Goal: Task Accomplishment & Management: Manage account settings

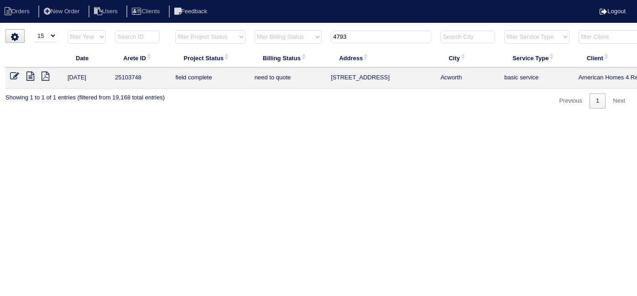
select select "15"
click at [369, 34] on input "4793" at bounding box center [381, 37] width 100 height 13
drag, startPoint x: 355, startPoint y: 33, endPoint x: 265, endPoint y: 19, distance: 91.5
click at [273, 29] on body "Orders New Order Users Clients Feedback Logout Orders New Order Users Clients M…" at bounding box center [318, 68] width 637 height 79
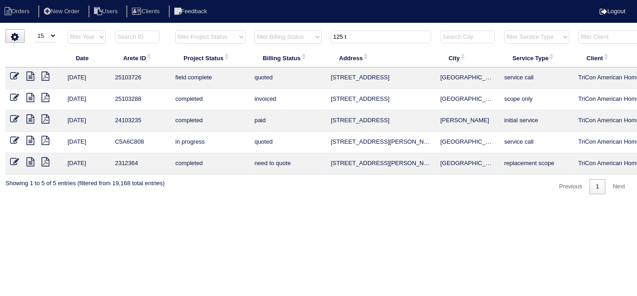
type input "125 t"
click at [16, 74] on icon at bounding box center [14, 76] width 9 height 9
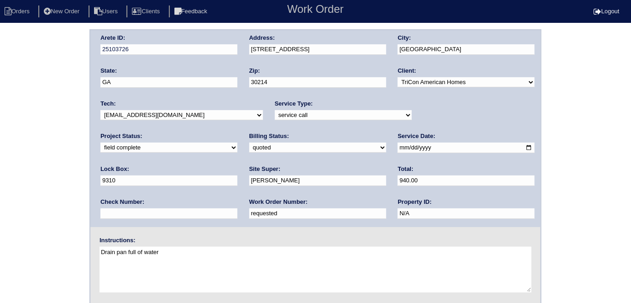
click at [237, 142] on select "new order assigned in progress field complete need to schedule admin review arc…" at bounding box center [168, 147] width 137 height 10
select select "need to schedule"
click at [237, 142] on select "new order assigned in progress field complete need to schedule admin review arc…" at bounding box center [168, 147] width 137 height 10
click at [386, 146] on div "Arete ID: 25103726 Address: 125 Tanglewood Dr City: Fayetteville State: GA Zip:…" at bounding box center [315, 128] width 450 height 197
click at [397, 146] on input "2025-10-09" at bounding box center [465, 147] width 137 height 10
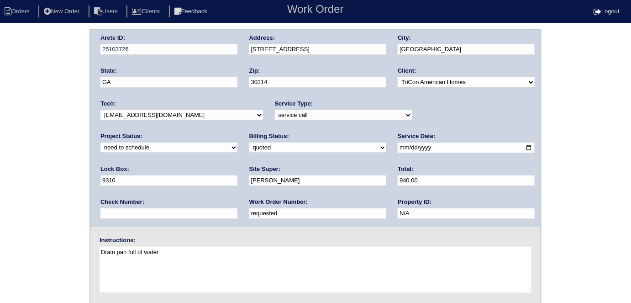
type input "2025-10-14"
click at [2, 219] on div "Arete ID: 25103726 Address: 125 Tanglewood Dr City: Fayetteville State: GA Zip:…" at bounding box center [315, 213] width 631 height 369
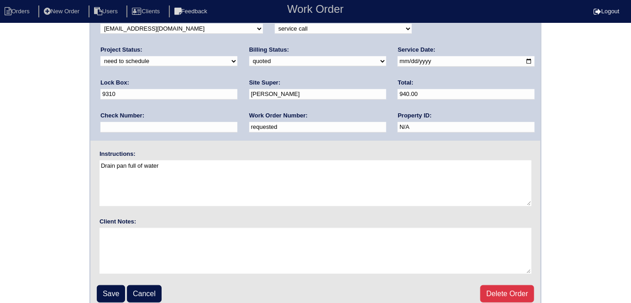
scroll to position [94, 0]
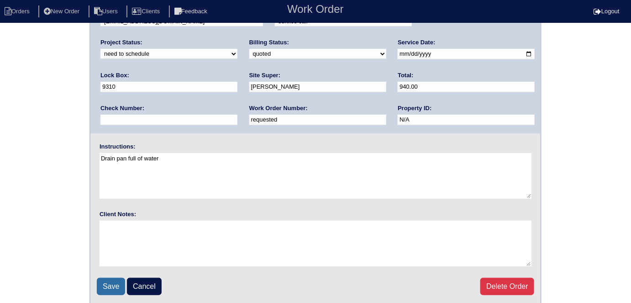
drag, startPoint x: 118, startPoint y: 283, endPoint x: 119, endPoint y: 275, distance: 8.3
click at [118, 282] on input "Save" at bounding box center [111, 285] width 28 height 17
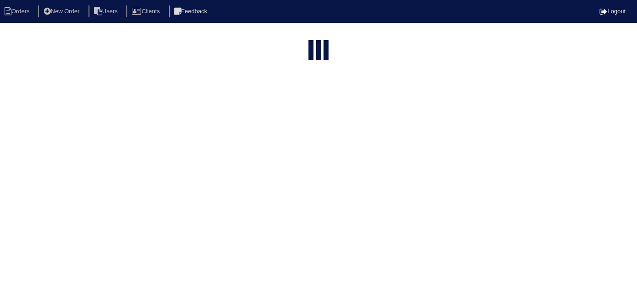
select select "15"
type input "125 t"
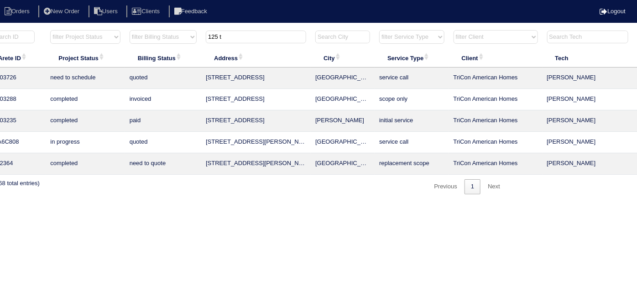
scroll to position [0, 159]
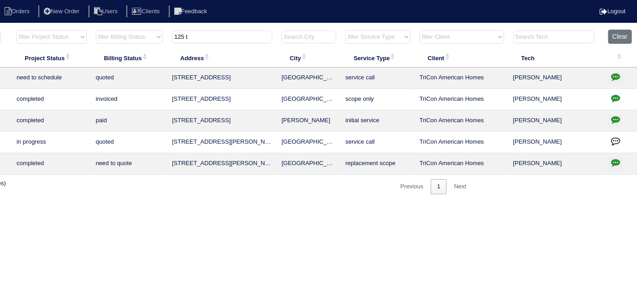
click at [609, 70] on td at bounding box center [621, 78] width 34 height 21
click at [614, 73] on icon "button" at bounding box center [615, 76] width 9 height 9
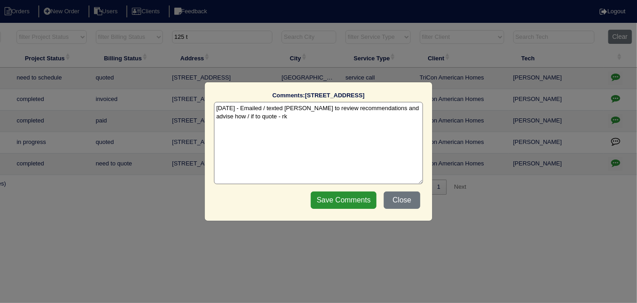
click at [281, 119] on textarea "[DATE] - Emailed / texted [PERSON_NAME] to review recommendations and advise ho…" at bounding box center [318, 143] width 209 height 82
paste textarea "Replace return plenum"
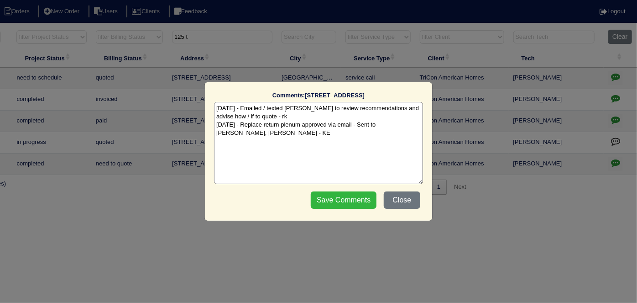
type textarea "10/10/25 - Emailed / texted Payton to review recommendations and advise how / i…"
click at [324, 196] on input "Save Comments" at bounding box center [344, 199] width 66 height 17
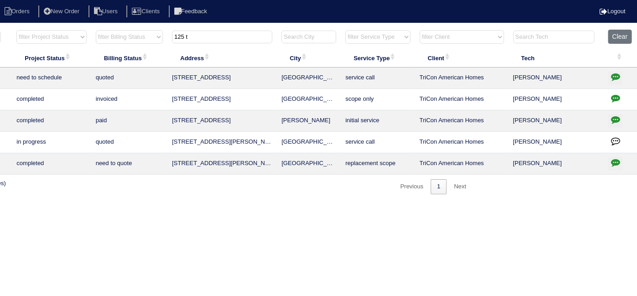
click at [219, 43] on th "125 t" at bounding box center [222, 39] width 110 height 19
drag, startPoint x: 216, startPoint y: 42, endPoint x: 94, endPoint y: 38, distance: 122.4
click at [94, 38] on tr "filter Year -- Any Year -- 2025 2024 2023 2022 2021 2020 2019 filter Project St…" at bounding box center [242, 39] width 791 height 19
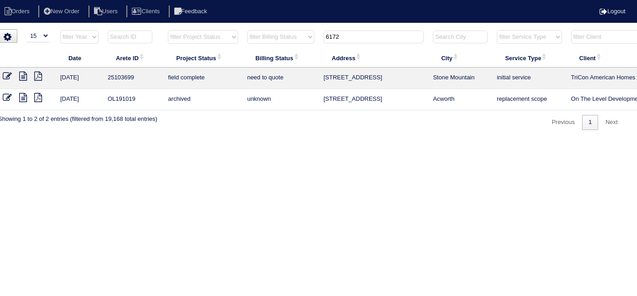
scroll to position [0, 0]
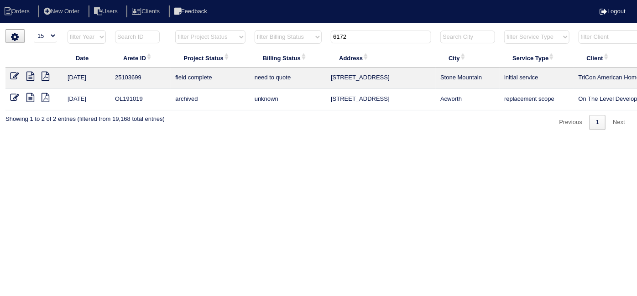
type input "6172"
click at [28, 79] on icon at bounding box center [30, 76] width 8 height 9
click at [16, 73] on icon at bounding box center [14, 76] width 9 height 9
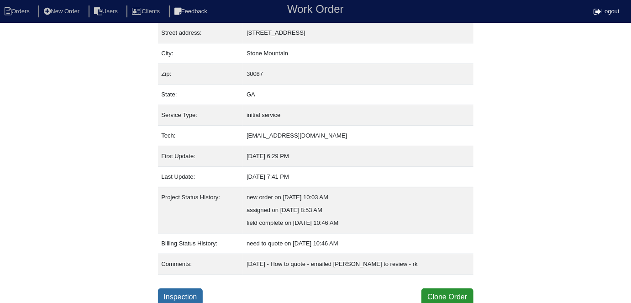
scroll to position [48, 0]
click at [182, 299] on link "Inspection" at bounding box center [180, 295] width 45 height 17
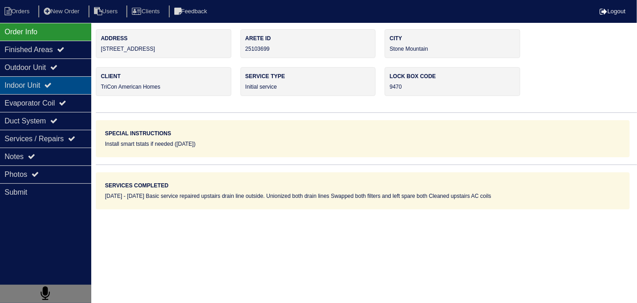
click at [70, 76] on div "Indoor Unit" at bounding box center [45, 85] width 91 height 18
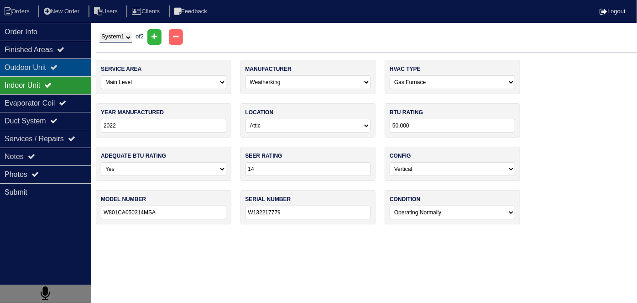
click at [63, 62] on div "Outdoor Unit" at bounding box center [45, 67] width 91 height 18
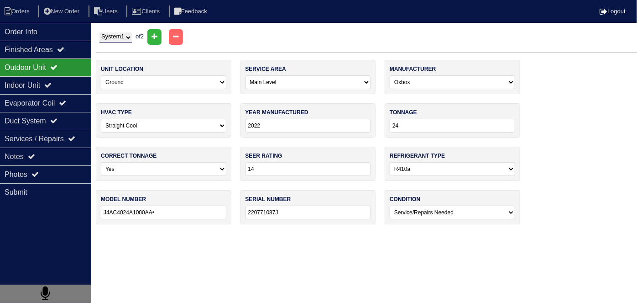
click at [59, 73] on div "Outdoor Unit" at bounding box center [45, 67] width 91 height 18
click at [58, 81] on div "Indoor Unit" at bounding box center [45, 85] width 91 height 18
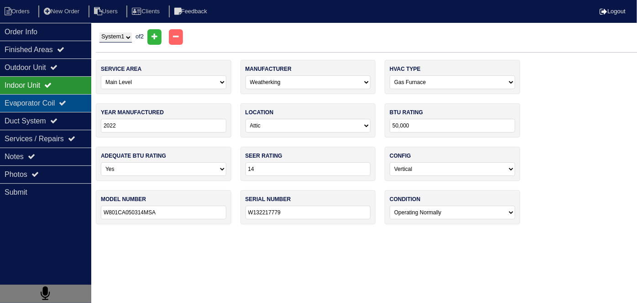
click at [59, 99] on div "Evaporator Coil" at bounding box center [45, 103] width 91 height 18
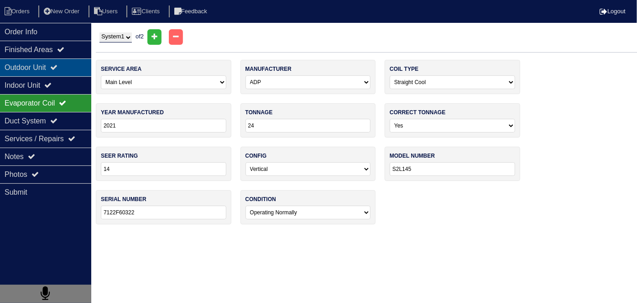
click at [57, 68] on icon at bounding box center [53, 66] width 7 height 7
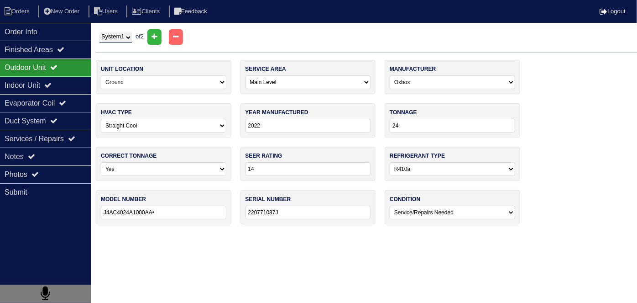
click at [106, 41] on select "System 1 System 2" at bounding box center [115, 37] width 32 height 10
select select "2"
click at [99, 32] on select "System 1 System 2" at bounding box center [115, 37] width 32 height 10
select select "1"
type input "J4AC4024A1000AA"
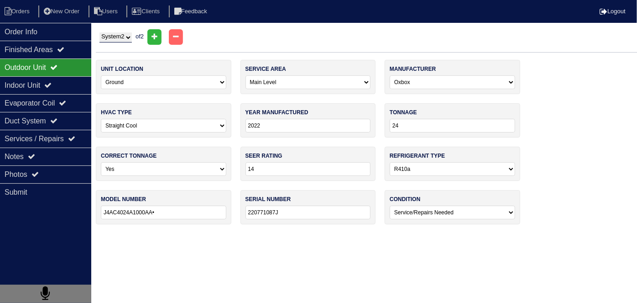
type input "220770794J"
select select "0"
click at [64, 79] on div "Indoor Unit" at bounding box center [45, 85] width 91 height 18
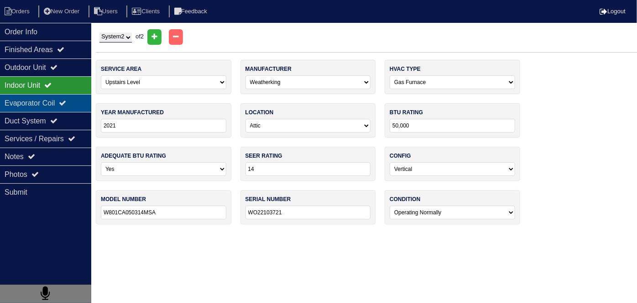
click at [62, 98] on div "Evaporator Coil" at bounding box center [45, 103] width 91 height 18
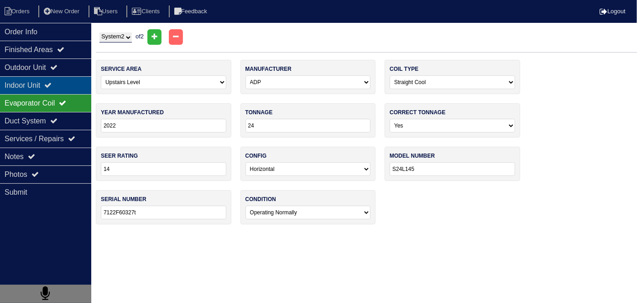
click at [59, 88] on div "Indoor Unit" at bounding box center [45, 85] width 91 height 18
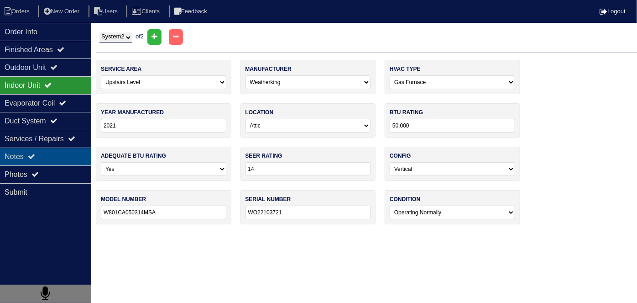
click at [45, 151] on div "Notes" at bounding box center [45, 156] width 91 height 18
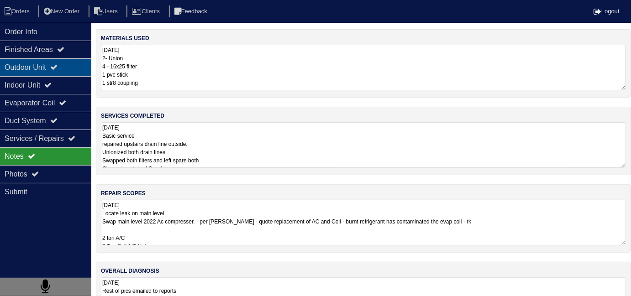
drag, startPoint x: 45, startPoint y: 71, endPoint x: 78, endPoint y: 49, distance: 39.1
click at [45, 71] on div "Outdoor Unit" at bounding box center [45, 67] width 91 height 18
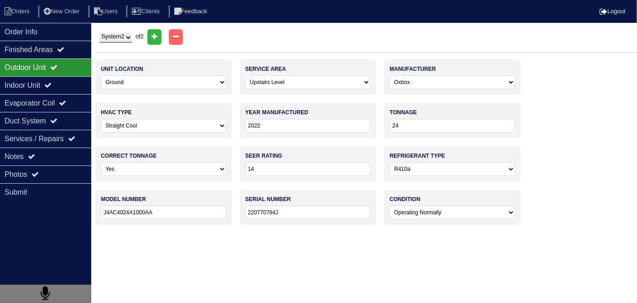
click at [101, 41] on select "System 1 System 2" at bounding box center [115, 37] width 32 height 10
select select "1"
click at [99, 32] on select "System 1 System 2" at bounding box center [115, 37] width 32 height 10
select select "0"
type input "J4AC4024A1000AA•"
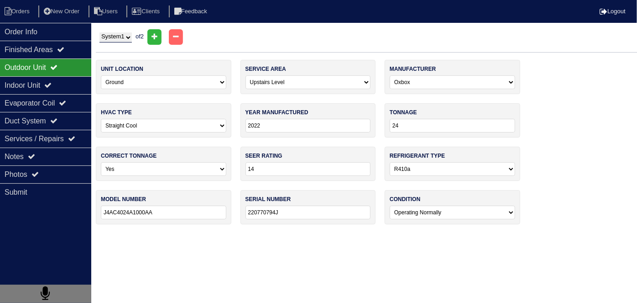
type input "220771087J"
select select "1"
click at [67, 81] on div "Indoor Unit" at bounding box center [45, 85] width 91 height 18
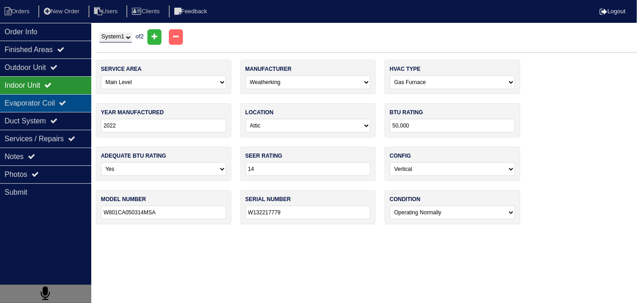
click at [52, 103] on div "Evaporator Coil" at bounding box center [45, 103] width 91 height 18
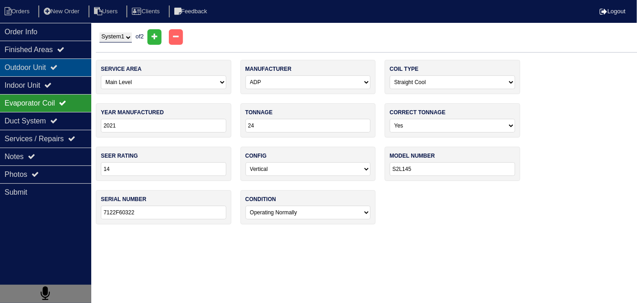
click at [55, 71] on div "Outdoor Unit" at bounding box center [45, 67] width 91 height 18
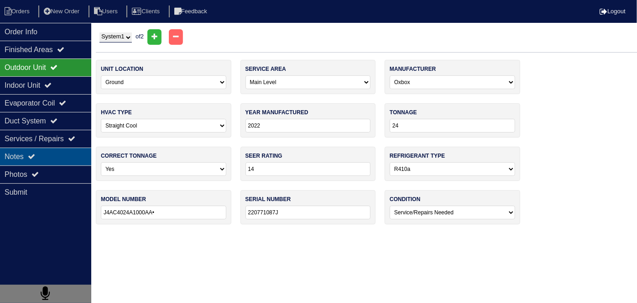
click at [64, 159] on div "Notes" at bounding box center [45, 156] width 91 height 18
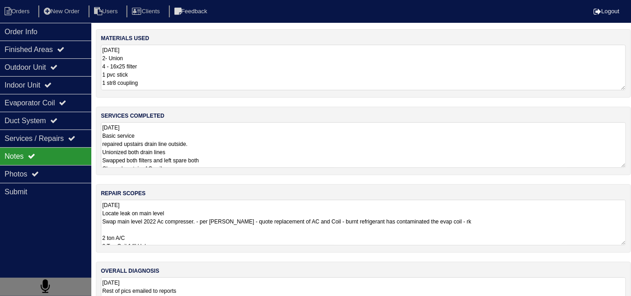
click at [251, 141] on textarea "10.9.25 Basic service repaired upstairs drain line outside. Unionized both drai…" at bounding box center [363, 145] width 525 height 46
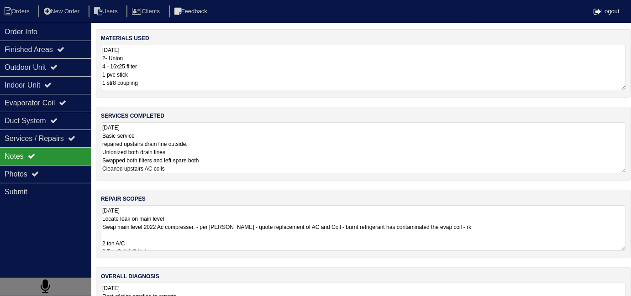
click at [256, 226] on textarea "10.9.25 Locate leak on main level Swap main level 2022 Ac compresser. - per Pay…" at bounding box center [363, 228] width 525 height 46
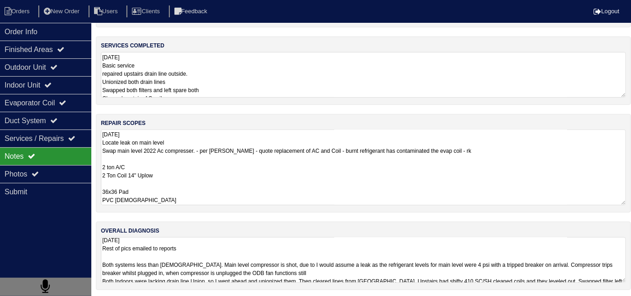
scroll to position [0, 0]
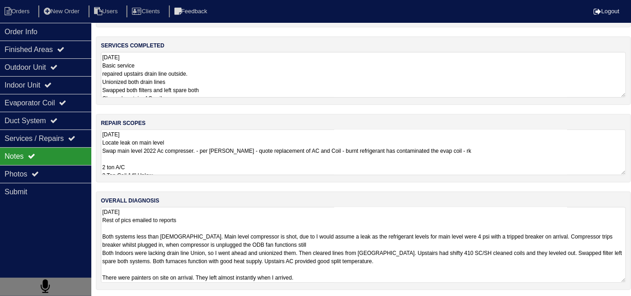
click at [323, 241] on textarea "10.9.25 Rest of pics emailed to reports Both systems less than 5 years old. Mai…" at bounding box center [363, 245] width 525 height 76
click at [366, 269] on textarea "10.9.25 Rest of pics emailed to reports Both systems less than 5 years old. Mai…" at bounding box center [363, 245] width 525 height 76
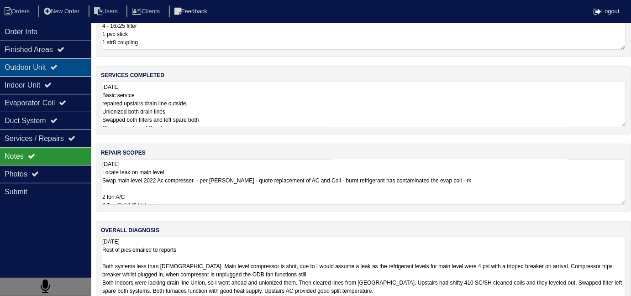
click at [50, 64] on div "Outdoor Unit" at bounding box center [45, 67] width 91 height 18
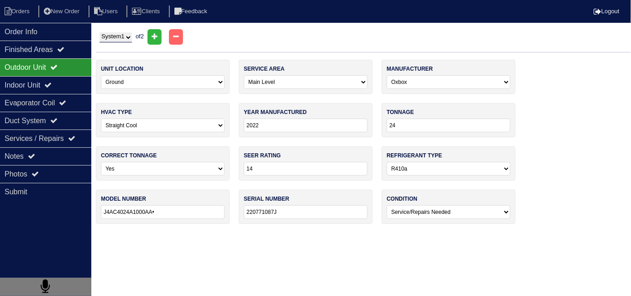
scroll to position [0, 0]
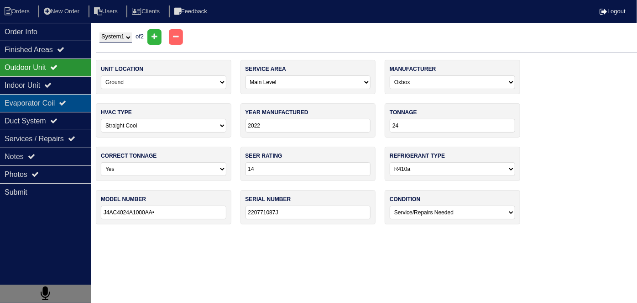
drag, startPoint x: 49, startPoint y: 96, endPoint x: 62, endPoint y: 95, distance: 12.8
click at [48, 97] on div "Evaporator Coil" at bounding box center [45, 103] width 91 height 18
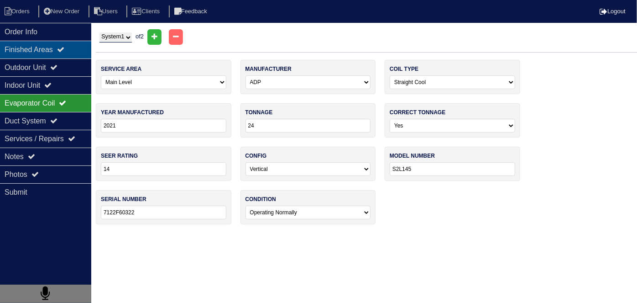
click at [10, 56] on div "Finished Areas" at bounding box center [45, 50] width 91 height 18
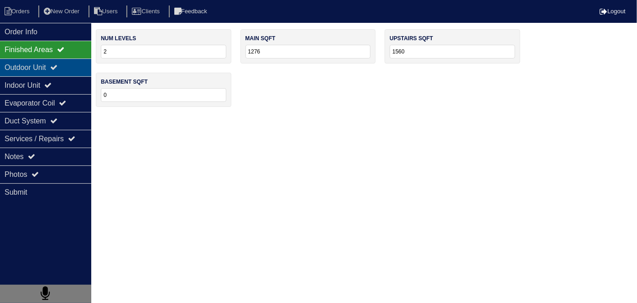
click at [4, 65] on div "Outdoor Unit" at bounding box center [45, 67] width 91 height 18
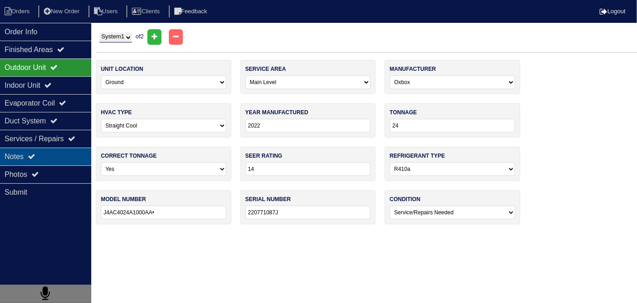
click at [27, 153] on div "Notes" at bounding box center [45, 156] width 91 height 18
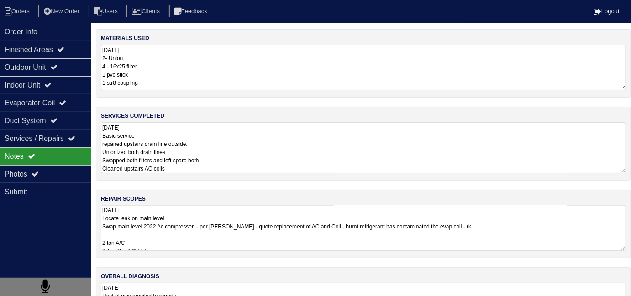
click at [247, 151] on textarea "10.9.25 Basic service repaired upstairs drain line outside. Unionized both drai…" at bounding box center [363, 147] width 525 height 51
click at [276, 231] on textarea "10.9.25 Locate leak on main level Swap main level 2022 Ac compresser. - per Pay…" at bounding box center [363, 228] width 525 height 46
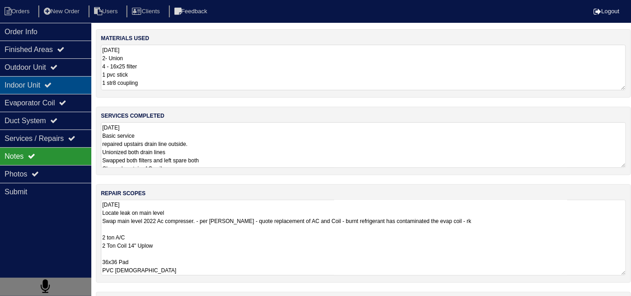
click at [35, 88] on div "Indoor Unit" at bounding box center [45, 85] width 91 height 18
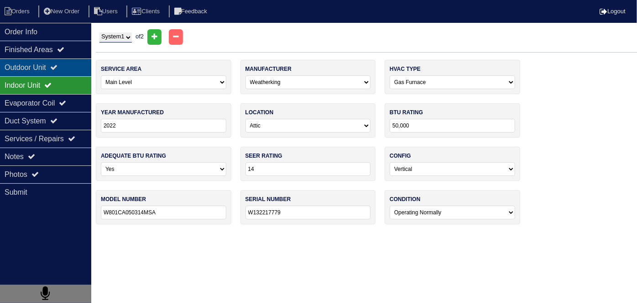
click at [57, 68] on icon at bounding box center [53, 66] width 7 height 7
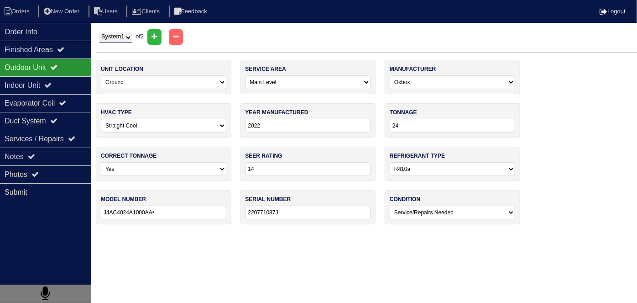
drag, startPoint x: 114, startPoint y: 36, endPoint x: 112, endPoint y: 40, distance: 4.9
click at [114, 36] on select "System 1 System 2" at bounding box center [115, 37] width 32 height 10
select select "2"
click at [99, 32] on select "System 1 System 2" at bounding box center [115, 37] width 32 height 10
select select "1"
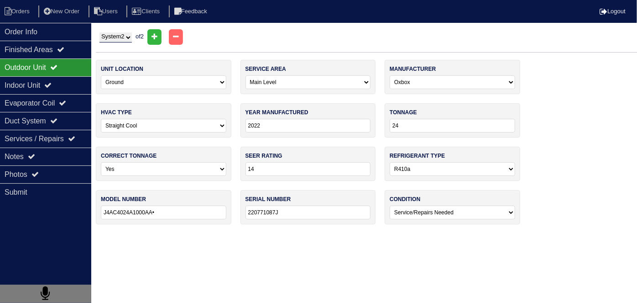
type input "J4AC4024A1000AA"
type input "220770794J"
select select "0"
click at [52, 81] on icon at bounding box center [47, 84] width 7 height 7
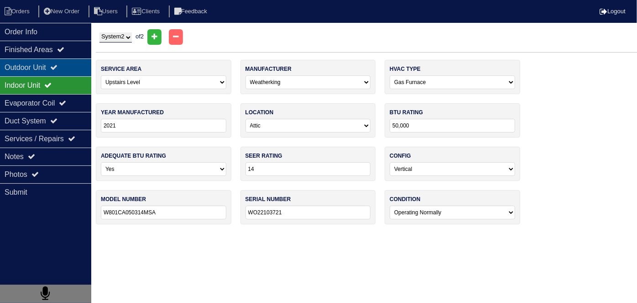
click at [40, 67] on div "Outdoor Unit" at bounding box center [45, 67] width 91 height 18
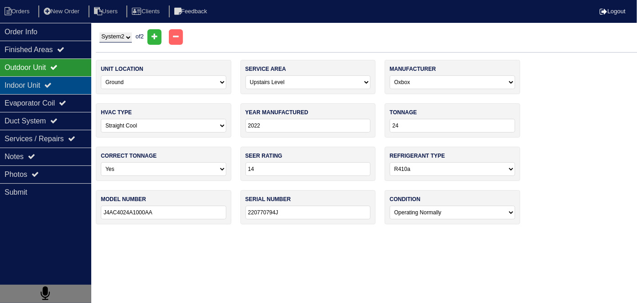
click at [20, 81] on div "Indoor Unit" at bounding box center [45, 85] width 91 height 18
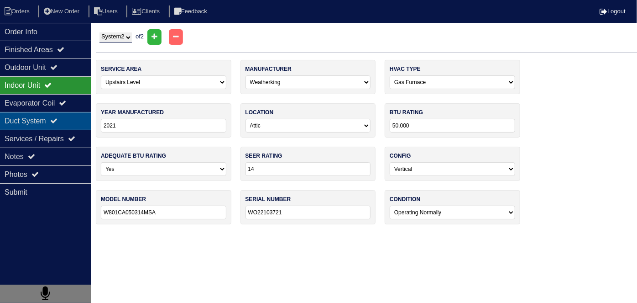
click at [40, 119] on div "Duct System" at bounding box center [45, 121] width 91 height 18
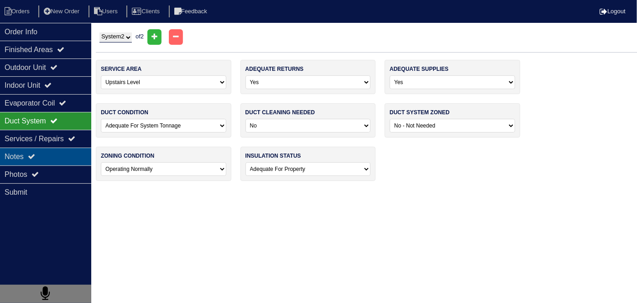
click at [34, 152] on icon at bounding box center [31, 155] width 7 height 7
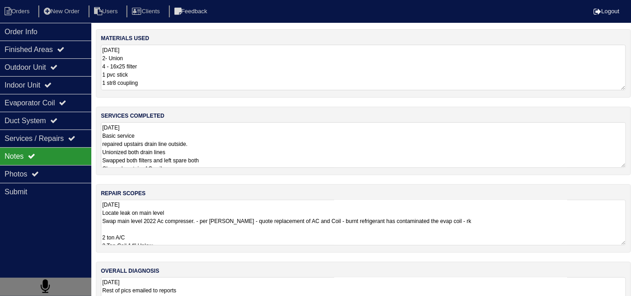
click at [314, 146] on textarea "10.9.25 Basic service repaired upstairs drain line outside. Unionized both drai…" at bounding box center [363, 145] width 525 height 46
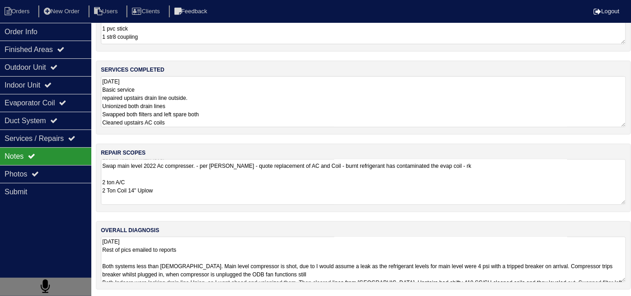
scroll to position [16, 0]
click at [344, 277] on textarea "10.9.25 Rest of pics emailed to reports Both systems less than 5 years old. Mai…" at bounding box center [363, 260] width 525 height 46
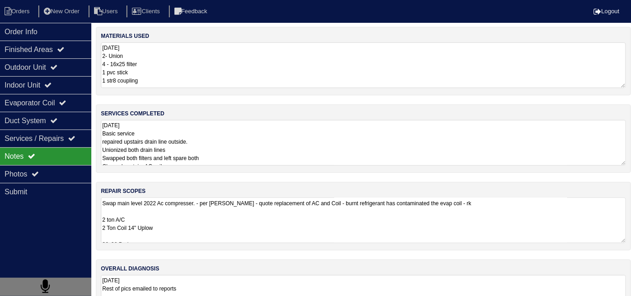
scroll to position [0, 0]
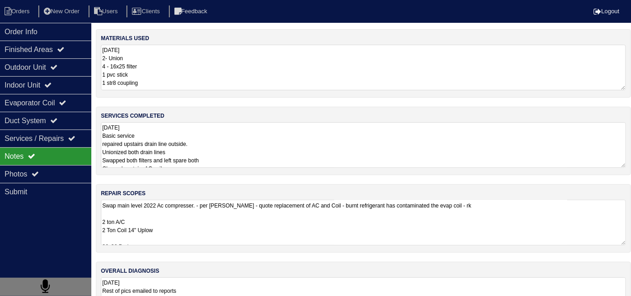
click at [256, 146] on textarea "10.9.25 Basic service repaired upstairs drain line outside. Unionized both drai…" at bounding box center [363, 145] width 525 height 46
click at [278, 79] on textarea "10.9.25 2- Union 4 - 16x25 filter 1 pvc stick 1 str8 coupling" at bounding box center [363, 67] width 525 height 45
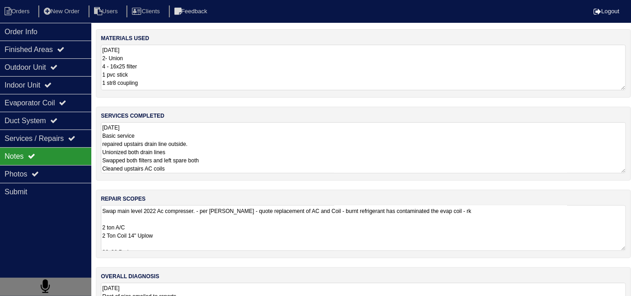
click at [290, 144] on textarea "10.9.25 Basic service repaired upstairs drain line outside. Unionized both drai…" at bounding box center [363, 147] width 525 height 51
click at [369, 142] on textarea "10.9.25 Basic service repaired upstairs drain line outside. Unionized both drai…" at bounding box center [363, 147] width 525 height 51
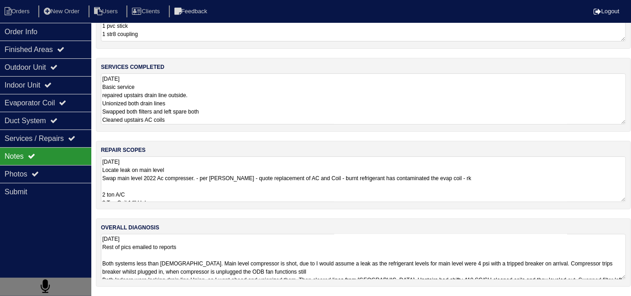
scroll to position [46, 0]
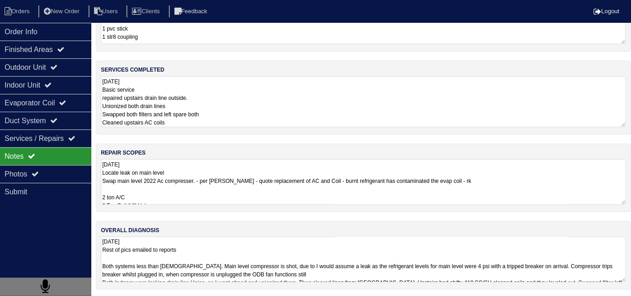
click at [235, 81] on textarea "10.9.25 Basic service repaired upstairs drain line outside. Unionized both drai…" at bounding box center [363, 101] width 525 height 51
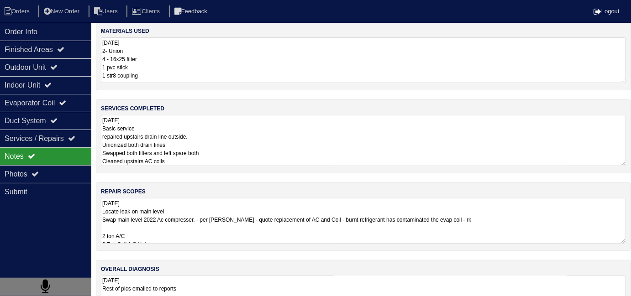
scroll to position [0, 0]
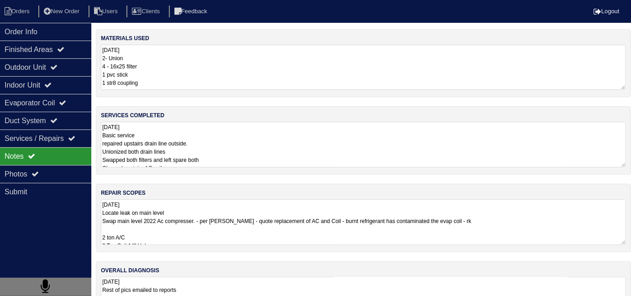
click at [186, 55] on textarea "10.9.25 2- Union 4 - 16x25 filter 1 pvc stick 1 str8 coupling" at bounding box center [363, 67] width 525 height 45
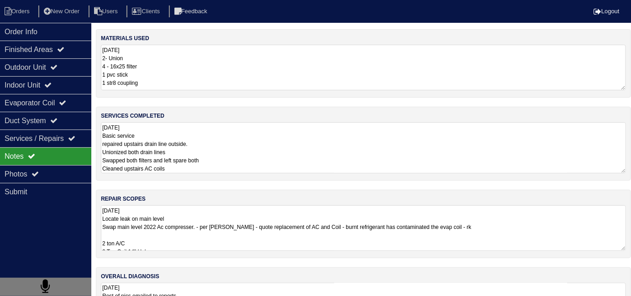
click at [240, 153] on textarea "10.9.25 Basic service repaired upstairs drain line outside. Unionized both drai…" at bounding box center [363, 147] width 525 height 51
click at [523, 233] on textarea "10.9.25 Locate leak on main level Swap main level 2022 Ac compresser. - per Pay…" at bounding box center [363, 228] width 525 height 46
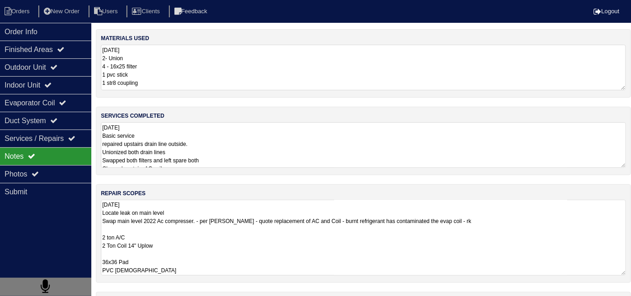
scroll to position [70, 0]
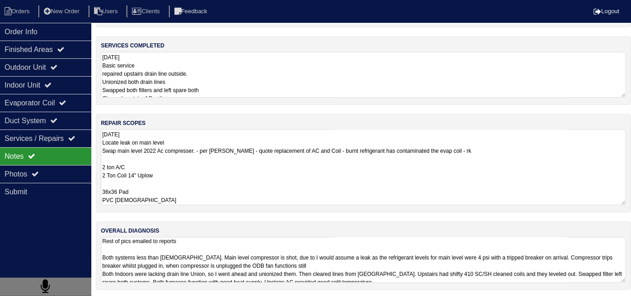
click at [472, 272] on textarea "10.9.25 Rest of pics emailed to reports Both systems less than 5 years old. Mai…" at bounding box center [363, 260] width 525 height 46
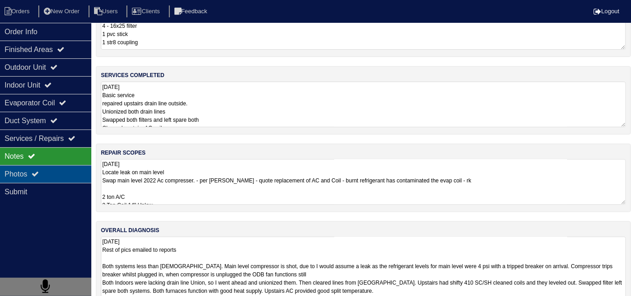
click at [36, 172] on icon at bounding box center [34, 173] width 7 height 7
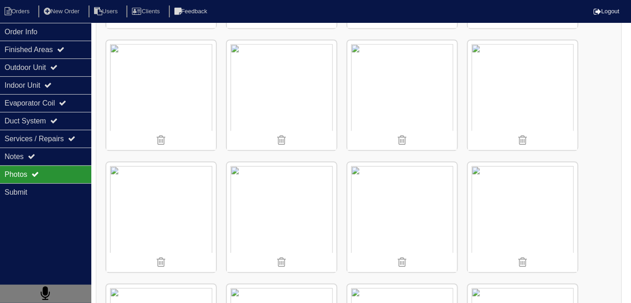
scroll to position [616, 0]
click at [300, 193] on img at bounding box center [282, 217] width 110 height 110
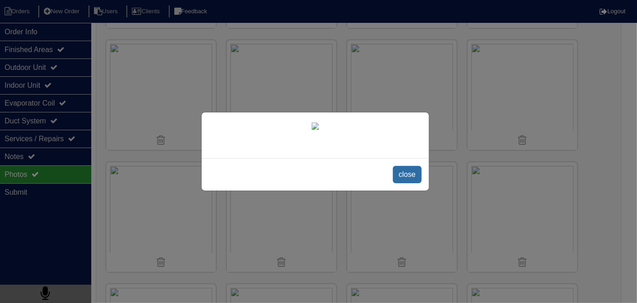
click at [409, 169] on span "close" at bounding box center [407, 174] width 29 height 17
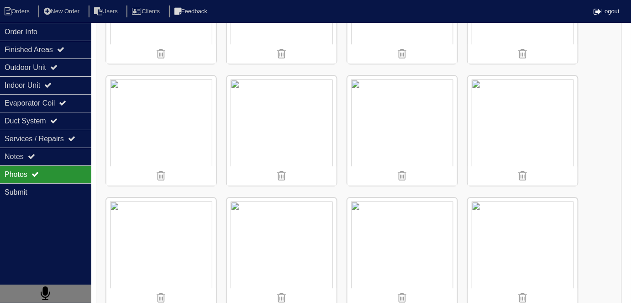
scroll to position [946, 0]
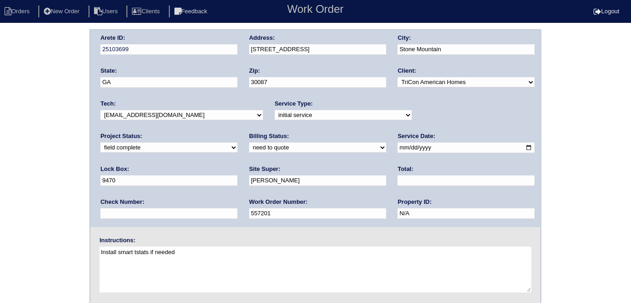
drag, startPoint x: 0, startPoint y: 0, endPoint x: 130, endPoint y: 146, distance: 195.2
click at [249, 146] on select "need to quote quoted need to invoice invoiced paid warranty purchase order need…" at bounding box center [317, 147] width 137 height 10
select select "quoted"
click at [249, 142] on select "need to quote quoted need to invoice invoiced paid warranty purchase order need…" at bounding box center [317, 147] width 137 height 10
click at [397, 180] on input "text" at bounding box center [465, 180] width 137 height 10
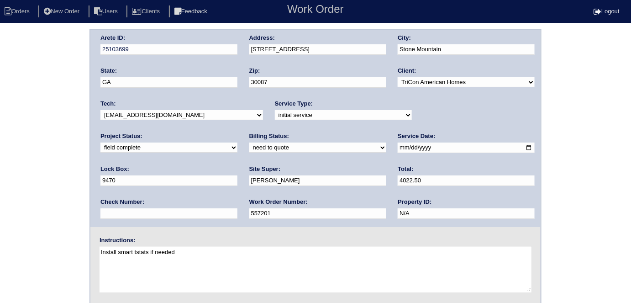
type input "4022.50"
click at [0, 169] on div "Arete ID: 25103699 Address: 6172 Wurtenburg Ct City: Stone Mountain State: GA Z…" at bounding box center [315, 213] width 631 height 369
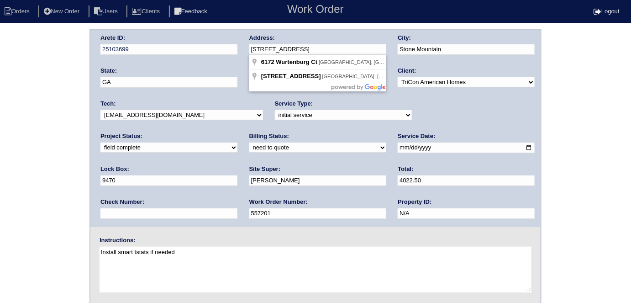
drag, startPoint x: 337, startPoint y: 45, endPoint x: 245, endPoint y: 49, distance: 92.3
click at [245, 49] on div "Arete ID: 25103699 Address: 6172 Wurtenburg Ct City: Stone Mountain State: GA Z…" at bounding box center [315, 128] width 450 height 197
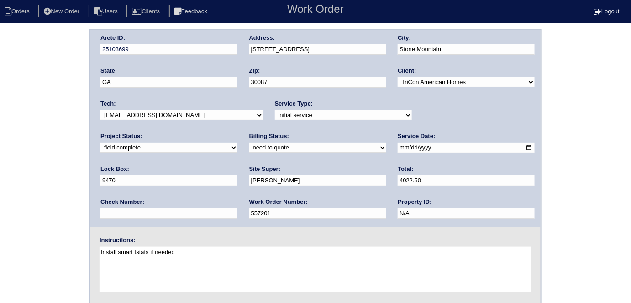
click at [61, 199] on div "Arete ID: 25103699 Address: 6172 Wurtenburg Ct City: Stone Mountain State: GA Z…" at bounding box center [315, 213] width 631 height 369
click at [22, 140] on div "Arete ID: 25103699 Address: 6172 Wurtenburg Ct City: Stone Mountain State: GA Z…" at bounding box center [315, 213] width 631 height 369
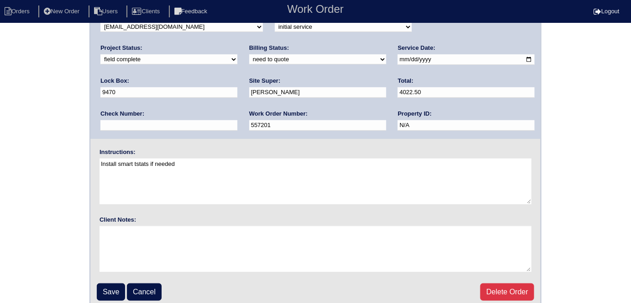
scroll to position [94, 0]
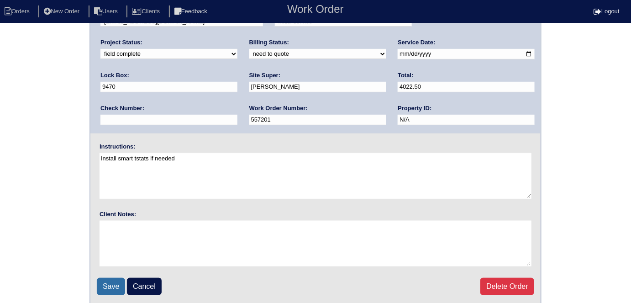
click at [99, 279] on input "Save" at bounding box center [111, 285] width 28 height 17
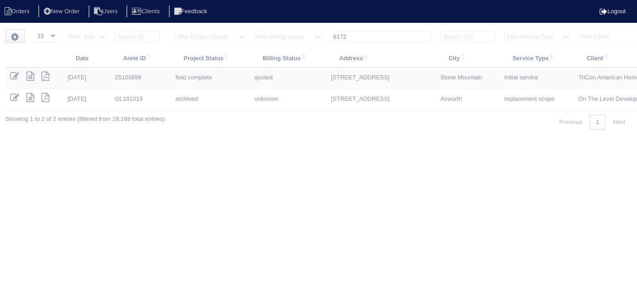
select select "15"
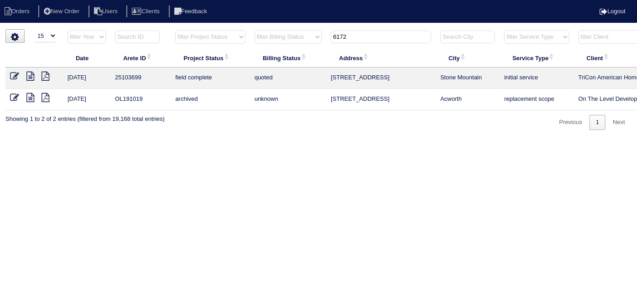
drag, startPoint x: 360, startPoint y: 41, endPoint x: 183, endPoint y: 23, distance: 177.5
click at [183, 23] on html "Orders New Order Users Clients Feedback Logout Orders New Order Users Clients M…" at bounding box center [318, 69] width 637 height 139
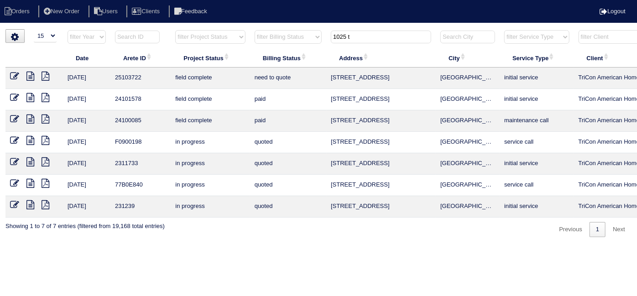
click at [353, 37] on input "1025 t" at bounding box center [381, 37] width 100 height 13
type input "1025 tr"
click at [29, 76] on icon at bounding box center [30, 76] width 8 height 9
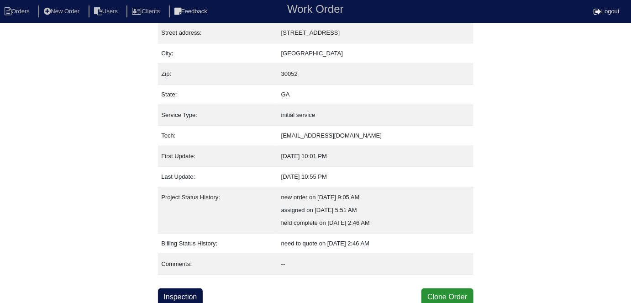
scroll to position [48, 0]
click at [188, 290] on link "Inspection" at bounding box center [180, 295] width 45 height 17
select select "0"
select select "Rheem"
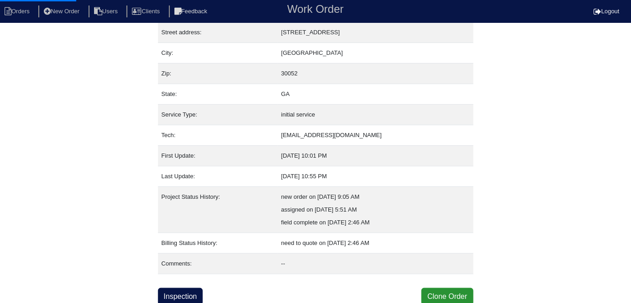
select select "1"
select select "0"
select select "1"
select select "0"
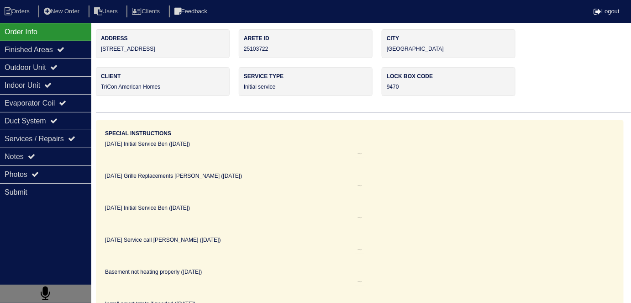
click at [35, 69] on div "Outdoor Unit" at bounding box center [45, 67] width 91 height 18
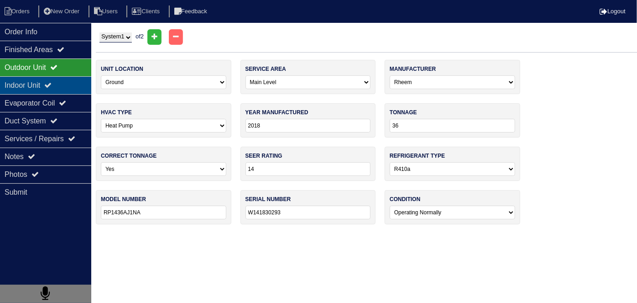
click at [30, 80] on div "Indoor Unit" at bounding box center [45, 85] width 91 height 18
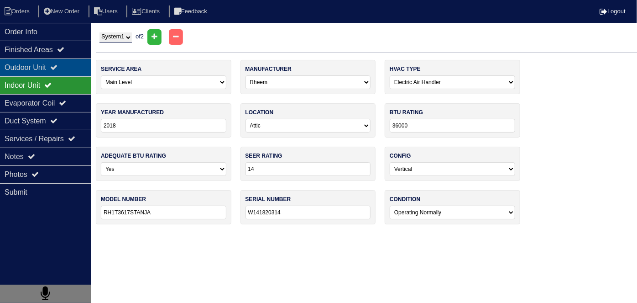
click at [30, 67] on div "Outdoor Unit" at bounding box center [45, 67] width 91 height 18
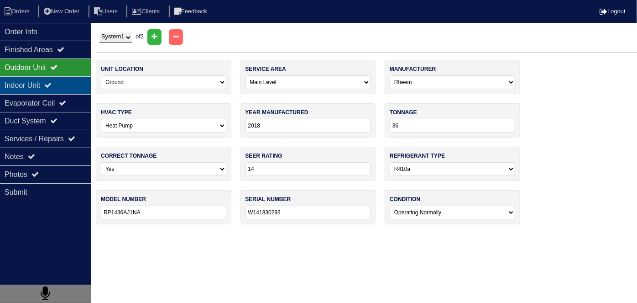
click at [29, 83] on div "Indoor Unit" at bounding box center [45, 85] width 91 height 18
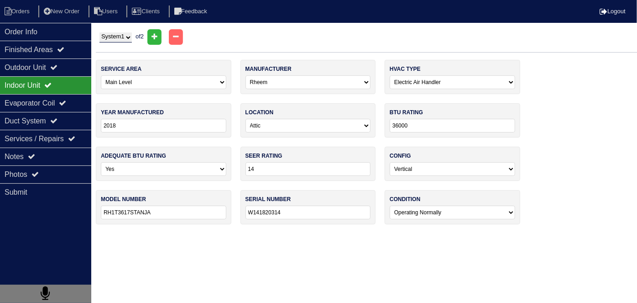
click at [119, 30] on div "System 1 System 2 of 2" at bounding box center [366, 37] width 541 height 16
click at [118, 34] on select "System 1 System 2" at bounding box center [115, 37] width 32 height 10
select select "2"
click at [99, 32] on select "System 1 System 2" at bounding box center [115, 37] width 32 height 10
select select "2"
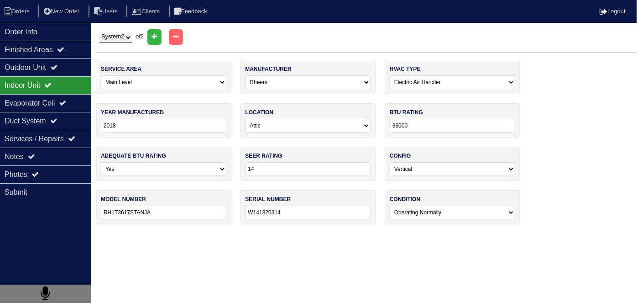
select select "Luxaire"
type input "2009"
select select "3"
type input "5.6kW"
type input "13"
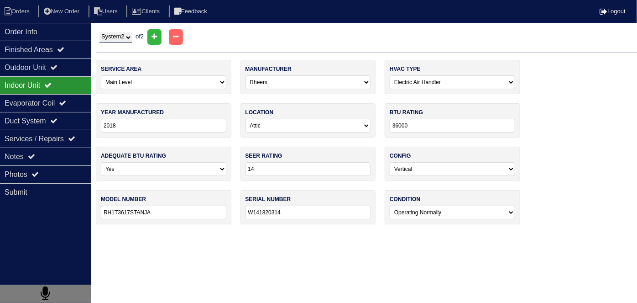
type input "F6FP02406T3KH"
type input "W0L9313722"
select select "2"
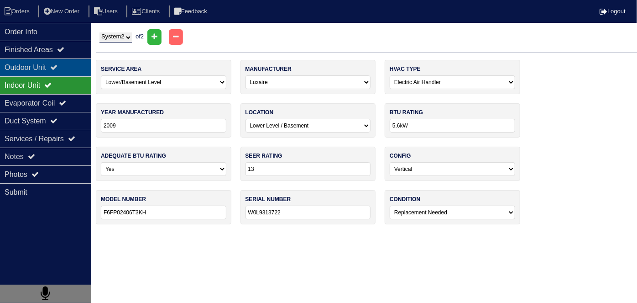
click at [16, 72] on div "Outdoor Unit" at bounding box center [45, 67] width 91 height 18
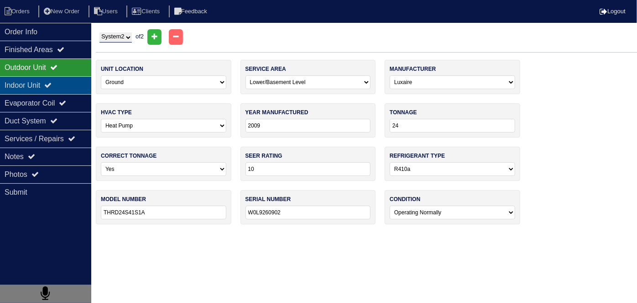
click at [15, 80] on div "Indoor Unit" at bounding box center [45, 85] width 91 height 18
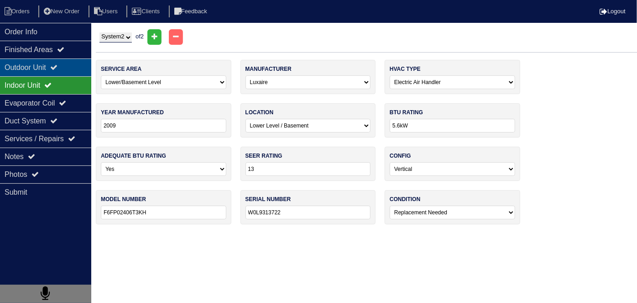
click at [17, 68] on div "Outdoor Unit" at bounding box center [45, 67] width 91 height 18
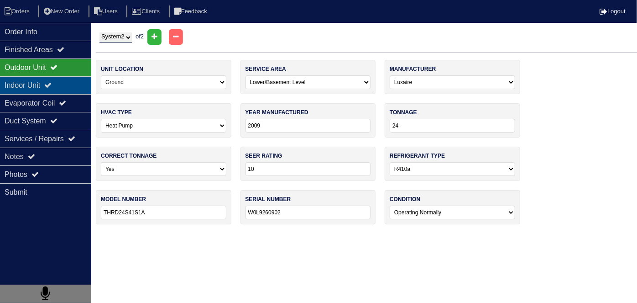
click at [17, 79] on div "Indoor Unit" at bounding box center [45, 85] width 91 height 18
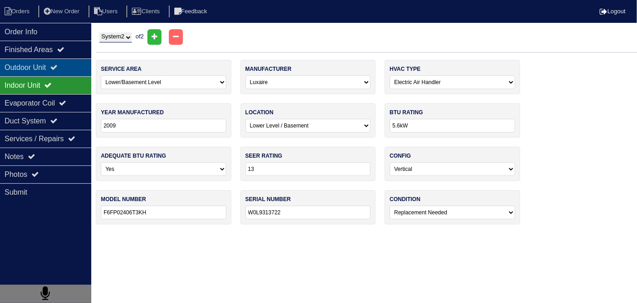
click at [21, 59] on div "Outdoor Unit" at bounding box center [45, 67] width 91 height 18
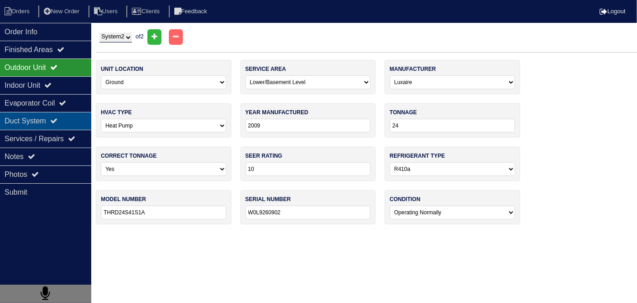
click at [24, 123] on div "Duct System" at bounding box center [45, 121] width 91 height 18
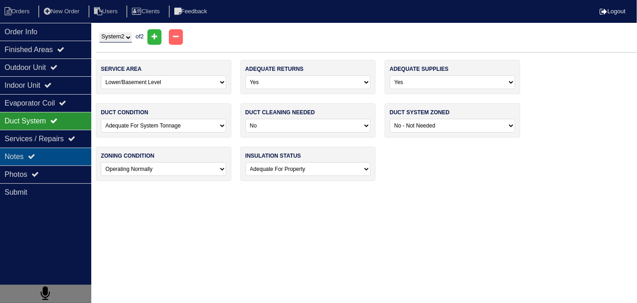
click at [15, 150] on div "Notes" at bounding box center [45, 156] width 91 height 18
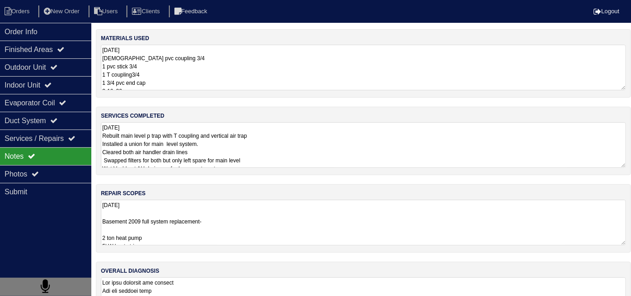
click at [306, 145] on textarea "10-10-25 Rebuilt main level p trap with T coupling and vertical air trap Instal…" at bounding box center [363, 145] width 525 height 46
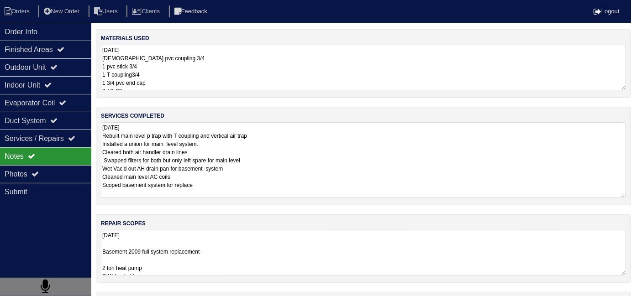
click at [302, 160] on textarea "10-10-25 Rebuilt main level p trap with T coupling and vertical air trap Instal…" at bounding box center [363, 160] width 525 height 76
click at [278, 188] on textarea "10-10-25 Rebuilt main level p trap with T coupling and vertical air trap Instal…" at bounding box center [363, 160] width 525 height 76
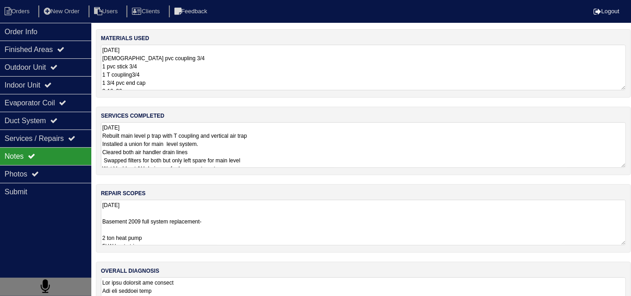
click at [215, 44] on div "materials used 10.10.25 Male pvc coupling 3/4 1 pvc stick 3/4 1 T coupling3/4 1…" at bounding box center [363, 63] width 535 height 68
click at [214, 52] on textarea "10.10.25 Male pvc coupling 3/4 1 pvc stick 3/4 1 T coupling3/4 1 3/4 pvc end ca…" at bounding box center [363, 68] width 525 height 46
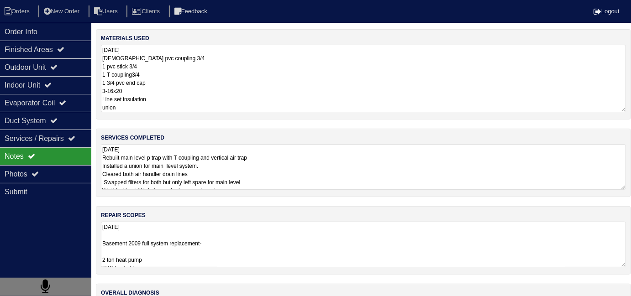
click at [291, 164] on textarea "10-10-25 Rebuilt main level p trap with T coupling and vertical air trap Instal…" at bounding box center [363, 167] width 525 height 46
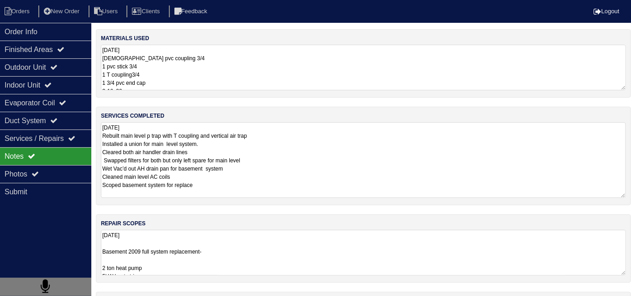
click at [286, 185] on textarea "10-10-25 Rebuilt main level p trap with T coupling and vertical air trap Instal…" at bounding box center [363, 160] width 525 height 76
click at [297, 258] on textarea "10-10-25 Basement 2009 full system replacement- 2 ton heat pump 5kW heat strip …" at bounding box center [363, 253] width 525 height 46
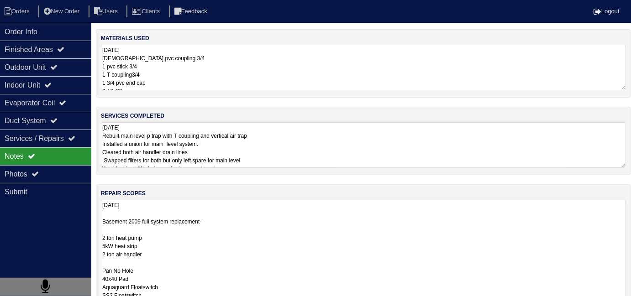
click at [238, 144] on textarea "10-10-25 Rebuilt main level p trap with T coupling and vertical air trap Instal…" at bounding box center [363, 145] width 525 height 46
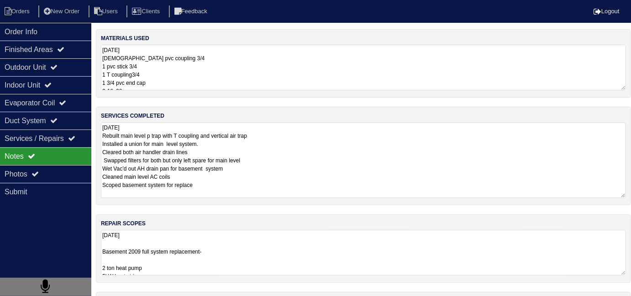
click at [231, 185] on textarea "10-10-25 Rebuilt main level p trap with T coupling and vertical air trap Instal…" at bounding box center [363, 160] width 525 height 76
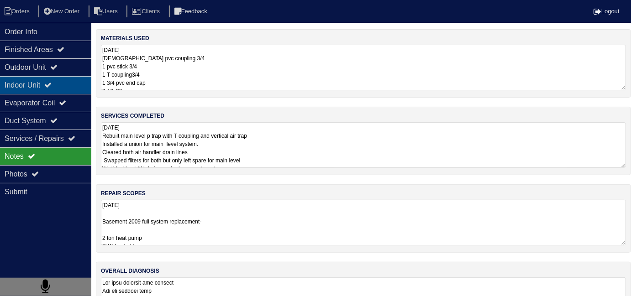
click at [49, 84] on div "Indoor Unit" at bounding box center [45, 85] width 91 height 18
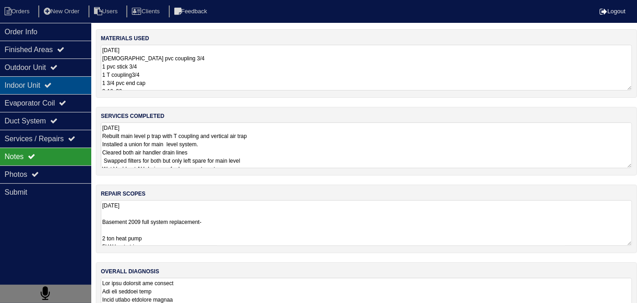
select select "2"
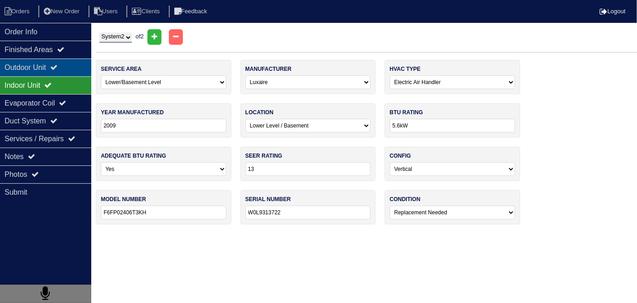
click at [47, 69] on div "Outdoor Unit" at bounding box center [45, 67] width 91 height 18
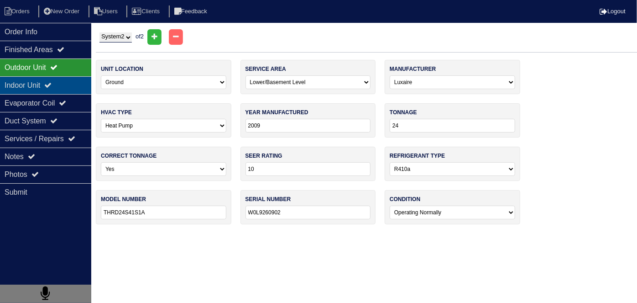
click at [45, 78] on div "Indoor Unit" at bounding box center [45, 85] width 91 height 18
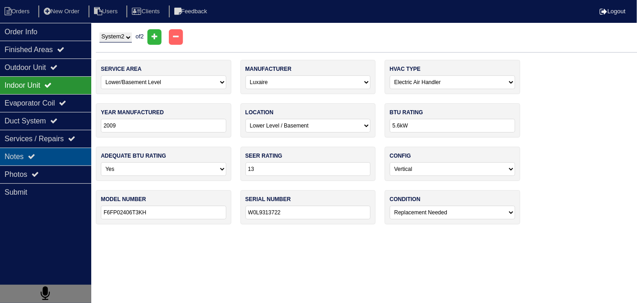
click at [51, 156] on div "Notes" at bounding box center [45, 156] width 91 height 18
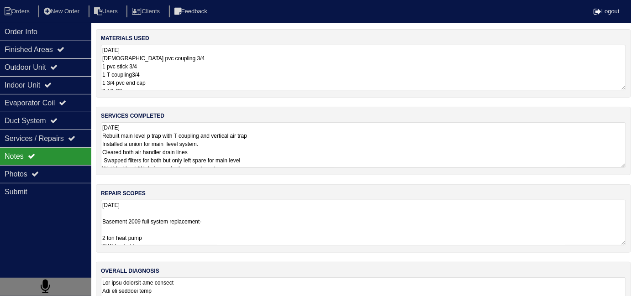
drag, startPoint x: 339, startPoint y: 199, endPoint x: 336, endPoint y: 211, distance: 12.1
click at [338, 201] on textarea "10-10-25 Basement 2009 full system replacement- 2 ton heat pump 5kW heat strip …" at bounding box center [363, 223] width 525 height 46
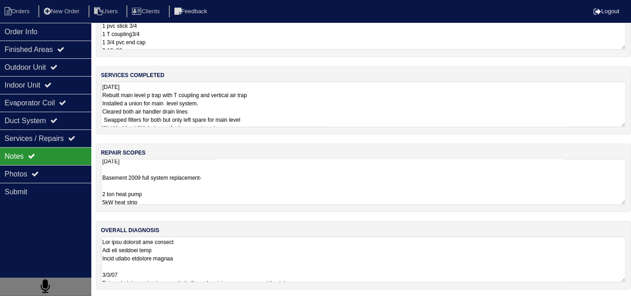
scroll to position [0, 0]
click at [218, 182] on textarea "10-10-25 Basement 2009 full system replacement- 2 ton heat pump 5kW heat strip …" at bounding box center [363, 182] width 525 height 46
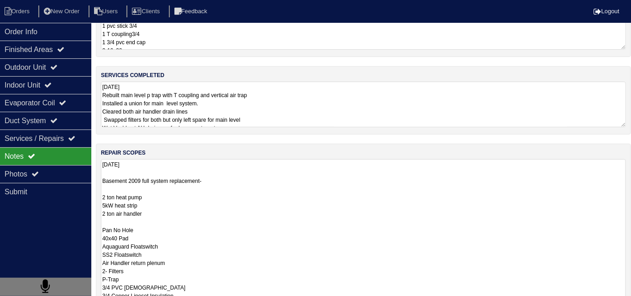
click at [298, 105] on textarea "10-10-25 Rebuilt main level p trap with T coupling and vertical air trap Instal…" at bounding box center [363, 105] width 525 height 46
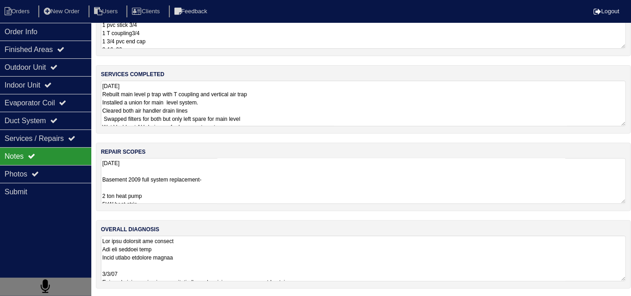
scroll to position [41, 0]
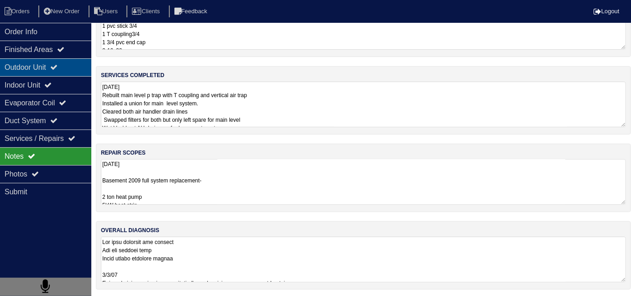
drag, startPoint x: 47, startPoint y: 63, endPoint x: 53, endPoint y: 61, distance: 6.8
click at [46, 63] on div "Outdoor Unit" at bounding box center [45, 67] width 91 height 18
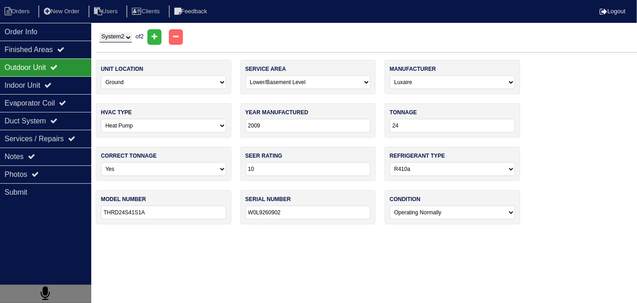
click at [108, 37] on select "System 1 System 2" at bounding box center [115, 37] width 32 height 10
select select "1"
click at [99, 32] on select "System 1 System 2" at bounding box center [115, 37] width 32 height 10
select select "0"
select select "Rheem"
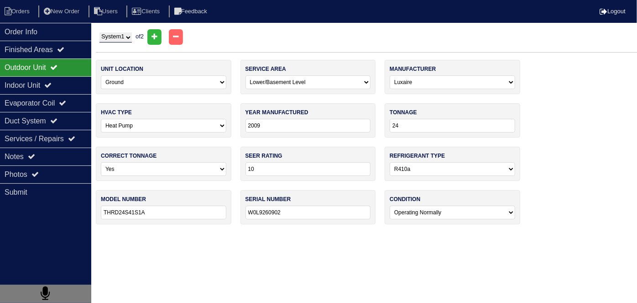
type input "2018"
type input "36"
type input "14"
type input "RP1436AJ1NA"
type input "W141830293"
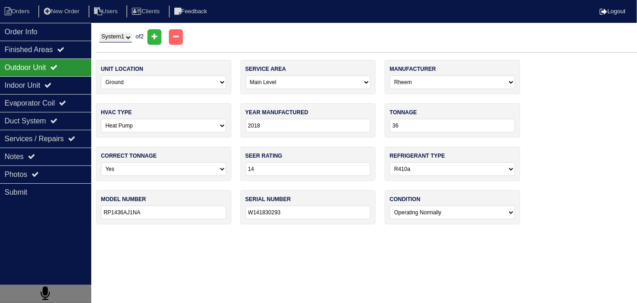
select select "0"
select select "Rheem"
type input "2018"
select select "0"
type input "36000"
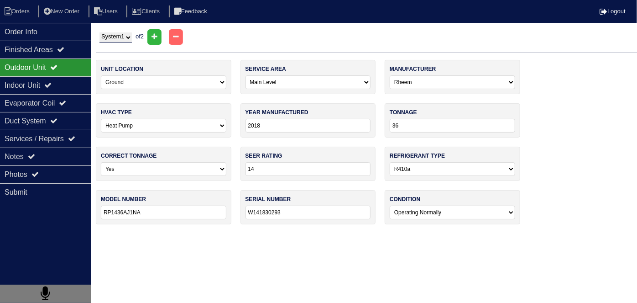
type input "14"
type input "RH1T3617STANJA"
type input "W141820314"
select select "0"
click at [33, 84] on div "Indoor Unit" at bounding box center [45, 85] width 91 height 18
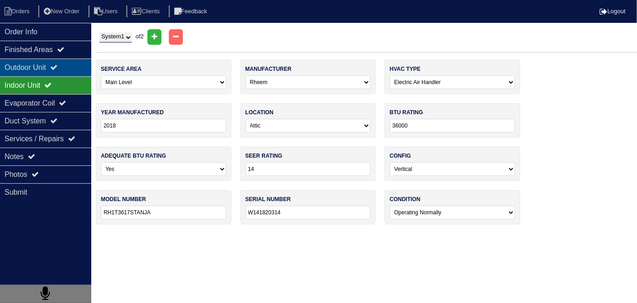
click at [39, 65] on div "Outdoor Unit" at bounding box center [45, 67] width 91 height 18
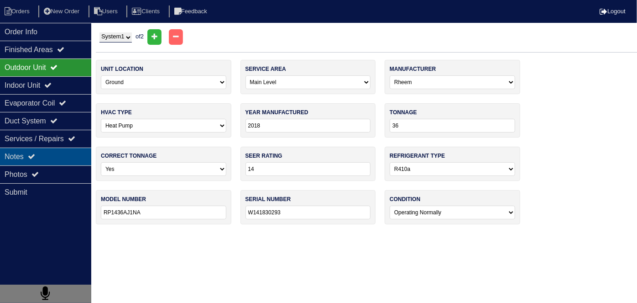
click at [47, 152] on div "Notes" at bounding box center [45, 156] width 91 height 18
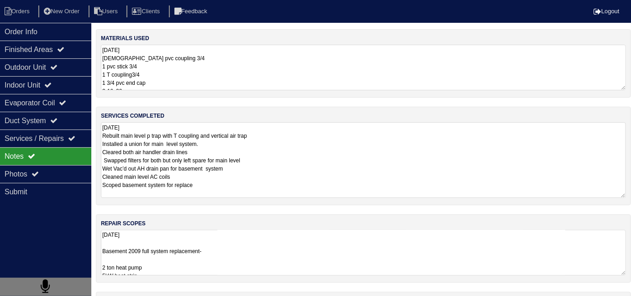
click at [281, 155] on textarea "10-10-25 Rebuilt main level p trap with T coupling and vertical air trap Instal…" at bounding box center [363, 160] width 525 height 76
click at [191, 69] on textarea "10.10.25 Male pvc coupling 3/4 1 pvc stick 3/4 1 T coupling3/4 1 3/4 pvc end ca…" at bounding box center [363, 68] width 525 height 46
click at [376, 176] on textarea "10-10-25 Rebuilt main level p trap with T coupling and vertical air trap Instal…" at bounding box center [363, 160] width 525 height 76
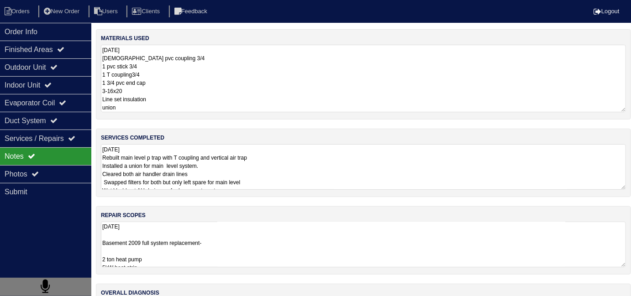
click at [219, 72] on textarea "10.10.25 Male pvc coupling 3/4 1 pvc stick 3/4 1 T coupling3/4 1 3/4 pvc end ca…" at bounding box center [363, 79] width 525 height 68
click at [330, 177] on textarea "10-10-25 Rebuilt main level p trap with T coupling and vertical air trap Instal…" at bounding box center [363, 167] width 525 height 46
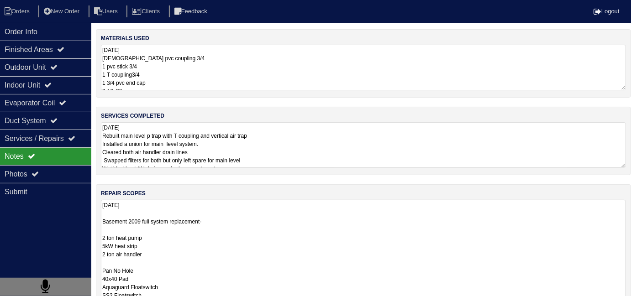
click at [346, 268] on textarea "10-10-25 Basement 2009 full system replacement- 2 ton heat pump 5kW heat strip …" at bounding box center [363, 287] width 525 height 174
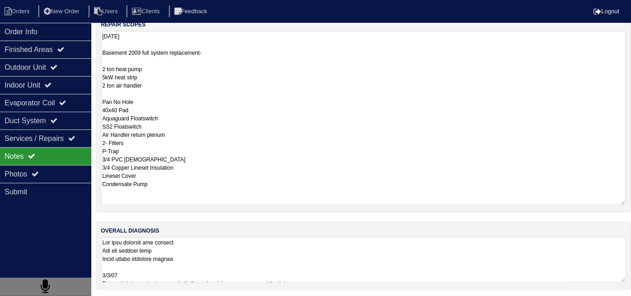
scroll to position [0, 0]
click at [402, 256] on textarea at bounding box center [363, 260] width 525 height 46
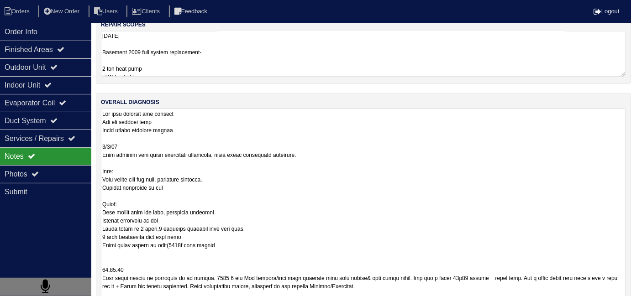
scroll to position [41, 0]
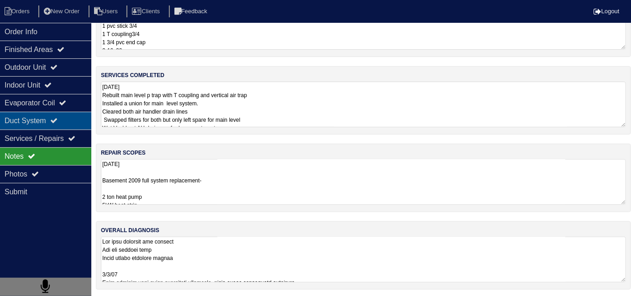
click at [51, 123] on div "Duct System" at bounding box center [45, 121] width 91 height 18
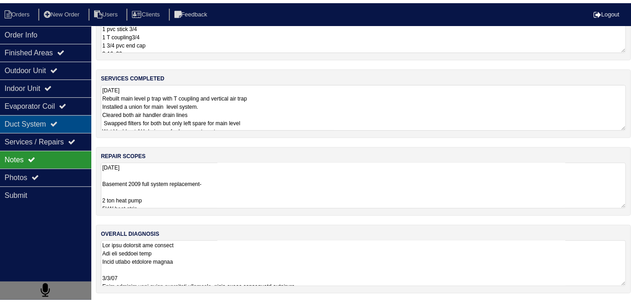
scroll to position [0, 0]
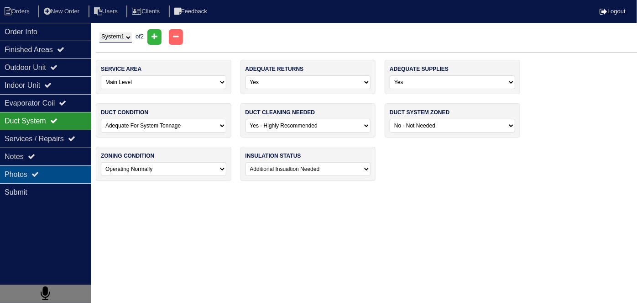
click at [44, 171] on div "Photos" at bounding box center [45, 174] width 91 height 18
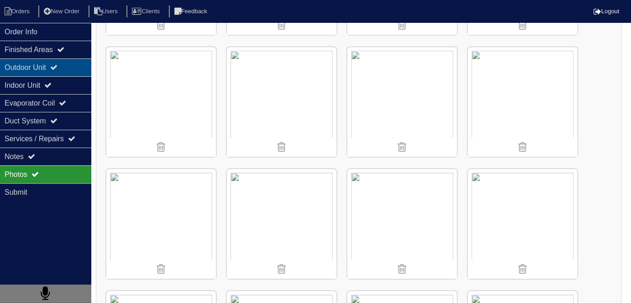
scroll to position [2070, 0]
click at [28, 15] on li "Orders" at bounding box center [18, 11] width 37 height 12
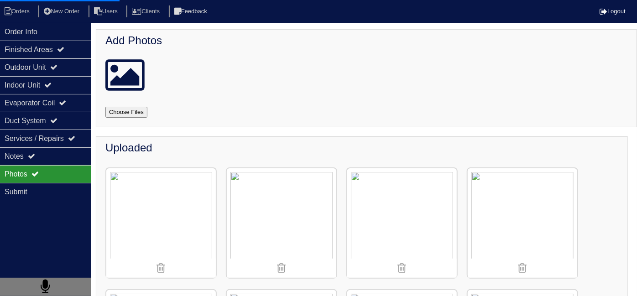
select select "15"
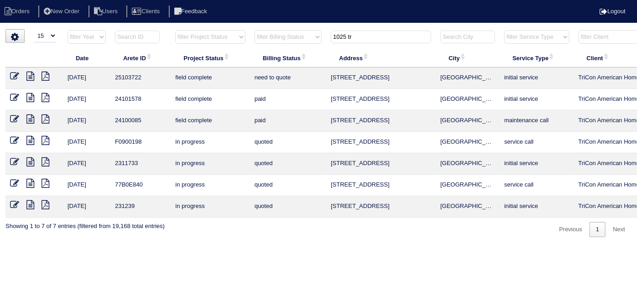
drag, startPoint x: 361, startPoint y: 36, endPoint x: 307, endPoint y: 42, distance: 55.0
click at [316, 40] on tr "filter Year -- Any Year -- 2025 2024 2023 2022 2021 2020 2019 filter Project St…" at bounding box center [400, 39] width 791 height 19
type input "1"
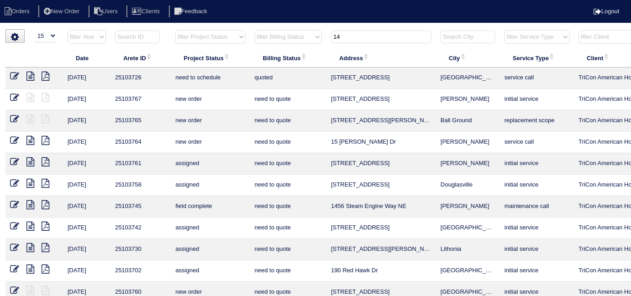
type input "1"
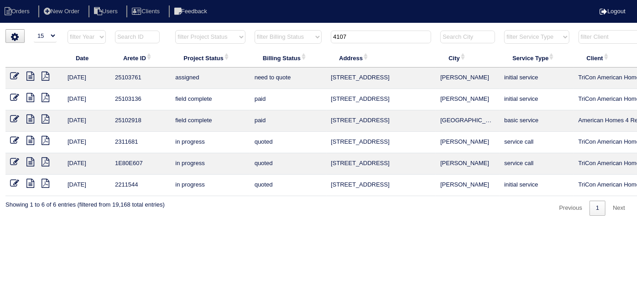
drag, startPoint x: 358, startPoint y: 32, endPoint x: 290, endPoint y: 28, distance: 68.1
click at [290, 28] on html "Orders New Order Users Clients Feedback Logout Orders New Order Users Clients M…" at bounding box center [318, 112] width 637 height 225
type input "224"
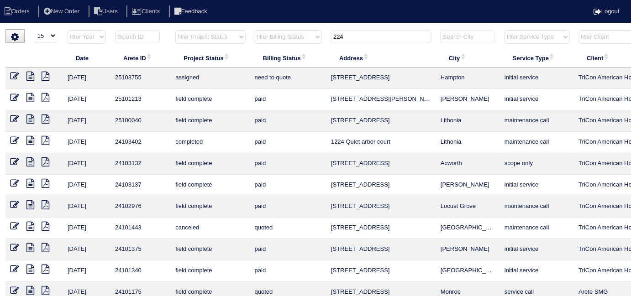
click at [12, 76] on icon at bounding box center [14, 76] width 9 height 9
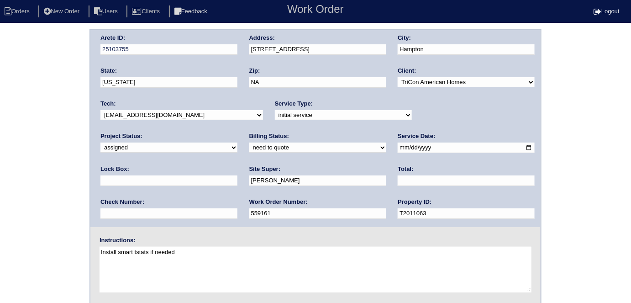
click at [237, 175] on input "text" at bounding box center [168, 180] width 137 height 10
type input "4"
type input "1304"
click at [26, 185] on div "Arete ID: 25103755 Address: [STREET_ADDRESS] City: [GEOGRAPHIC_DATA] State: [US…" at bounding box center [315, 213] width 631 height 369
click at [0, 150] on div "Arete ID: 25103755 Address: [STREET_ADDRESS] City: [GEOGRAPHIC_DATA] State: [US…" at bounding box center [315, 213] width 631 height 369
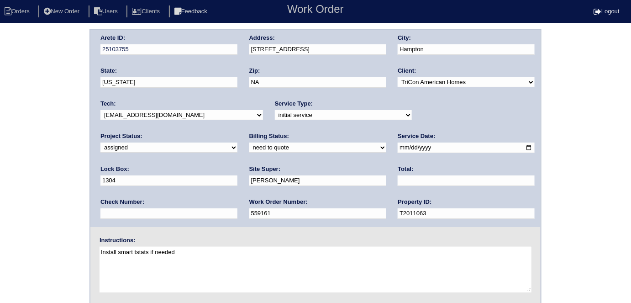
click at [31, 157] on div "Arete ID: 25103755 Address: [STREET_ADDRESS] City: [GEOGRAPHIC_DATA] State: [US…" at bounding box center [315, 213] width 631 height 369
click at [0, 120] on div "Arete ID: 25103755 Address: [STREET_ADDRESS] City: [GEOGRAPHIC_DATA] State: [US…" at bounding box center [315, 213] width 631 height 369
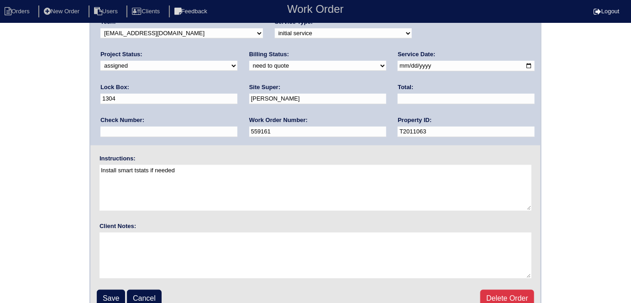
scroll to position [94, 0]
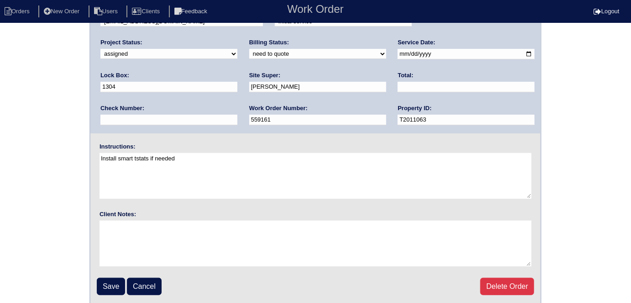
click at [109, 278] on input "Save" at bounding box center [111, 285] width 28 height 17
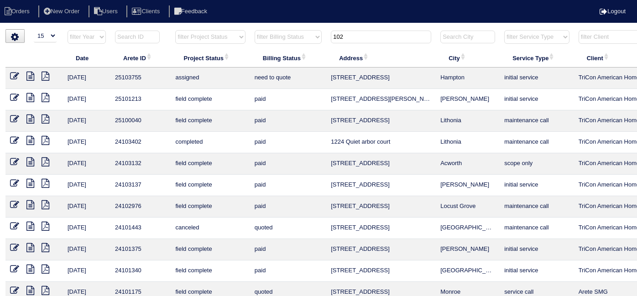
select select "15"
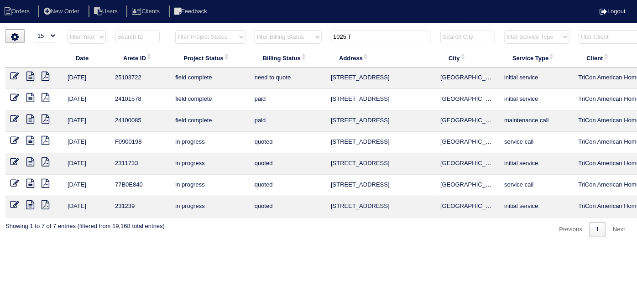
type input "1025 T"
click at [10, 75] on icon at bounding box center [14, 76] width 9 height 9
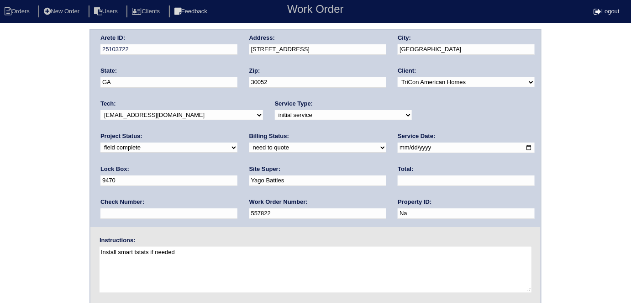
click at [249, 143] on select "need to quote quoted need to invoice invoiced paid warranty purchase order need…" at bounding box center [317, 147] width 137 height 10
select select "quoted"
click at [249, 142] on select "need to quote quoted need to invoice invoiced paid warranty purchase order need…" at bounding box center [317, 147] width 137 height 10
click at [397, 179] on input "text" at bounding box center [465, 180] width 137 height 10
type input "8"
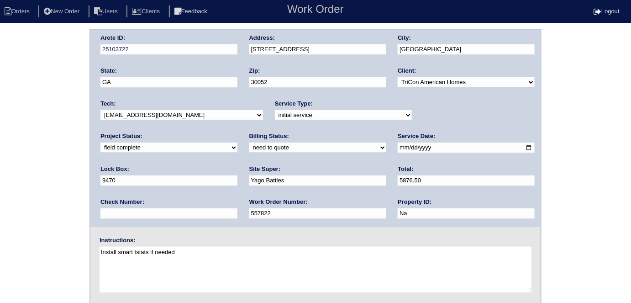
type input "5876.50"
click at [249, 147] on select "need to quote quoted need to invoice invoiced paid warranty purchase order need…" at bounding box center [317, 147] width 137 height 10
click at [249, 148] on select "need to quote quoted need to invoice invoiced paid warranty purchase order need…" at bounding box center [317, 147] width 137 height 10
drag, startPoint x: 57, startPoint y: 146, endPoint x: 50, endPoint y: 149, distance: 8.2
click at [56, 146] on div "Arete ID: 25103722 Address: 1025 Travitine Trail City: Loganville State: GA Zip…" at bounding box center [315, 213] width 631 height 369
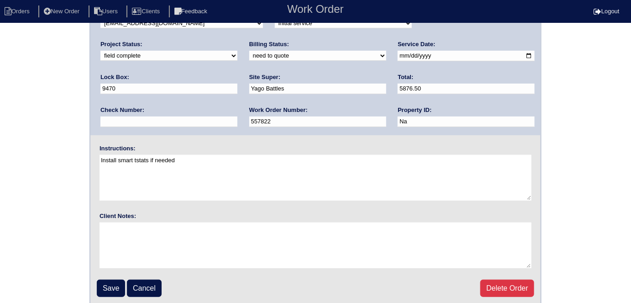
scroll to position [94, 0]
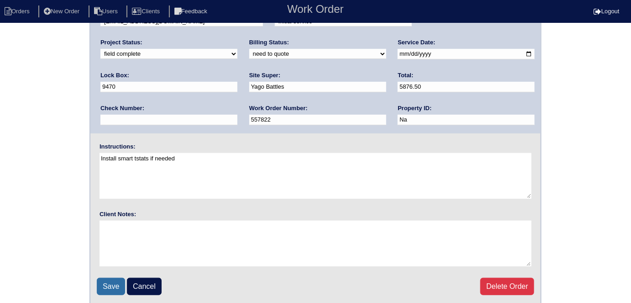
click at [105, 282] on input "Save" at bounding box center [111, 285] width 28 height 17
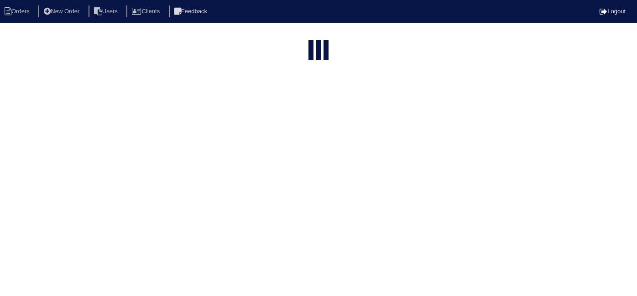
select select "15"
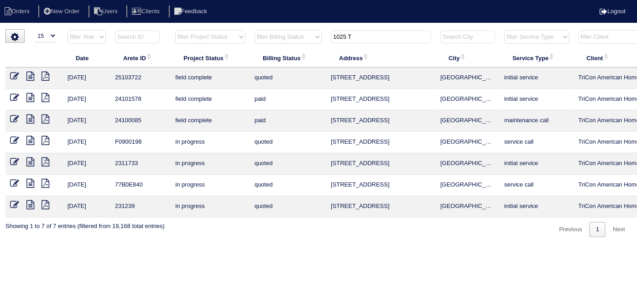
drag, startPoint x: 391, startPoint y: 77, endPoint x: 328, endPoint y: 79, distance: 63.0
click at [328, 79] on td "[STREET_ADDRESS]" at bounding box center [381, 78] width 110 height 21
copy td "[STREET_ADDRESS]"
drag, startPoint x: 358, startPoint y: 31, endPoint x: 147, endPoint y: 9, distance: 212.0
click at [155, 29] on body "Orders New Order Users Clients Feedback Logout Orders New Order Users Clients M…" at bounding box center [318, 133] width 637 height 208
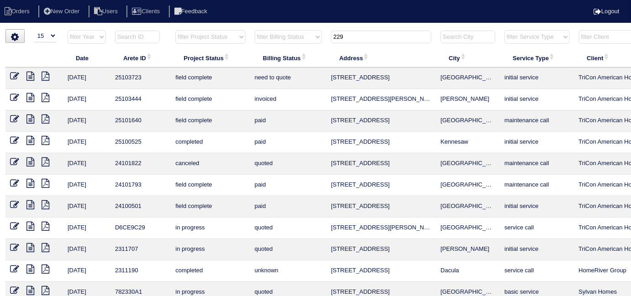
click at [367, 39] on input "229" at bounding box center [381, 37] width 100 height 13
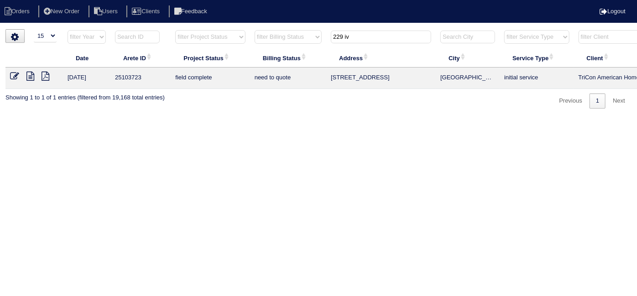
type input "229 iv"
click at [32, 76] on icon at bounding box center [30, 76] width 8 height 9
click at [13, 75] on icon at bounding box center [14, 76] width 9 height 9
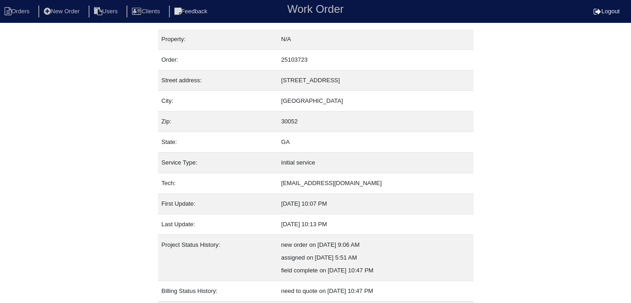
scroll to position [48, 0]
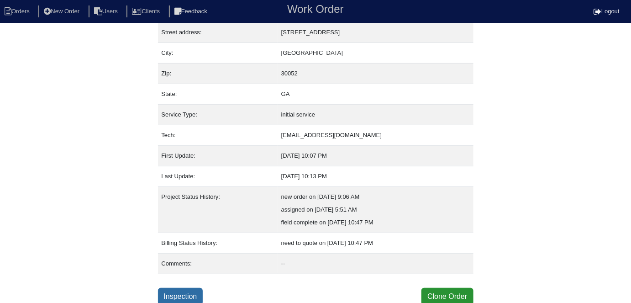
click at [173, 287] on link "Inspection" at bounding box center [180, 295] width 45 height 17
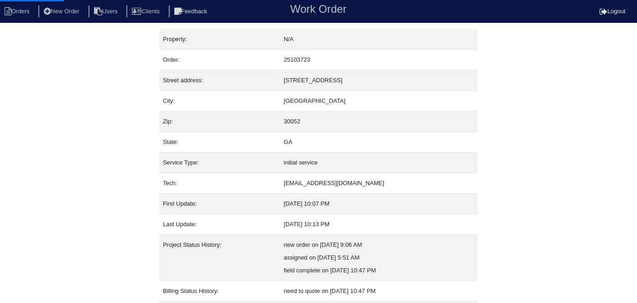
select select "0"
select select "Goodman"
select select "0"
select select "2"
select select "0"
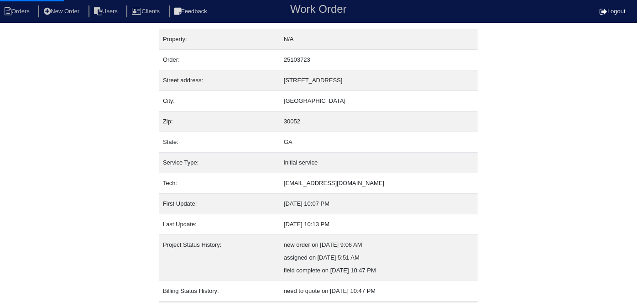
select select "0"
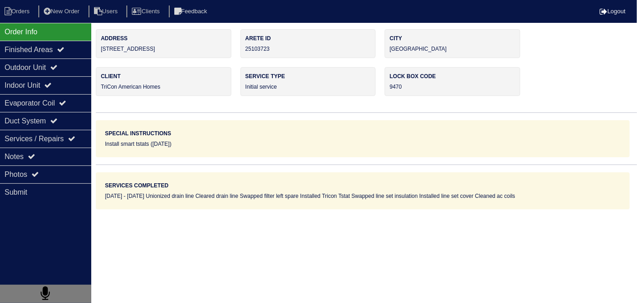
click at [15, 68] on div "Outdoor Unit" at bounding box center [45, 67] width 91 height 18
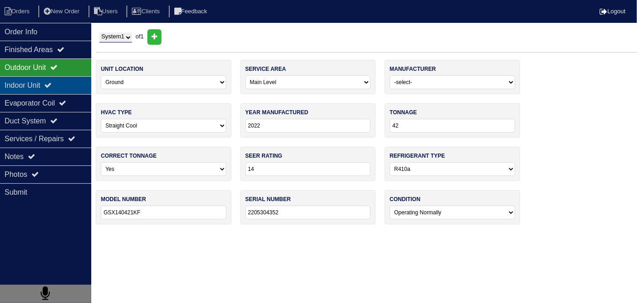
click at [22, 84] on div "Indoor Unit" at bounding box center [45, 85] width 91 height 18
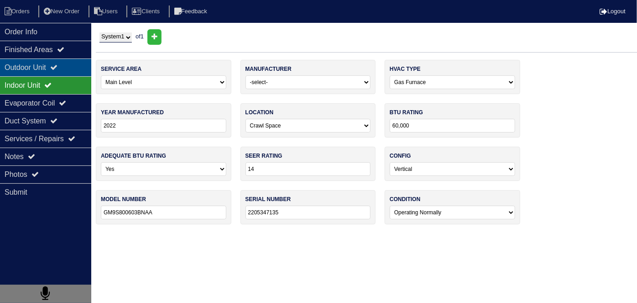
click at [28, 68] on div "Outdoor Unit" at bounding box center [45, 67] width 91 height 18
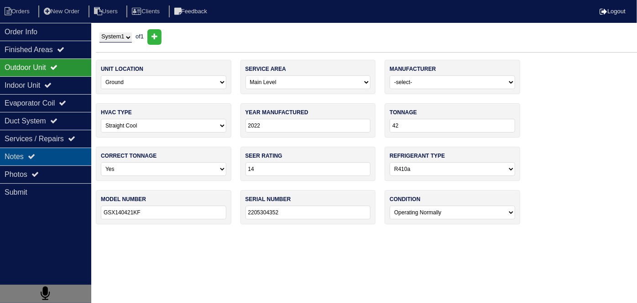
click at [39, 163] on div "Notes" at bounding box center [45, 156] width 91 height 18
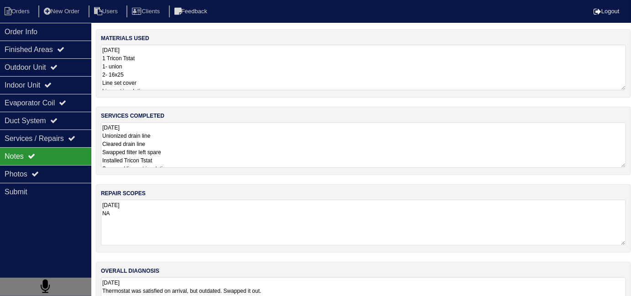
click at [272, 129] on textarea "10-10-25 Unionized drain line Cleared drain line Swapped filter left spare Inst…" at bounding box center [363, 145] width 525 height 46
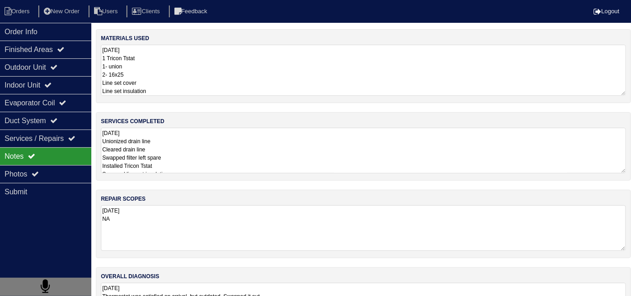
click at [169, 83] on textarea "10-10-25 1 Tricon Tstat 1- union 2- 16x25 Line set cover Line set insulation" at bounding box center [363, 70] width 525 height 51
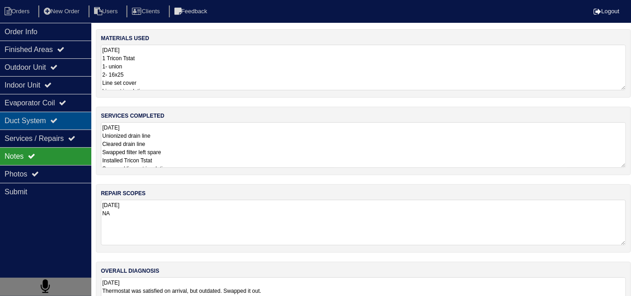
click at [53, 127] on div "Duct System" at bounding box center [45, 121] width 91 height 18
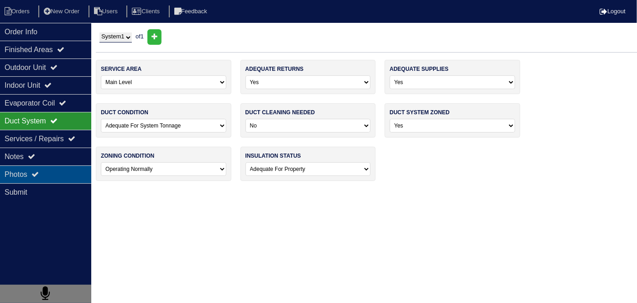
click at [45, 169] on div "Photos" at bounding box center [45, 174] width 91 height 18
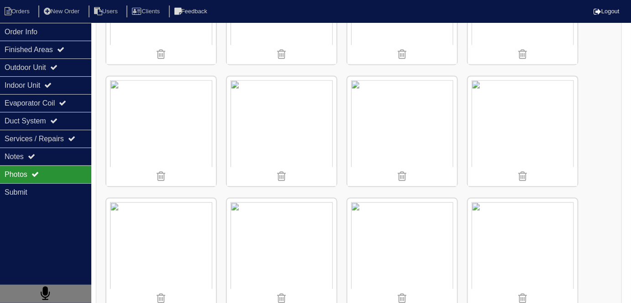
scroll to position [580, 0]
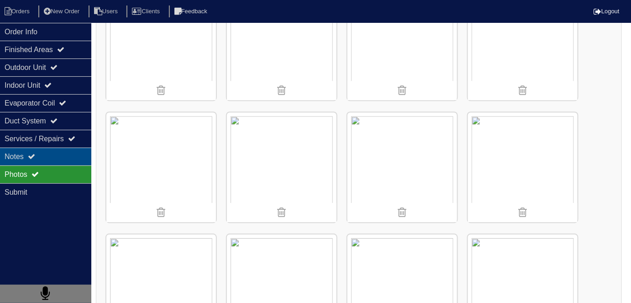
click at [16, 156] on div "Notes" at bounding box center [45, 156] width 91 height 18
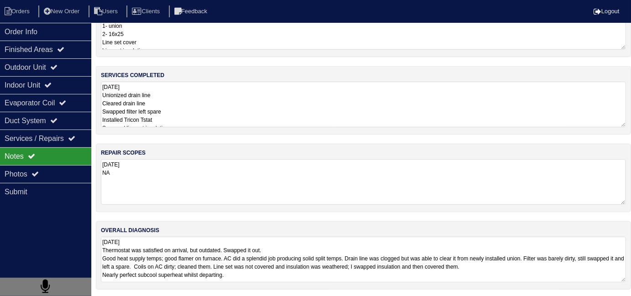
scroll to position [40, 0]
click at [237, 173] on textarea "10-10-25 NA" at bounding box center [363, 183] width 525 height 46
click at [378, 272] on textarea "10-10-25 Thermostat was satisfied on arrival, but outdated. Swapped it out. Goo…" at bounding box center [363, 260] width 525 height 46
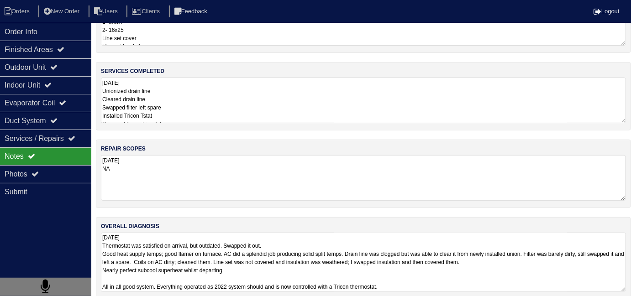
scroll to position [54, 0]
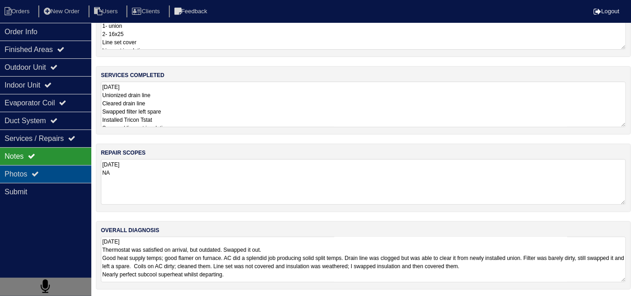
click at [34, 167] on div "Photos" at bounding box center [45, 174] width 91 height 18
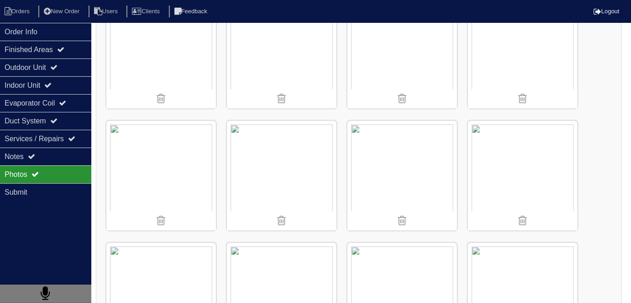
scroll to position [658, 0]
click at [34, 118] on div "Duct System" at bounding box center [45, 121] width 91 height 18
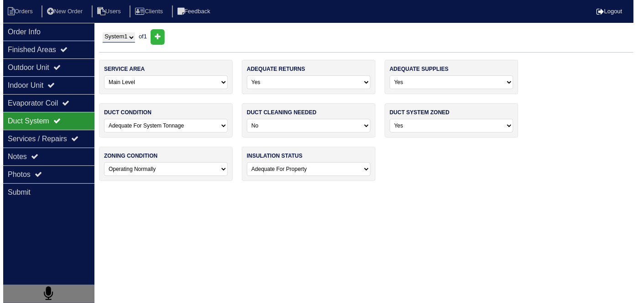
scroll to position [0, 0]
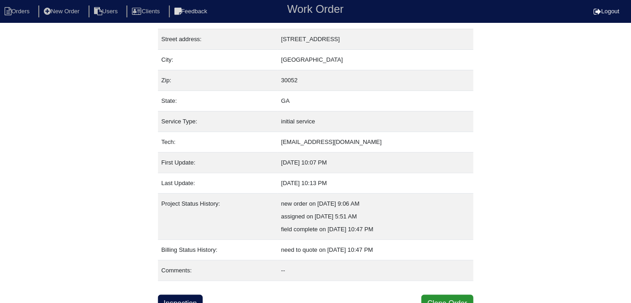
scroll to position [48, 0]
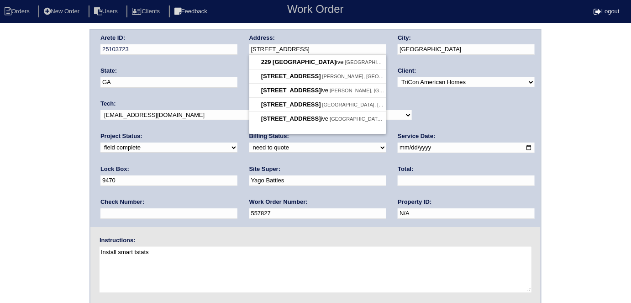
click at [224, 50] on div "Arete ID: 25103723 Address: [STREET_ADDRESS] City: [GEOGRAPHIC_DATA] State: [GE…" at bounding box center [315, 128] width 450 height 197
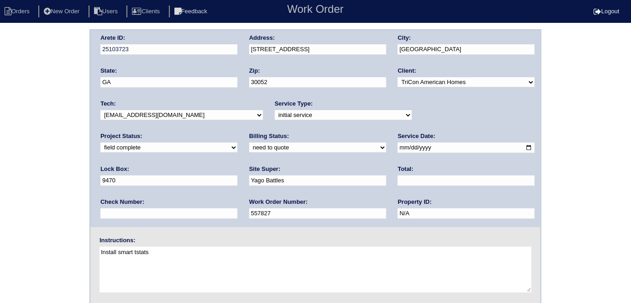
click at [0, 152] on div "Arete ID: 25103723 Address: [STREET_ADDRESS] City: [GEOGRAPHIC_DATA] State: [GE…" at bounding box center [315, 213] width 631 height 369
click at [249, 146] on select "need to quote quoted need to invoice invoiced paid warranty purchase order need…" at bounding box center [317, 147] width 137 height 10
select select "quoted"
click at [249, 142] on select "need to quote quoted need to invoice invoiced paid warranty purchase order need…" at bounding box center [317, 147] width 137 height 10
click at [397, 179] on input "text" at bounding box center [465, 180] width 137 height 10
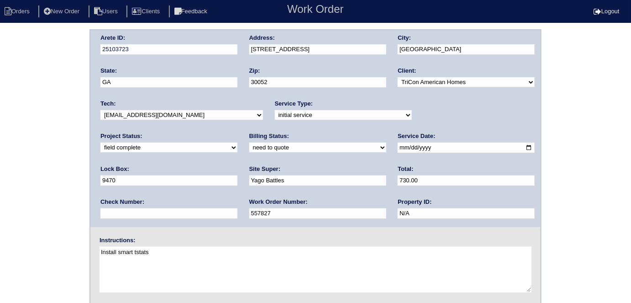
type input "730.00"
click at [0, 159] on div "Arete ID: 25103723 Address: [STREET_ADDRESS] City: [GEOGRAPHIC_DATA] State: [GE…" at bounding box center [315, 213] width 631 height 369
click at [37, 100] on div "Arete ID: 25103723 Address: [STREET_ADDRESS] City: [GEOGRAPHIC_DATA] State: [GE…" at bounding box center [315, 213] width 631 height 369
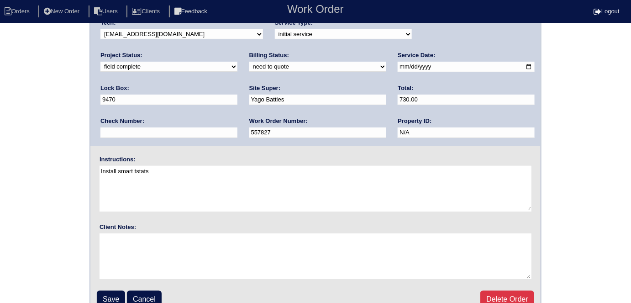
scroll to position [94, 0]
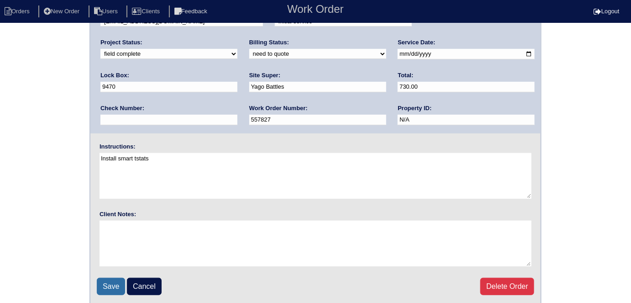
click at [109, 286] on input "Save" at bounding box center [111, 285] width 28 height 17
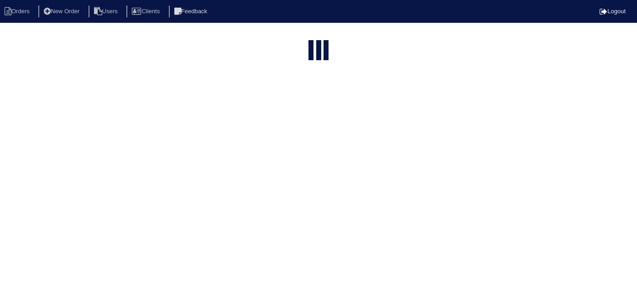
select select "15"
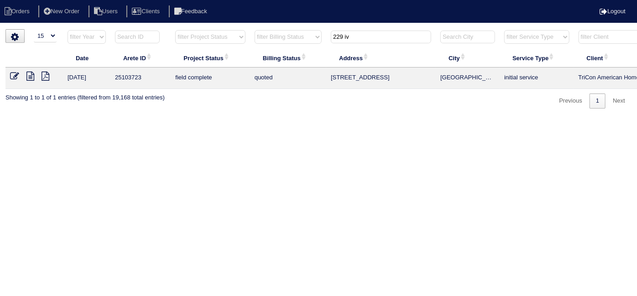
drag, startPoint x: 364, startPoint y: 34, endPoint x: 211, endPoint y: 23, distance: 152.8
click at [262, 30] on tr "filter Year -- Any Year -- 2025 2024 2023 2022 2021 2020 2019 filter Project St…" at bounding box center [400, 39] width 791 height 19
type input "4063 t"
click at [32, 78] on icon at bounding box center [30, 76] width 8 height 9
click at [15, 74] on icon at bounding box center [14, 76] width 9 height 9
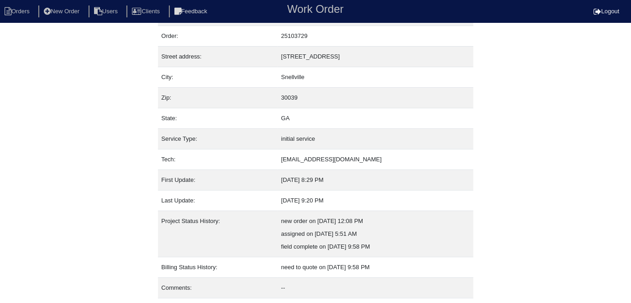
scroll to position [48, 0]
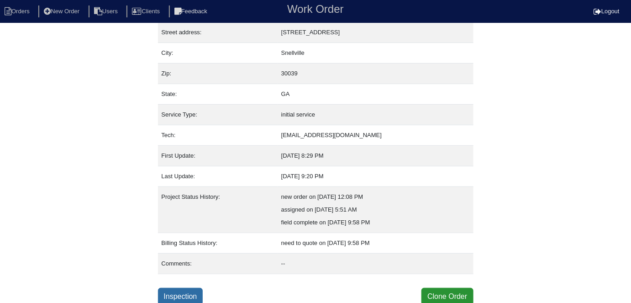
click at [199, 288] on link "Inspection" at bounding box center [180, 295] width 45 height 17
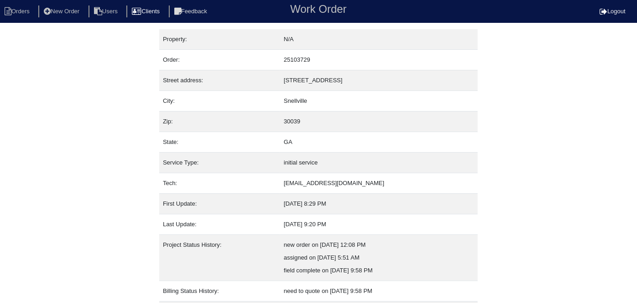
select select "0"
select select "Rheem"
select select "0"
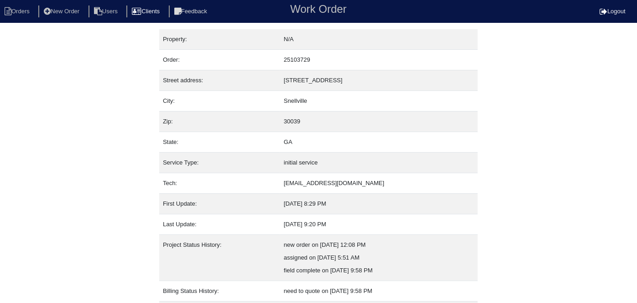
select select "1"
select select "0"
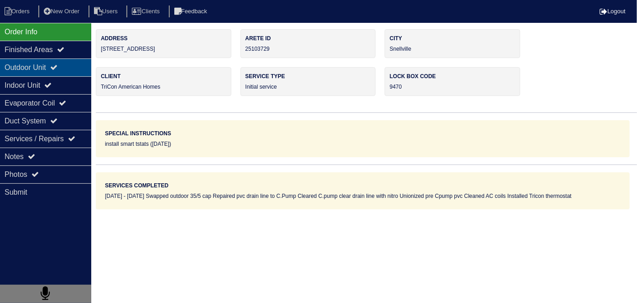
click at [71, 67] on div "Outdoor Unit" at bounding box center [45, 67] width 91 height 18
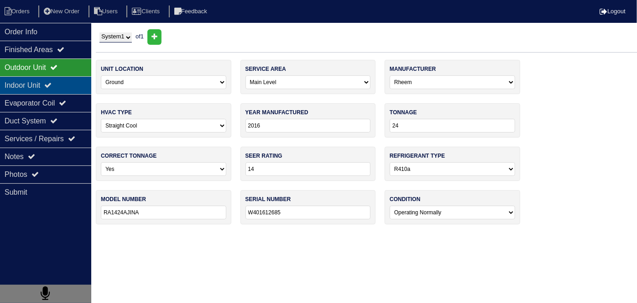
click at [65, 82] on div "Indoor Unit" at bounding box center [45, 85] width 91 height 18
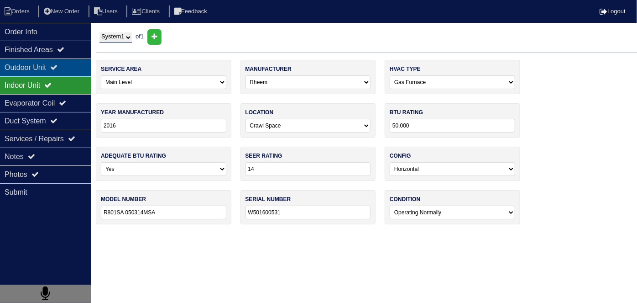
click at [57, 61] on div "Outdoor Unit" at bounding box center [45, 67] width 91 height 18
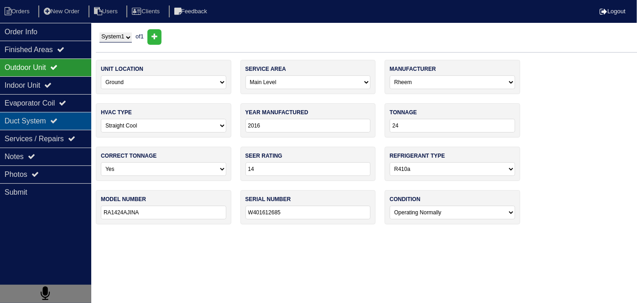
click at [78, 114] on div "Duct System" at bounding box center [45, 121] width 91 height 18
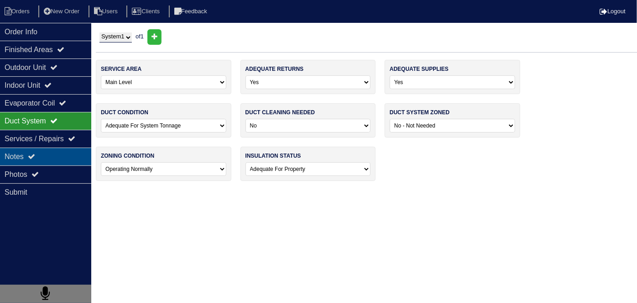
click at [45, 152] on div "Notes" at bounding box center [45, 156] width 91 height 18
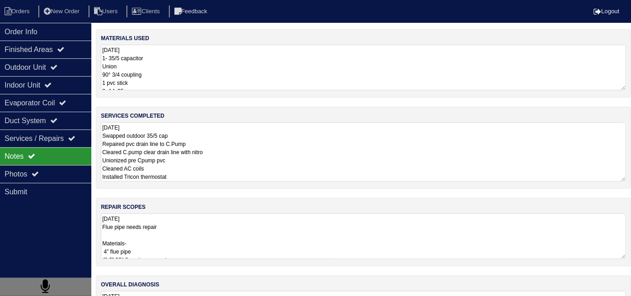
click at [247, 146] on textarea "10-10-25 Swapped outdoor 35/5 cap Repaired pvc drain line to C.Pump Cleared C.p…" at bounding box center [363, 151] width 525 height 59
click at [243, 214] on textarea "10-10-25 Flue pipe needs repair Materials- 4” flue pipe 4”-6” 90° flue pipe con…" at bounding box center [363, 237] width 525 height 46
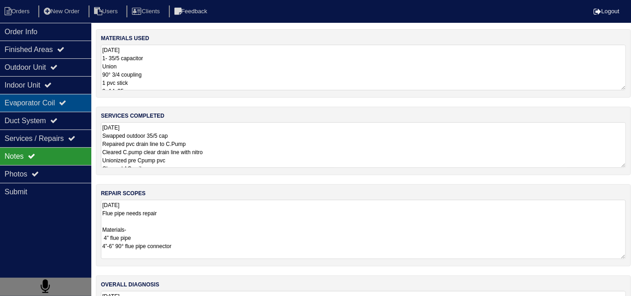
click at [64, 99] on div "Evaporator Coil" at bounding box center [45, 103] width 91 height 18
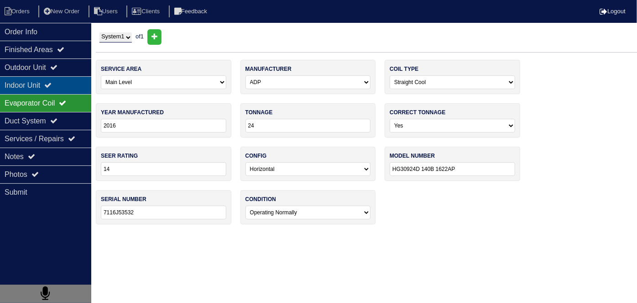
click at [60, 91] on div "Indoor Unit" at bounding box center [45, 85] width 91 height 18
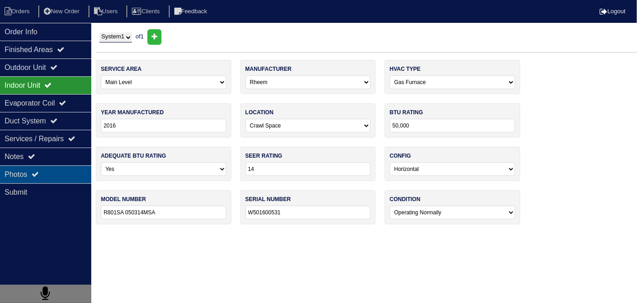
click at [42, 179] on div "Photos" at bounding box center [45, 174] width 91 height 18
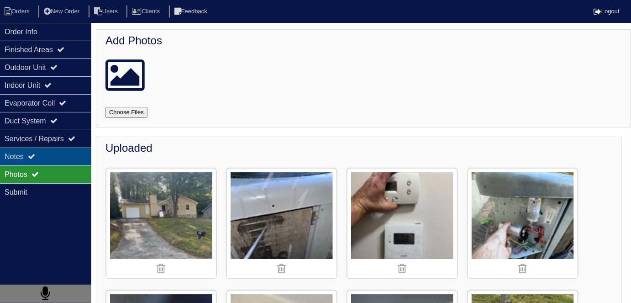
click at [68, 155] on div "Notes" at bounding box center [45, 156] width 91 height 18
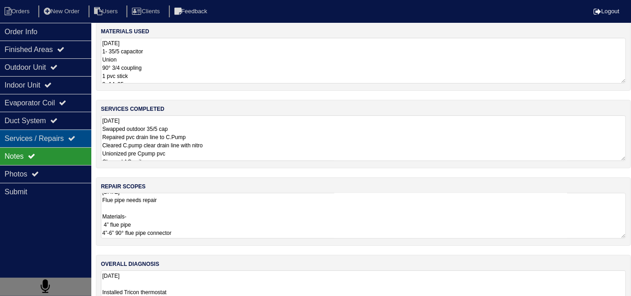
scroll to position [8, 0]
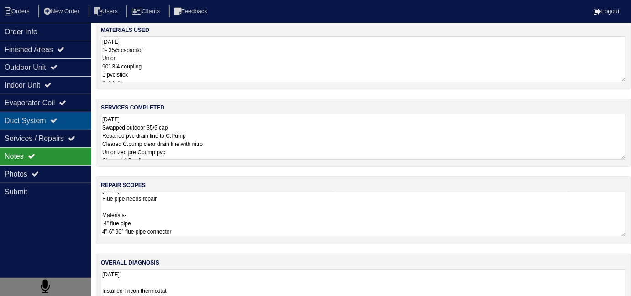
click at [37, 121] on div "Duct System" at bounding box center [45, 121] width 91 height 18
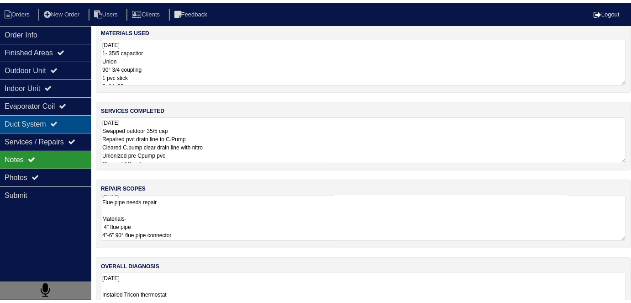
scroll to position [0, 0]
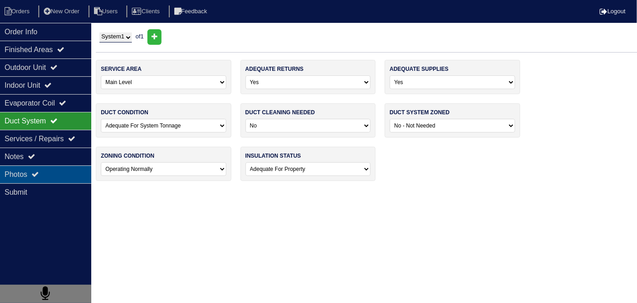
click at [48, 173] on div "Photos" at bounding box center [45, 174] width 91 height 18
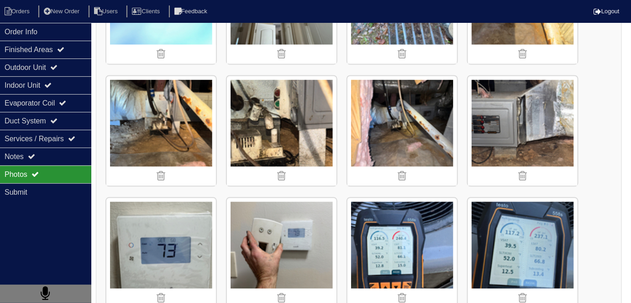
scroll to position [580, 0]
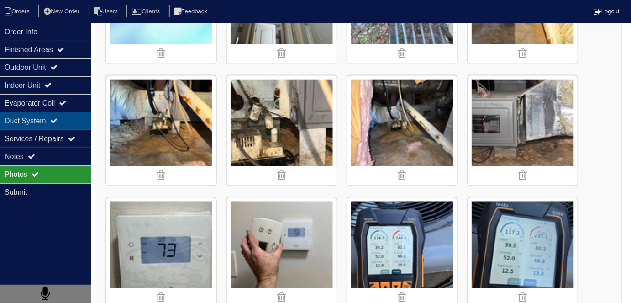
click at [14, 112] on div "Duct System" at bounding box center [45, 121] width 91 height 18
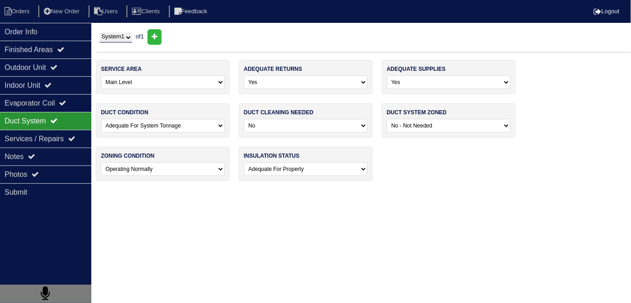
scroll to position [0, 0]
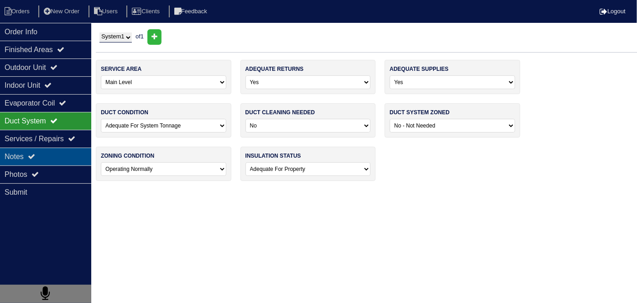
click at [26, 157] on div "Notes" at bounding box center [45, 156] width 91 height 18
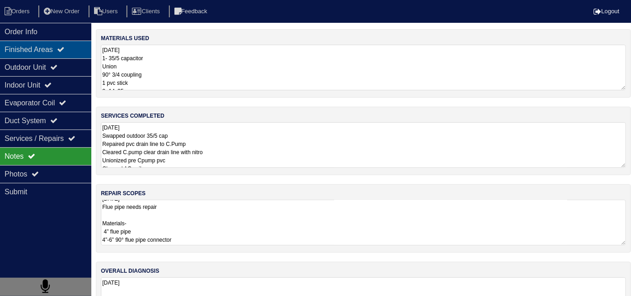
click at [44, 56] on div "Finished Areas" at bounding box center [45, 50] width 91 height 18
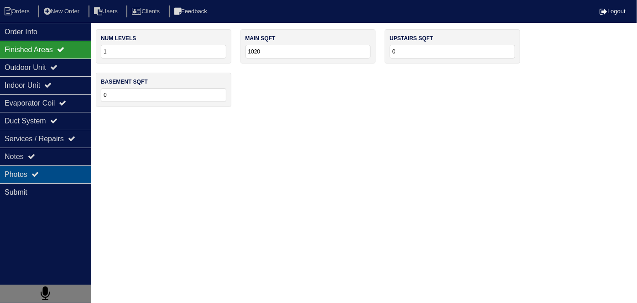
click at [47, 176] on div "Photos" at bounding box center [45, 174] width 91 height 18
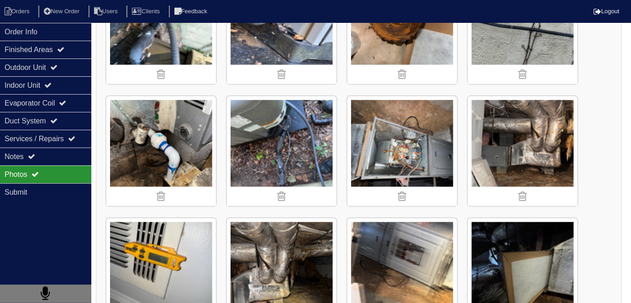
scroll to position [1570, 0]
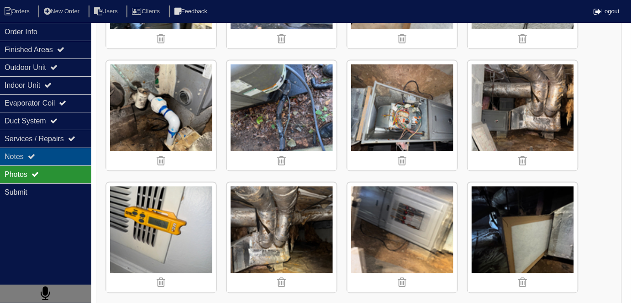
click at [39, 158] on div "Notes" at bounding box center [45, 156] width 91 height 18
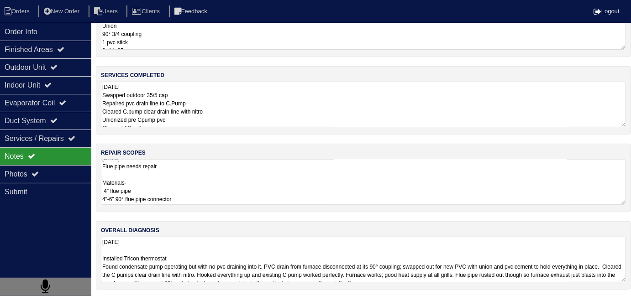
scroll to position [54, 0]
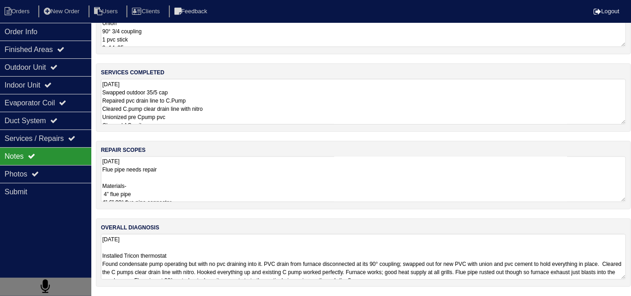
click at [220, 184] on textarea "10-10-25 Flue pipe needs repair Materials- 4” flue pipe 4”-6” 90° flue pipe con…" at bounding box center [363, 180] width 525 height 46
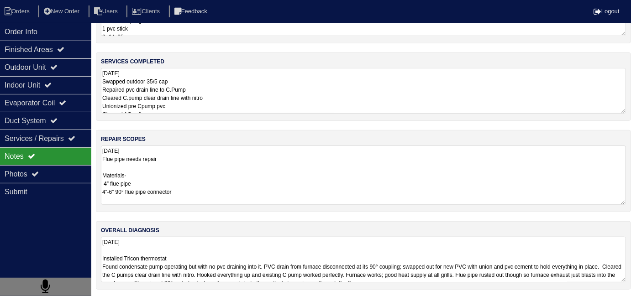
click at [319, 270] on textarea "10-10-25 Installed Tricon thermostat Found condensate pump operating but with n…" at bounding box center [363, 260] width 525 height 46
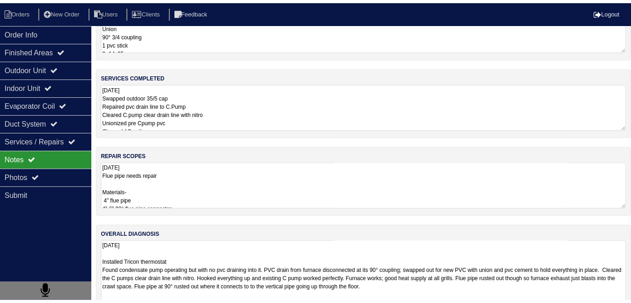
scroll to position [48, 0]
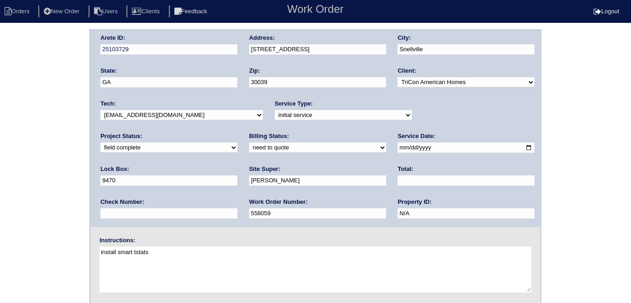
click at [249, 147] on select "need to quote quoted need to invoice invoiced paid warranty purchase order need…" at bounding box center [317, 147] width 137 height 10
select select "quoted"
click at [249, 142] on select "need to quote quoted need to invoice invoiced paid warranty purchase order need…" at bounding box center [317, 147] width 137 height 10
click at [397, 170] on label "Total:" at bounding box center [405, 169] width 16 height 8
click at [397, 178] on input "text" at bounding box center [465, 180] width 137 height 10
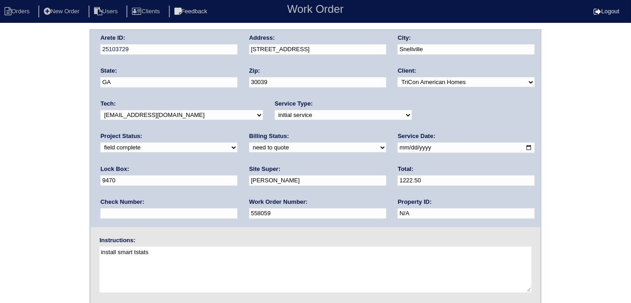
type input "1222.50"
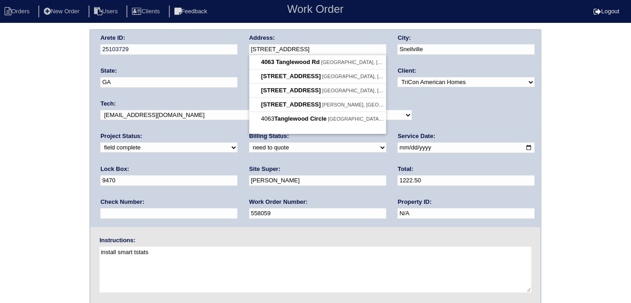
drag, startPoint x: 327, startPoint y: 47, endPoint x: 225, endPoint y: 42, distance: 101.9
click at [225, 42] on div "Arete ID: 25103729 Address: 4063 Tanglewood Rd City: Snellville State: GA Zip: …" at bounding box center [315, 128] width 450 height 197
click at [26, 68] on div "Arete ID: 25103729 Address: 4063 Tanglewood Rd City: Snellville State: GA Zip: …" at bounding box center [315, 213] width 631 height 369
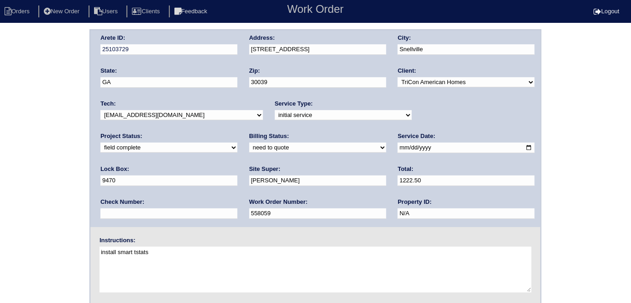
click at [0, 141] on div "Arete ID: 25103729 Address: 4063 Tanglewood Rd City: Snellville State: GA Zip: …" at bounding box center [315, 213] width 631 height 369
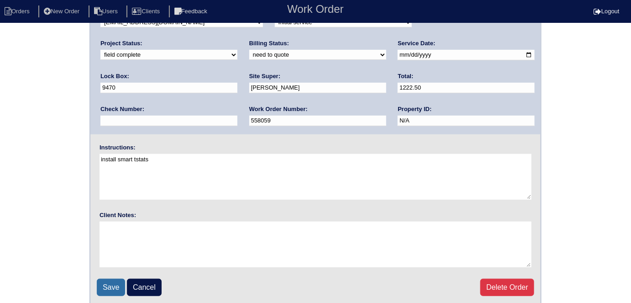
scroll to position [94, 0]
click at [124, 280] on input "Save" at bounding box center [111, 285] width 28 height 17
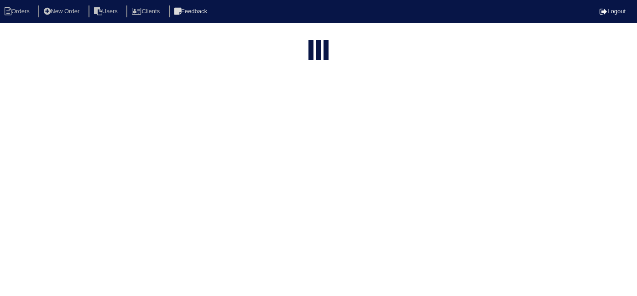
select select "15"
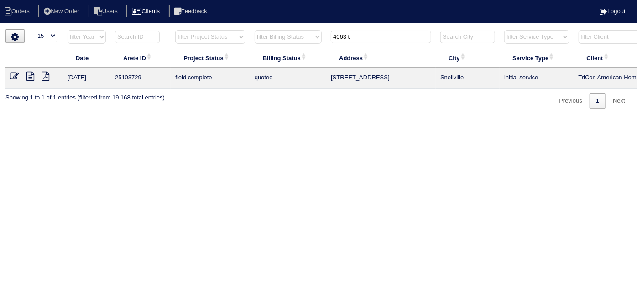
drag, startPoint x: 360, startPoint y: 38, endPoint x: 161, endPoint y: 7, distance: 201.4
click at [213, 25] on html "Orders New Order Users Clients Feedback Logout Orders New Order Users Clients M…" at bounding box center [318, 59] width 637 height 118
type input "3680 d"
click at [24, 72] on td at bounding box center [33, 78] width 57 height 21
click at [28, 76] on icon at bounding box center [30, 76] width 8 height 9
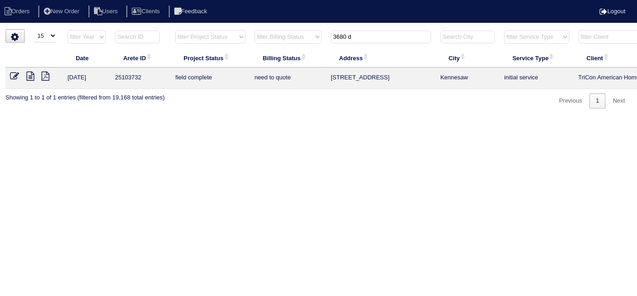
click at [14, 74] on icon at bounding box center [14, 76] width 9 height 9
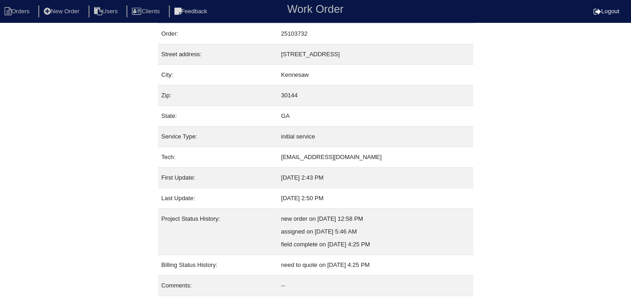
scroll to position [48, 0]
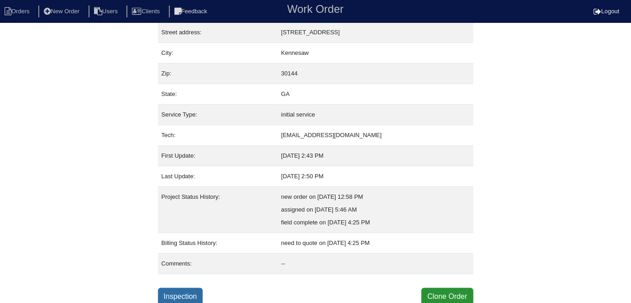
click at [178, 295] on link "Inspection" at bounding box center [180, 295] width 45 height 17
select select "0"
select select "Coleman"
select select "0"
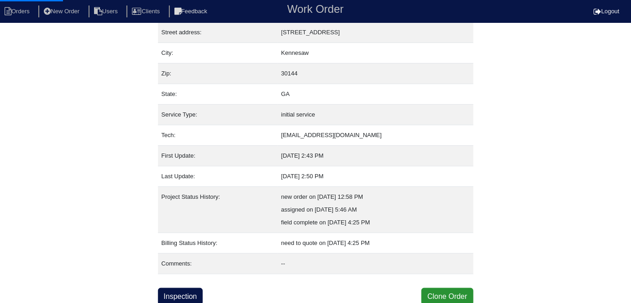
select select "0"
select select "1"
select select "0"
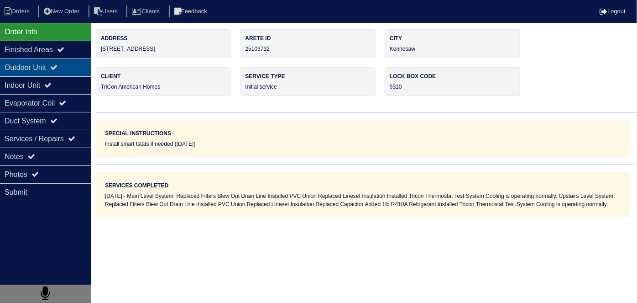
click at [59, 72] on div "Outdoor Unit" at bounding box center [45, 67] width 91 height 18
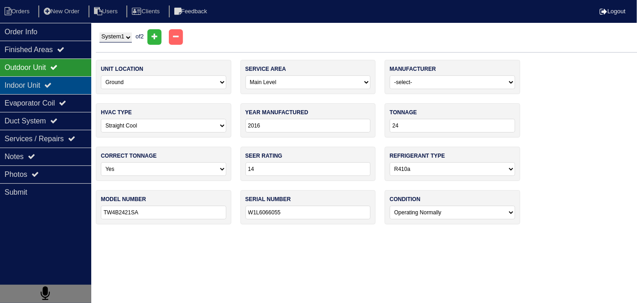
click at [51, 82] on icon at bounding box center [47, 84] width 7 height 7
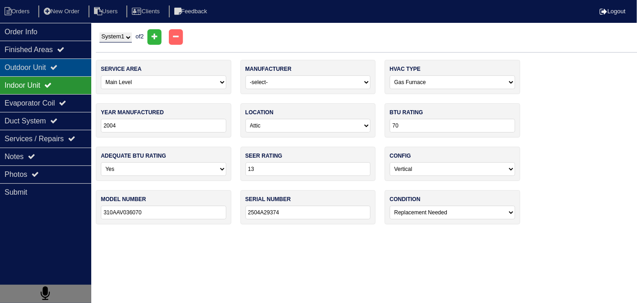
click at [51, 69] on div "Outdoor Unit" at bounding box center [45, 67] width 91 height 18
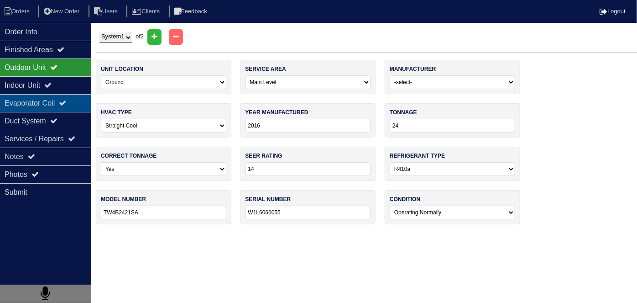
click at [44, 101] on div "Evaporator Coil" at bounding box center [45, 103] width 91 height 18
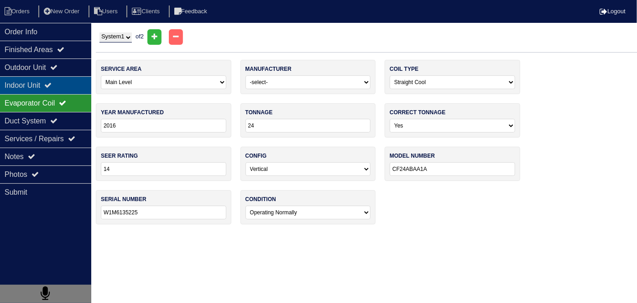
click at [42, 85] on div "Indoor Unit" at bounding box center [45, 85] width 91 height 18
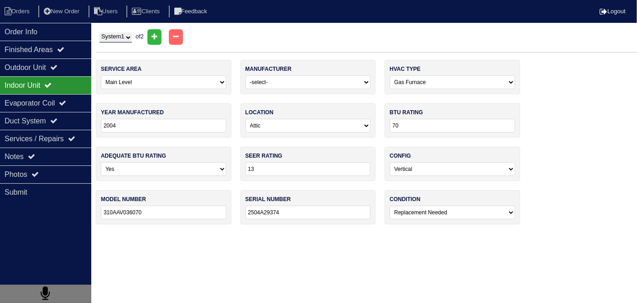
click at [105, 37] on select "System 1 System 2" at bounding box center [115, 37] width 32 height 10
select select "2"
click at [99, 32] on select "System 1 System 2" at bounding box center [115, 37] width 32 height 10
select select "1"
type input "45"
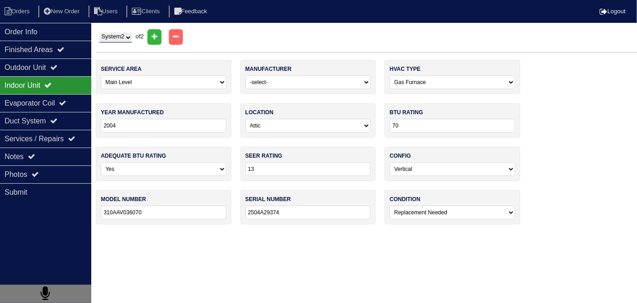
type input "310AAV024045"
type input "1604A25866"
click at [56, 68] on div "Outdoor Unit" at bounding box center [45, 67] width 91 height 18
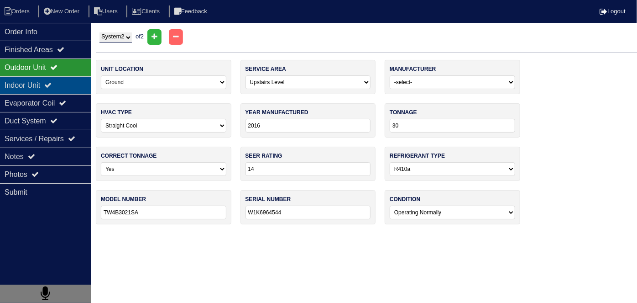
click at [50, 92] on div "Indoor Unit" at bounding box center [45, 85] width 91 height 18
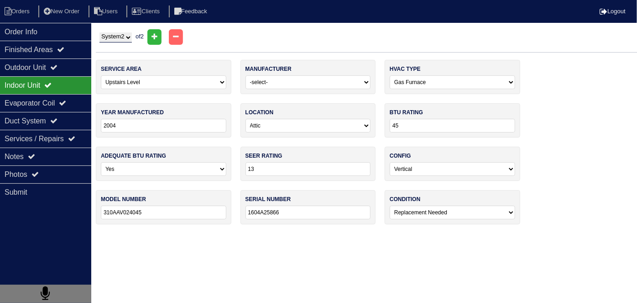
click at [47, 82] on div "Indoor Unit" at bounding box center [45, 85] width 91 height 18
click at [52, 65] on div "Outdoor Unit" at bounding box center [45, 67] width 91 height 18
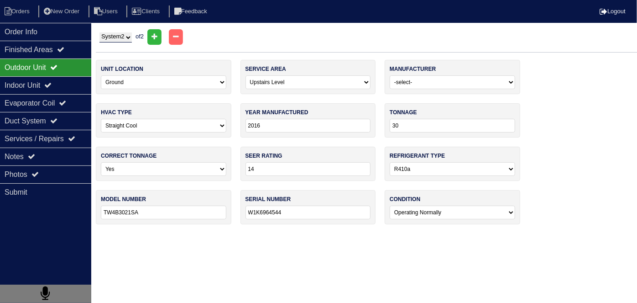
click at [106, 36] on select "System 1 System 2" at bounding box center [115, 37] width 32 height 10
select select "1"
click at [99, 32] on select "System 1 System 2" at bounding box center [115, 37] width 32 height 10
select select "0"
type input "24"
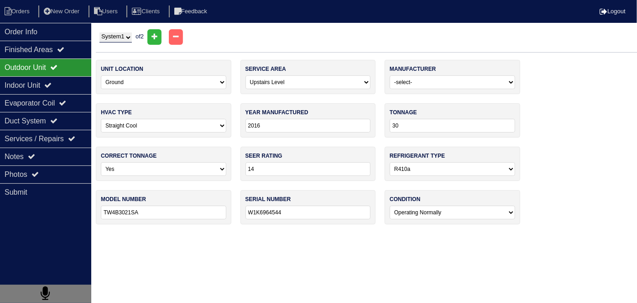
type input "TW4B2421SA"
type input "W1L6066055"
click at [59, 87] on div "Indoor Unit" at bounding box center [45, 85] width 91 height 18
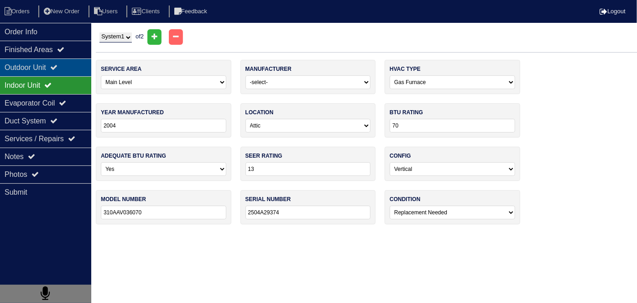
click at [38, 70] on div "Outdoor Unit" at bounding box center [45, 67] width 91 height 18
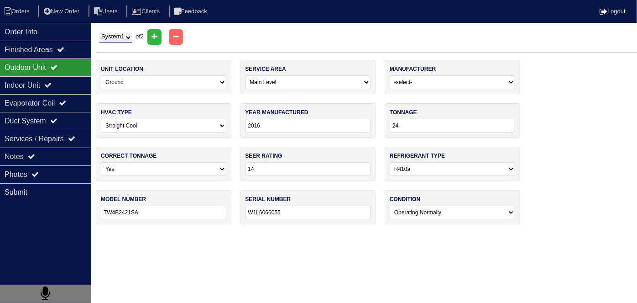
click at [110, 32] on div "System 1 System 2 of 2" at bounding box center [366, 37] width 541 height 16
click at [113, 38] on select "System 1 System 2" at bounding box center [115, 37] width 32 height 10
select select "2"
click at [99, 32] on select "System 1 System 2" at bounding box center [115, 37] width 32 height 10
select select "1"
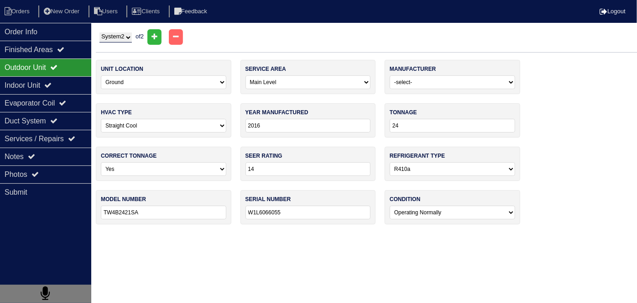
type input "30"
type input "TW4B3021SA"
type input "W1K6964544"
click at [108, 39] on select "System 1 System 2" at bounding box center [115, 37] width 32 height 10
select select "1"
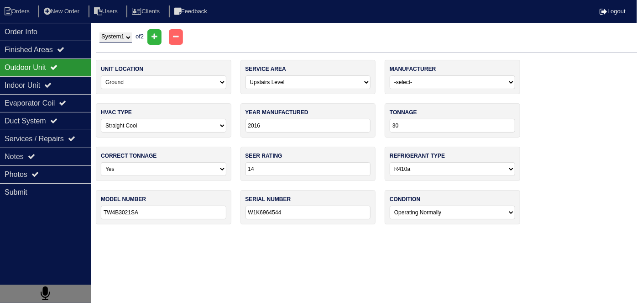
click at [99, 32] on select "System 1 System 2" at bounding box center [115, 37] width 32 height 10
select select "0"
type input "24"
type input "TW4B2421SA"
type input "W1L6066055"
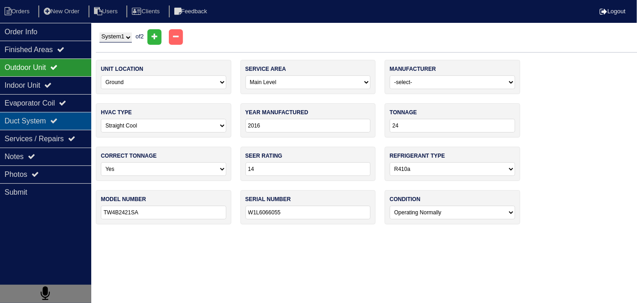
click at [24, 117] on div "Duct System" at bounding box center [45, 121] width 91 height 18
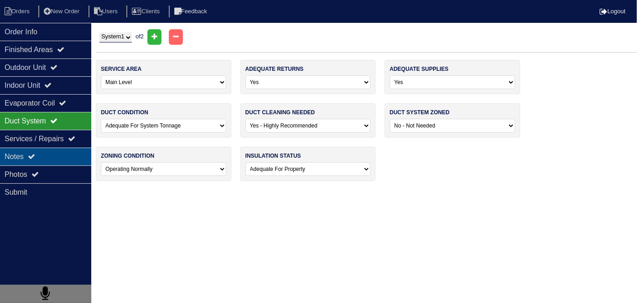
click at [30, 156] on div "Notes" at bounding box center [45, 156] width 91 height 18
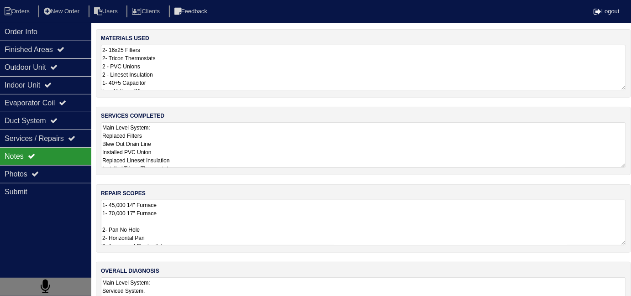
click at [226, 152] on textarea "Main Level System: Replaced Filters Blew Out Drain Line Installed PVC Union Rep…" at bounding box center [363, 145] width 525 height 46
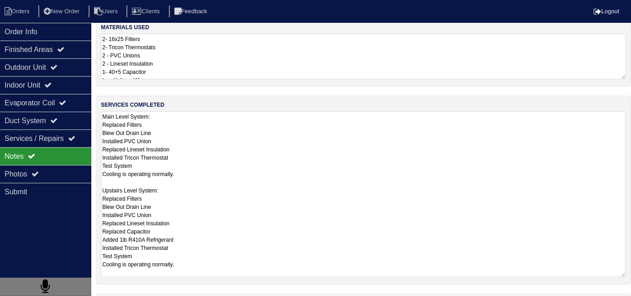
scroll to position [12, 0]
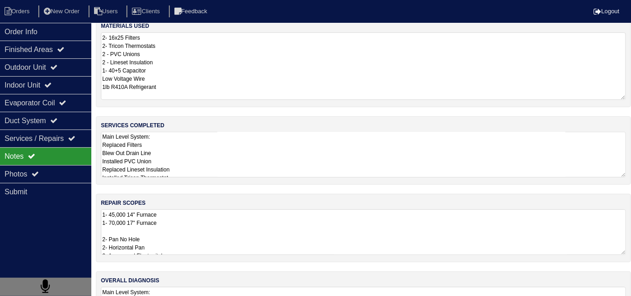
click at [307, 58] on textarea "2- 16x25 Filters 2- Tricon Thermostats 2 - PVC Unions 2 - Lineset Insulation 1-…" at bounding box center [363, 66] width 525 height 68
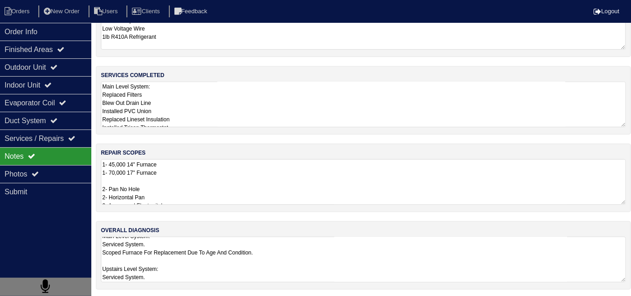
scroll to position [0, 0]
click at [296, 248] on textarea "Main Level System: Serviced System. Scoped Furnace For Replacement Due To Age A…" at bounding box center [363, 260] width 525 height 46
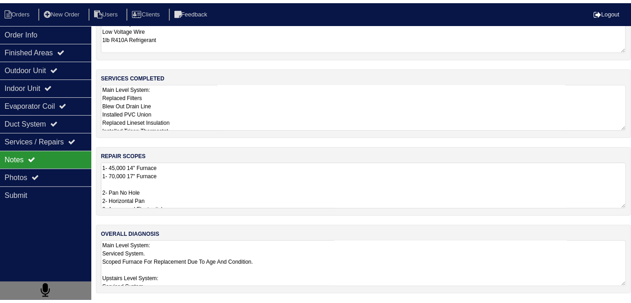
scroll to position [41, 0]
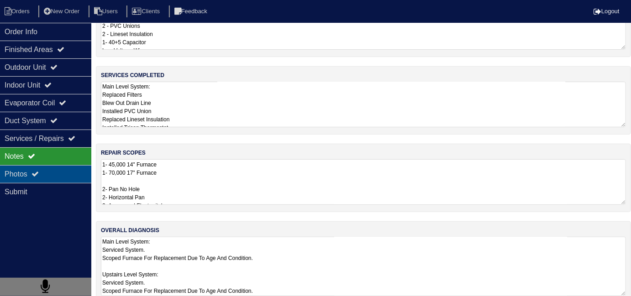
click at [72, 176] on div "Photos" at bounding box center [45, 174] width 91 height 18
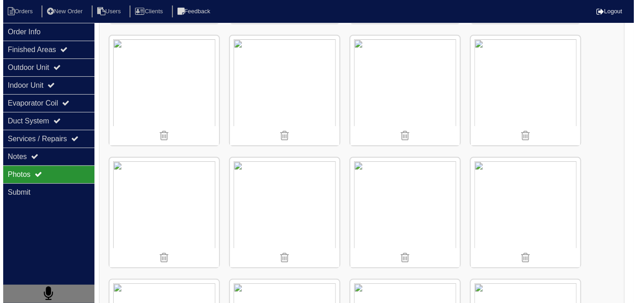
scroll to position [1107, 0]
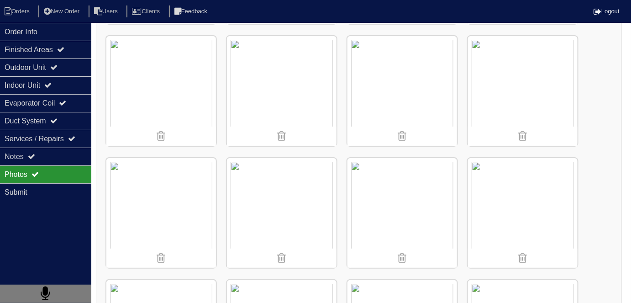
click at [578, 193] on div "Uploaded" at bounding box center [359, 80] width 526 height 2103
click at [528, 181] on img at bounding box center [523, 213] width 110 height 110
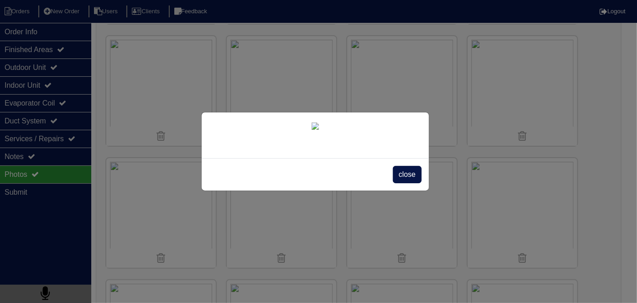
scroll to position [52, 0]
click at [402, 183] on span "close" at bounding box center [407, 174] width 29 height 17
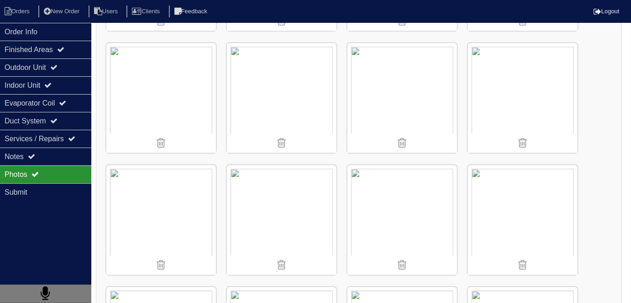
scroll to position [734, 0]
click at [305, 205] on img at bounding box center [282, 220] width 110 height 110
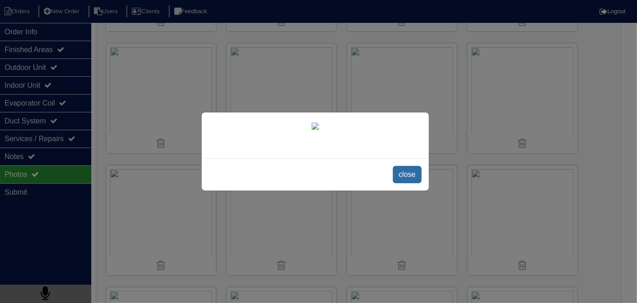
click at [419, 183] on span "close" at bounding box center [407, 174] width 29 height 17
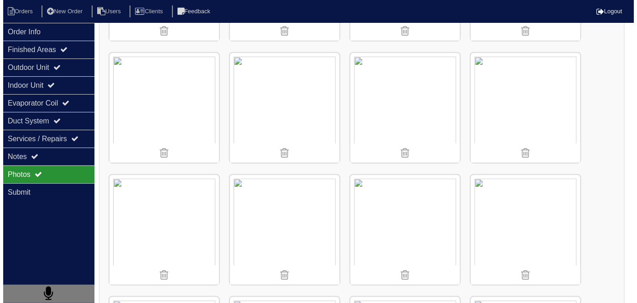
scroll to position [237, 0]
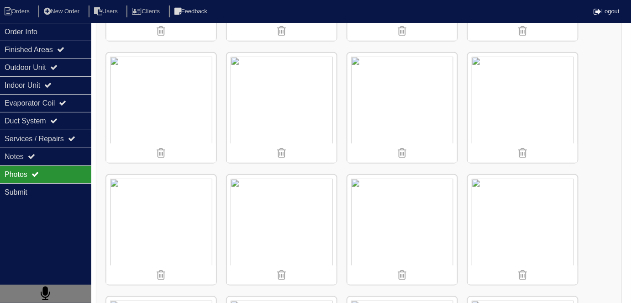
click at [188, 104] on img at bounding box center [161, 108] width 110 height 110
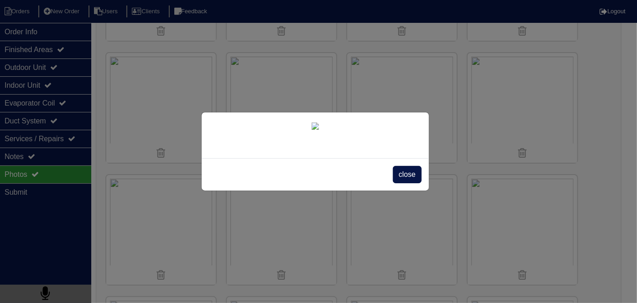
scroll to position [52, 0]
click at [408, 183] on span "close" at bounding box center [407, 174] width 29 height 17
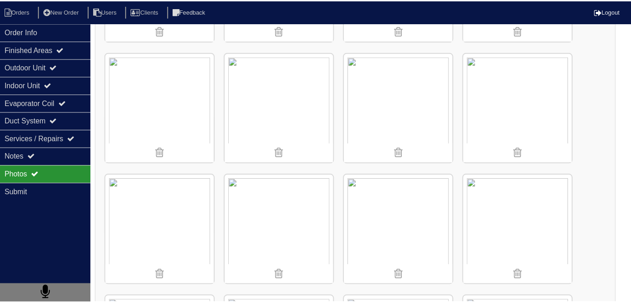
scroll to position [0, 0]
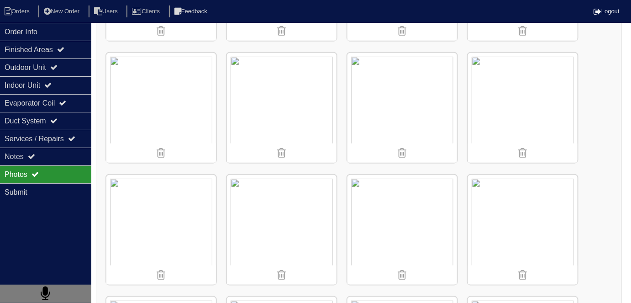
scroll to position [48, 0]
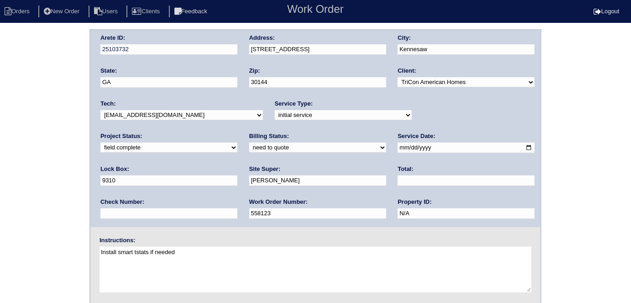
click at [249, 145] on select "need to quote quoted need to invoice invoiced paid warranty purchase order need…" at bounding box center [317, 147] width 137 height 10
select select "quoted"
click at [249, 142] on select "need to quote quoted need to invoice invoiced paid warranty purchase order need…" at bounding box center [317, 147] width 137 height 10
click at [397, 181] on input "text" at bounding box center [465, 180] width 137 height 10
type input "7124.00"
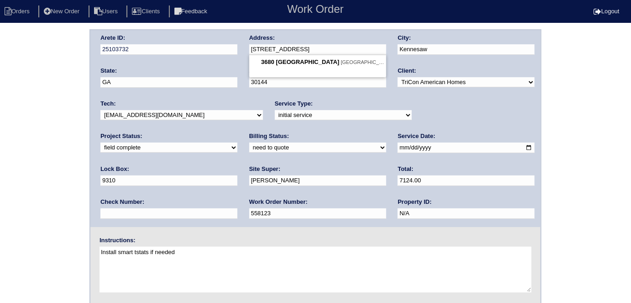
drag, startPoint x: 347, startPoint y: 45, endPoint x: 242, endPoint y: 45, distance: 105.0
click at [242, 45] on div "Arete ID: 25103732 Address: 3680 Devon Park Ln NW City: Kennesaw State: GA Zip:…" at bounding box center [315, 128] width 450 height 197
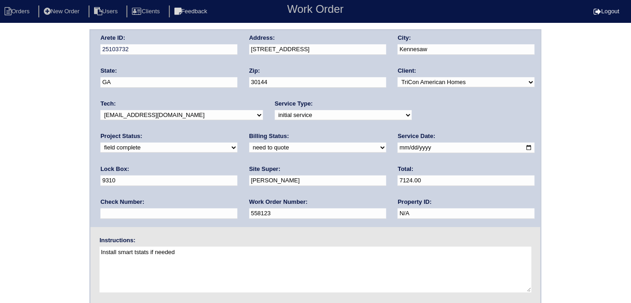
click at [16, 148] on div "Arete ID: 25103732 Address: 3680 Devon Park Ln NW City: Kennesaw State: GA Zip:…" at bounding box center [315, 213] width 631 height 369
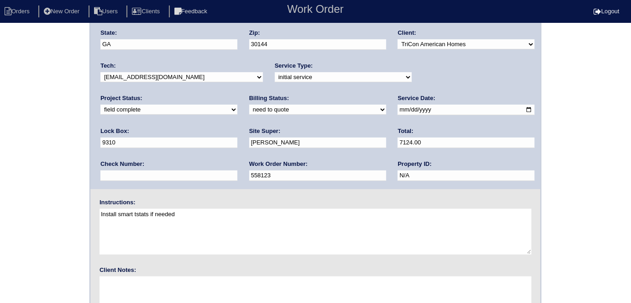
scroll to position [94, 0]
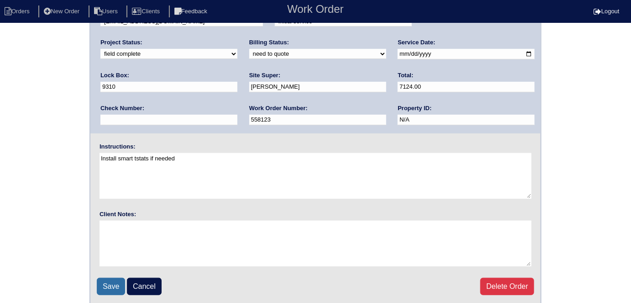
drag, startPoint x: 105, startPoint y: 280, endPoint x: 489, endPoint y: 165, distance: 400.6
click at [105, 280] on input "Save" at bounding box center [111, 285] width 28 height 17
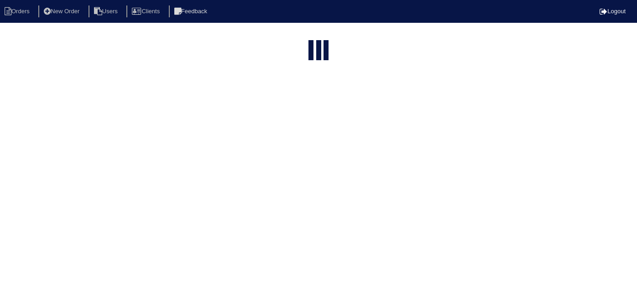
select select "15"
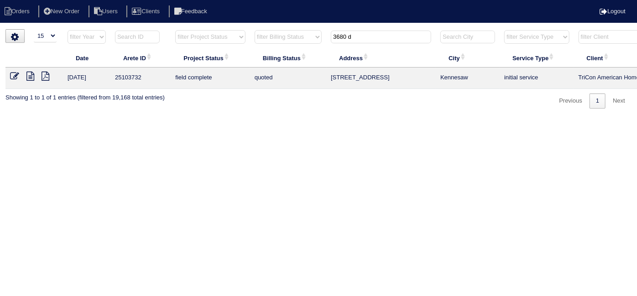
click at [353, 32] on input "3680 d" at bounding box center [381, 37] width 100 height 13
drag, startPoint x: 354, startPoint y: 32, endPoint x: 286, endPoint y: 26, distance: 68.3
click at [287, 27] on html "Orders New Order Users Clients Feedback Logout Orders New Order Users Clients M…" at bounding box center [318, 59] width 637 height 118
click at [197, 33] on select "filter Project Status -- Any Project Status -- new order assigned in progress f…" at bounding box center [210, 37] width 70 height 14
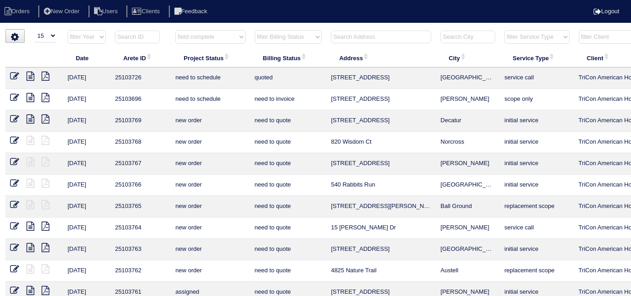
click at [175, 30] on select "filter Project Status -- Any Project Status -- new order assigned in progress f…" at bounding box center [210, 37] width 70 height 14
select select "field complete"
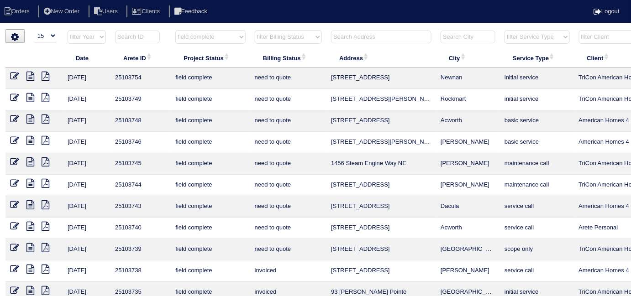
click at [286, 41] on select "filter Billing Status -- Any Billing Status -- need to quote quoted need to inv…" at bounding box center [288, 37] width 67 height 14
select select
click at [255, 30] on select "filter Billing Status -- Any Billing Status -- need to quote quoted need to inv…" at bounding box center [288, 37] width 67 height 14
select select "field complete"
click at [283, 40] on select "filter Billing Status -- Any Billing Status -- need to quote quoted need to inv…" at bounding box center [288, 37] width 67 height 14
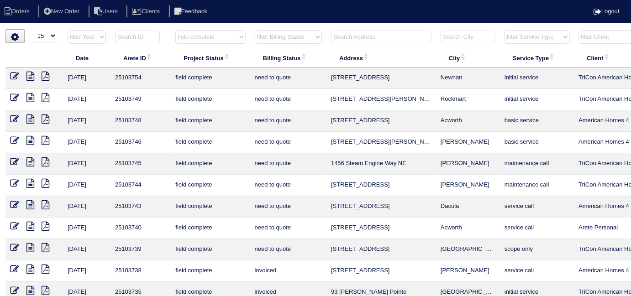
select select "need to quote"
click at [255, 30] on select "filter Billing Status -- Any Billing Status -- need to quote quoted need to inv…" at bounding box center [288, 37] width 67 height 14
select select "field complete"
select select "need to quote"
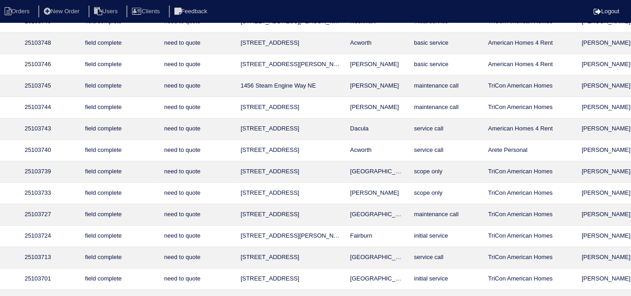
scroll to position [78, 165]
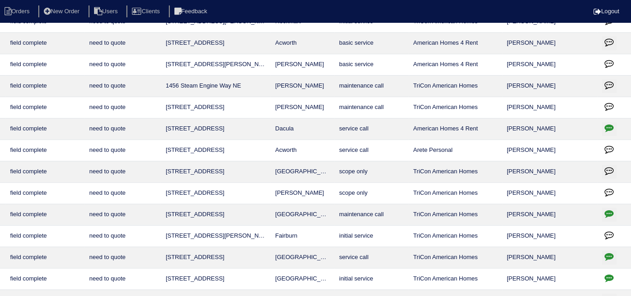
click at [612, 123] on icon "button" at bounding box center [609, 127] width 9 height 9
type textarea "[DATE] - got filter cover unstuck - KE"
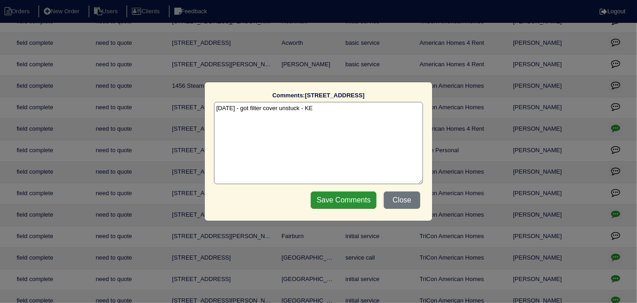
click at [330, 106] on textarea "[DATE] - got filter cover unstuck - KE" at bounding box center [318, 143] width 209 height 82
click at [389, 199] on button "Close" at bounding box center [402, 199] width 37 height 17
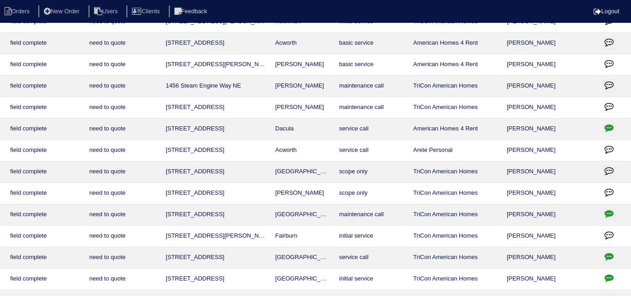
scroll to position [78, 0]
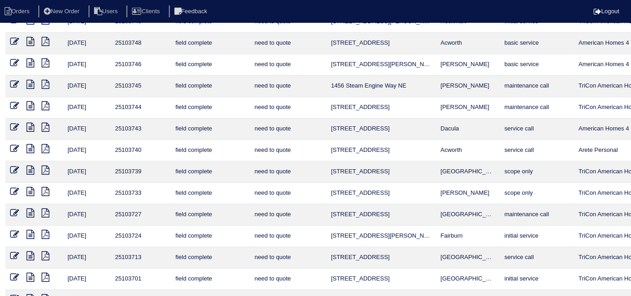
click at [14, 128] on icon at bounding box center [14, 127] width 9 height 9
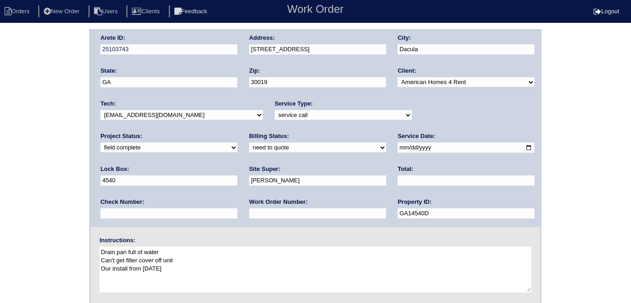
click at [237, 142] on select "new order assigned in progress field complete need to schedule admin review arc…" at bounding box center [168, 147] width 137 height 10
click at [37, 188] on div "Arete ID: 25103743 Address: 3382 Fielders Point Rd City: Dacula State: GA Zip: …" at bounding box center [315, 213] width 631 height 369
click at [249, 147] on select "need to quote quoted need to invoice invoiced paid warranty purchase order need…" at bounding box center [317, 147] width 137 height 10
select select "quoted"
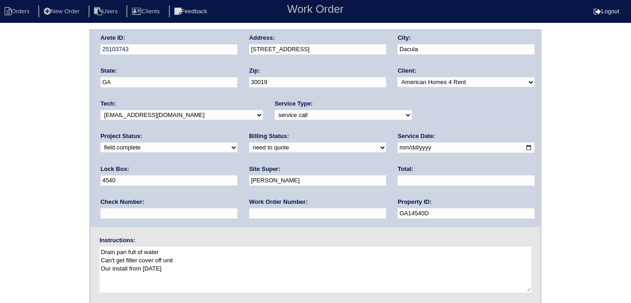
click at [249, 142] on select "need to quote quoted need to invoice invoiced paid warranty purchase order need…" at bounding box center [317, 147] width 137 height 10
click at [63, 181] on div "Arete ID: 25103743 Address: [STREET_ADDRESS] City: Dacula State: [GEOGRAPHIC_DA…" at bounding box center [315, 213] width 631 height 369
click at [0, 226] on div "Arete ID: 25103743 Address: [STREET_ADDRESS] City: Dacula State: [GEOGRAPHIC_DA…" at bounding box center [315, 213] width 631 height 369
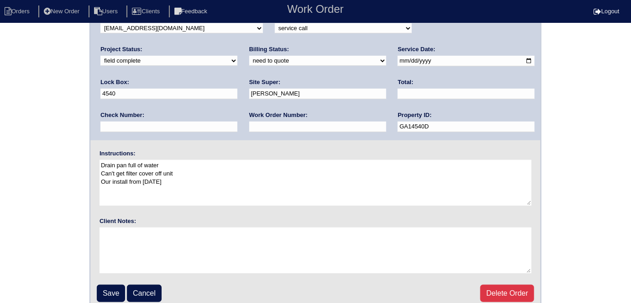
scroll to position [94, 0]
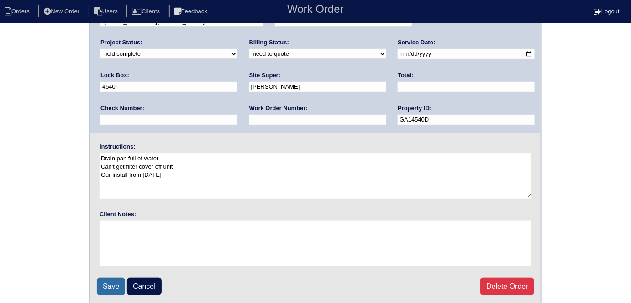
click at [102, 277] on input "Save" at bounding box center [111, 285] width 28 height 17
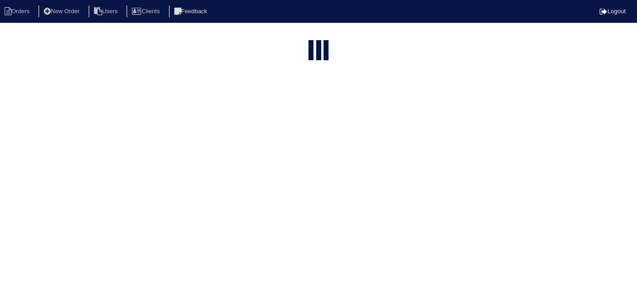
select select "15"
select select "field complete"
select select "need to quote"
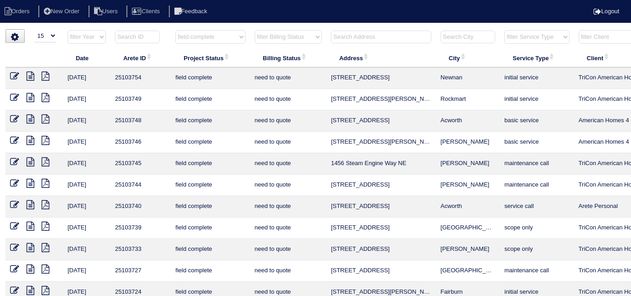
click at [224, 37] on select "filter Project Status -- Any Project Status -- new order assigned in progress f…" at bounding box center [210, 37] width 70 height 14
select select
click at [175, 30] on select "filter Project Status -- Any Project Status -- new order assigned in progress f…" at bounding box center [210, 37] width 70 height 14
select select "need to quote"
click at [271, 37] on select "filter Billing Status -- Any Billing Status -- need to quote quoted need to inv…" at bounding box center [288, 37] width 67 height 14
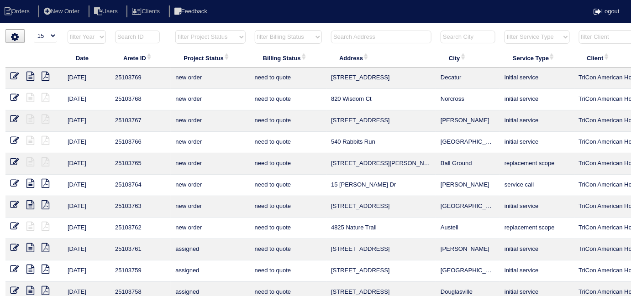
select select
click at [255, 30] on select "filter Billing Status -- Any Billing Status -- need to quote quoted need to inv…" at bounding box center [288, 37] width 67 height 14
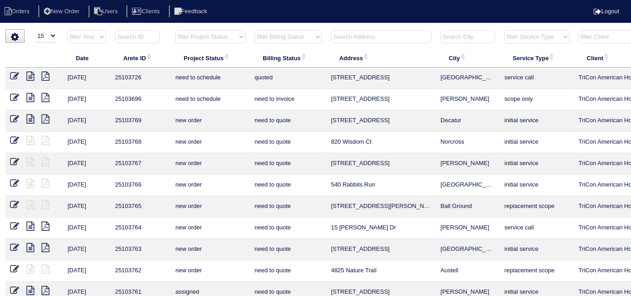
click at [358, 42] on input "text" at bounding box center [381, 37] width 100 height 13
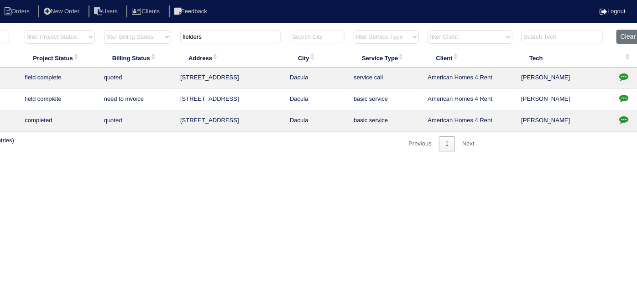
scroll to position [0, 159]
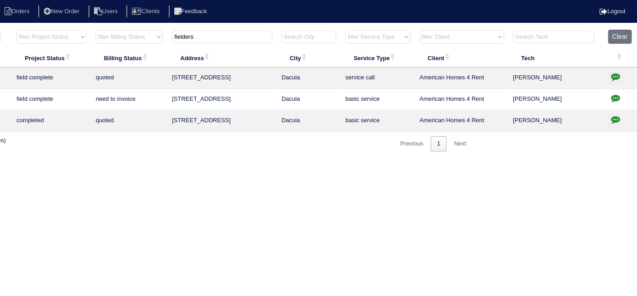
type input "fielders"
click at [614, 71] on button "button" at bounding box center [615, 78] width 15 height 14
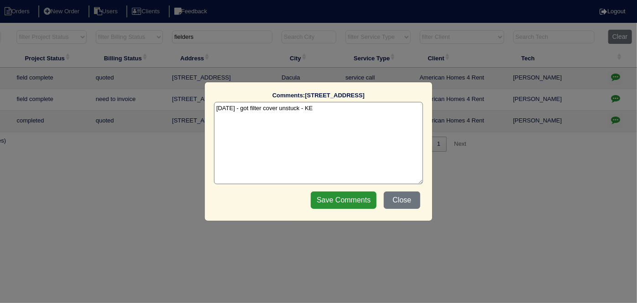
click at [326, 111] on textarea "10/10/25 - got filter cover unstuck - KE" at bounding box center [318, 143] width 209 height 82
type textarea "[DATE] - got filter cover unstuck - KE - warranty per [PERSON_NAME] - KE"
click at [336, 196] on input "Save Comments" at bounding box center [344, 199] width 66 height 17
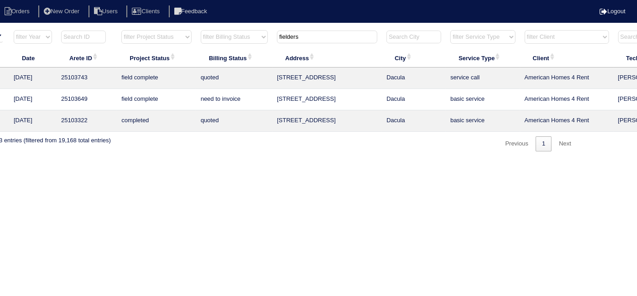
scroll to position [0, 0]
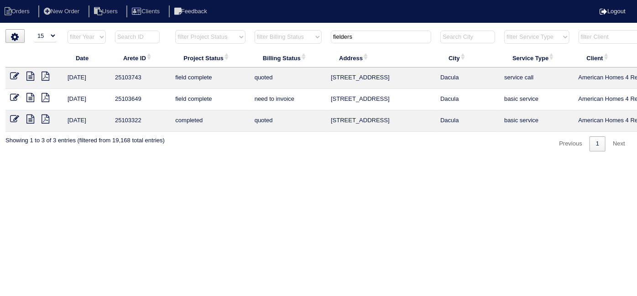
click at [16, 72] on icon at bounding box center [14, 76] width 9 height 9
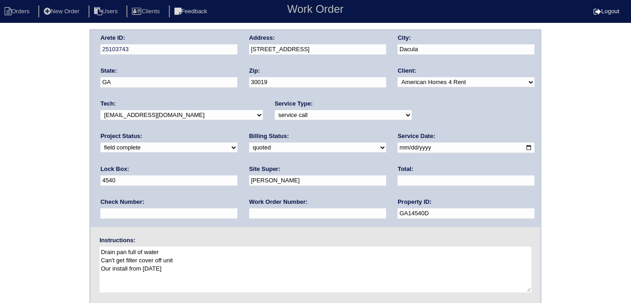
click at [237, 142] on select "new order assigned in progress field complete need to schedule admin review arc…" at bounding box center [168, 147] width 137 height 10
select select "completed"
click at [237, 142] on select "new order assigned in progress field complete need to schedule admin review arc…" at bounding box center [168, 147] width 137 height 10
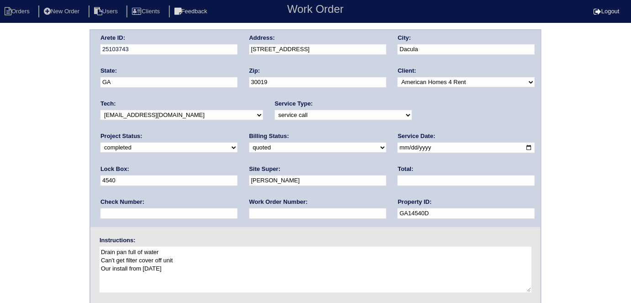
click at [249, 146] on select "need to quote quoted need to invoice invoiced paid warranty purchase order need…" at bounding box center [317, 147] width 137 height 10
select select "warranty"
click at [249, 142] on select "need to quote quoted need to invoice invoiced paid warranty purchase order need…" at bounding box center [317, 147] width 137 height 10
click at [0, 213] on div "Arete ID: 25103743 Address: 3382 Fielders Point Rd City: Dacula State: GA Zip: …" at bounding box center [315, 213] width 631 height 369
click at [53, 185] on div "Arete ID: 25103743 Address: 3382 Fielders Point Rd City: Dacula State: GA Zip: …" at bounding box center [315, 213] width 631 height 369
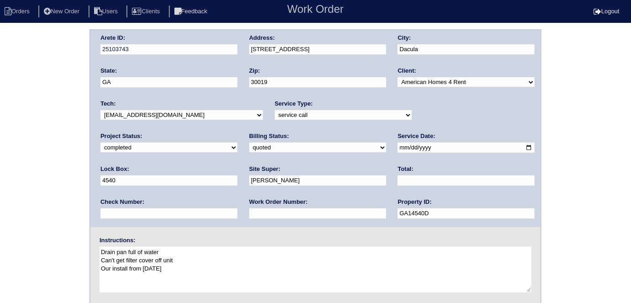
click at [2, 162] on div "Arete ID: 25103743 Address: 3382 Fielders Point Rd City: Dacula State: GA Zip: …" at bounding box center [315, 213] width 631 height 369
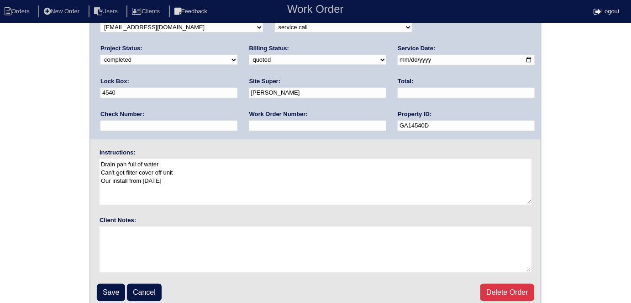
scroll to position [94, 0]
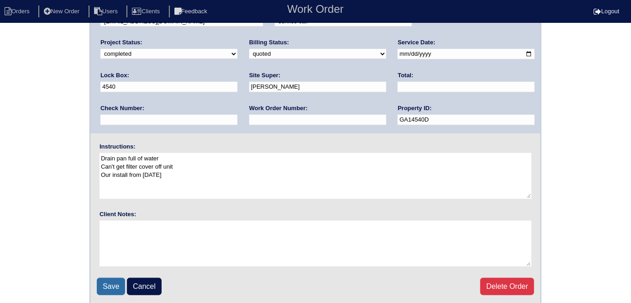
click at [106, 284] on input "Save" at bounding box center [111, 285] width 28 height 17
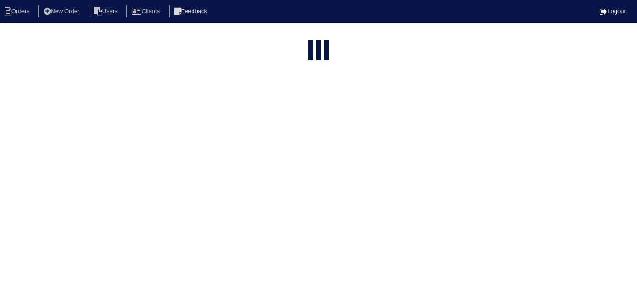
select select "15"
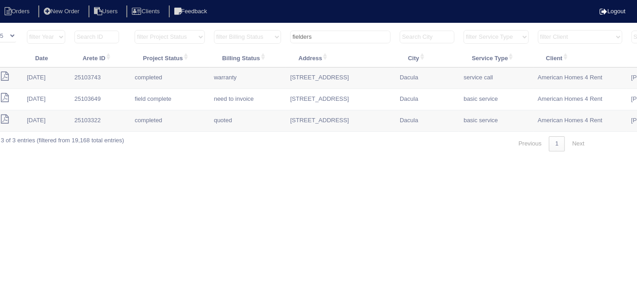
scroll to position [0, 159]
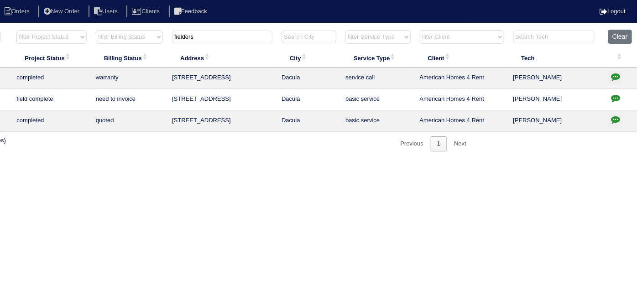
click at [616, 74] on icon "button" at bounding box center [615, 76] width 9 height 9
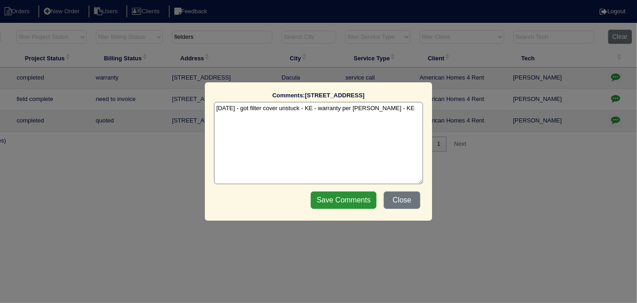
drag, startPoint x: 400, startPoint y: 107, endPoint x: 321, endPoint y: 113, distance: 78.7
click at [321, 113] on textarea "[DATE] - got filter cover unstuck - KE - warranty per [PERSON_NAME] - KE" at bounding box center [318, 143] width 209 height 82
click at [223, 120] on textarea "[DATE] - got filter cover unstuck - KE - warranty per [PERSON_NAME] - KE" at bounding box center [318, 143] width 209 height 82
paste textarea "warranty per [PERSON_NAME] - KE"
click at [401, 111] on textarea "[DATE] - got filter cover unstuck - KE - warranty per [PERSON_NAME] - KE [DATE]…" at bounding box center [318, 143] width 209 height 82
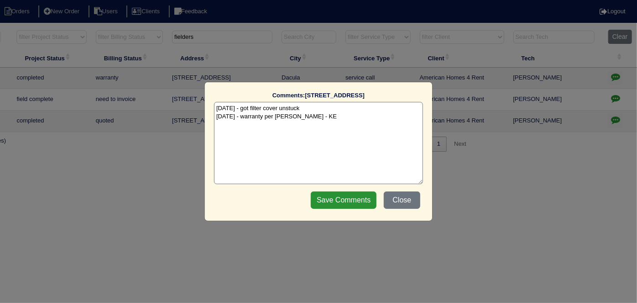
drag, startPoint x: 324, startPoint y: 108, endPoint x: 194, endPoint y: 113, distance: 129.7
click at [194, 113] on div "Comments: [STREET_ADDRESS] The comments on file have changed since you started …" at bounding box center [318, 151] width 637 height 303
click at [286, 140] on textarea "[DATE] - got filter cover unstuck [DATE] - warranty per [PERSON_NAME] - KE" at bounding box center [318, 143] width 209 height 82
drag, startPoint x: 308, startPoint y: 108, endPoint x: 215, endPoint y: 110, distance: 92.2
click at [215, 110] on textarea "[DATE] - got filter cover unstuck [DATE] - warranty per [PERSON_NAME] - KE" at bounding box center [318, 143] width 209 height 82
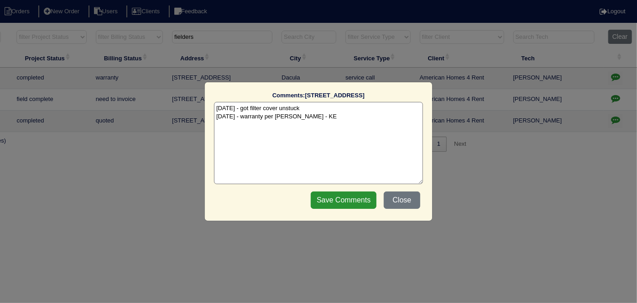
click at [307, 108] on textarea "[DATE] - got filter cover unstuck [DATE] - warranty per [PERSON_NAME] - KE" at bounding box center [318, 143] width 209 height 82
type textarea "[DATE] - got filter cover unstuck [DATE] - warranty per [PERSON_NAME] - KE"
click at [330, 199] on input "Save Comments" at bounding box center [344, 199] width 66 height 17
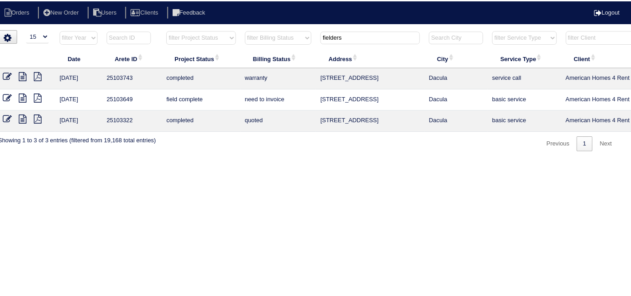
scroll to position [0, 0]
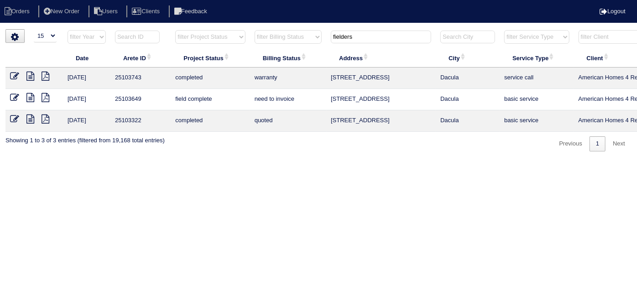
click at [46, 77] on icon at bounding box center [46, 76] width 8 height 9
click at [378, 42] on th "fielders" at bounding box center [381, 39] width 110 height 19
drag, startPoint x: 366, startPoint y: 37, endPoint x: 177, endPoint y: 43, distance: 189.1
click at [192, 42] on tr "filter Year -- Any Year -- 2025 2024 2023 2022 2021 2020 2019 filter Project St…" at bounding box center [400, 39] width 791 height 19
click at [184, 34] on select "filter Project Status -- Any Project Status -- new order assigned in progress f…" at bounding box center [210, 37] width 70 height 14
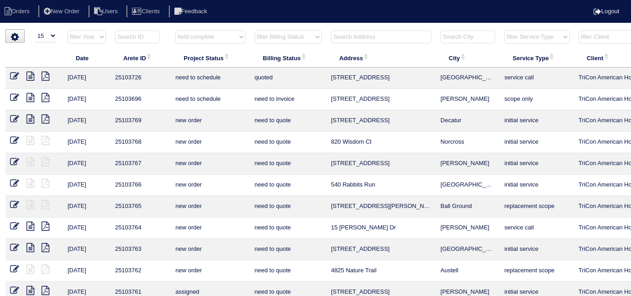
click at [175, 30] on select "filter Project Status -- Any Project Status -- new order assigned in progress f…" at bounding box center [210, 37] width 70 height 14
select select "field complete"
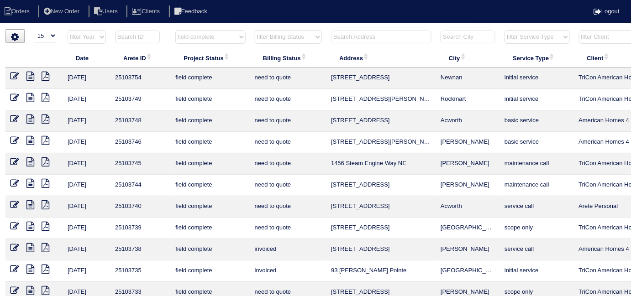
click at [262, 41] on select "filter Billing Status -- Any Billing Status -- need to quote quoted need to inv…" at bounding box center [288, 37] width 67 height 14
select select "need to quote"
click at [255, 30] on select "filter Billing Status -- Any Billing Status -- need to quote quoted need to inv…" at bounding box center [288, 37] width 67 height 14
select select "field complete"
select select "need to quote"
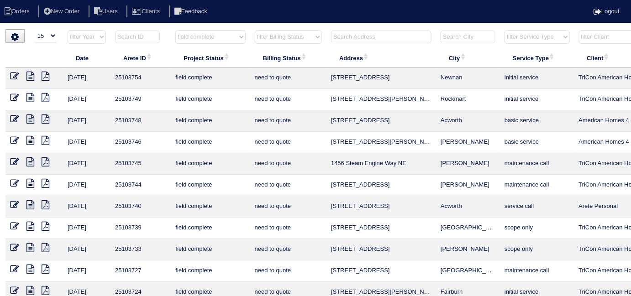
click at [226, 36] on select "filter Project Status -- Any Project Status -- new order assigned in progress f…" at bounding box center [210, 37] width 70 height 14
click at [217, 37] on select "filter Project Status -- Any Project Status -- new order assigned in progress f…" at bounding box center [210, 37] width 70 height 14
click at [218, 40] on select "filter Project Status -- Any Project Status -- new order assigned in progress f…" at bounding box center [210, 37] width 70 height 14
select select
click at [175, 30] on select "filter Project Status -- Any Project Status -- new order assigned in progress f…" at bounding box center [210, 37] width 70 height 14
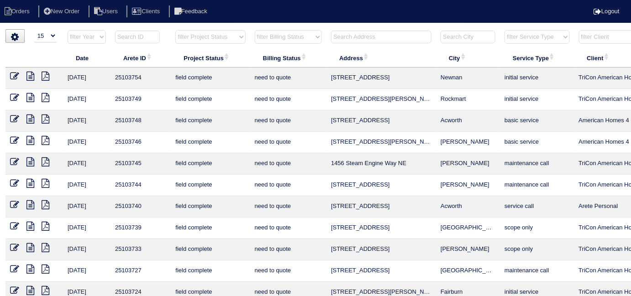
select select "need to quote"
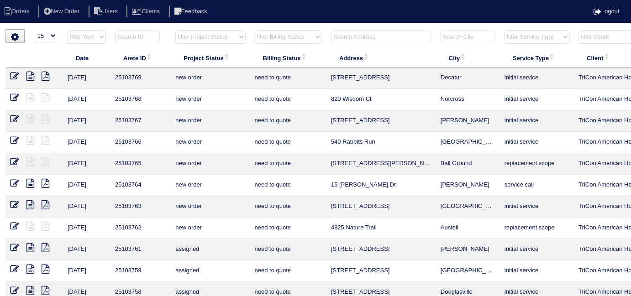
click at [275, 38] on select "filter Billing Status -- Any Billing Status -- need to quote quoted need to inv…" at bounding box center [288, 37] width 67 height 14
select select
click at [255, 30] on select "filter Billing Status -- Any Billing Status -- need to quote quoted need to inv…" at bounding box center [288, 37] width 67 height 14
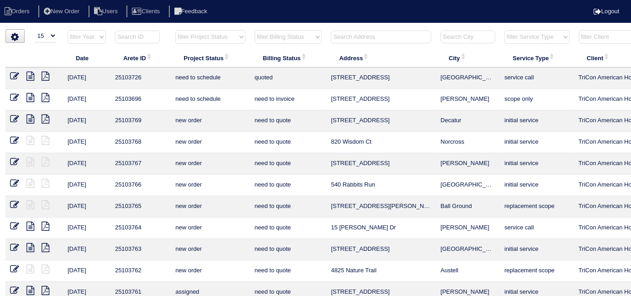
click at [407, 34] on input "text" at bounding box center [381, 37] width 100 height 13
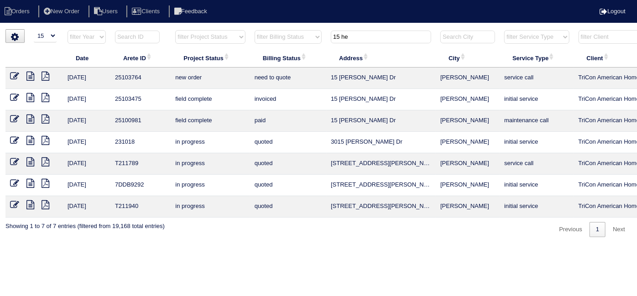
type input "15 he"
click at [15, 75] on icon at bounding box center [14, 76] width 9 height 9
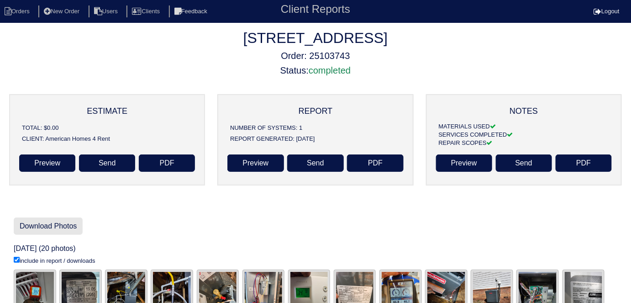
click at [60, 228] on link "Download Photos" at bounding box center [48, 225] width 69 height 17
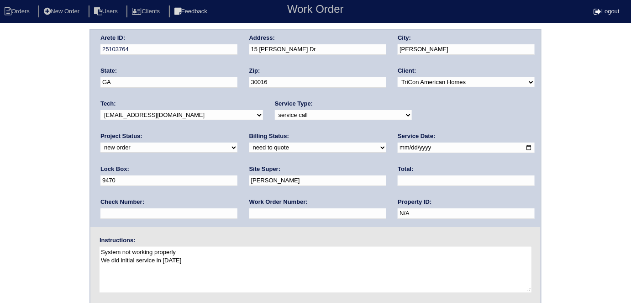
drag, startPoint x: 0, startPoint y: 0, endPoint x: 131, endPoint y: 144, distance: 194.5
click at [249, 144] on select "need to quote quoted need to invoice invoiced paid warranty purchase order need…" at bounding box center [317, 147] width 137 height 10
click at [237, 142] on select "new order assigned in progress field complete need to schedule admin review arc…" at bounding box center [168, 147] width 137 height 10
select select "assigned"
click at [237, 142] on select "new order assigned in progress field complete need to schedule admin review arc…" at bounding box center [168, 147] width 137 height 10
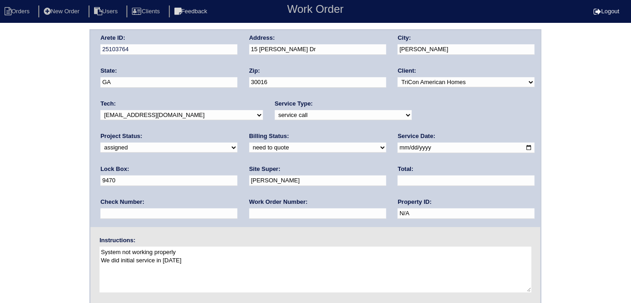
click at [29, 180] on div "Arete ID: 25103764 Address: 15 Heaton Dr City: Covington State: GA Zip: 30016 C…" at bounding box center [315, 213] width 631 height 369
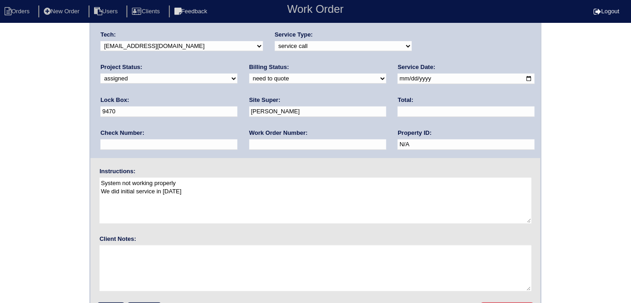
scroll to position [94, 0]
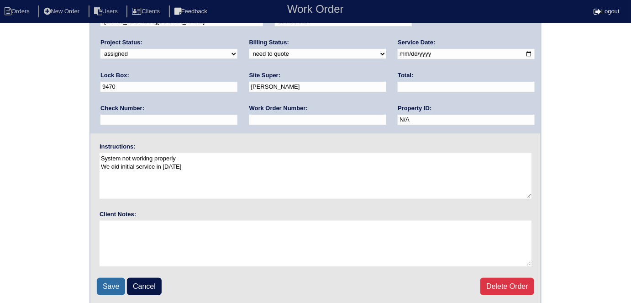
click at [113, 283] on input "Save" at bounding box center [111, 285] width 28 height 17
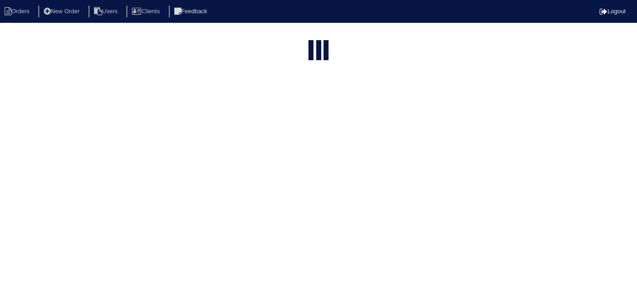
select select "15"
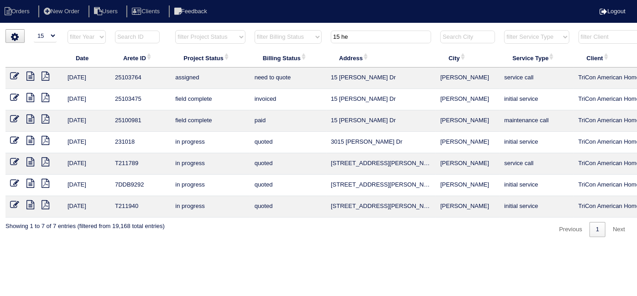
drag, startPoint x: 377, startPoint y: 43, endPoint x: 350, endPoint y: 33, distance: 28.5
click at [358, 37] on th "15 he" at bounding box center [381, 39] width 110 height 19
drag, startPoint x: 350, startPoint y: 33, endPoint x: 249, endPoint y: 23, distance: 102.3
click at [278, 27] on html "Orders New Order Users Clients Feedback Logout Orders New Order Users Clients M…" at bounding box center [318, 123] width 637 height 246
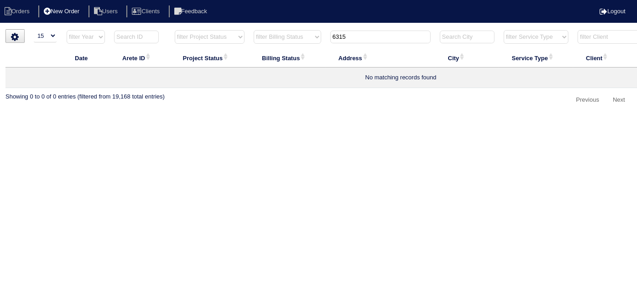
type input "6315"
click at [79, 14] on li "New Order" at bounding box center [62, 11] width 48 height 12
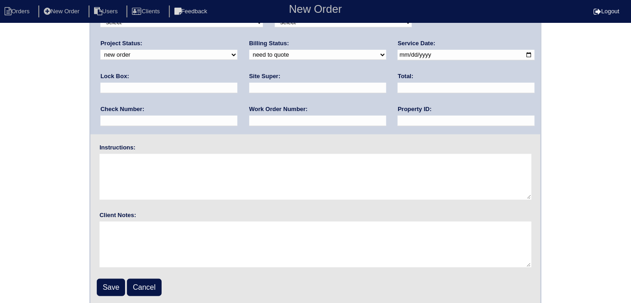
scroll to position [94, 0]
click at [128, 284] on link "Cancel" at bounding box center [144, 285] width 35 height 17
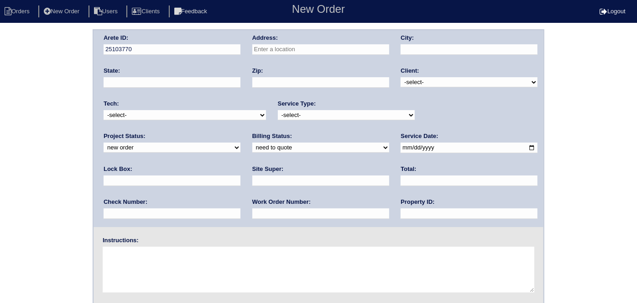
select select "15"
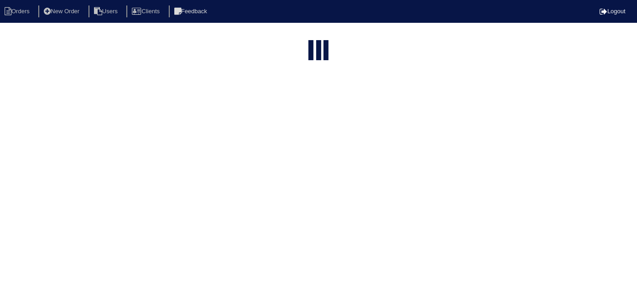
type input "6315"
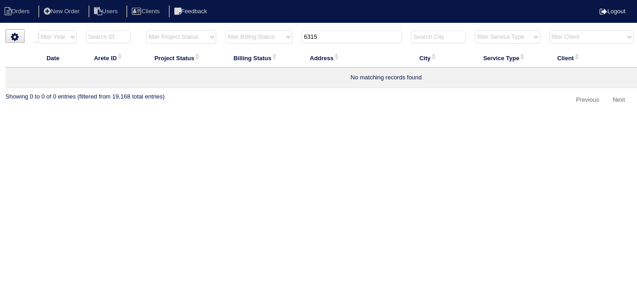
click at [362, 40] on input "6315" at bounding box center [352, 37] width 100 height 13
click at [81, 16] on li "New Order" at bounding box center [62, 11] width 48 height 12
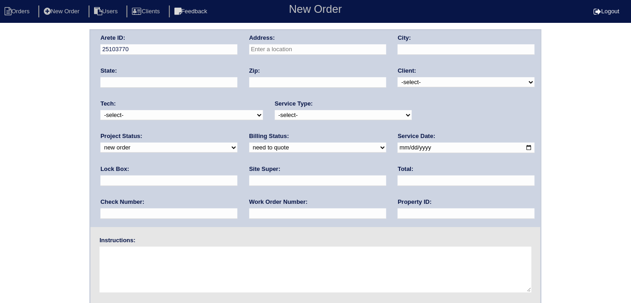
click at [299, 51] on input "text" at bounding box center [317, 49] width 137 height 10
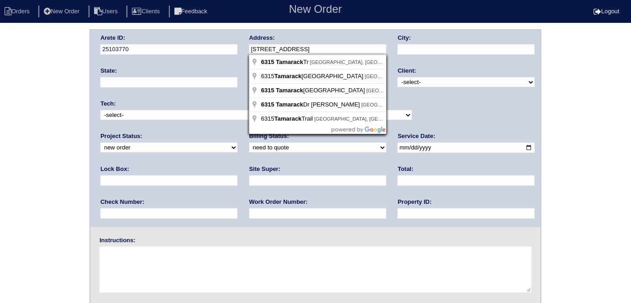
type input "6315 Tamarack Tr"
type input "Cumming"
type input "GA"
type input "30040"
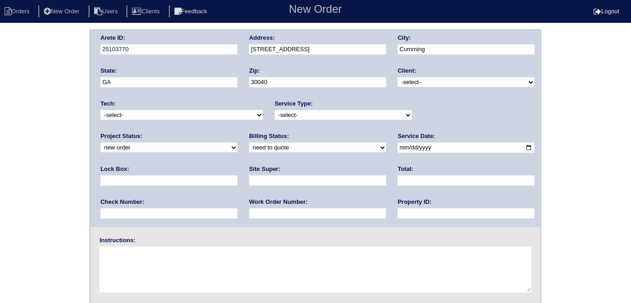
drag, startPoint x: 418, startPoint y: 80, endPoint x: 418, endPoint y: 85, distance: 5.0
click at [418, 80] on select "-select- TriCon American Homes American Homes 4 Rent First Key Homes Zillow The…" at bounding box center [465, 82] width 137 height 10
select select "1"
click at [398, 77] on select "-select- TriCon American Homes American Homes 4 Rent First Key Homes Zillow The…" at bounding box center [465, 82] width 137 height 10
drag, startPoint x: 325, startPoint y: 113, endPoint x: 318, endPoint y: 119, distance: 9.5
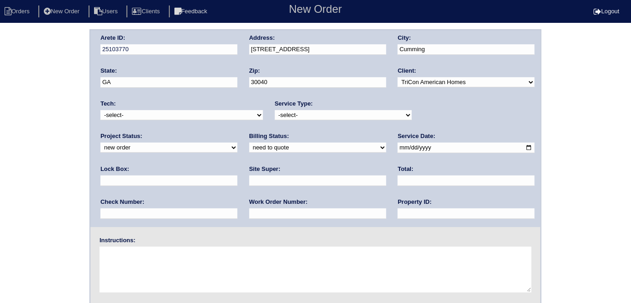
click at [325, 113] on select "-select- initial service basic service maintenance call replacement scope servi…" at bounding box center [343, 115] width 137 height 10
select select "scope only"
click at [275, 110] on select "-select- initial service basic service maintenance call replacement scope servi…" at bounding box center [343, 115] width 137 height 10
drag, startPoint x: 429, startPoint y: 150, endPoint x: 437, endPoint y: 157, distance: 10.7
click at [237, 175] on input "text" at bounding box center [168, 180] width 137 height 10
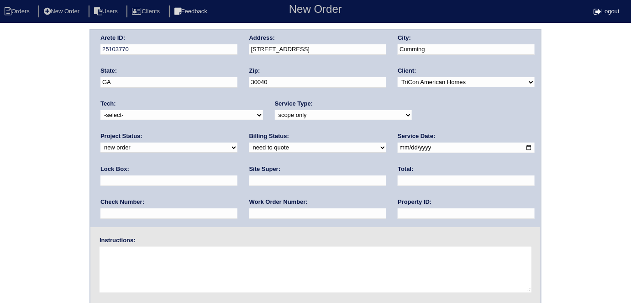
type input "9310"
click at [397, 149] on input "date" at bounding box center [465, 147] width 137 height 10
type input "2025-10-13"
click at [397, 214] on input "text" at bounding box center [465, 213] width 137 height 10
type input "N/A"
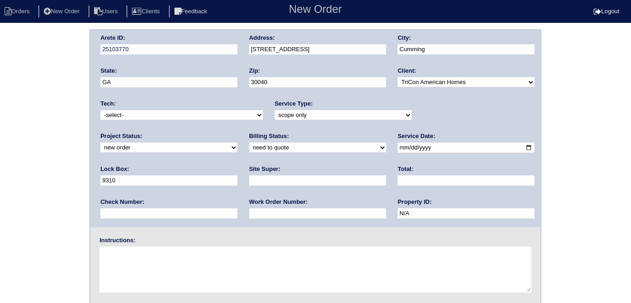
click at [249, 179] on input "text" at bounding box center [317, 180] width 137 height 10
type input "Brian Tracy"
click at [193, 278] on textarea at bounding box center [315, 269] width 432 height 46
type textarea "Scope for service/repairs needed"
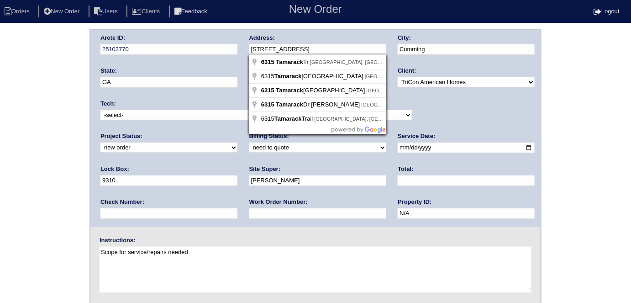
drag, startPoint x: 321, startPoint y: 49, endPoint x: 263, endPoint y: 46, distance: 58.5
click at [263, 46] on input "6315 Tamarack Tr" at bounding box center [317, 49] width 137 height 10
click at [310, 53] on input "6315 Tamarack Tr" at bounding box center [317, 49] width 137 height 10
click at [312, 50] on input "6315 Tamarack Tr" at bounding box center [317, 49] width 137 height 10
click at [227, 44] on div "Arete ID: 25103770 Address: 6315 Tamarack Tr City: Cumming State: GA Zip: 30040…" at bounding box center [315, 128] width 450 height 197
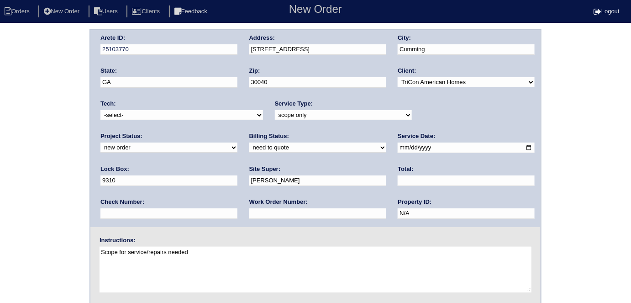
click at [40, 204] on div "Arete ID: 25103770 Address: 6315 Tamarack Tr City: Cumming State: GA Zip: 30040…" at bounding box center [315, 213] width 631 height 369
click at [4, 155] on div "Arete ID: 25103770 Address: 6315 Tamarack Tr City: Cumming State: GA Zip: 30040…" at bounding box center [315, 213] width 631 height 369
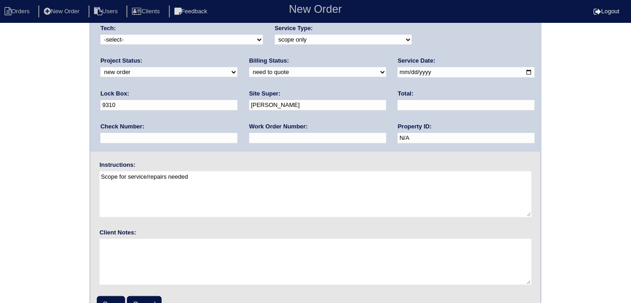
scroll to position [94, 0]
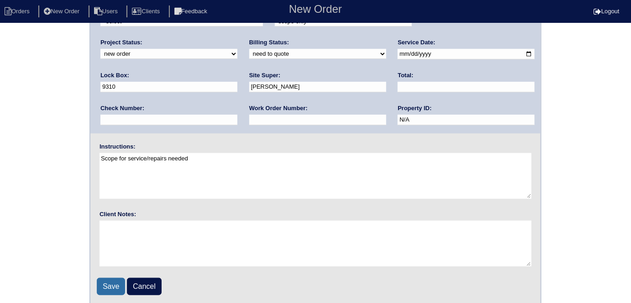
click at [112, 281] on input "Save" at bounding box center [111, 285] width 28 height 17
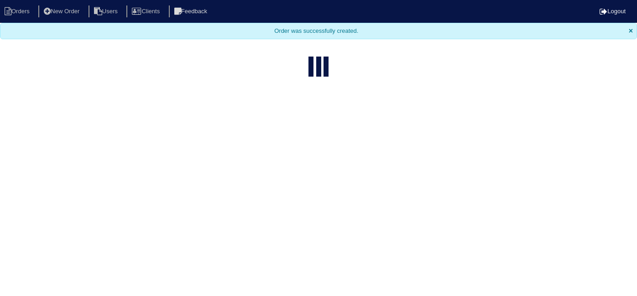
select select "15"
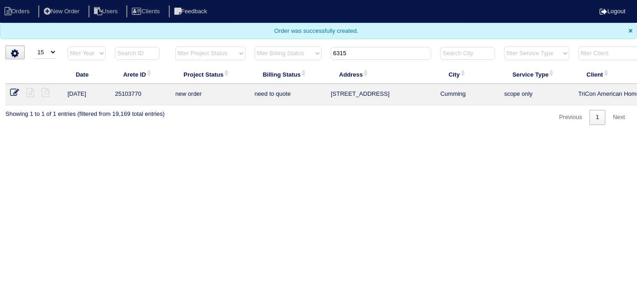
drag, startPoint x: 364, startPoint y: 48, endPoint x: 312, endPoint y: 47, distance: 52.1
click at [312, 47] on tr "filter Year -- Any Year -- 2025 2024 2023 2022 2021 2020 2019 filter Project St…" at bounding box center [400, 55] width 791 height 19
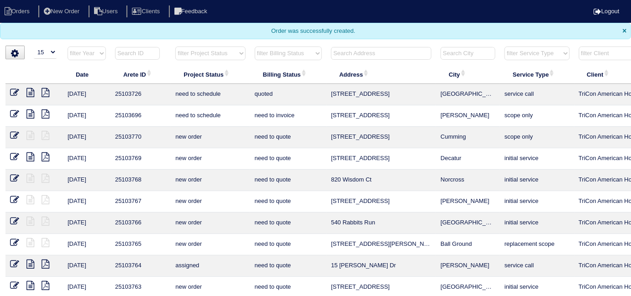
click at [337, 52] on input "text" at bounding box center [381, 53] width 100 height 13
type input "475 j"
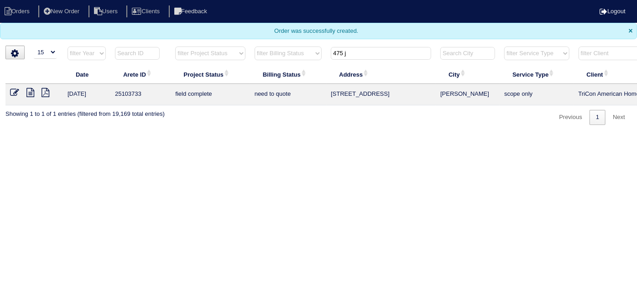
click at [29, 90] on icon at bounding box center [30, 92] width 8 height 9
click at [15, 89] on icon at bounding box center [14, 92] width 9 height 9
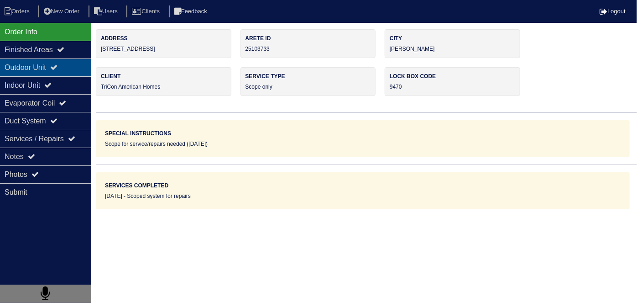
click at [20, 60] on div "Outdoor Unit" at bounding box center [45, 67] width 91 height 18
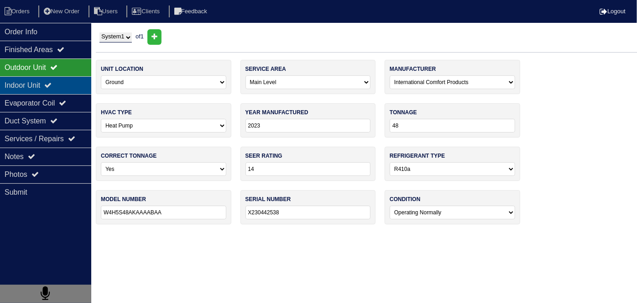
click at [22, 78] on div "Indoor Unit" at bounding box center [45, 85] width 91 height 18
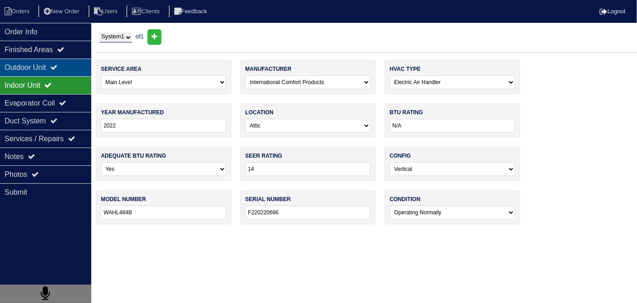
click at [22, 67] on div "Outdoor Unit" at bounding box center [45, 67] width 91 height 18
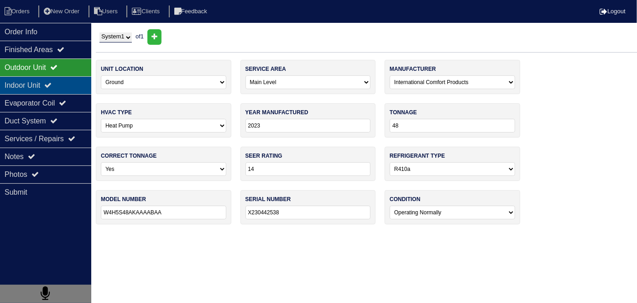
click at [31, 82] on div "Indoor Unit" at bounding box center [45, 85] width 91 height 18
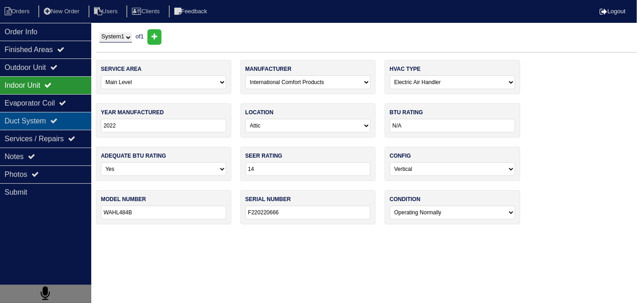
click at [34, 118] on div "Duct System" at bounding box center [45, 121] width 91 height 18
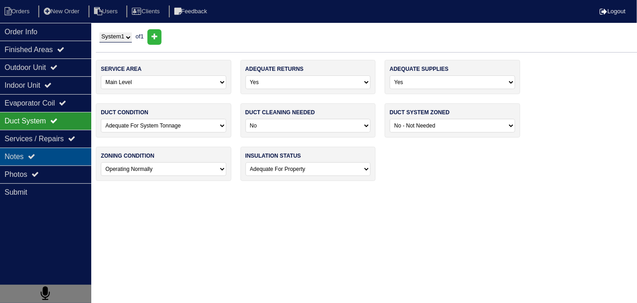
click at [35, 152] on icon at bounding box center [31, 155] width 7 height 7
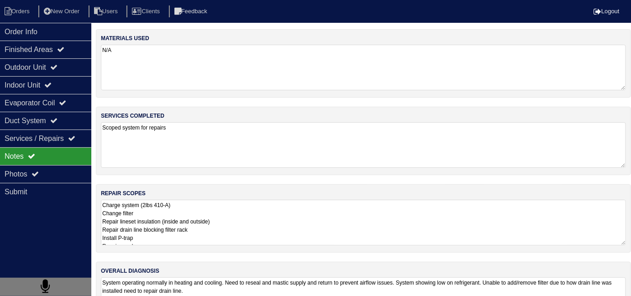
click at [289, 238] on textarea "Charge system (2lbs 410-A) Change filter Repair lineset insulation (inside and …" at bounding box center [363, 223] width 525 height 46
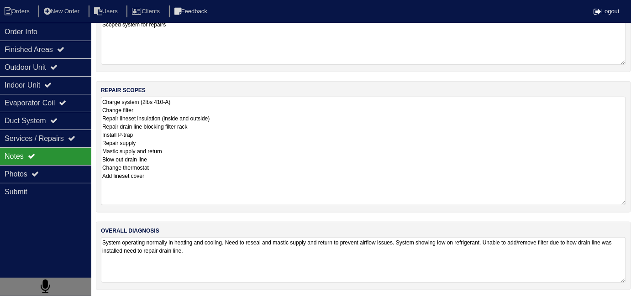
scroll to position [40, 0]
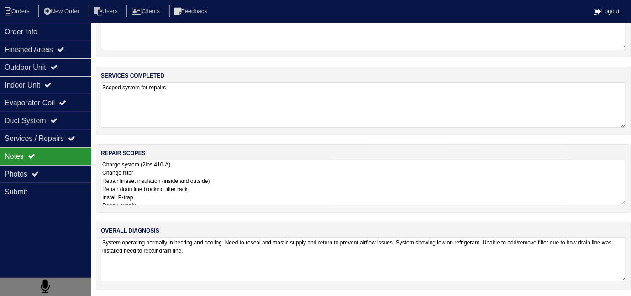
click at [283, 189] on textarea "Charge system (2lbs 410-A) Change filter Repair lineset insulation (inside and …" at bounding box center [363, 183] width 525 height 46
click at [324, 261] on textarea "System operating normally in heating and cooling. Need to reseal and mastic sup…" at bounding box center [363, 259] width 525 height 45
click at [26, 173] on div "Photos" at bounding box center [45, 174] width 91 height 18
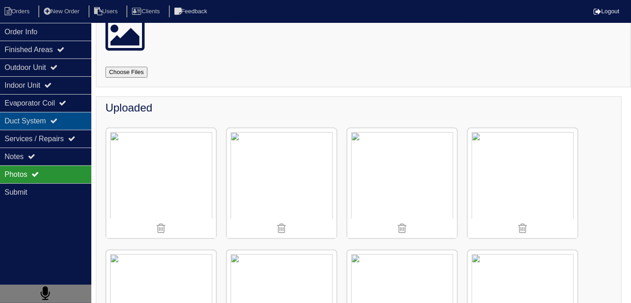
click at [47, 120] on div "Duct System" at bounding box center [45, 121] width 91 height 18
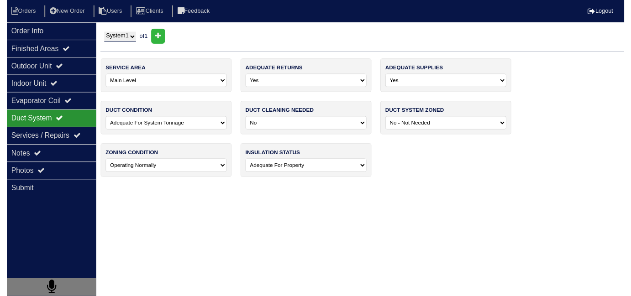
scroll to position [0, 0]
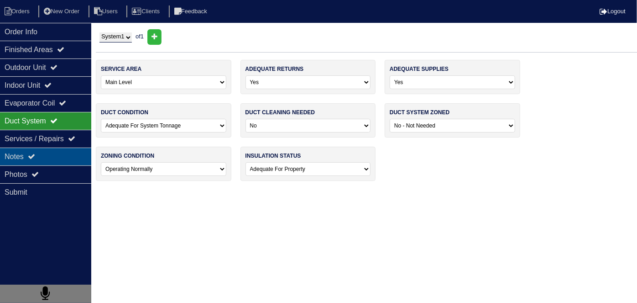
click at [38, 161] on div "Notes" at bounding box center [45, 156] width 91 height 18
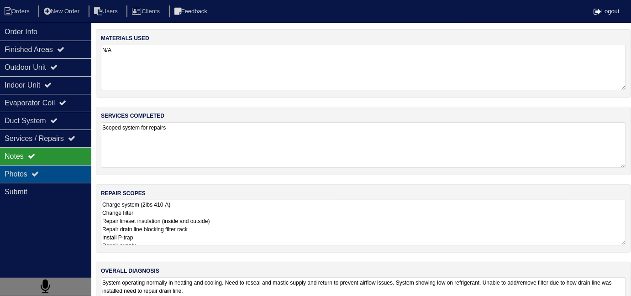
click at [37, 175] on icon at bounding box center [34, 173] width 7 height 7
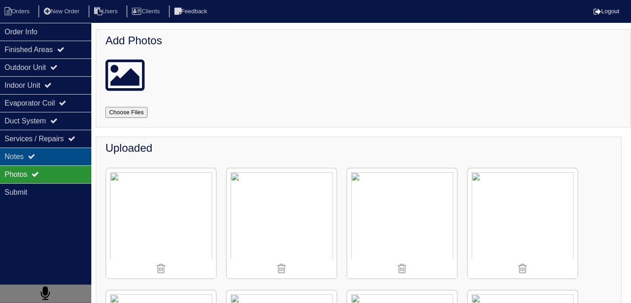
click at [35, 152] on icon at bounding box center [31, 155] width 7 height 7
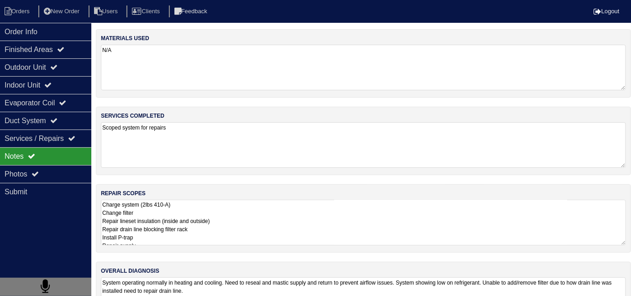
click at [326, 224] on textarea "Charge system (2lbs 410-A) Change filter Repair lineset insulation (inside and …" at bounding box center [363, 223] width 525 height 46
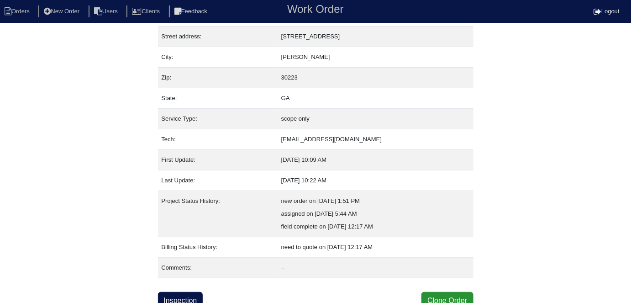
scroll to position [48, 0]
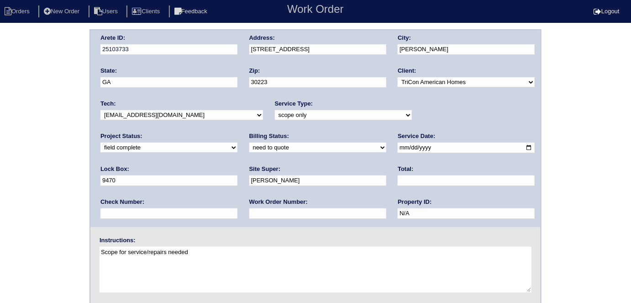
drag, startPoint x: 157, startPoint y: 144, endPoint x: 152, endPoint y: 151, distance: 8.9
click at [249, 144] on select "need to quote quoted need to invoice invoiced paid warranty purchase order need…" at bounding box center [317, 147] width 137 height 10
select select "quoted"
click at [249, 142] on select "need to quote quoted need to invoice invoiced paid warranty purchase order need…" at bounding box center [317, 147] width 137 height 10
drag, startPoint x: 137, startPoint y: 217, endPoint x: 139, endPoint y: 208, distance: 8.9
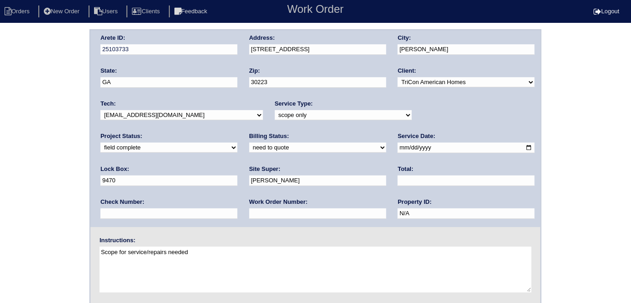
click at [249, 214] on input "text" at bounding box center [317, 213] width 137 height 10
type input "requested"
click at [397, 179] on input "text" at bounding box center [465, 180] width 137 height 10
type input "1275.50"
click at [603, 96] on div "Arete ID: 25103733 Address: [STREET_ADDRESS] City: [PERSON_NAME] State: [GEOGRA…" at bounding box center [315, 213] width 631 height 369
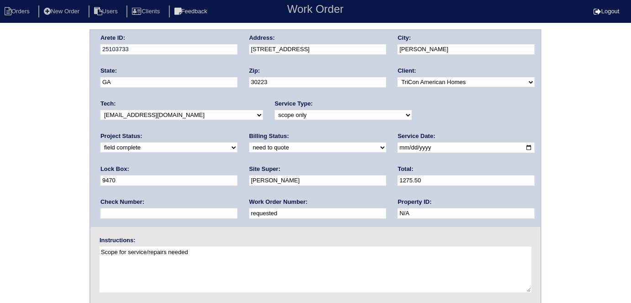
drag, startPoint x: 318, startPoint y: 42, endPoint x: 296, endPoint y: 42, distance: 21.9
click at [296, 42] on div "Address: [STREET_ADDRESS]" at bounding box center [317, 47] width 137 height 26
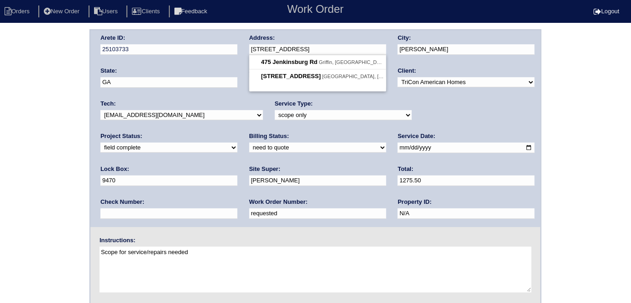
click at [234, 47] on div "Arete ID: 25103733 Address: [STREET_ADDRESS] City: [PERSON_NAME] State: [GEOGRA…" at bounding box center [315, 128] width 450 height 197
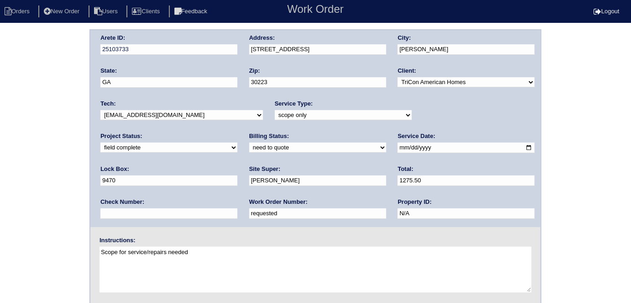
click at [0, 175] on div "Arete ID: 25103733 Address: [STREET_ADDRESS] City: [PERSON_NAME] State: [GEOGRA…" at bounding box center [315, 213] width 631 height 369
click at [0, 118] on div "Arete ID: 25103733 Address: [STREET_ADDRESS] City: [PERSON_NAME] State: [GEOGRA…" at bounding box center [315, 213] width 631 height 369
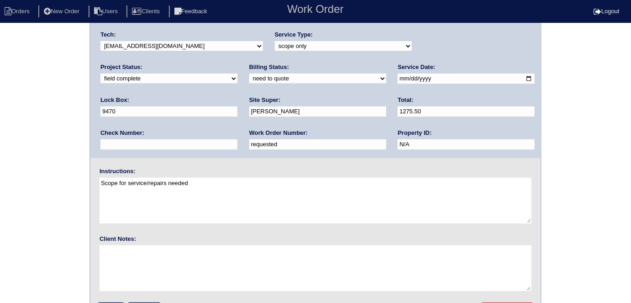
scroll to position [94, 0]
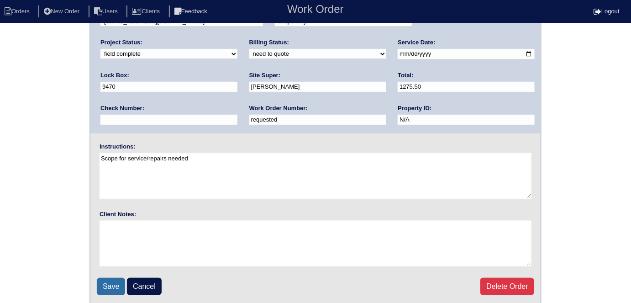
click at [111, 281] on input "Save" at bounding box center [111, 285] width 28 height 17
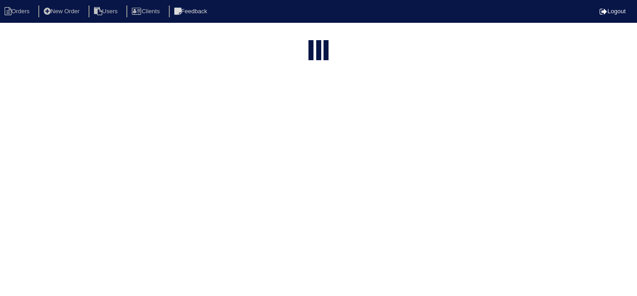
select select "15"
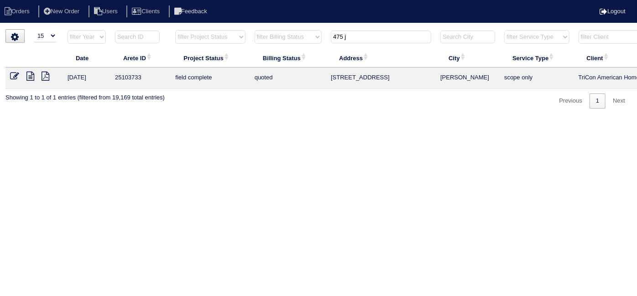
drag, startPoint x: 356, startPoint y: 34, endPoint x: 243, endPoint y: 5, distance: 116.7
click at [245, 29] on body "Orders New Order Users Clients Feedback Logout Orders New Order Users Clients M…" at bounding box center [318, 68] width 637 height 79
type input "822 cas"
click at [31, 74] on icon at bounding box center [30, 76] width 8 height 9
click at [10, 78] on icon at bounding box center [14, 76] width 9 height 9
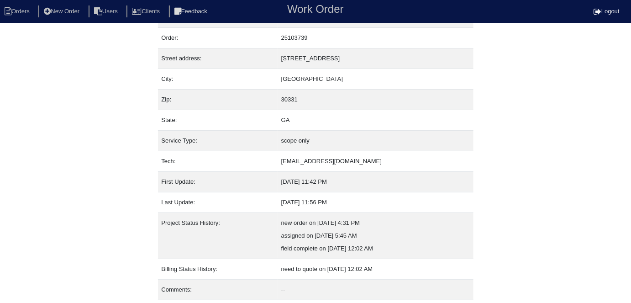
scroll to position [48, 0]
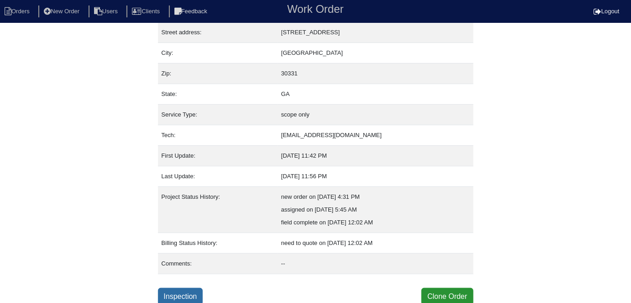
click at [181, 295] on link "Inspection" at bounding box center [180, 295] width 45 height 17
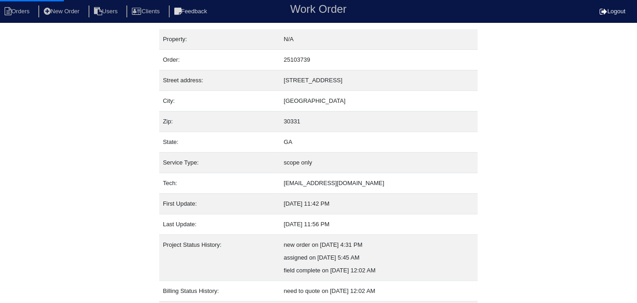
select select "0"
select select "[PERSON_NAME]"
select select "0"
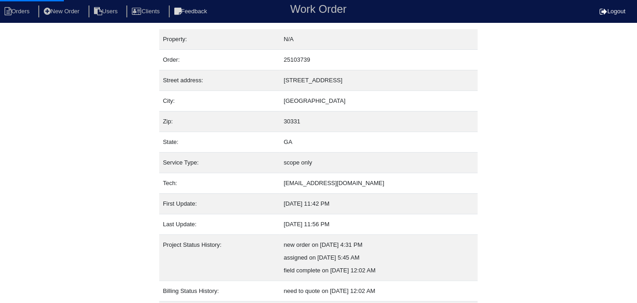
select select "1"
select select "0"
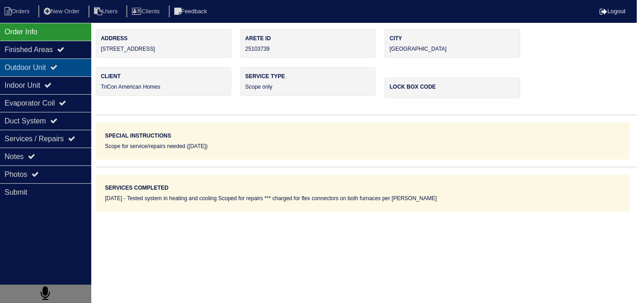
click at [55, 66] on div "Outdoor Unit" at bounding box center [45, 67] width 91 height 18
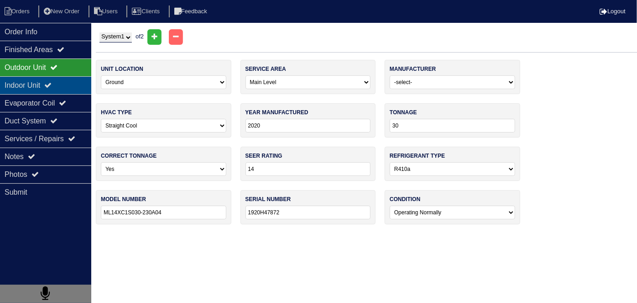
click at [31, 87] on div "Indoor Unit" at bounding box center [45, 85] width 91 height 18
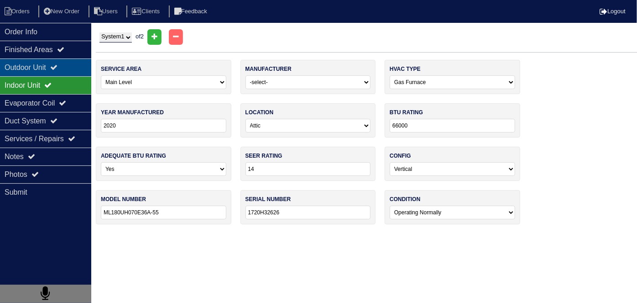
click at [32, 65] on div "Outdoor Unit" at bounding box center [45, 67] width 91 height 18
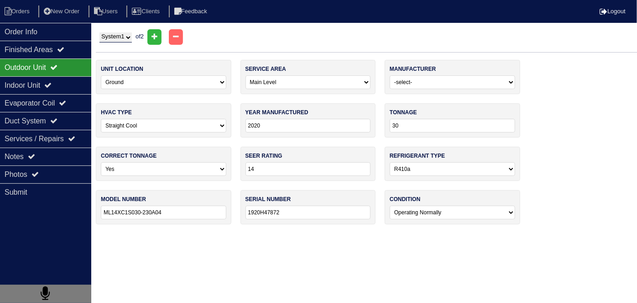
drag, startPoint x: 124, startPoint y: 33, endPoint x: 117, endPoint y: 42, distance: 11.0
click at [125, 33] on select "System 1 System 2" at bounding box center [115, 37] width 32 height 10
select select "2"
click at [99, 32] on select "System 1 System 2" at bounding box center [115, 37] width 32 height 10
select select "1"
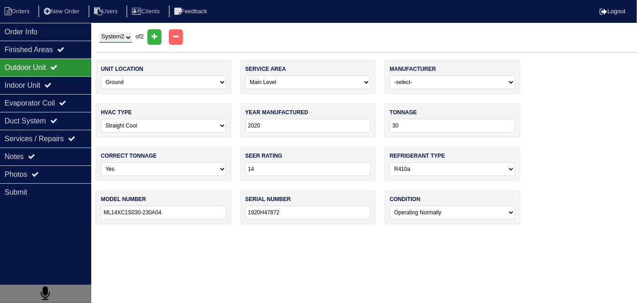
type input "36"
type input "ML14XC1S036-230C08"
type input "1920H47075"
click at [105, 40] on select "System 1 System 2" at bounding box center [115, 37] width 32 height 10
select select "1"
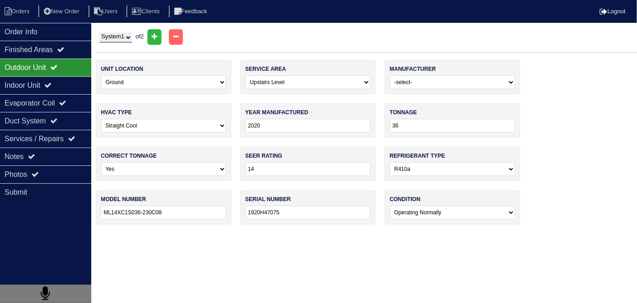
click at [99, 32] on select "System 1 System 2" at bounding box center [115, 37] width 32 height 10
select select "0"
type input "30"
type input "ML14XC1S030-230A04"
type input "1920H47872"
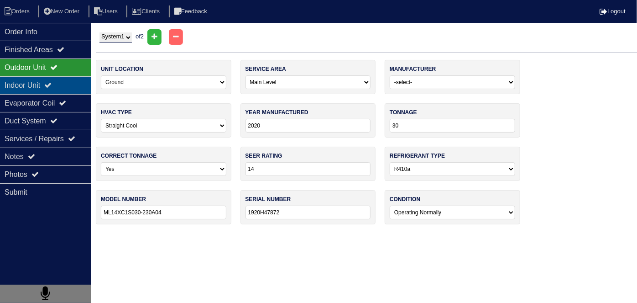
click at [41, 79] on div "Indoor Unit" at bounding box center [45, 85] width 91 height 18
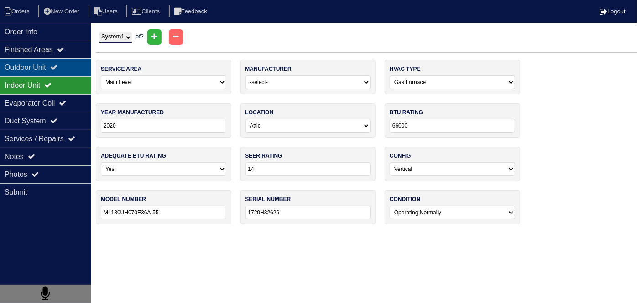
click at [40, 71] on div "Outdoor Unit" at bounding box center [45, 67] width 91 height 18
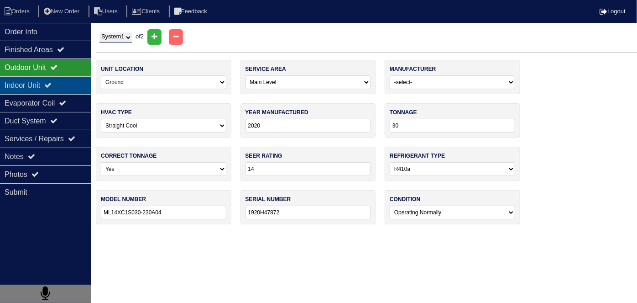
click at [35, 83] on div "Indoor Unit" at bounding box center [45, 85] width 91 height 18
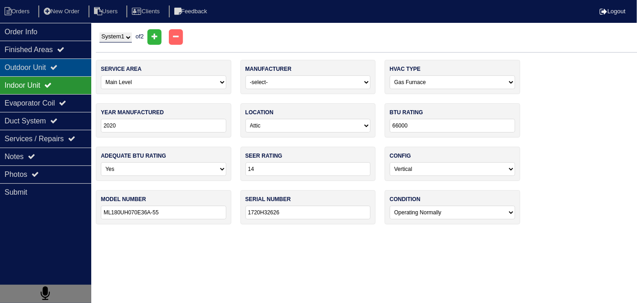
click at [34, 70] on div "Outdoor Unit" at bounding box center [45, 67] width 91 height 18
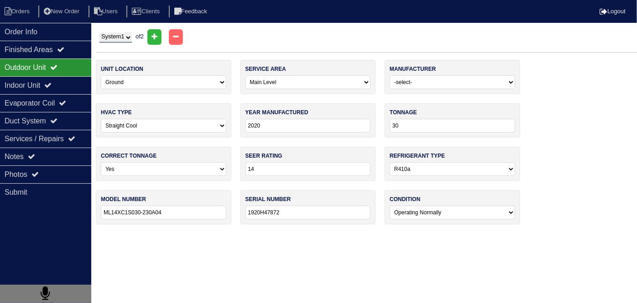
click at [107, 36] on select "System 1 System 2" at bounding box center [115, 37] width 32 height 10
select select "2"
click at [99, 32] on select "System 1 System 2" at bounding box center [115, 37] width 32 height 10
select select "1"
type input "36"
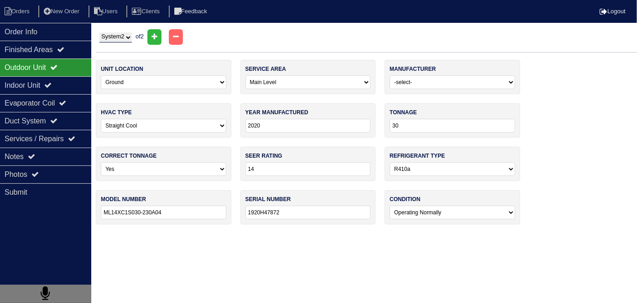
type input "ML14XC1S036-230C08"
type input "1920H47075"
click at [22, 77] on div "Indoor Unit" at bounding box center [45, 85] width 91 height 18
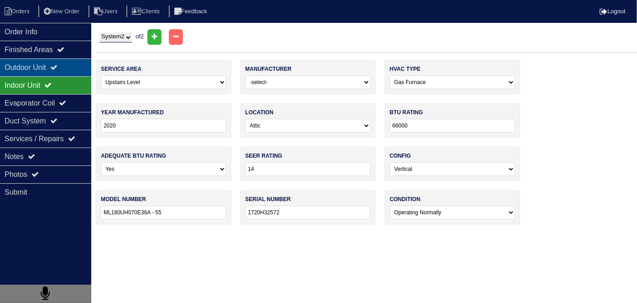
click at [23, 68] on div "Outdoor Unit" at bounding box center [45, 67] width 91 height 18
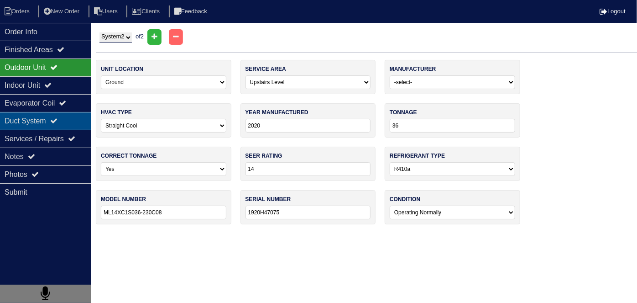
click at [52, 123] on div "Duct System" at bounding box center [45, 121] width 91 height 18
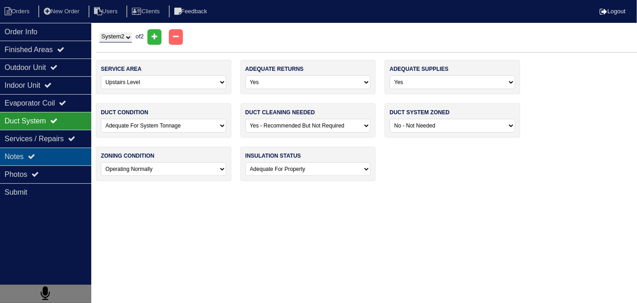
click at [46, 149] on div "Notes" at bounding box center [45, 156] width 91 height 18
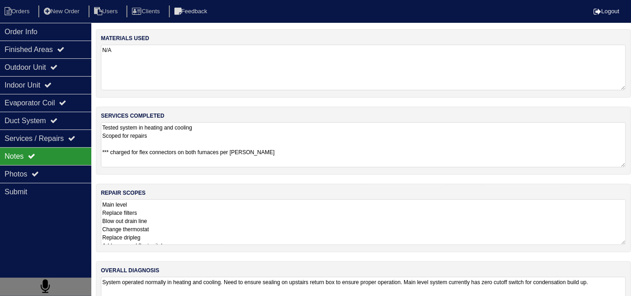
click at [333, 153] on textarea "Tested system in heating and cooling Scoped for repairs *** charged for flex co…" at bounding box center [363, 144] width 525 height 45
click at [267, 220] on textarea "Main level Replace filters Blow out drain line Change thermostat Replace driple…" at bounding box center [363, 222] width 525 height 46
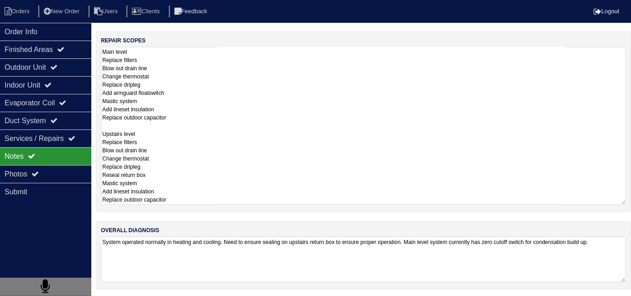
scroll to position [40, 0]
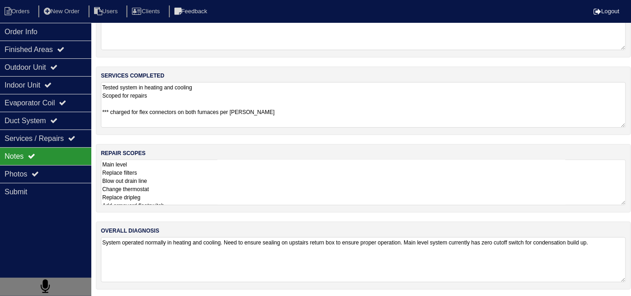
click at [174, 163] on textarea "Main level Replace filters Blow out drain line Change thermostat Replace driple…" at bounding box center [363, 183] width 525 height 46
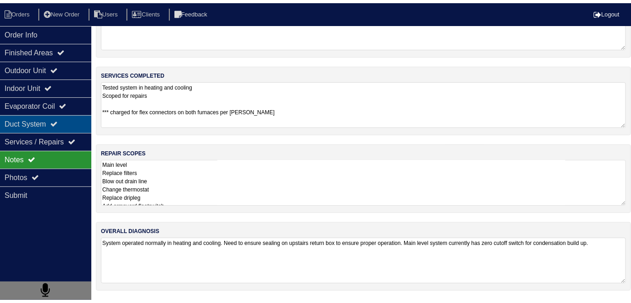
scroll to position [0, 0]
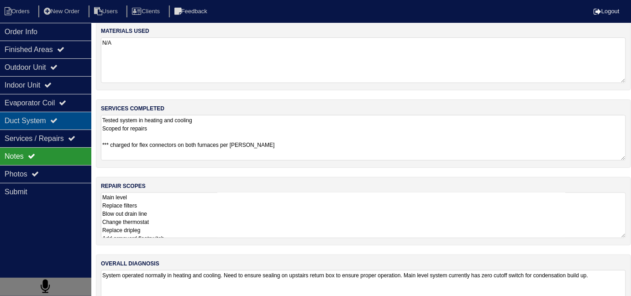
click at [73, 121] on div "Duct System" at bounding box center [45, 121] width 91 height 18
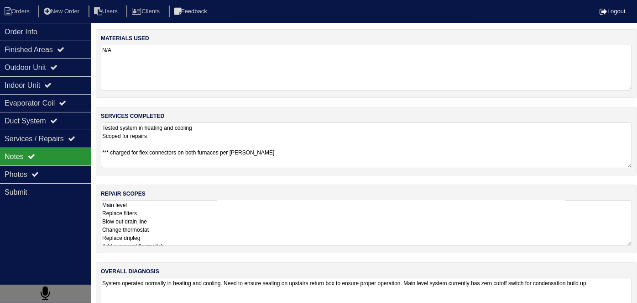
select select "2"
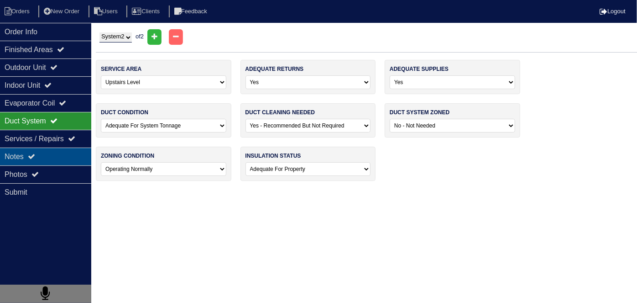
click at [56, 163] on div "Notes" at bounding box center [45, 156] width 91 height 18
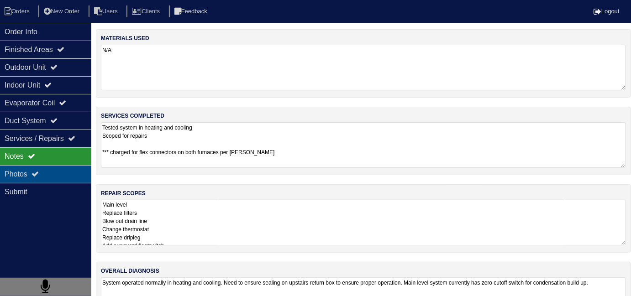
click at [53, 172] on div "Photos" at bounding box center [45, 174] width 91 height 18
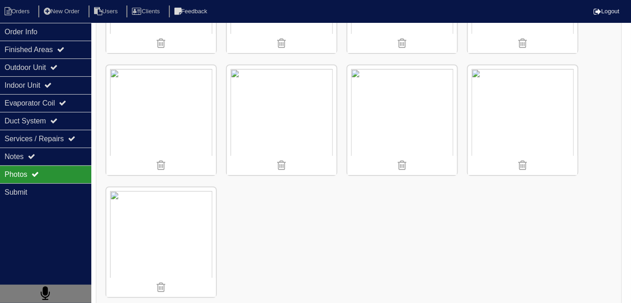
scroll to position [1085, 0]
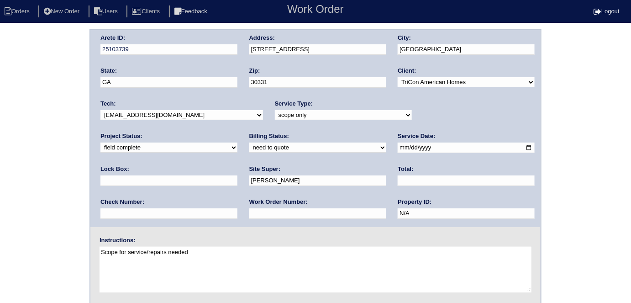
drag, startPoint x: 135, startPoint y: 145, endPoint x: 132, endPoint y: 151, distance: 6.5
click at [249, 145] on select "need to quote quoted need to invoice invoiced paid warranty purchase order need…" at bounding box center [317, 147] width 137 height 10
select select "quoted"
click at [249, 142] on select "need to quote quoted need to invoice invoiced paid warranty purchase order need…" at bounding box center [317, 147] width 137 height 10
click at [249, 211] on input "text" at bounding box center [317, 213] width 137 height 10
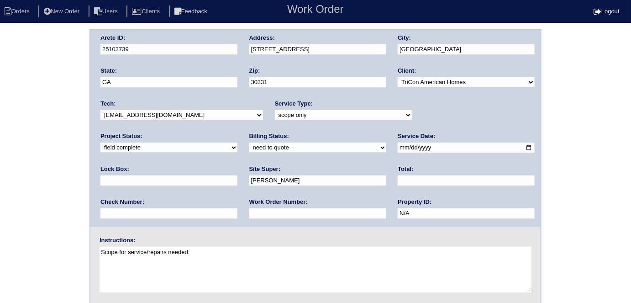
type input "requested"
click at [397, 184] on input "text" at bounding box center [465, 180] width 137 height 10
type input "1842.00"
click at [0, 183] on div "Arete ID: 25103739 Address: 822 Cascade Crossing City: Atlanta State: GA Zip: 3…" at bounding box center [315, 213] width 631 height 369
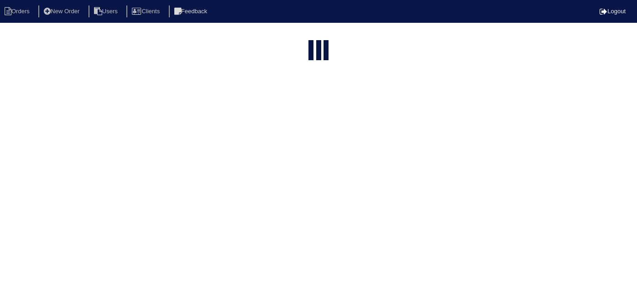
select select "15"
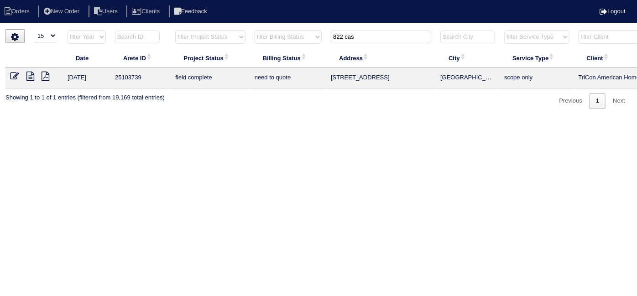
click at [16, 76] on icon at bounding box center [14, 76] width 9 height 9
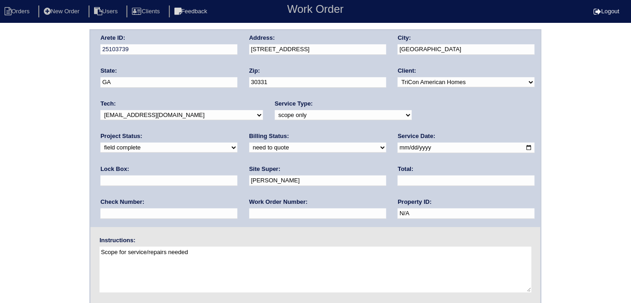
drag, startPoint x: 147, startPoint y: 142, endPoint x: 146, endPoint y: 147, distance: 5.1
click at [249, 142] on select "need to quote quoted need to invoice invoiced paid warranty purchase order need…" at bounding box center [317, 147] width 137 height 10
select select "quoted"
click at [249, 142] on select "need to quote quoted need to invoice invoiced paid warranty purchase order need…" at bounding box center [317, 147] width 137 height 10
drag, startPoint x: 131, startPoint y: 214, endPoint x: 134, endPoint y: 184, distance: 29.3
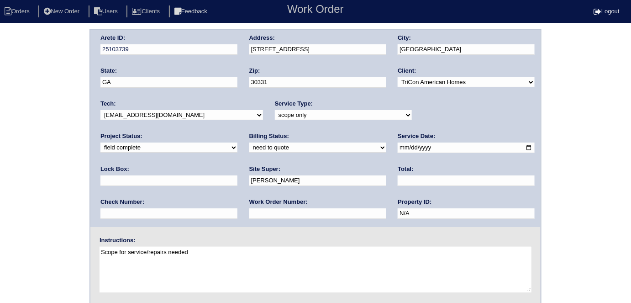
click at [249, 214] on input "text" at bounding box center [317, 213] width 137 height 10
type input "requested"
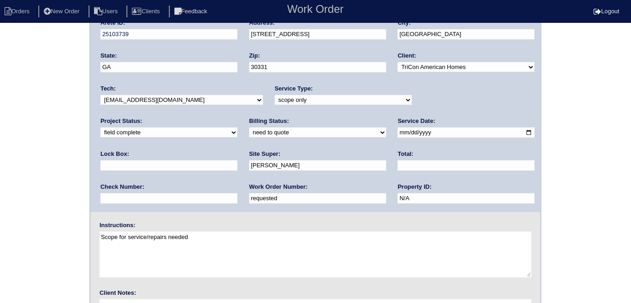
scroll to position [16, 0]
click at [397, 162] on input "text" at bounding box center [465, 165] width 137 height 10
type input "1842.00"
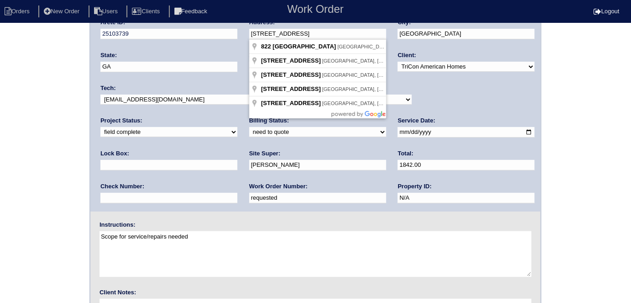
drag, startPoint x: 317, startPoint y: 32, endPoint x: 246, endPoint y: 35, distance: 70.8
click at [246, 35] on div "Arete ID: 25103739 Address: [STREET_ADDRESS] City: [GEOGRAPHIC_DATA] State: [GE…" at bounding box center [315, 113] width 450 height 197
click at [46, 189] on div "Arete ID: 25103739 Address: [STREET_ADDRESS] City: [GEOGRAPHIC_DATA] State: [GE…" at bounding box center [315, 198] width 631 height 369
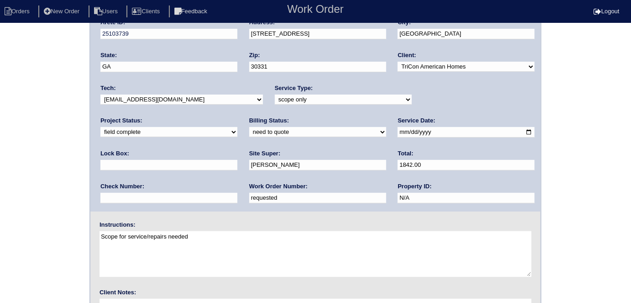
click at [0, 200] on div "Arete ID: 25103739 Address: [STREET_ADDRESS] City: [GEOGRAPHIC_DATA] State: [GE…" at bounding box center [315, 198] width 631 height 369
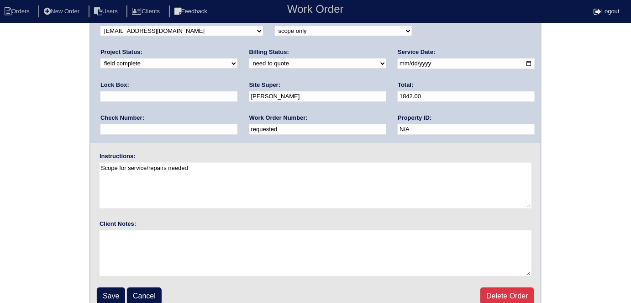
scroll to position [94, 0]
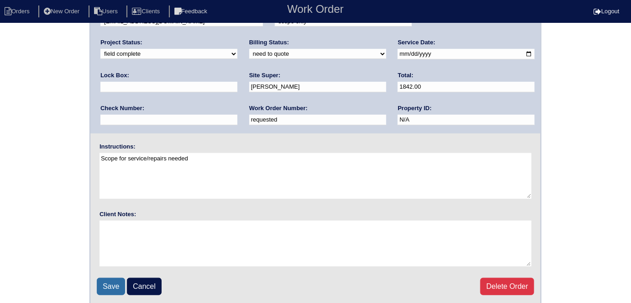
click at [115, 287] on input "Save" at bounding box center [111, 285] width 28 height 17
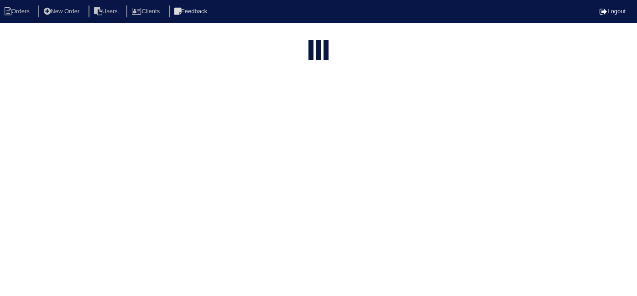
select select "15"
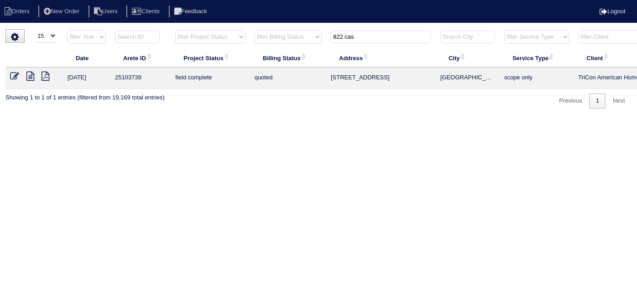
drag, startPoint x: 363, startPoint y: 36, endPoint x: 233, endPoint y: 1, distance: 134.5
click at [233, 29] on body "Orders New Order Users Clients Feedback Logout Orders New Order Users Clients M…" at bounding box center [318, 68] width 637 height 79
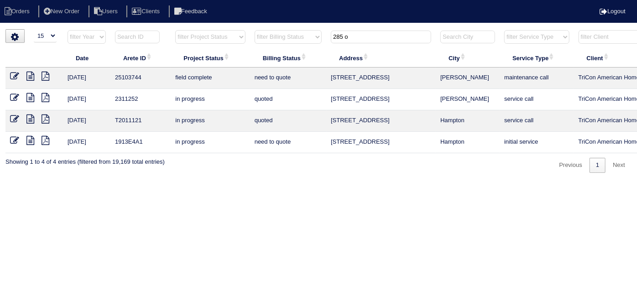
type input "285 o"
click at [31, 78] on icon at bounding box center [30, 76] width 8 height 9
click at [27, 96] on icon at bounding box center [30, 97] width 8 height 9
click at [27, 76] on icon at bounding box center [30, 76] width 8 height 9
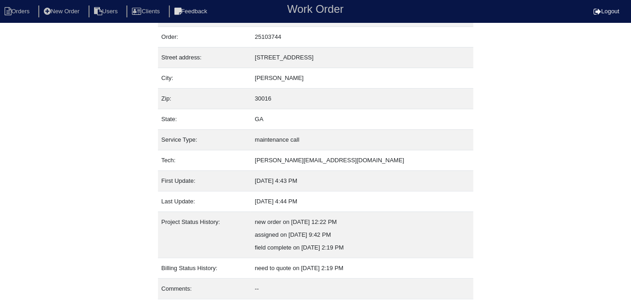
scroll to position [48, 0]
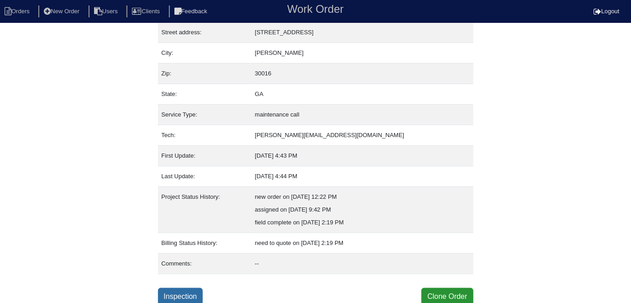
click at [164, 292] on link "Inspection" at bounding box center [180, 295] width 45 height 17
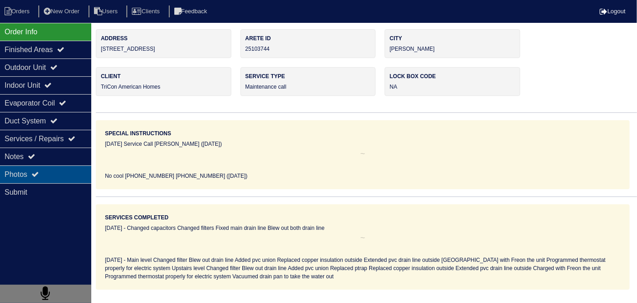
click at [66, 180] on div "Photos" at bounding box center [45, 174] width 91 height 18
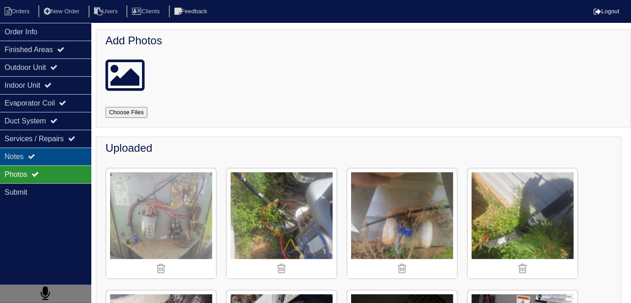
click at [53, 153] on div "Notes" at bounding box center [45, 156] width 91 height 18
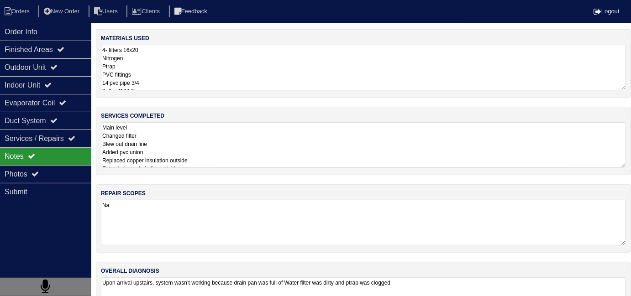
click at [238, 136] on textarea "Main level Changed filter Blew out drain line Added pvc union Replaced copper i…" at bounding box center [363, 145] width 525 height 46
click at [36, 71] on div "Outdoor Unit" at bounding box center [45, 67] width 91 height 18
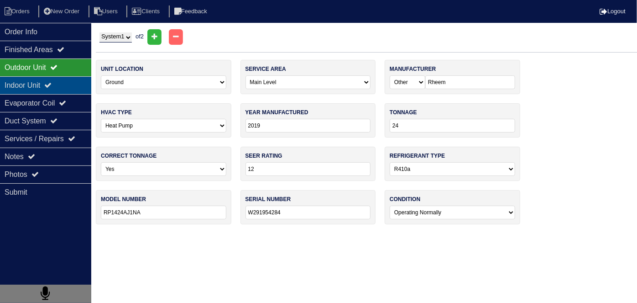
click at [40, 85] on div "Indoor Unit" at bounding box center [45, 85] width 91 height 18
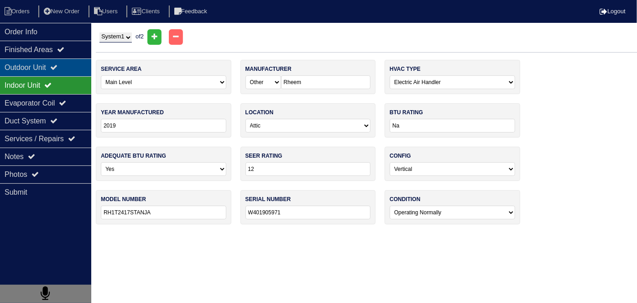
click at [39, 72] on div "Outdoor Unit" at bounding box center [45, 67] width 91 height 18
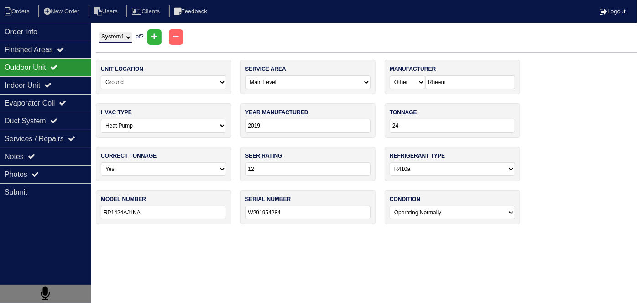
click at [104, 43] on div "System 1 System 2 of 2" at bounding box center [366, 37] width 541 height 16
click at [107, 39] on select "System 1 System 2" at bounding box center [115, 37] width 32 height 10
select select "2"
click at [99, 32] on select "System 1 System 2" at bounding box center [115, 37] width 32 height 10
select select "1"
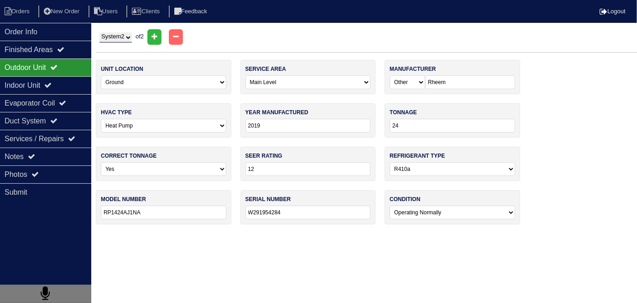
type input "W291937865"
select select "1"
type input "Na"
type input "W401905986"
click at [75, 78] on div "Indoor Unit" at bounding box center [45, 85] width 91 height 18
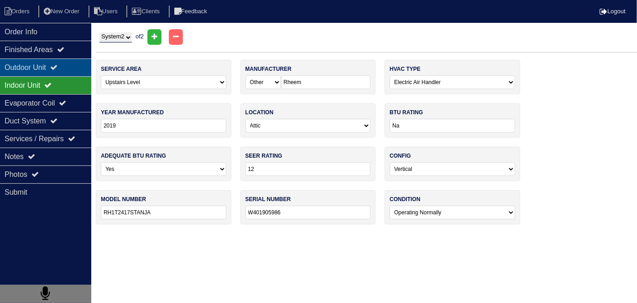
click at [65, 69] on div "Outdoor Unit" at bounding box center [45, 67] width 91 height 18
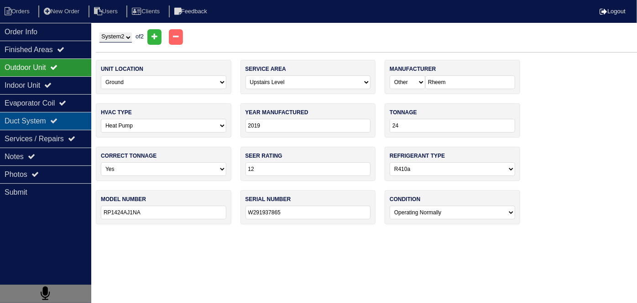
click at [37, 118] on div "Duct System" at bounding box center [45, 121] width 91 height 18
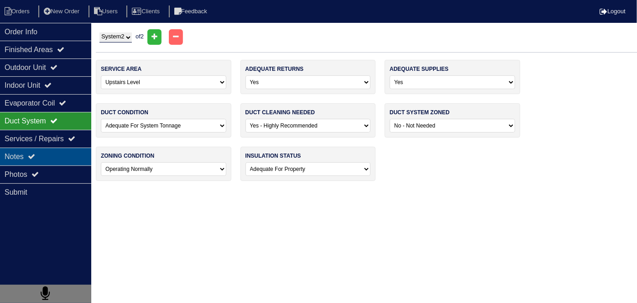
click at [41, 153] on div "Notes" at bounding box center [45, 156] width 91 height 18
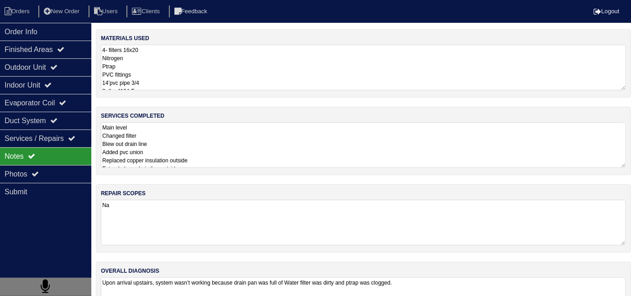
drag, startPoint x: 200, startPoint y: 155, endPoint x: 265, endPoint y: 147, distance: 65.7
click at [203, 153] on textarea "Main level Changed filter Blew out drain line Added pvc union Replaced copper i…" at bounding box center [363, 145] width 525 height 46
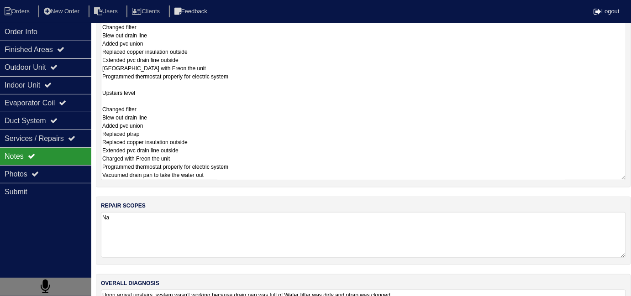
scroll to position [161, 0]
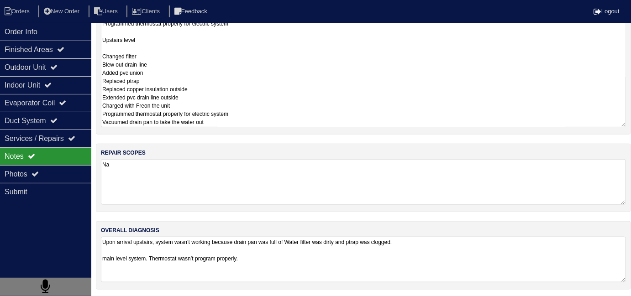
click at [243, 95] on textarea "Main level Changed filter Blew out drain line Added pvc union Replaced copper i…" at bounding box center [363, 44] width 525 height 166
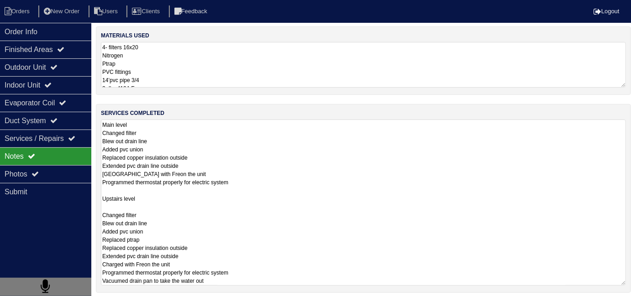
scroll to position [0, 0]
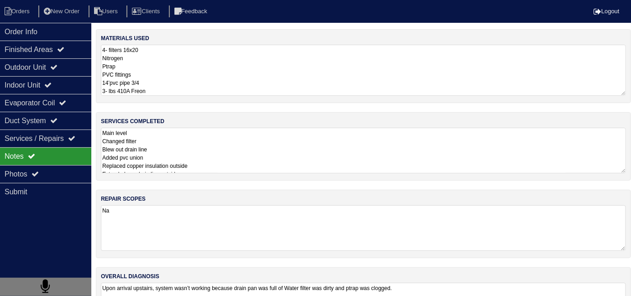
click at [272, 76] on textarea "4- filters 16x20 Nitrogen Ptrap PVC fittings 14’pvc pipe 3/4 3- lbs 410A Freon" at bounding box center [363, 70] width 525 height 51
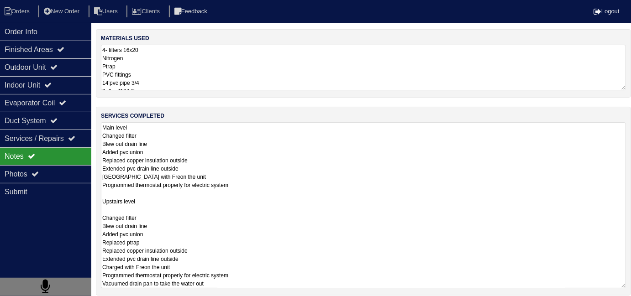
click at [291, 137] on textarea "Main level Changed filter Blew out drain line Added pvc union Replaced copper i…" at bounding box center [363, 205] width 525 height 166
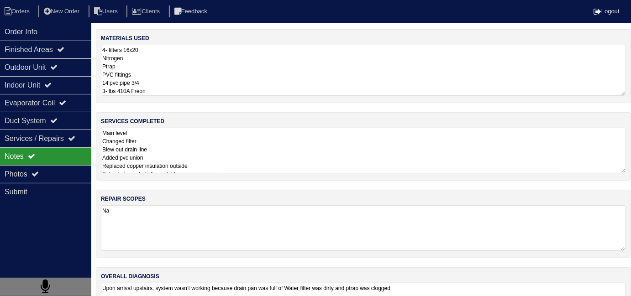
click at [200, 78] on textarea "4- filters 16x20 Nitrogen Ptrap PVC fittings 14’pvc pipe 3/4 3- lbs 410A Freon" at bounding box center [363, 70] width 525 height 51
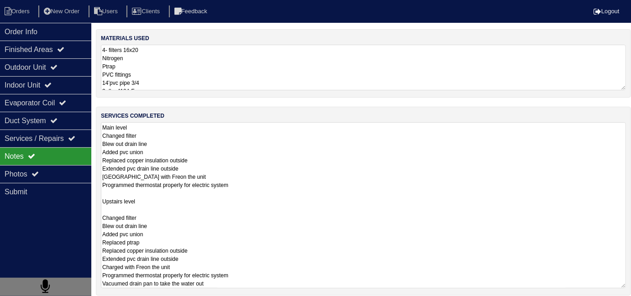
click at [237, 157] on textarea "Main level Changed filter Blew out drain line Added pvc union Replaced copper i…" at bounding box center [363, 205] width 525 height 166
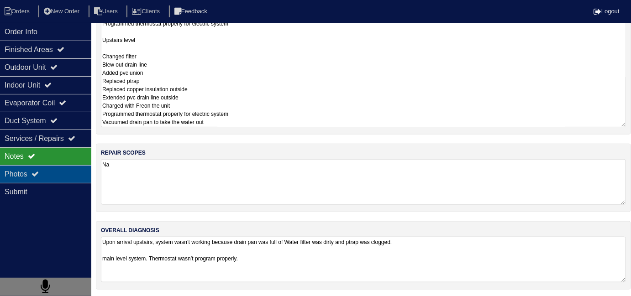
scroll to position [41, 0]
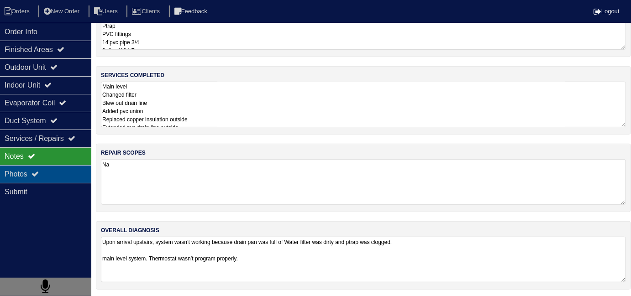
click at [54, 180] on div "Photos" at bounding box center [45, 174] width 91 height 18
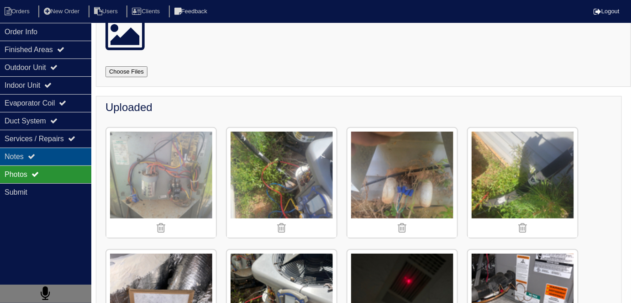
click at [50, 159] on div "Notes" at bounding box center [45, 156] width 91 height 18
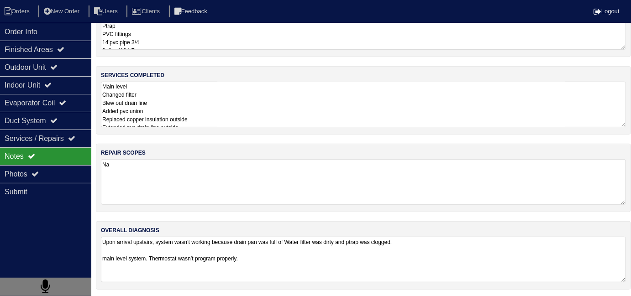
click at [260, 116] on textarea "Main level Changed filter Blew out drain line Added pvc union Replaced copper i…" at bounding box center [363, 105] width 525 height 46
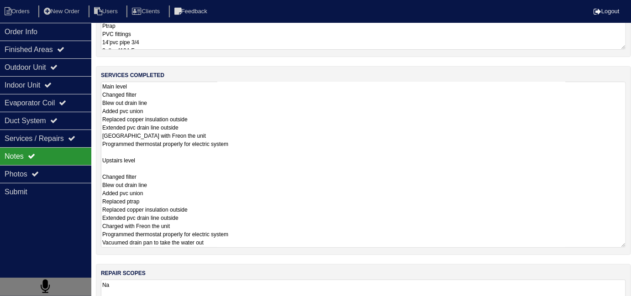
click at [203, 44] on textarea "4- filters 16x20 Nitrogen Ptrap PVC fittings 14’pvc pipe 3/4 3- lbs 410A Freon" at bounding box center [363, 27] width 525 height 46
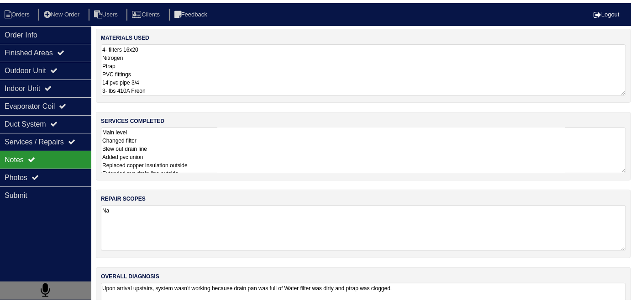
scroll to position [0, 0]
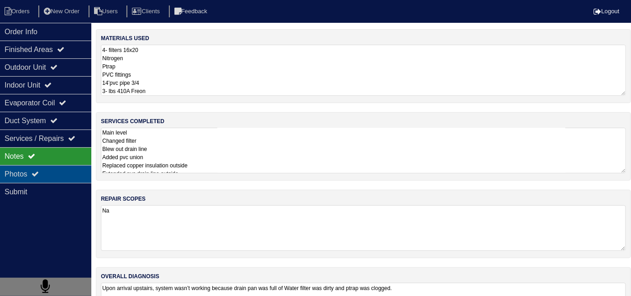
click at [75, 178] on div "Photos" at bounding box center [45, 174] width 91 height 18
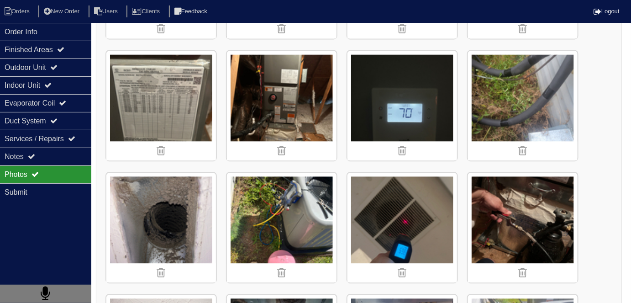
scroll to position [1824, 0]
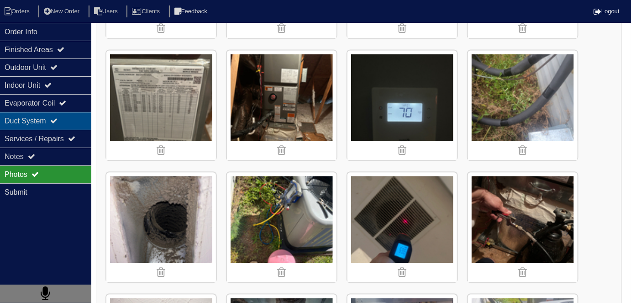
click at [47, 123] on div "Duct System" at bounding box center [45, 121] width 91 height 18
select select "2"
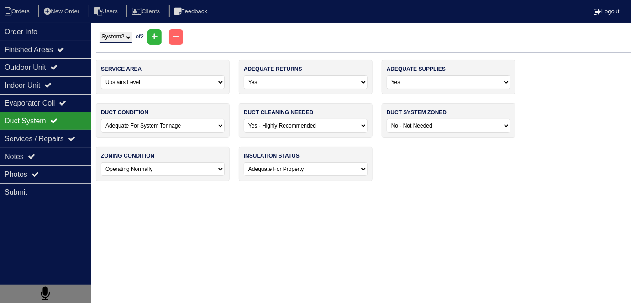
scroll to position [0, 0]
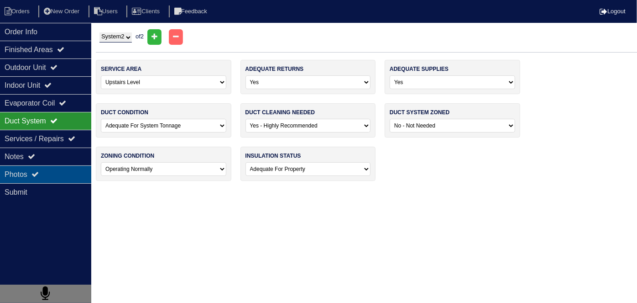
click at [44, 167] on div "Photos" at bounding box center [45, 174] width 91 height 18
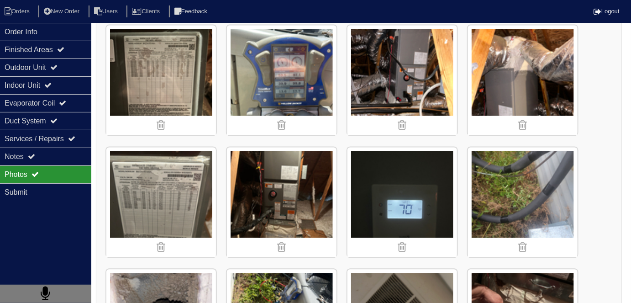
scroll to position [1727, 0]
click at [78, 51] on div "Finished Areas" at bounding box center [45, 50] width 91 height 18
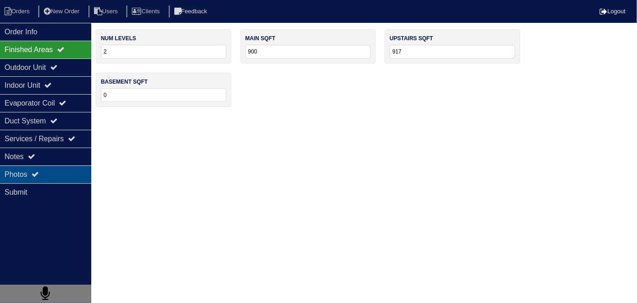
click at [69, 175] on div "Photos" at bounding box center [45, 174] width 91 height 18
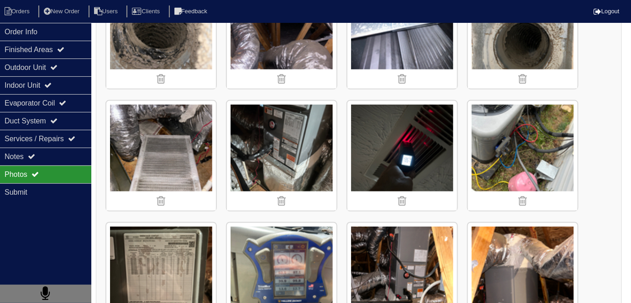
scroll to position [1529, 0]
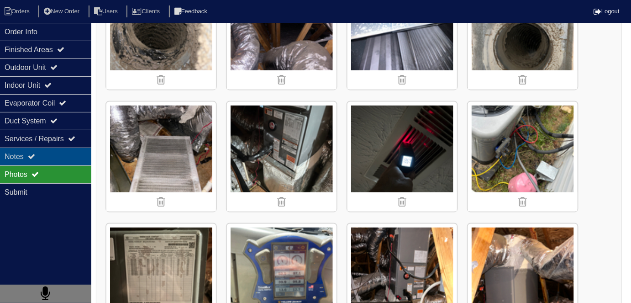
click at [18, 147] on div "Notes" at bounding box center [45, 156] width 91 height 18
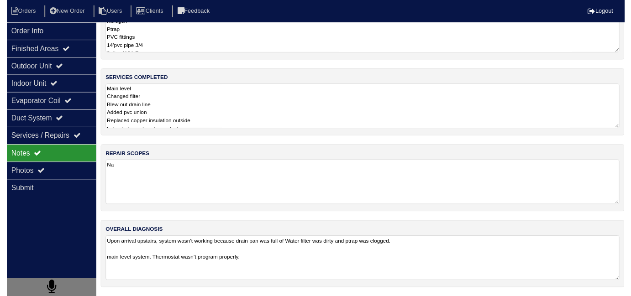
scroll to position [41, 0]
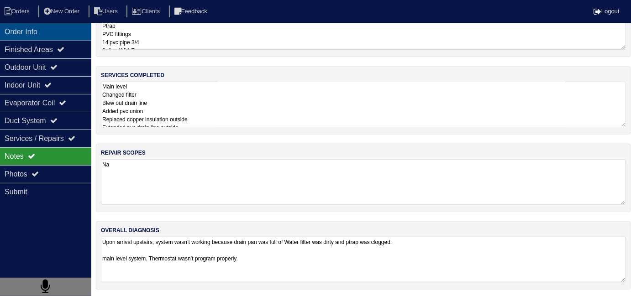
click at [26, 36] on div "Order Info" at bounding box center [45, 32] width 91 height 18
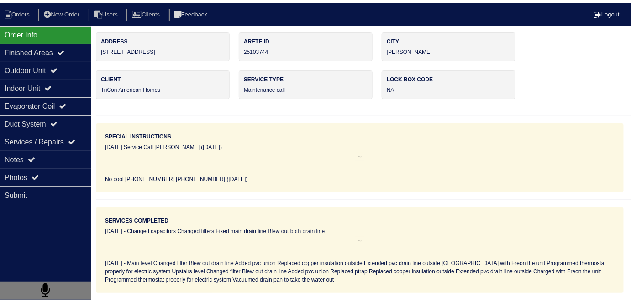
scroll to position [0, 0]
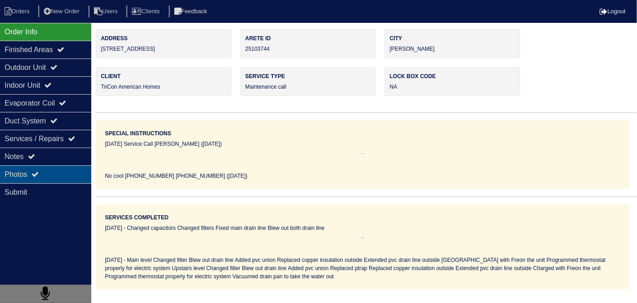
click at [38, 170] on icon at bounding box center [34, 173] width 7 height 7
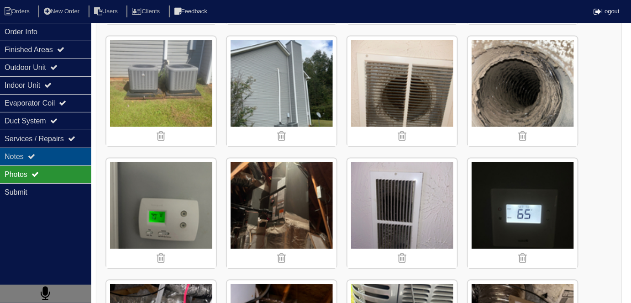
scroll to position [497, 0]
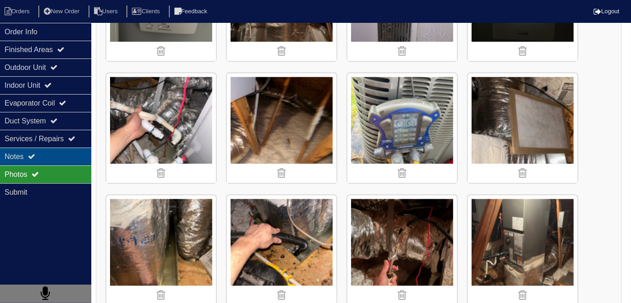
click at [68, 147] on div "Notes" at bounding box center [45, 156] width 91 height 18
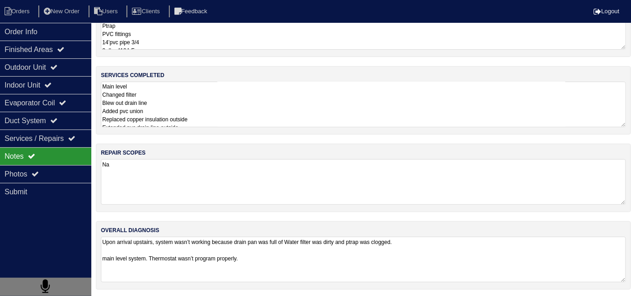
scroll to position [161, 0]
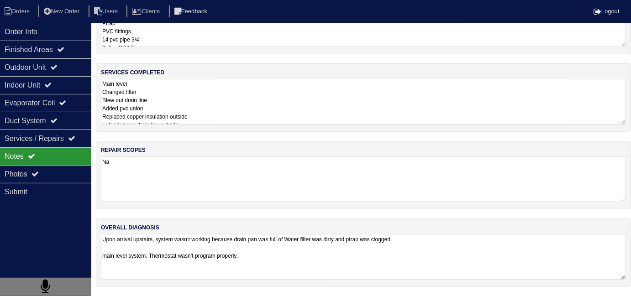
click at [257, 112] on textarea "Main level Changed filter Blew out drain line Added pvc union Replaced copper i…" at bounding box center [363, 102] width 525 height 46
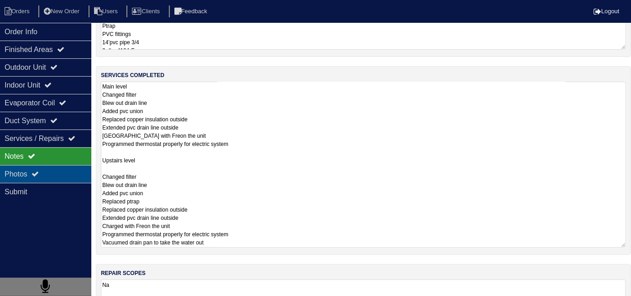
click at [61, 177] on div "Photos" at bounding box center [45, 174] width 91 height 18
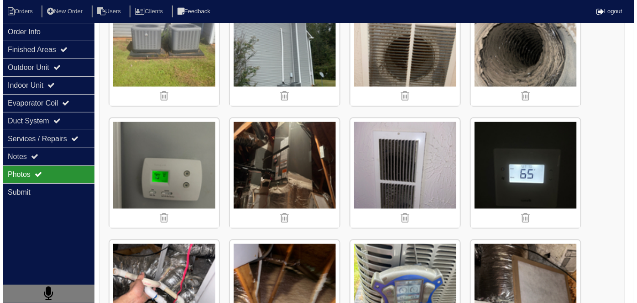
scroll to position [538, 0]
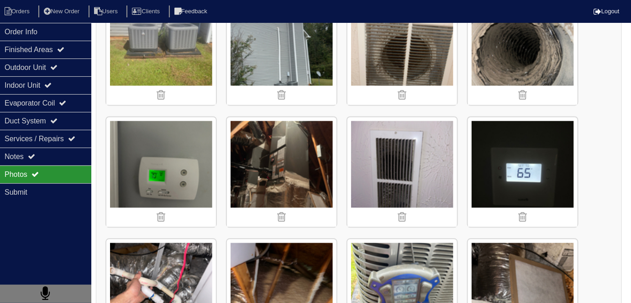
click at [529, 159] on img at bounding box center [523, 172] width 110 height 110
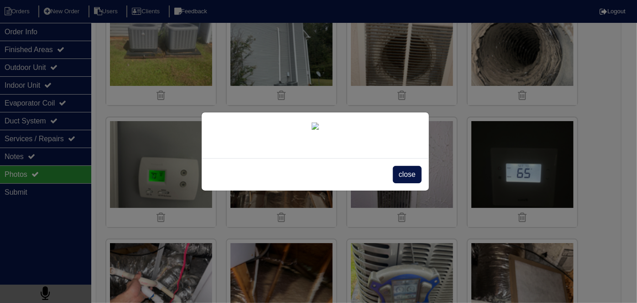
scroll to position [52, 0]
click at [408, 183] on span "close" at bounding box center [407, 174] width 29 height 17
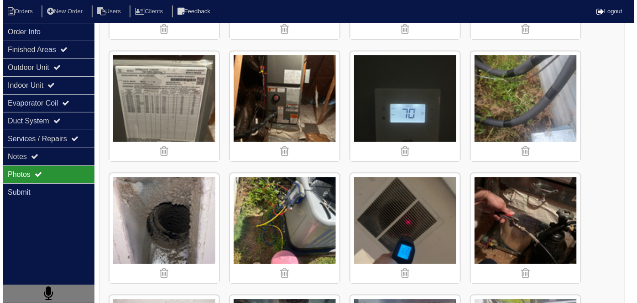
scroll to position [1824, 0]
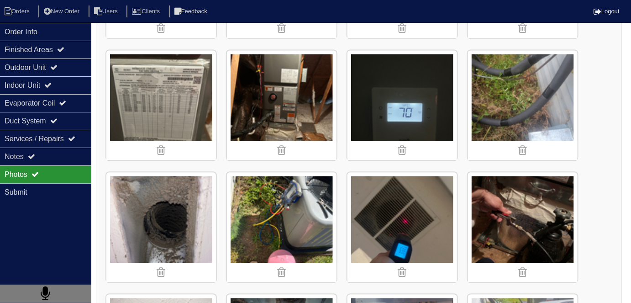
click at [366, 83] on img at bounding box center [402, 105] width 110 height 110
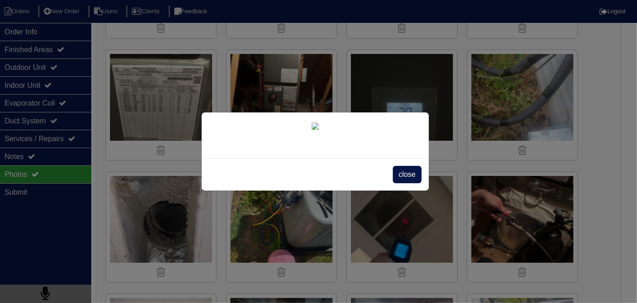
scroll to position [52, 0]
click at [406, 183] on span "close" at bounding box center [407, 174] width 29 height 17
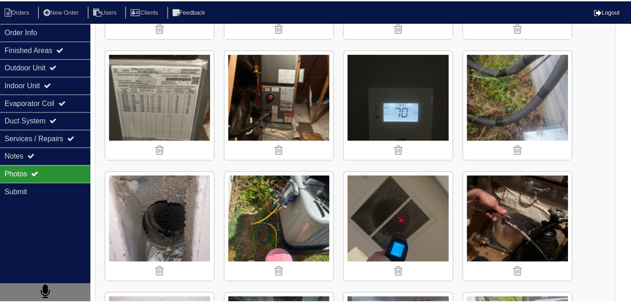
scroll to position [0, 0]
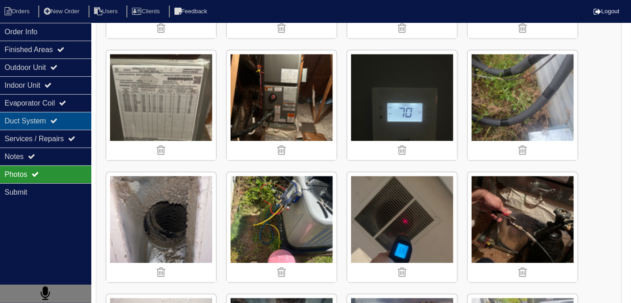
click at [16, 113] on div "Duct System" at bounding box center [45, 121] width 91 height 18
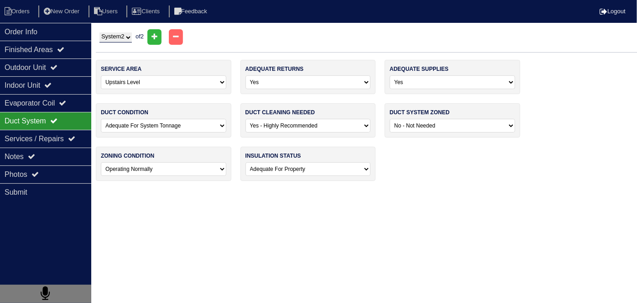
click at [132, 37] on select "System 1 System 2" at bounding box center [115, 37] width 32 height 10
select select "1"
click at [99, 32] on select "System 1 System 2" at bounding box center [115, 37] width 32 height 10
select select "0"
click at [126, 34] on select "System 1 System 2" at bounding box center [115, 37] width 32 height 10
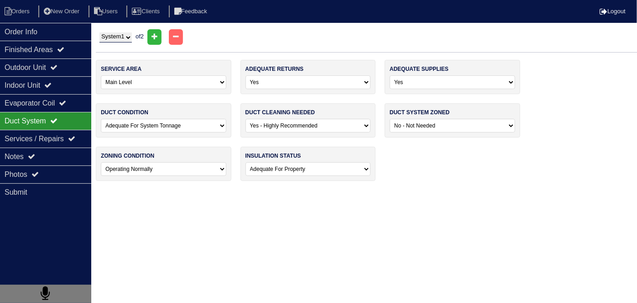
select select "2"
click at [99, 32] on select "System 1 System 2" at bounding box center [115, 37] width 32 height 10
select select "1"
click at [57, 173] on div "Photos" at bounding box center [45, 174] width 91 height 18
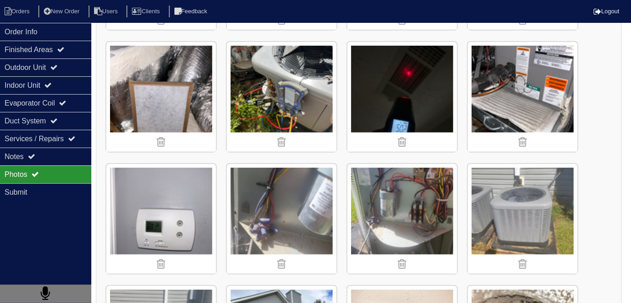
scroll to position [249, 0]
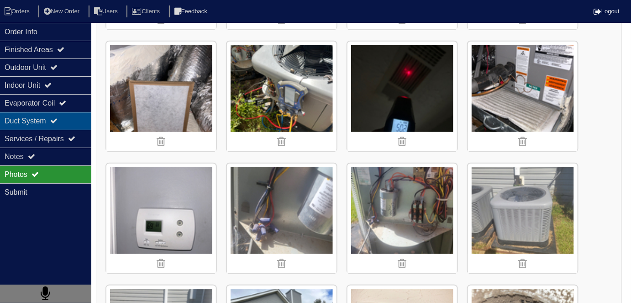
click at [72, 120] on div "Duct System" at bounding box center [45, 121] width 91 height 18
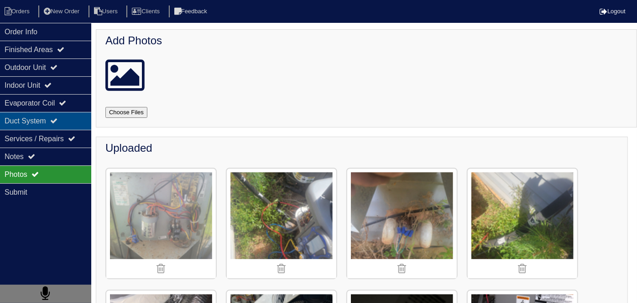
select select "2"
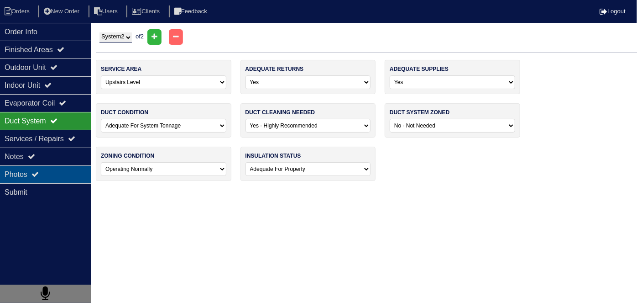
click at [57, 173] on div "Photos" at bounding box center [45, 174] width 91 height 18
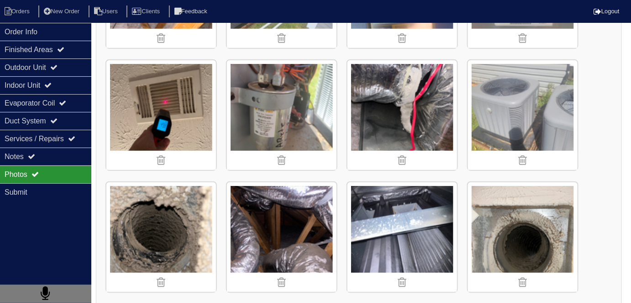
scroll to position [1327, 0]
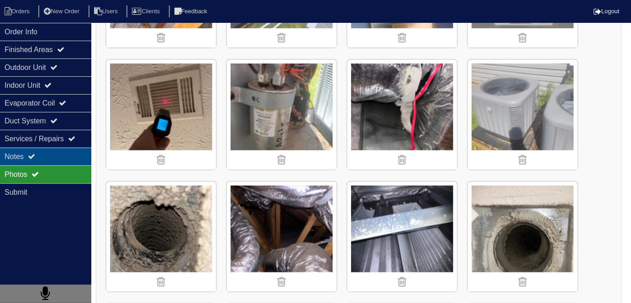
click at [51, 153] on div "Notes" at bounding box center [45, 156] width 91 height 18
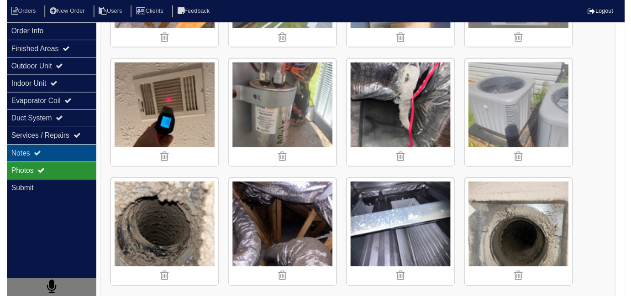
scroll to position [41, 0]
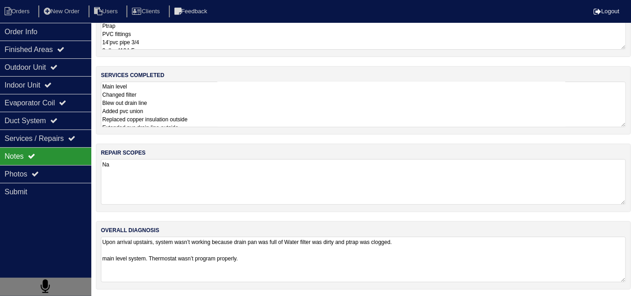
click at [232, 122] on textarea "Main level Changed filter Blew out drain line Added pvc union Replaced copper i…" at bounding box center [363, 105] width 525 height 46
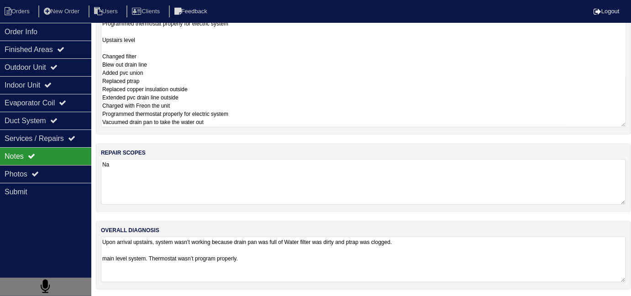
click at [232, 122] on textarea "Main level Changed filter Blew out drain line Added pvc union Replaced copper i…" at bounding box center [363, 44] width 525 height 166
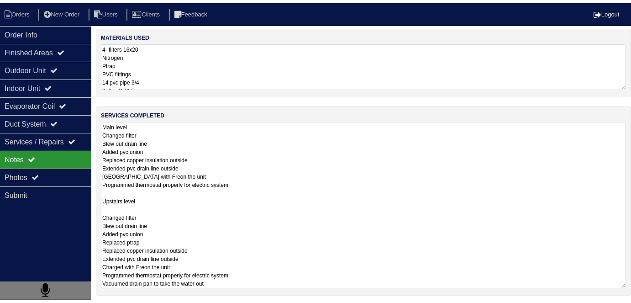
scroll to position [0, 0]
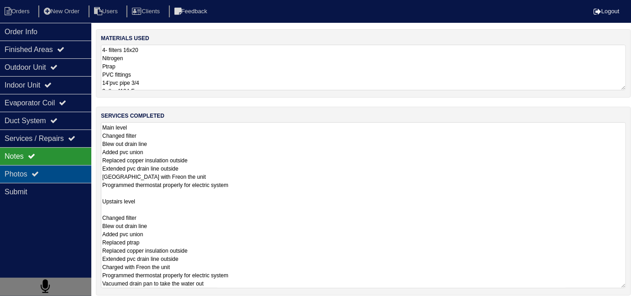
click at [17, 166] on div "Photos" at bounding box center [45, 174] width 91 height 18
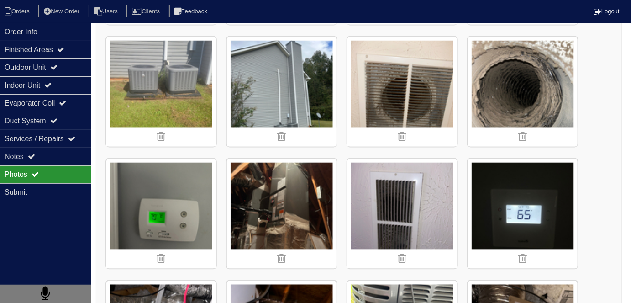
scroll to position [497, 0]
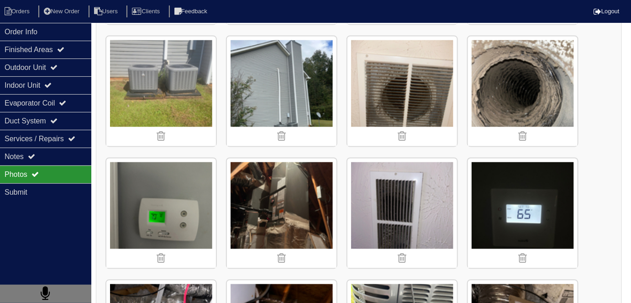
click at [189, 215] on img at bounding box center [161, 213] width 110 height 110
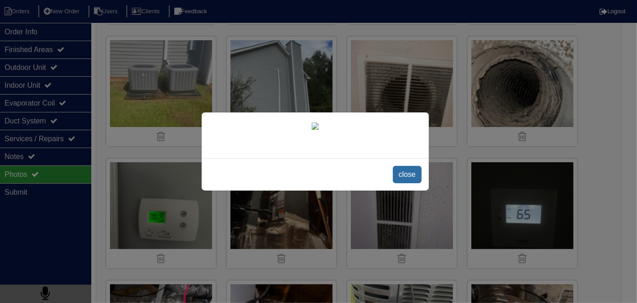
click at [394, 177] on span "close" at bounding box center [407, 174] width 29 height 17
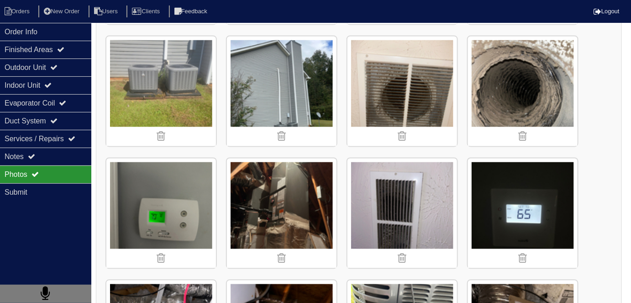
click at [512, 83] on img at bounding box center [523, 92] width 110 height 110
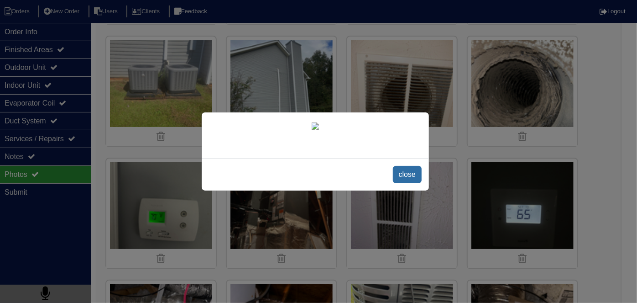
click at [406, 178] on span "close" at bounding box center [407, 174] width 29 height 17
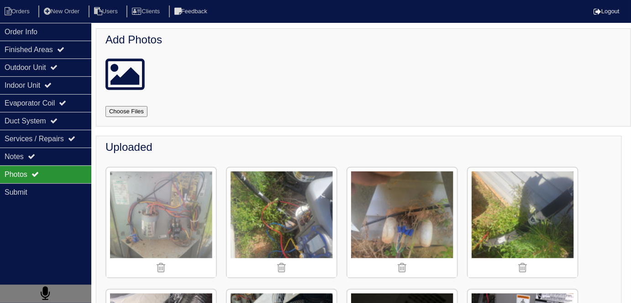
scroll to position [0, 0]
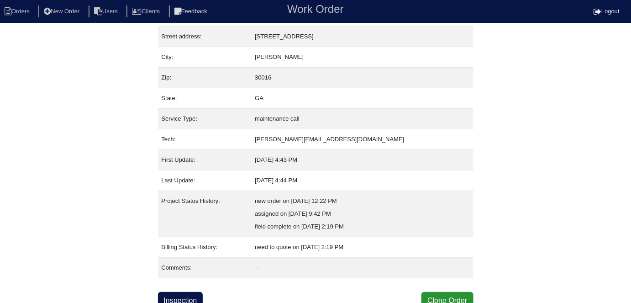
scroll to position [48, 0]
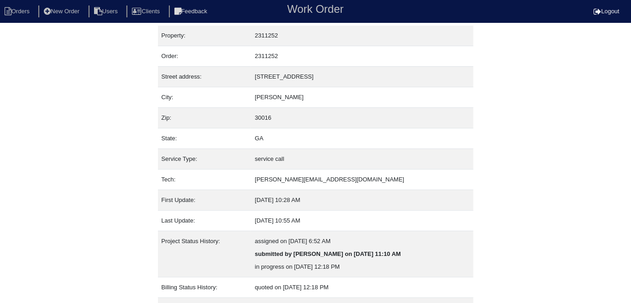
scroll to position [48, 0]
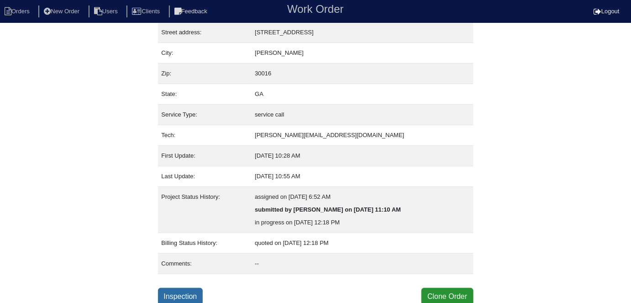
click at [202, 296] on link "Inspection" at bounding box center [180, 295] width 45 height 17
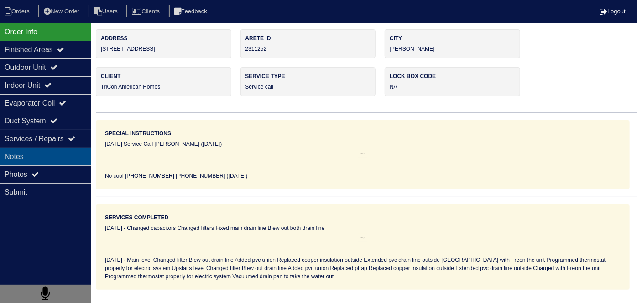
click at [46, 158] on div "Notes" at bounding box center [45, 156] width 91 height 18
type textarea "4- filters 2- capacitors 2- 90 pvc 2- couplings 1- ptrap 1- pvc t 1- pvc cap"
type textarea "Changed capacitors Changed filters Fixed main drain line Blew out both drain li…"
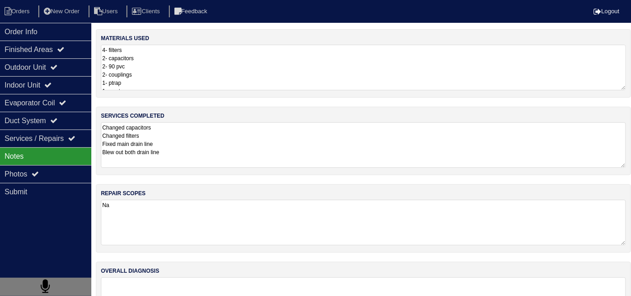
click at [182, 141] on textarea "Changed capacitors Changed filters Fixed main drain line Blew out both drain li…" at bounding box center [363, 145] width 525 height 46
click at [13, 68] on div "Outdoor Unit" at bounding box center [45, 67] width 91 height 18
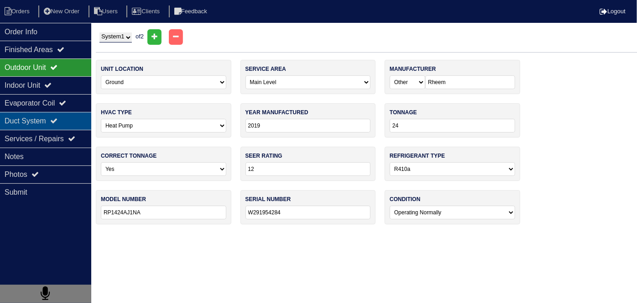
click at [15, 116] on div "Duct System" at bounding box center [45, 121] width 91 height 18
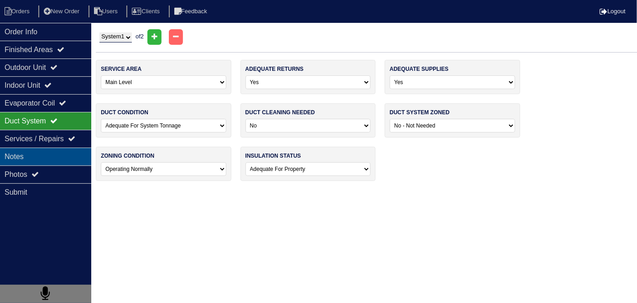
click at [13, 157] on div "Notes" at bounding box center [45, 156] width 91 height 18
type textarea "4- filters 2- capacitors 2- 90 pvc 2- couplings 1- ptrap 1- pvc t 1- pvc cap"
type textarea "Changed capacitors Changed filters Fixed main drain line Blew out both drain li…"
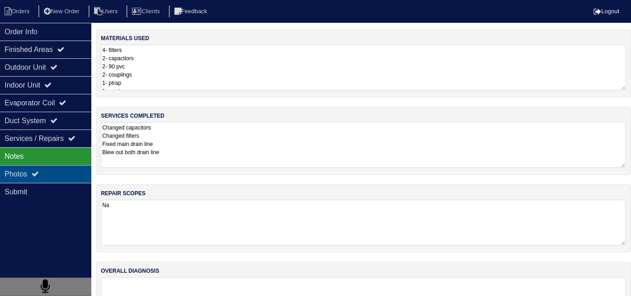
click at [13, 169] on div "Photos" at bounding box center [45, 174] width 91 height 18
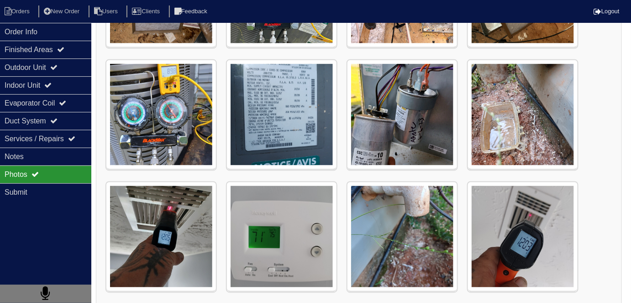
scroll to position [1571, 0]
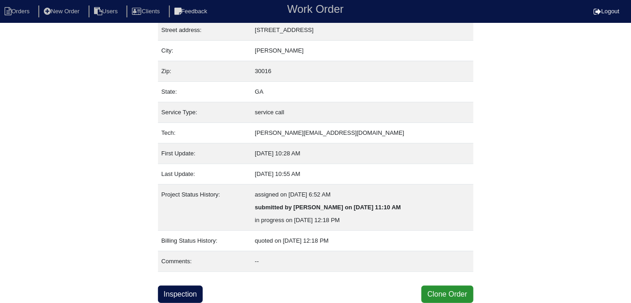
scroll to position [48, 0]
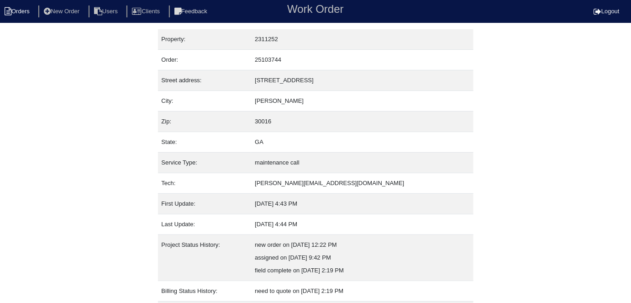
click at [0, 13] on li "Orders" at bounding box center [18, 11] width 37 height 12
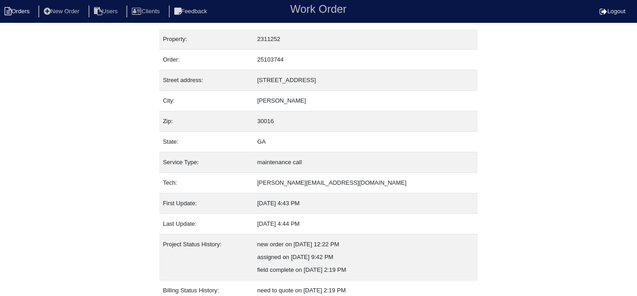
select select "15"
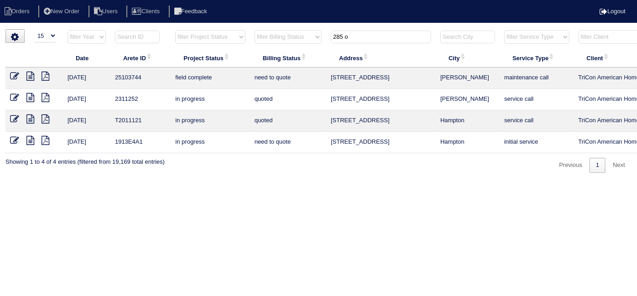
drag, startPoint x: 353, startPoint y: 38, endPoint x: 249, endPoint y: 18, distance: 106.0
click at [260, 29] on body "Orders New Order Users Clients Feedback Logout Orders New Order Users Clients M…" at bounding box center [318, 101] width 637 height 144
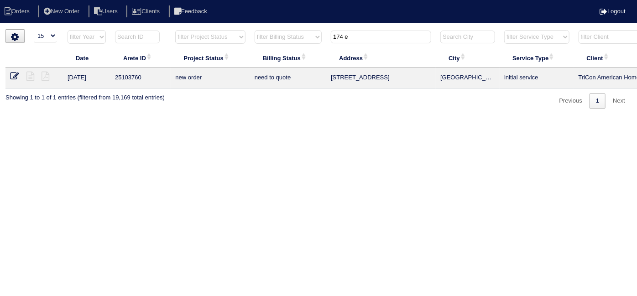
drag, startPoint x: 353, startPoint y: 32, endPoint x: 316, endPoint y: 33, distance: 37.0
click at [316, 33] on tr "filter Year -- Any Year -- 2025 2024 2023 2022 2021 2020 2019 filter Project St…" at bounding box center [400, 39] width 791 height 19
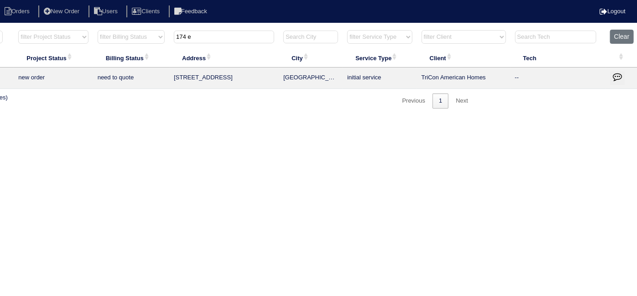
scroll to position [0, 159]
click at [216, 47] on th "174 e" at bounding box center [222, 39] width 110 height 19
drag, startPoint x: 207, startPoint y: 37, endPoint x: 100, endPoint y: 4, distance: 112.2
click at [145, 29] on body "Orders New Order Users Clients Feedback Logout Orders New Order Users Clients M…" at bounding box center [159, 68] width 637 height 79
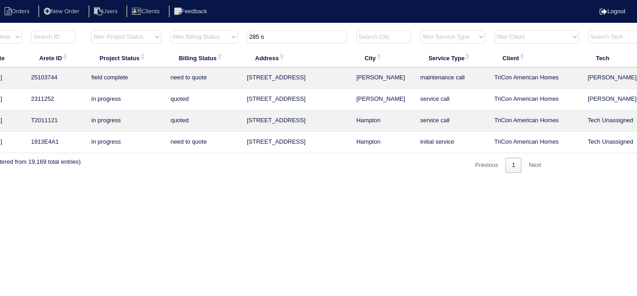
scroll to position [0, 0]
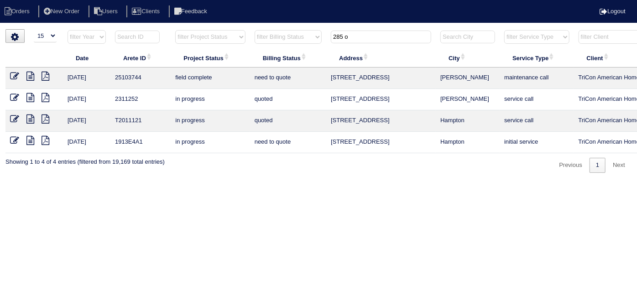
type input "285 o"
click at [28, 78] on icon at bounding box center [30, 76] width 8 height 9
click at [11, 74] on icon at bounding box center [14, 76] width 9 height 9
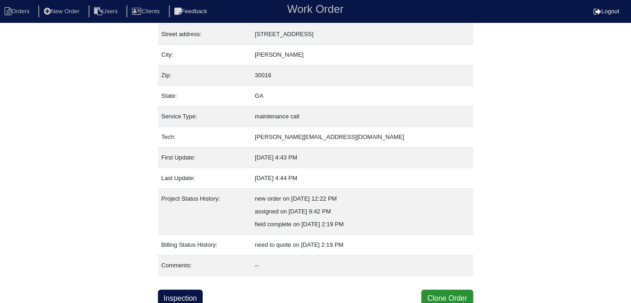
scroll to position [48, 0]
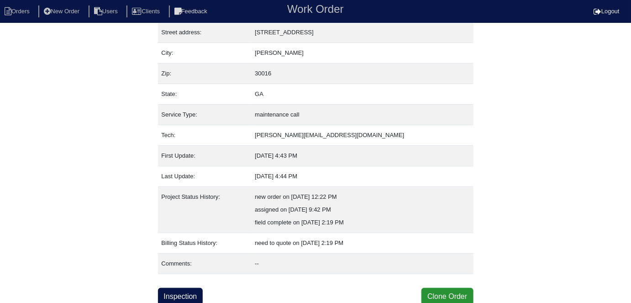
click at [168, 284] on div "Property: 2311252 Order: 25103744 Street address: [STREET_ADDRESS] City: [GEOGR…" at bounding box center [315, 143] width 315 height 324
click at [169, 288] on link "Inspection" at bounding box center [180, 295] width 45 height 17
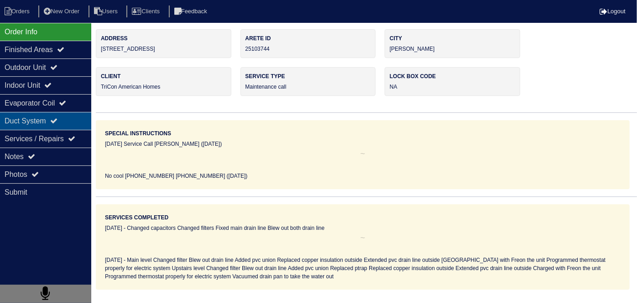
click at [6, 118] on div "Duct System" at bounding box center [45, 121] width 91 height 18
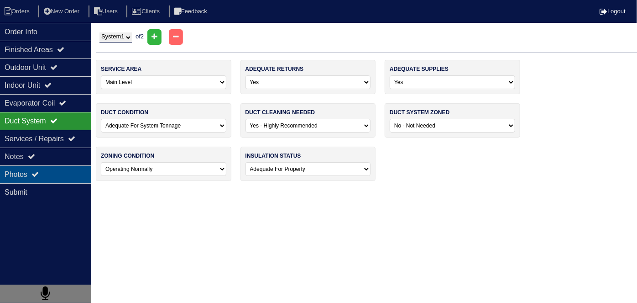
click at [44, 175] on div "Photos" at bounding box center [45, 174] width 91 height 18
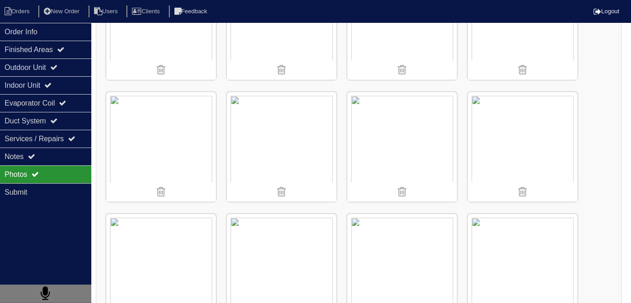
scroll to position [1783, 0]
click at [62, 156] on div "Notes" at bounding box center [45, 156] width 91 height 18
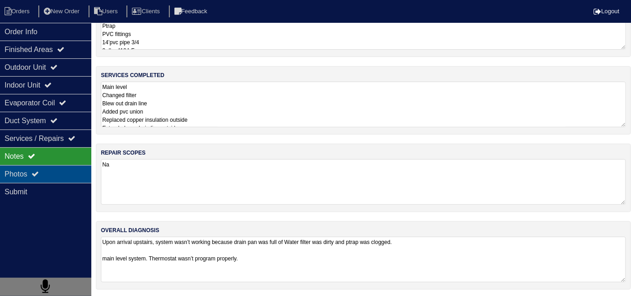
click at [62, 171] on div "Photos" at bounding box center [45, 174] width 91 height 18
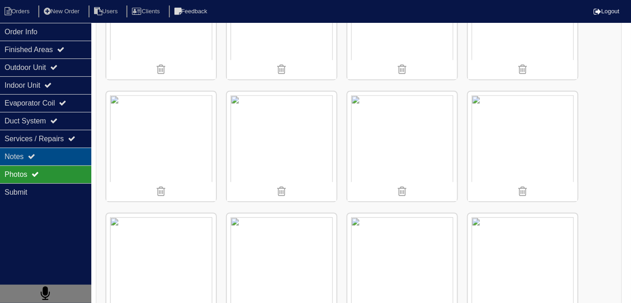
click at [56, 154] on div "Notes" at bounding box center [45, 156] width 91 height 18
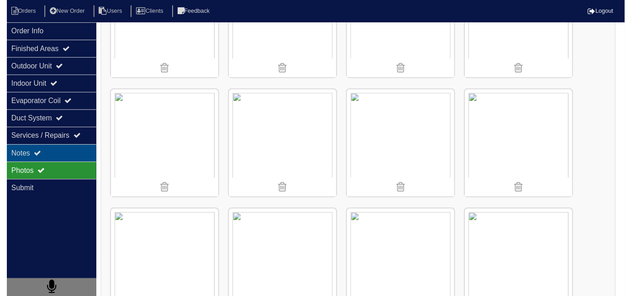
scroll to position [41, 0]
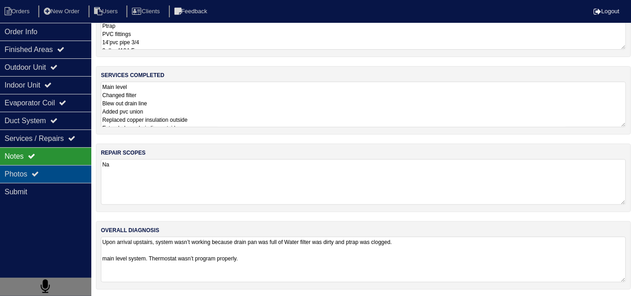
click at [57, 172] on div "Photos" at bounding box center [45, 174] width 91 height 18
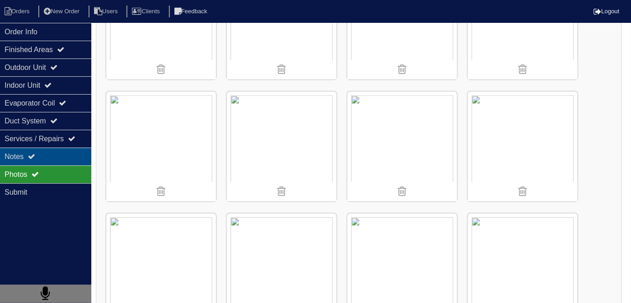
click at [54, 158] on div "Notes" at bounding box center [45, 156] width 91 height 18
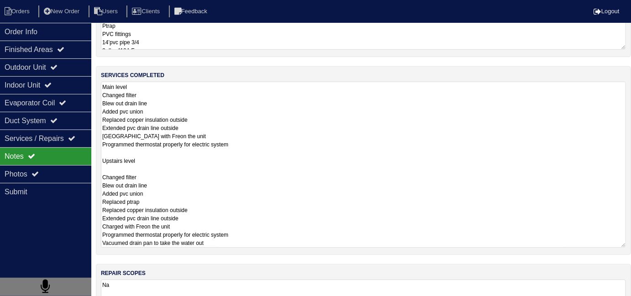
scroll to position [161, 0]
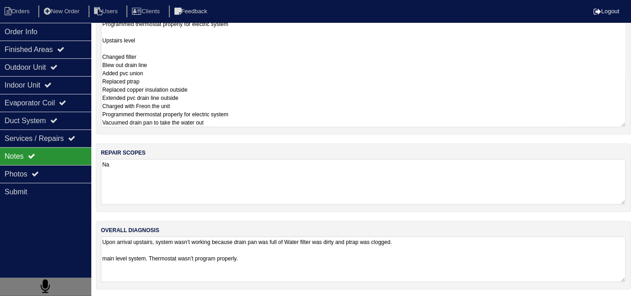
click at [255, 103] on textarea "Main level Changed filter Blew out drain line Added pvc union Replaced copper i…" at bounding box center [363, 44] width 525 height 166
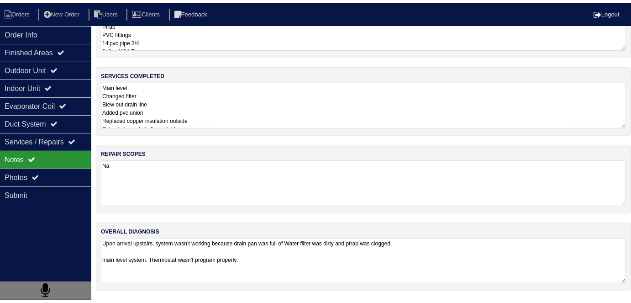
scroll to position [40, 0]
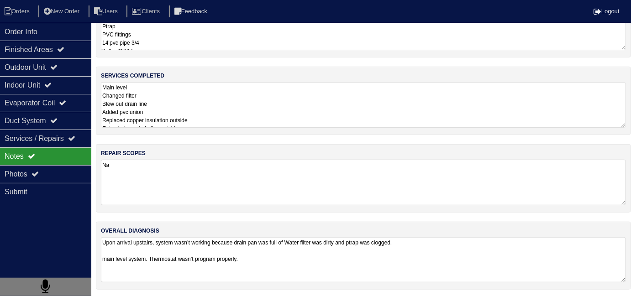
click at [286, 250] on textarea "Upon arrival upstairs, system wasn’t working because drain pan was full of Wate…" at bounding box center [363, 259] width 525 height 45
drag, startPoint x: 280, startPoint y: 256, endPoint x: 131, endPoint y: 252, distance: 148.4
click at [131, 252] on textarea "Upon arrival upstairs, system wasn’t working because drain pan was full of Wate…" at bounding box center [363, 259] width 525 height 45
click at [188, 112] on textarea "Main level Changed filter Blew out drain line Added pvc union Replaced copper i…" at bounding box center [363, 105] width 525 height 46
click at [46, 171] on div "Photos" at bounding box center [45, 174] width 91 height 18
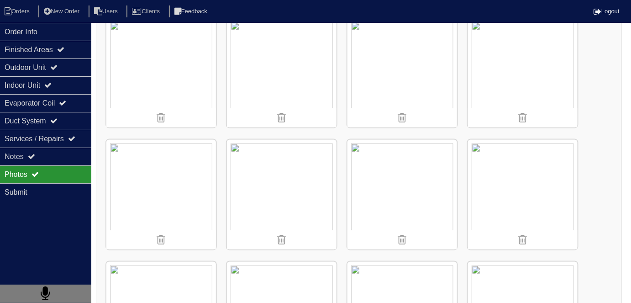
scroll to position [1492, 0]
click at [40, 156] on div "Notes" at bounding box center [45, 156] width 91 height 18
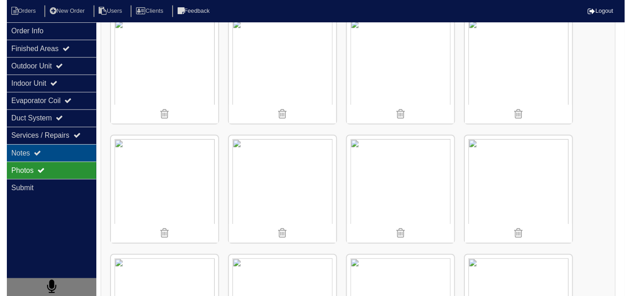
scroll to position [41, 0]
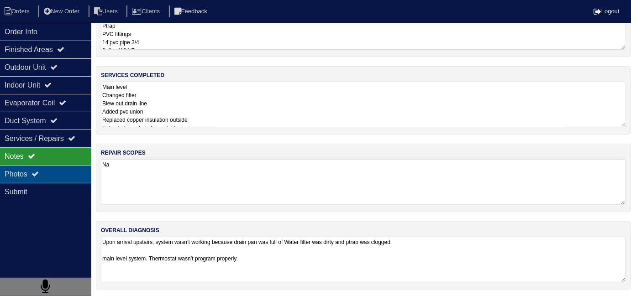
click at [34, 165] on div "Photos" at bounding box center [45, 174] width 91 height 18
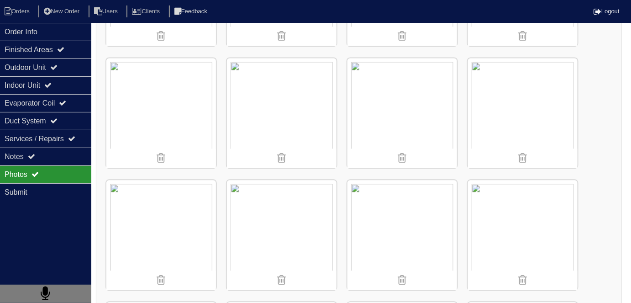
scroll to position [600, 0]
click at [170, 126] on img at bounding box center [161, 111] width 110 height 110
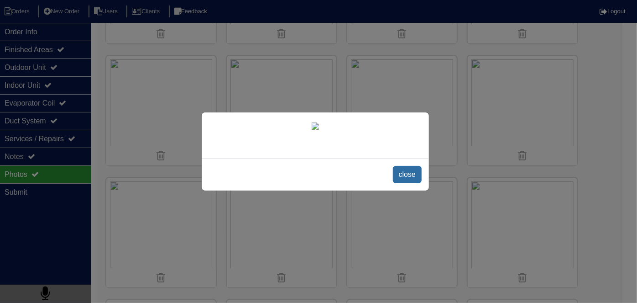
click at [413, 178] on span "close" at bounding box center [407, 174] width 29 height 17
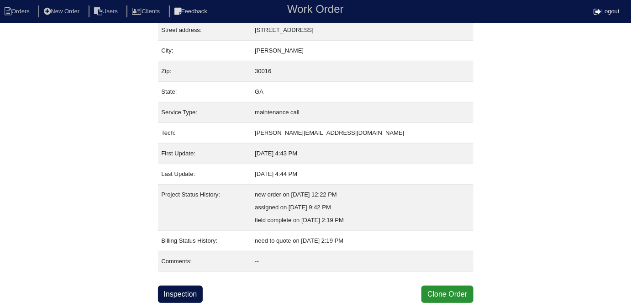
scroll to position [48, 0]
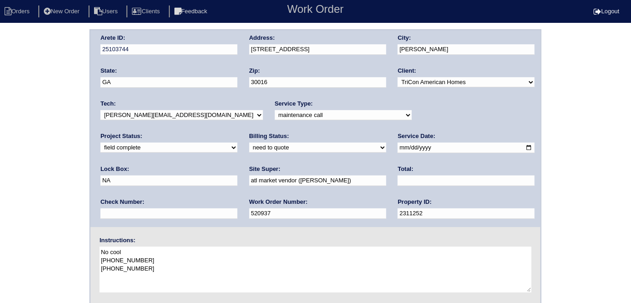
click at [249, 142] on select "need to quote quoted need to invoice invoiced paid warranty purchase order need…" at bounding box center [317, 147] width 137 height 10
select select "quoted"
click at [249, 142] on select "need to quote quoted need to invoice invoiced paid warranty purchase order need…" at bounding box center [317, 147] width 137 height 10
drag, startPoint x: 321, startPoint y: 183, endPoint x: 322, endPoint y: 177, distance: 6.5
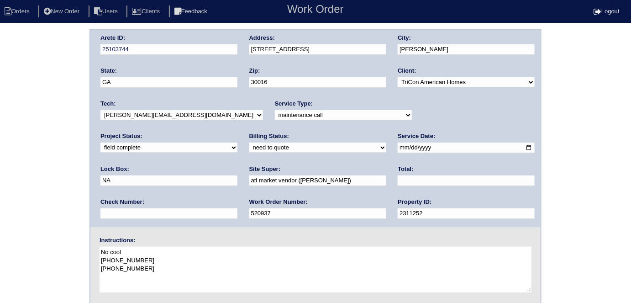
click at [397, 179] on input "text" at bounding box center [465, 180] width 137 height 10
type input "1505.00"
click at [0, 242] on div "Arete ID: 25103744 Address: [STREET_ADDRESS] City: [GEOGRAPHIC_DATA] State: [GE…" at bounding box center [315, 213] width 631 height 369
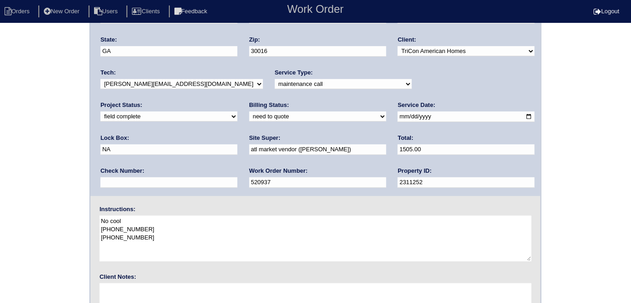
scroll to position [94, 0]
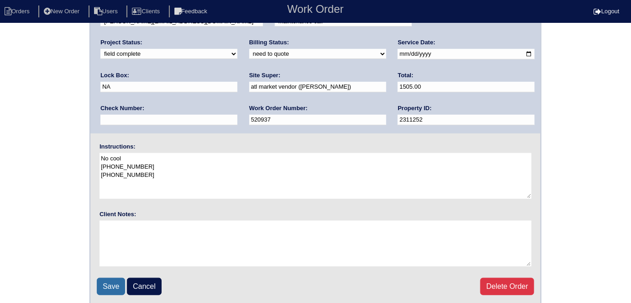
drag, startPoint x: 110, startPoint y: 296, endPoint x: 109, endPoint y: 284, distance: 11.5
click at [111, 291] on fieldset "Arete ID: 25103744 Address: [STREET_ADDRESS] City: [GEOGRAPHIC_DATA] State: [GE…" at bounding box center [315, 120] width 450 height 367
click at [109, 284] on input "Save" at bounding box center [111, 285] width 28 height 17
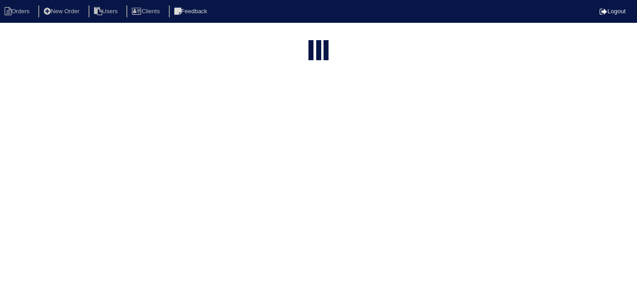
select select "15"
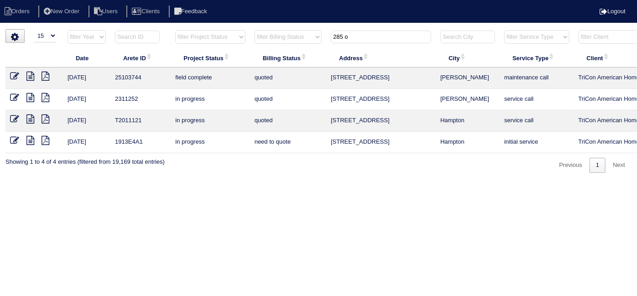
drag, startPoint x: 350, startPoint y: 37, endPoint x: 5, endPoint y: -37, distance: 353.6
click at [5, 0] on html "Orders New Order Users Clients Feedback Logout Orders New Order Users Clients M…" at bounding box center [318, 91] width 637 height 182
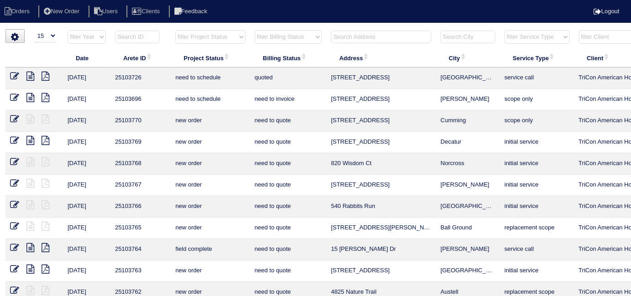
click at [205, 38] on select "filter Project Status -- Any Project Status -- new order assigned in progress f…" at bounding box center [210, 37] width 70 height 14
click at [175, 30] on select "filter Project Status -- Any Project Status -- new order assigned in progress f…" at bounding box center [210, 37] width 70 height 14
select select "field complete"
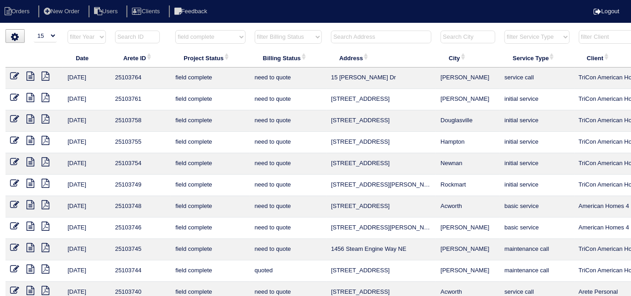
click at [291, 39] on select "filter Billing Status -- Any Billing Status -- need to quote quoted need to inv…" at bounding box center [288, 37] width 67 height 14
select select "need to quote"
click at [255, 30] on select "filter Billing Status -- Any Billing Status -- need to quote quoted need to inv…" at bounding box center [288, 37] width 67 height 14
select select "field complete"
select select "need to quote"
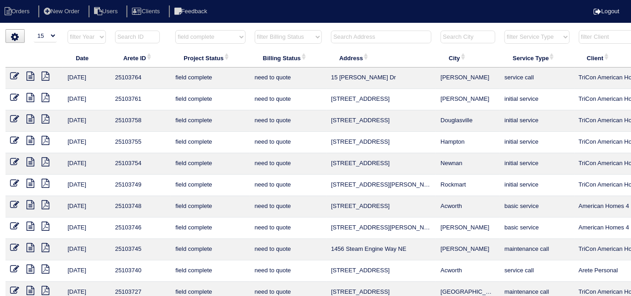
click at [207, 36] on select "filter Project Status -- Any Project Status -- new order assigned in progress f…" at bounding box center [210, 37] width 70 height 14
click at [194, 40] on select "filter Project Status -- Any Project Status -- new order assigned in progress f…" at bounding box center [210, 37] width 70 height 14
click at [191, 41] on select "filter Project Status -- Any Project Status -- new order assigned in progress f…" at bounding box center [210, 37] width 70 height 14
click at [261, 37] on select "filter Billing Status -- Any Billing Status -- need to quote quoted need to inv…" at bounding box center [288, 37] width 67 height 14
select select
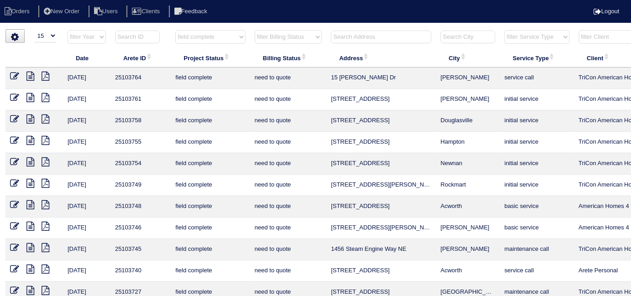
click at [255, 30] on select "filter Billing Status -- Any Billing Status -- need to quote quoted need to inv…" at bounding box center [288, 37] width 67 height 14
select select "field complete"
click at [215, 36] on select "filter Project Status -- Any Project Status -- new order assigned in progress f…" at bounding box center [210, 37] width 70 height 14
select select
click at [175, 30] on select "filter Project Status -- Any Project Status -- new order assigned in progress f…" at bounding box center [210, 37] width 70 height 14
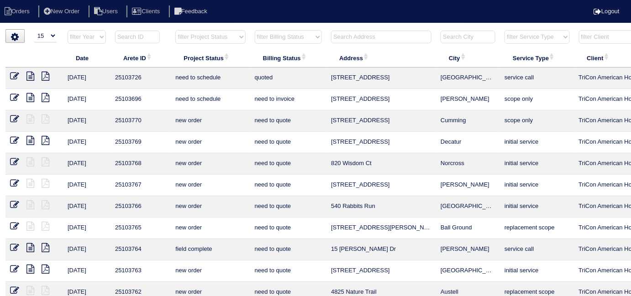
click at [402, 34] on input "text" at bounding box center [381, 37] width 100 height 13
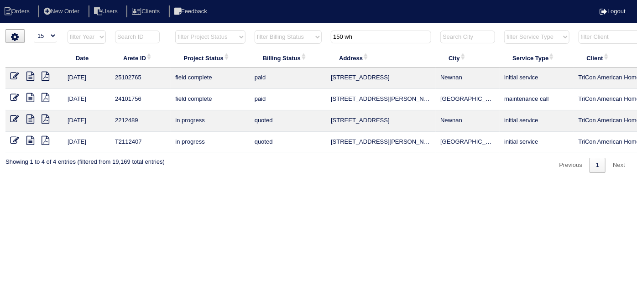
type input "150 wh"
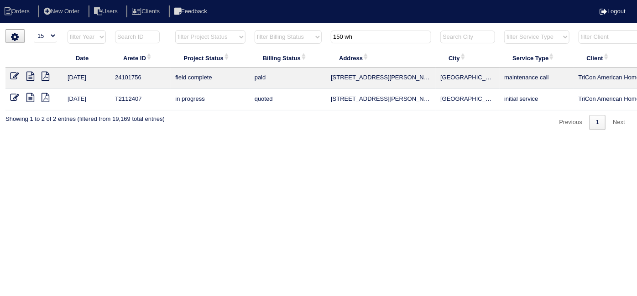
click at [30, 74] on icon at bounding box center [30, 76] width 8 height 9
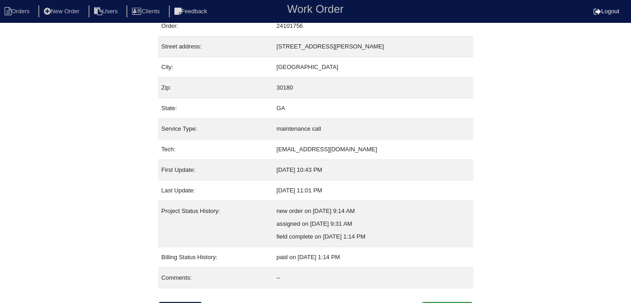
scroll to position [48, 0]
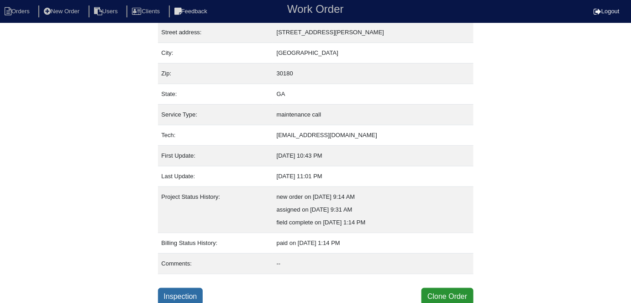
click at [194, 289] on link "Inspection" at bounding box center [180, 295] width 45 height 17
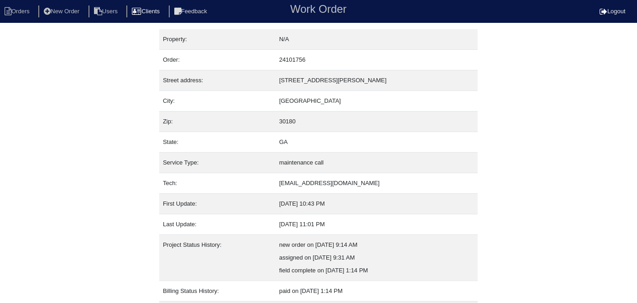
select select "0"
select select "[PERSON_NAME]"
select select "0"
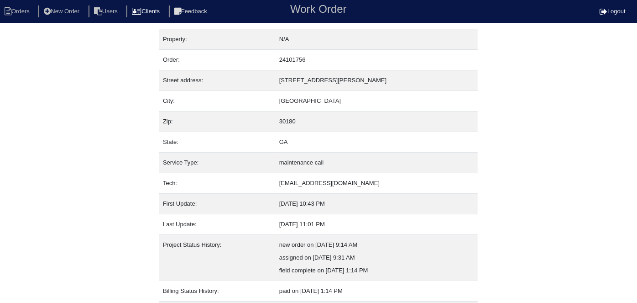
select select "1"
select select "0"
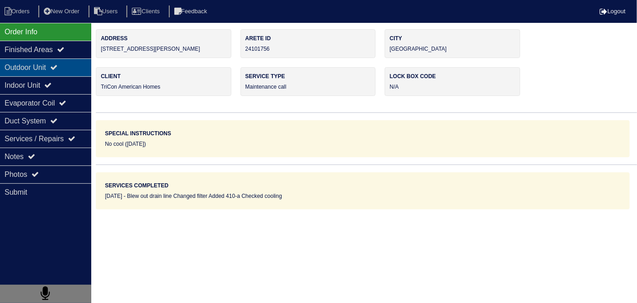
click at [12, 70] on div "Outdoor Unit" at bounding box center [45, 67] width 91 height 18
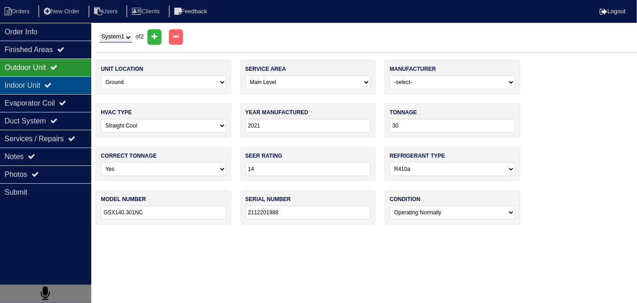
click at [63, 84] on div "Indoor Unit" at bounding box center [45, 85] width 91 height 18
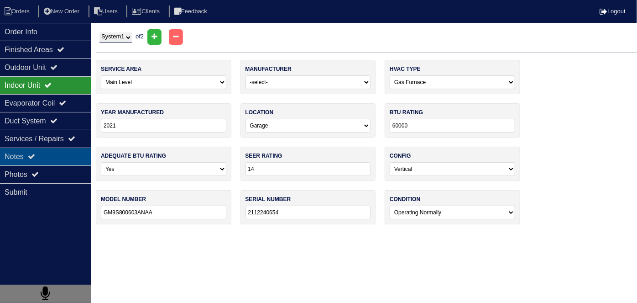
click at [46, 152] on div "Notes" at bounding box center [45, 156] width 91 height 18
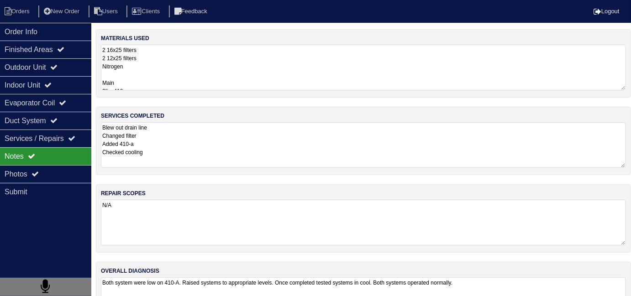
click at [203, 139] on textarea "Blew out drain line Changed filter Added 410-a Checked cooling" at bounding box center [363, 145] width 525 height 46
click at [54, 24] on div "Order Info" at bounding box center [45, 32] width 91 height 18
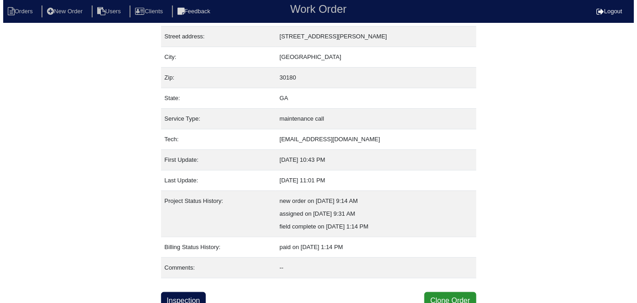
scroll to position [48, 0]
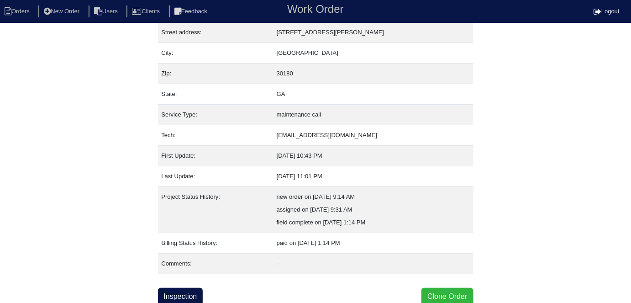
click at [451, 293] on button "Clone Order" at bounding box center [447, 295] width 52 height 17
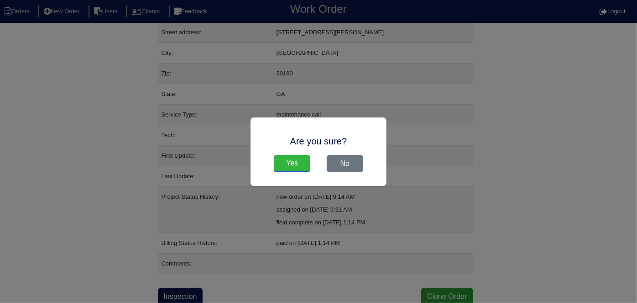
click at [287, 163] on input "Yes" at bounding box center [292, 163] width 37 height 17
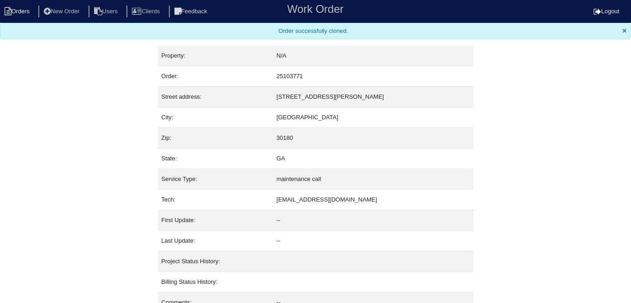
click at [27, 13] on li "Orders" at bounding box center [18, 11] width 37 height 12
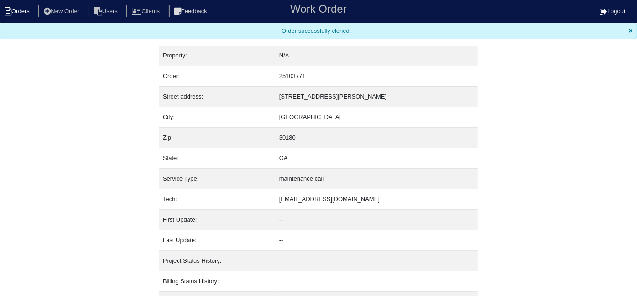
select select "15"
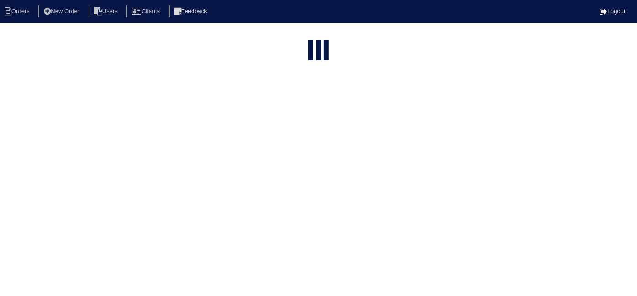
type input "150 wh"
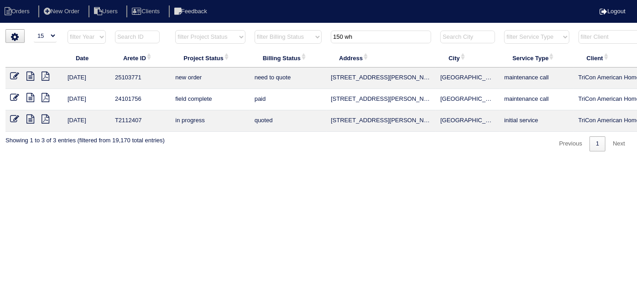
click at [12, 74] on icon at bounding box center [14, 76] width 9 height 9
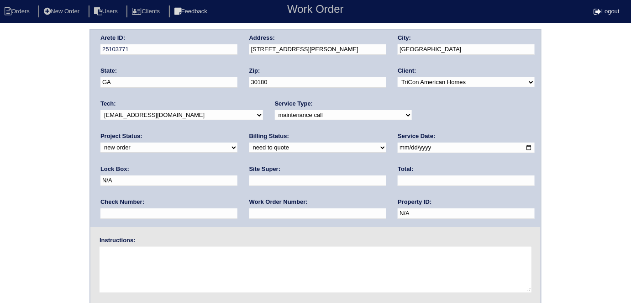
drag, startPoint x: 309, startPoint y: 115, endPoint x: 305, endPoint y: 119, distance: 5.8
click at [309, 115] on select "-select- initial service basic service maintenance call replacement scope servi…" at bounding box center [343, 115] width 137 height 10
select select "initial service"
click at [275, 110] on select "-select- initial service basic service maintenance call replacement scope servi…" at bounding box center [343, 115] width 137 height 10
click at [226, 50] on div "Arete ID: 25103771 Address: [STREET_ADDRESS][PERSON_NAME] City: [GEOGRAPHIC_DAT…" at bounding box center [315, 128] width 450 height 197
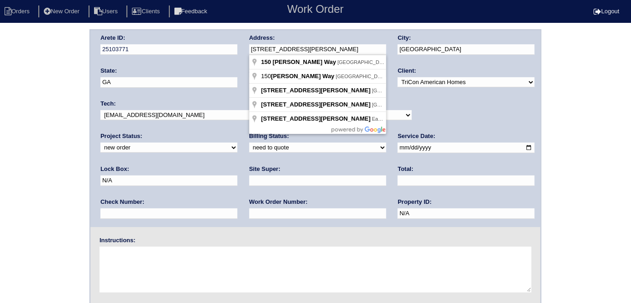
click at [249, 212] on input "text" at bounding box center [317, 213] width 137 height 10
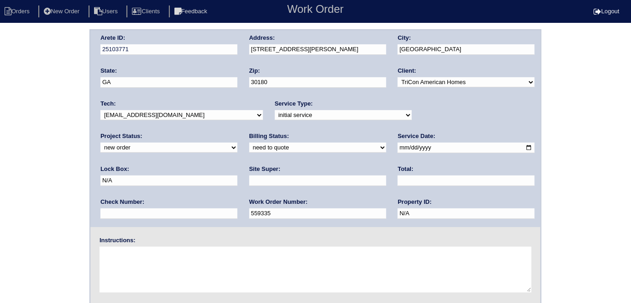
type input "559335"
drag, startPoint x: 425, startPoint y: 146, endPoint x: 281, endPoint y: 128, distance: 145.4
click at [285, 128] on div "Arete ID: 25103771 Address: [STREET_ADDRESS][PERSON_NAME] City: [GEOGRAPHIC_DAT…" at bounding box center [315, 128] width 450 height 197
click at [249, 182] on input "text" at bounding box center [317, 180] width 137 height 10
type input "[PERSON_NAME]"
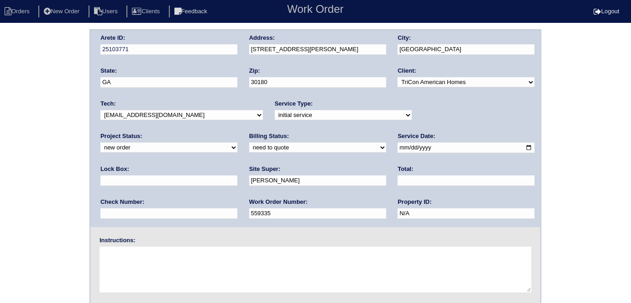
click at [165, 258] on textarea at bounding box center [315, 269] width 432 height 46
type textarea "Install smart tstats if needed"
click at [20, 148] on div "Arete ID: 25103771 Address: [STREET_ADDRESS][PERSON_NAME] City: [GEOGRAPHIC_DAT…" at bounding box center [315, 213] width 631 height 369
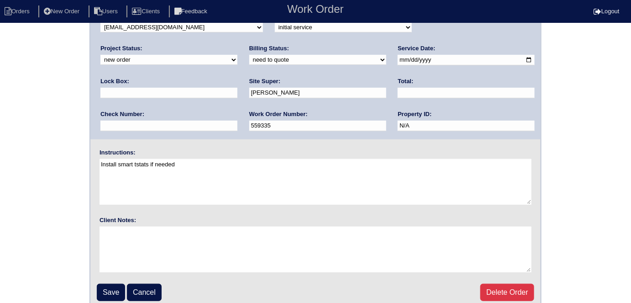
scroll to position [94, 0]
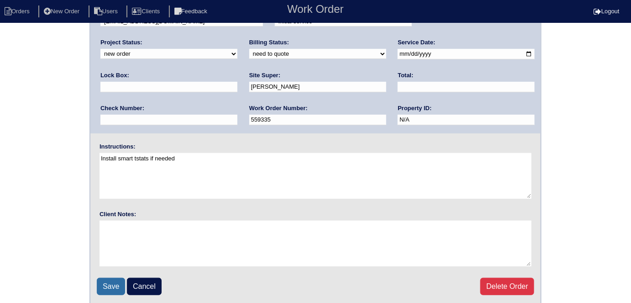
click at [105, 278] on input "Save" at bounding box center [111, 285] width 28 height 17
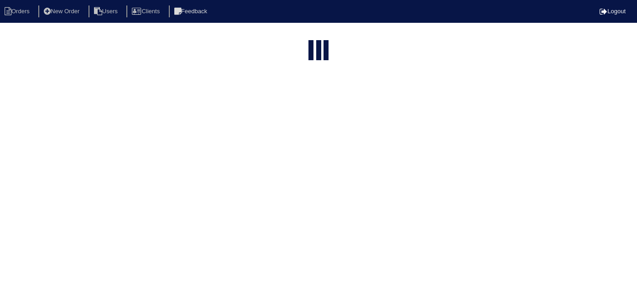
select select "15"
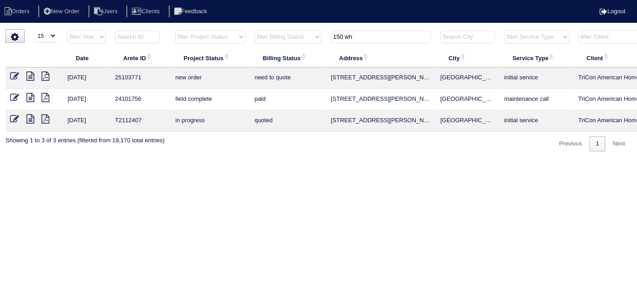
drag, startPoint x: 378, startPoint y: 42, endPoint x: 225, endPoint y: 18, distance: 155.6
click at [228, 29] on body "Orders New Order Users Clients Feedback Logout Orders New Order Users Clients M…" at bounding box center [318, 90] width 637 height 122
click at [313, 124] on td "quoted" at bounding box center [288, 120] width 76 height 21
drag, startPoint x: 358, startPoint y: 36, endPoint x: 94, endPoint y: 1, distance: 266.5
click at [176, 29] on body "Orders New Order Users Clients Feedback Logout Orders New Order Users Clients M…" at bounding box center [318, 90] width 637 height 122
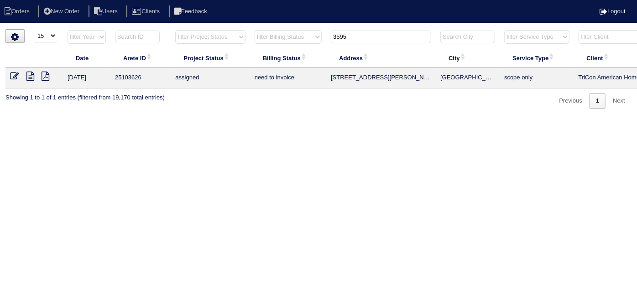
type input "3595"
click at [28, 76] on icon at bounding box center [30, 76] width 8 height 9
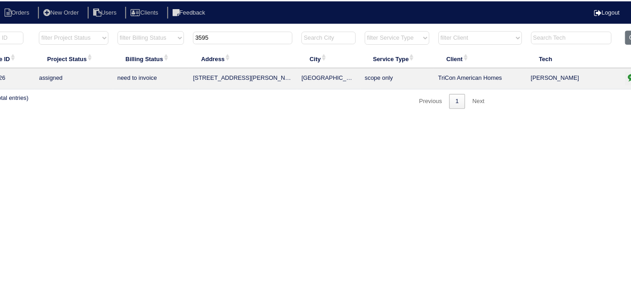
scroll to position [0, 159]
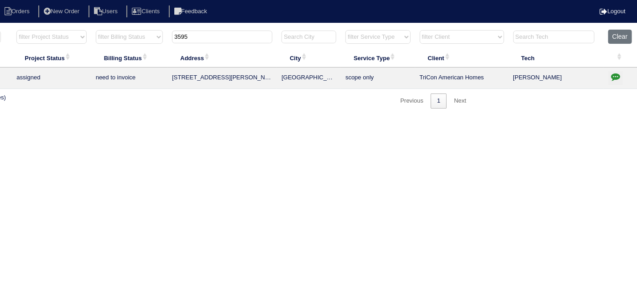
click at [614, 76] on icon "button" at bounding box center [615, 76] width 9 height 9
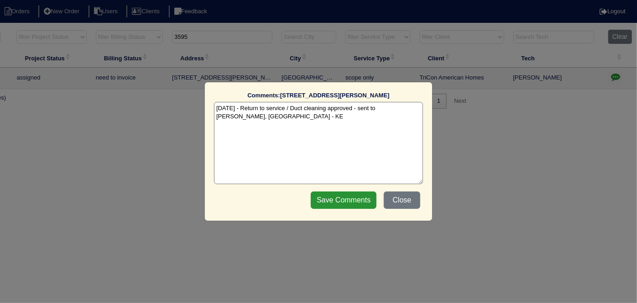
click at [263, 120] on textarea "[DATE] - Return to service / Duct cleaning approved - sent to [PERSON_NAME], [G…" at bounding box center [318, 143] width 209 height 82
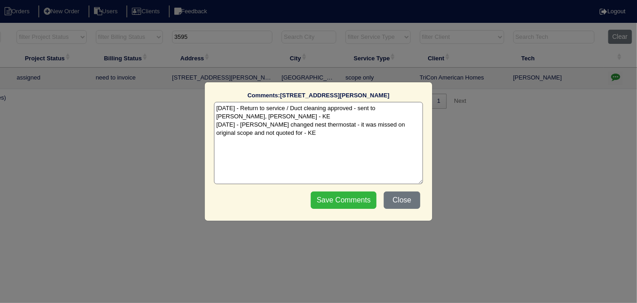
type textarea "10/10/25 - Return to service / Duct cleaning approved - sent to Dan, Payton - K…"
click at [333, 193] on input "Save Comments" at bounding box center [344, 199] width 66 height 17
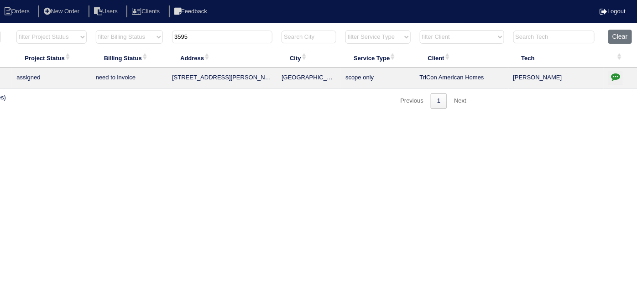
drag, startPoint x: 226, startPoint y: 39, endPoint x: 18, endPoint y: 1, distance: 211.6
click at [21, 29] on body "Orders New Order Users Clients Feedback Logout Orders New Order Users Clients M…" at bounding box center [159, 68] width 637 height 79
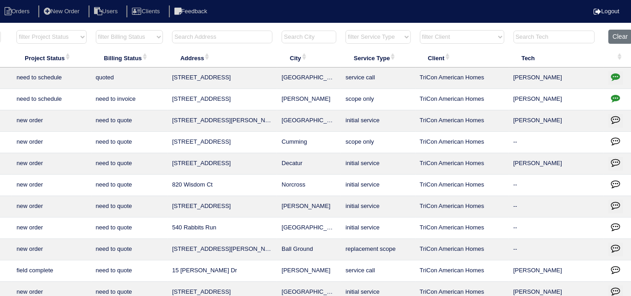
scroll to position [0, 0]
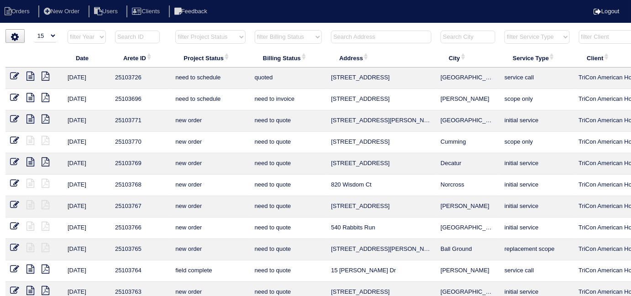
click at [191, 37] on select "filter Project Status -- Any Project Status -- new order assigned in progress f…" at bounding box center [210, 37] width 70 height 14
click at [175, 30] on select "filter Project Status -- Any Project Status -- new order assigned in progress f…" at bounding box center [210, 37] width 70 height 14
select select "field complete"
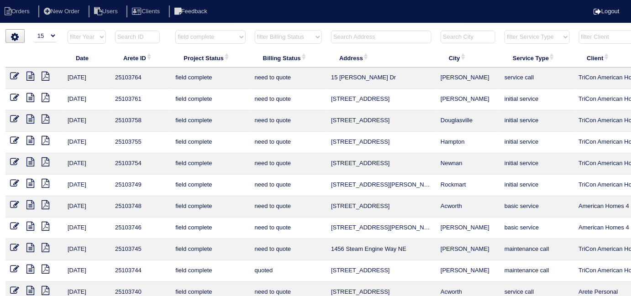
click at [283, 38] on select "filter Billing Status -- Any Billing Status -- need to quote quoted need to inv…" at bounding box center [288, 37] width 67 height 14
select select "need to quote"
click at [255, 30] on select "filter Billing Status -- Any Billing Status -- need to quote quoted need to inv…" at bounding box center [288, 37] width 67 height 14
select select "field complete"
select select "need to quote"
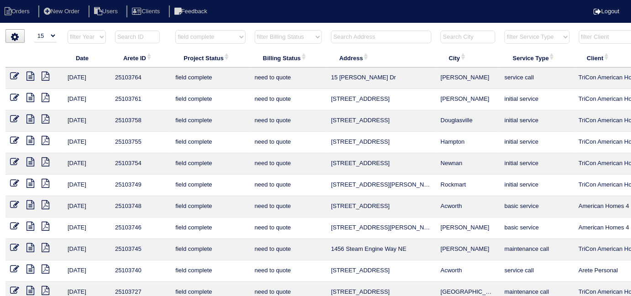
drag, startPoint x: 193, startPoint y: 39, endPoint x: 193, endPoint y: 45, distance: 6.4
click at [193, 38] on select "filter Project Status -- Any Project Status -- new order assigned in progress f…" at bounding box center [210, 37] width 70 height 14
click at [197, 42] on select "filter Project Status -- Any Project Status -- new order assigned in progress f…" at bounding box center [210, 37] width 70 height 14
click at [197, 41] on select "filter Project Status -- Any Project Status -- new order assigned in progress f…" at bounding box center [210, 37] width 70 height 14
select select
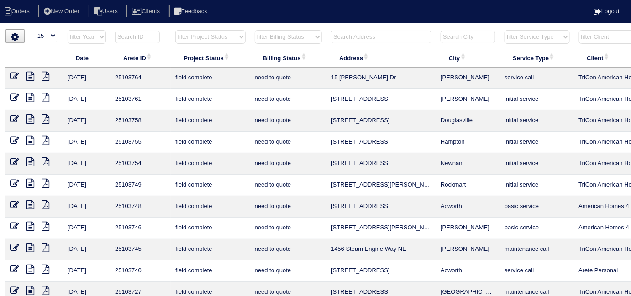
click at [175, 30] on select "filter Project Status -- Any Project Status -- new order assigned in progress f…" at bounding box center [210, 37] width 70 height 14
select select "need to quote"
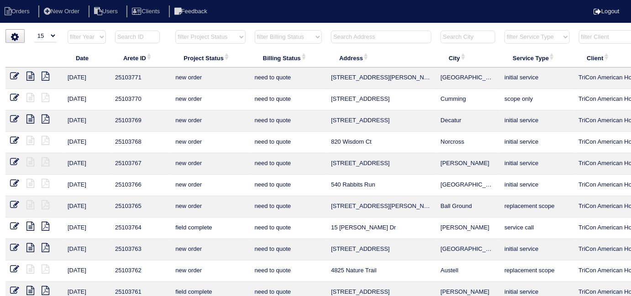
click at [267, 39] on select "filter Billing Status -- Any Billing Status -- need to quote quoted need to inv…" at bounding box center [288, 37] width 67 height 14
select select
click at [255, 30] on select "filter Billing Status -- Any Billing Status -- need to quote quoted need to inv…" at bounding box center [288, 37] width 67 height 14
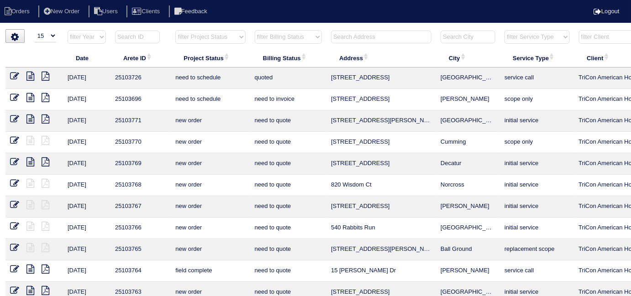
click at [376, 37] on input "text" at bounding box center [381, 37] width 100 height 13
click at [340, 41] on input "text" at bounding box center [381, 37] width 100 height 13
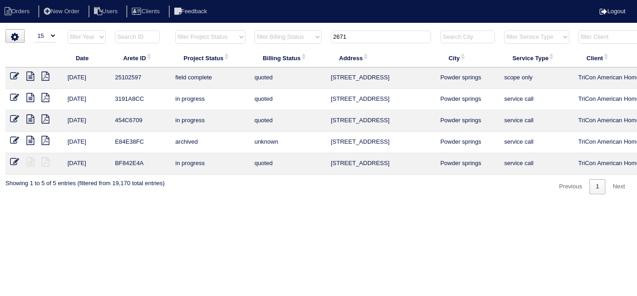
type input "2671"
click at [31, 77] on icon at bounding box center [30, 76] width 8 height 9
click at [181, 204] on html "Orders New Order Users Clients Feedback Logout Orders New Order Users Clients M…" at bounding box center [318, 102] width 637 height 204
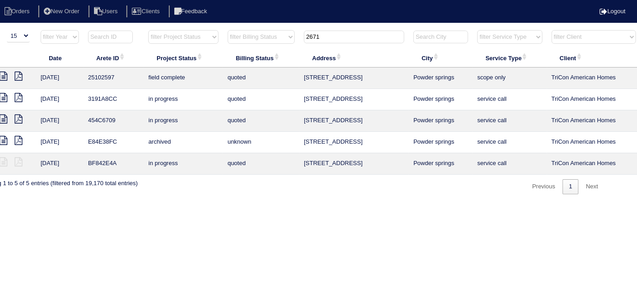
scroll to position [0, 159]
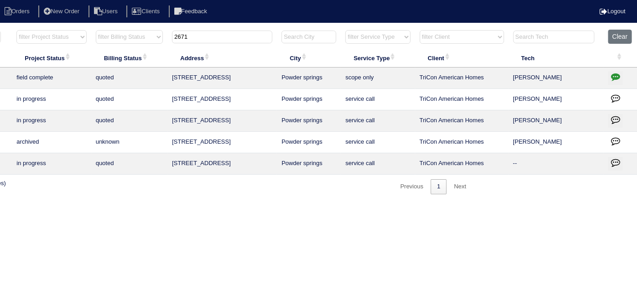
click at [614, 76] on icon "button" at bounding box center [615, 76] width 9 height 9
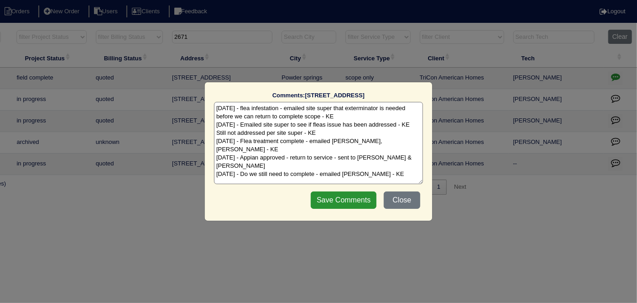
click at [399, 161] on textarea "7/22/25 - flea infestation - emailed site super that exterminator is needed bef…" at bounding box center [318, 143] width 209 height 82
click at [407, 200] on button "Close" at bounding box center [402, 199] width 37 height 17
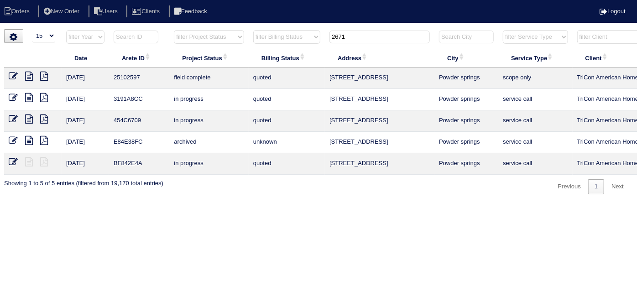
scroll to position [0, 0]
click at [28, 74] on icon at bounding box center [30, 76] width 8 height 9
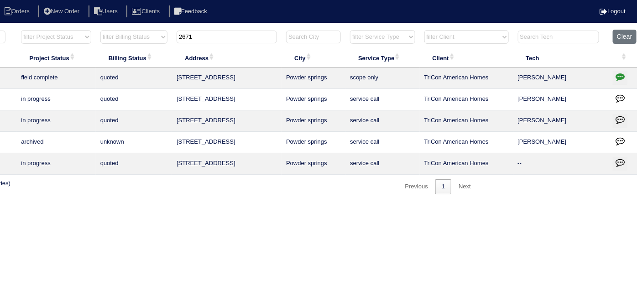
scroll to position [0, 159]
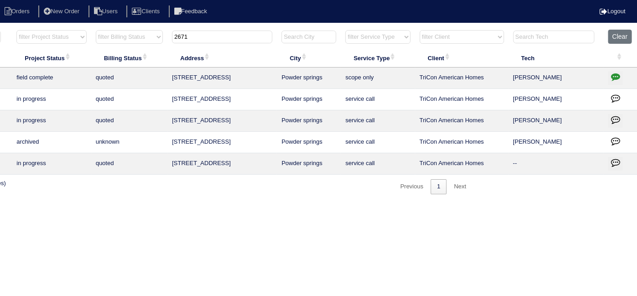
click at [612, 77] on icon "button" at bounding box center [615, 76] width 9 height 9
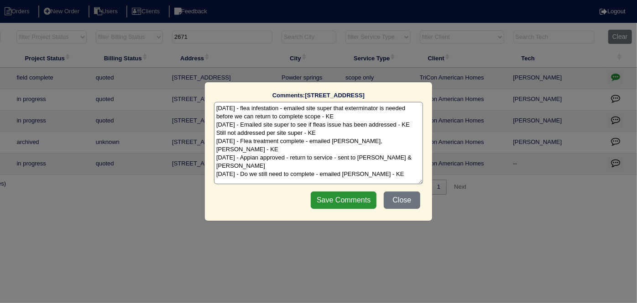
click at [386, 161] on textarea "7/22/25 - flea infestation - emailed site super that exterminator is needed bef…" at bounding box center [318, 143] width 209 height 82
type textarea "7/22/25 - flea infestation - emailed site super that exterminator is needed bef…"
click at [344, 199] on input "Save Comments" at bounding box center [344, 199] width 66 height 17
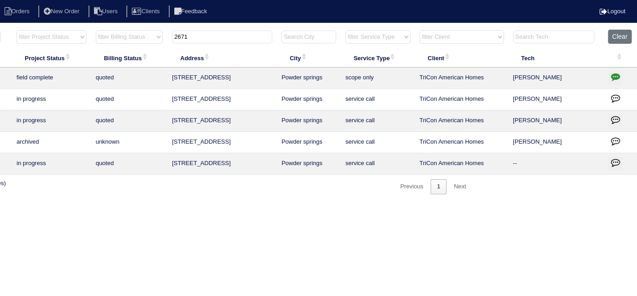
click at [297, 204] on html "Orders New Order Users Clients Feedback Logout Orders New Order Users Clients M…" at bounding box center [159, 102] width 637 height 204
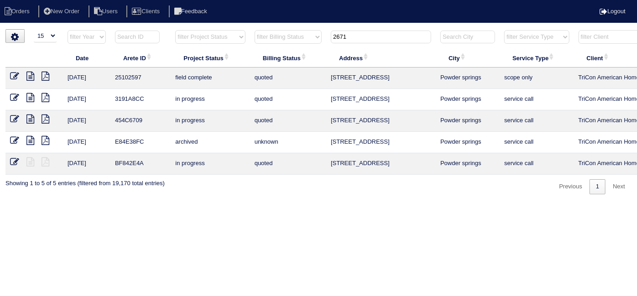
click at [13, 72] on icon at bounding box center [14, 76] width 9 height 9
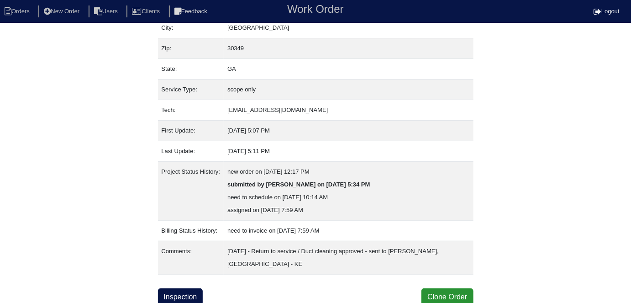
scroll to position [73, 0]
click at [190, 297] on link "Inspection" at bounding box center [180, 295] width 45 height 17
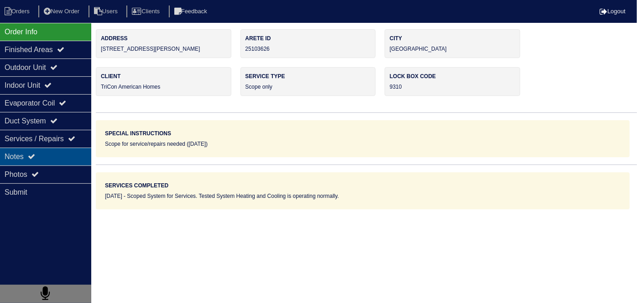
click at [34, 150] on div "Notes" at bounding box center [45, 156] width 91 height 18
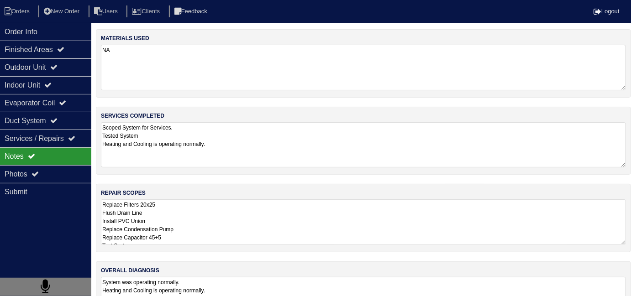
click at [225, 150] on textarea "Scoped System for Services. Tested System Heating and Cooling is operating norm…" at bounding box center [363, 144] width 525 height 45
click at [276, 237] on textarea "Replace Filters 20x25 Flush Drain Line Install PVC Union Replace Condensation P…" at bounding box center [363, 222] width 525 height 46
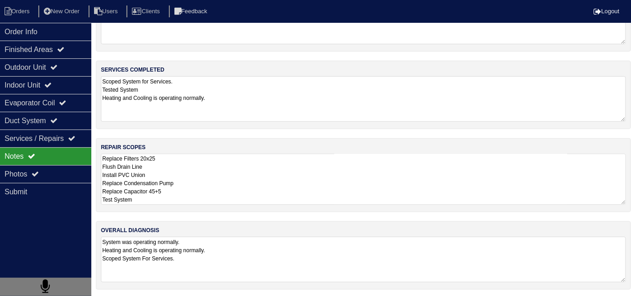
click at [351, 264] on textarea "System was operating normally. Heating and Cooling is operating normally. Scope…" at bounding box center [363, 260] width 525 height 46
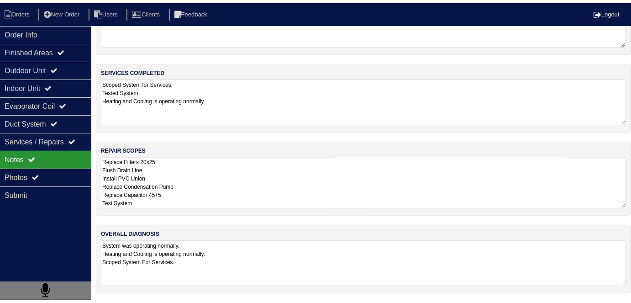
scroll to position [40, 0]
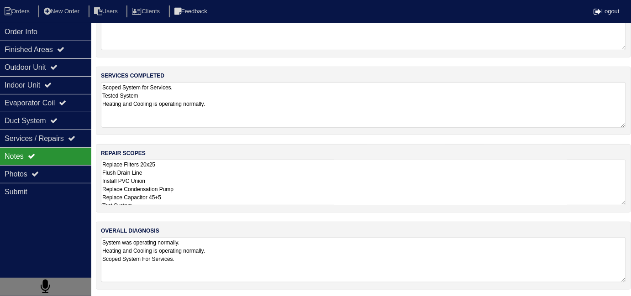
click at [326, 182] on textarea "Replace Filters 20x25 Flush Drain Line Install PVC Union Replace Condensation P…" at bounding box center [363, 183] width 525 height 46
click at [42, 173] on div "Photos" at bounding box center [45, 174] width 91 height 18
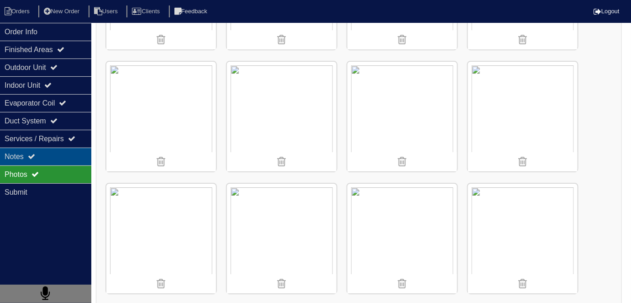
click at [28, 160] on div "Notes" at bounding box center [45, 156] width 91 height 18
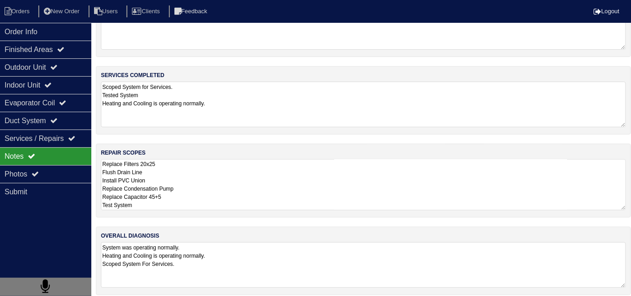
scroll to position [46, 0]
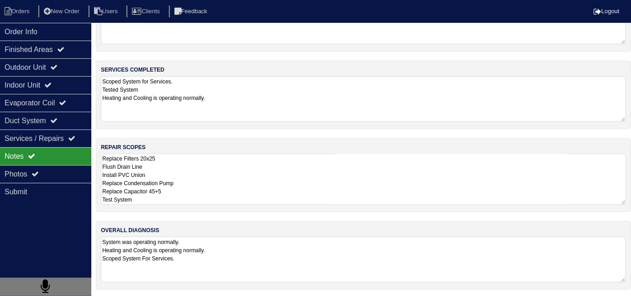
click at [231, 184] on textarea "Replace Filters 20x25 Flush Drain Line Install PVC Union Replace Condensation P…" at bounding box center [363, 179] width 525 height 51
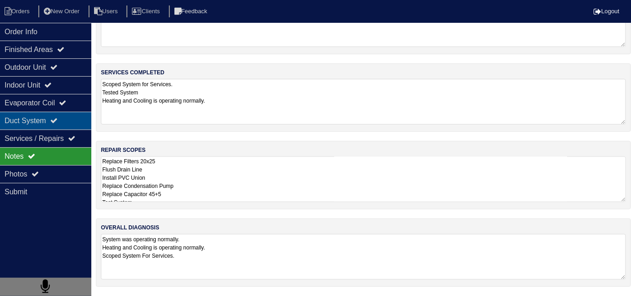
scroll to position [0, 0]
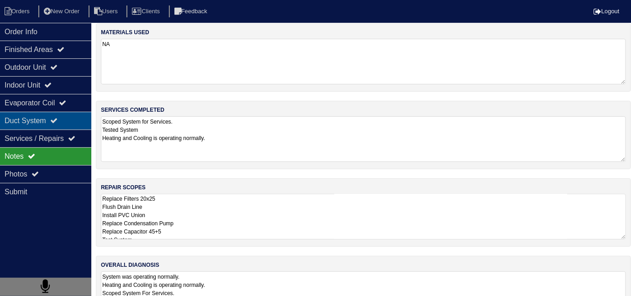
click at [26, 118] on div "Duct System" at bounding box center [45, 121] width 91 height 18
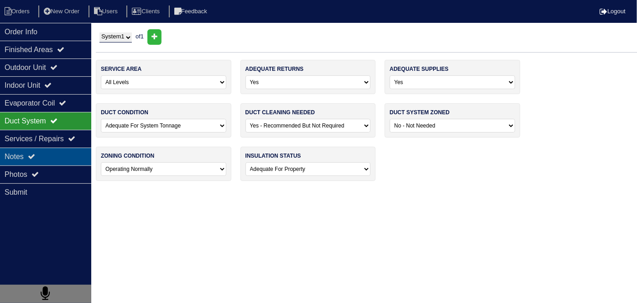
click at [47, 162] on div "Notes" at bounding box center [45, 156] width 91 height 18
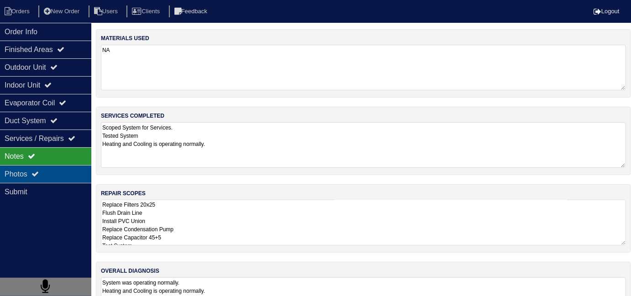
click at [40, 169] on div "Photos" at bounding box center [45, 174] width 91 height 18
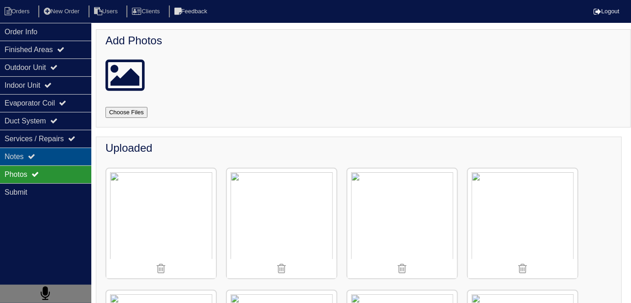
click at [61, 160] on div "Notes" at bounding box center [45, 156] width 91 height 18
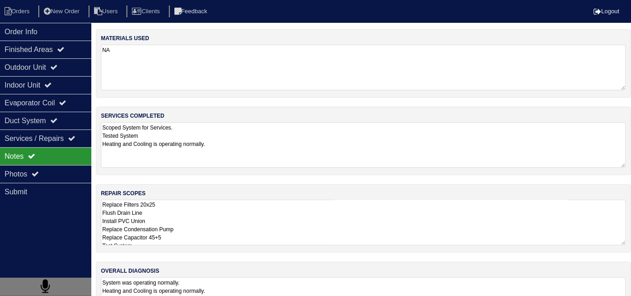
click at [276, 220] on textarea "Replace Filters 20x25 Flush Drain Line Install PVC Union Replace Condensation P…" at bounding box center [363, 223] width 525 height 46
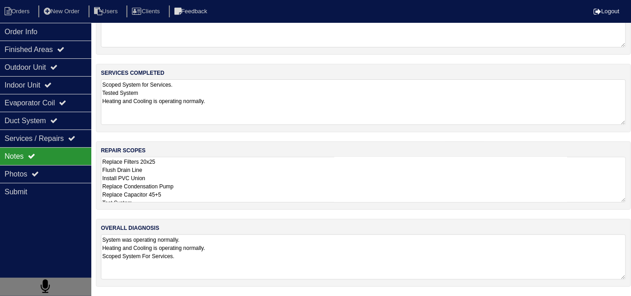
scroll to position [40, 0]
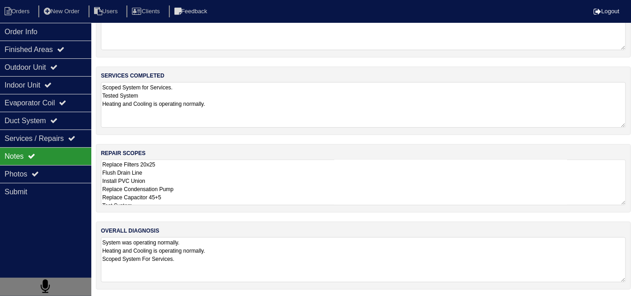
click at [293, 237] on textarea "System was operating normally. Heating and Cooling is operating normally. Scope…" at bounding box center [363, 259] width 525 height 45
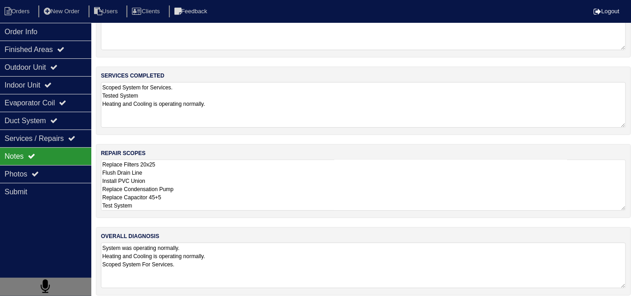
click at [277, 195] on textarea "Replace Filters 20x25 Flush Drain Line Install PVC Union Replace Condensation P…" at bounding box center [363, 185] width 525 height 51
click at [277, 253] on textarea "System was operating normally. Heating and Cooling is operating normally. Scope…" at bounding box center [363, 266] width 525 height 46
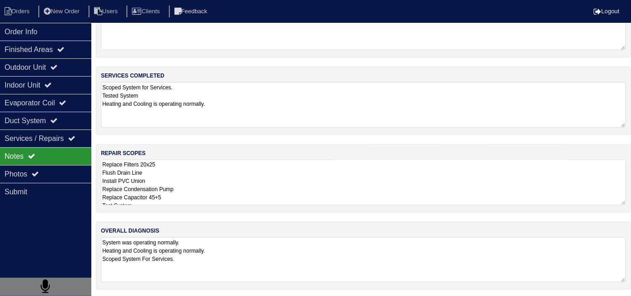
drag, startPoint x: 248, startPoint y: 153, endPoint x: 247, endPoint y: 159, distance: 5.6
click at [248, 154] on div "repair scopes Replace Filters 20x25 Flush Drain Line Install PVC Union Replace …" at bounding box center [363, 178] width 535 height 68
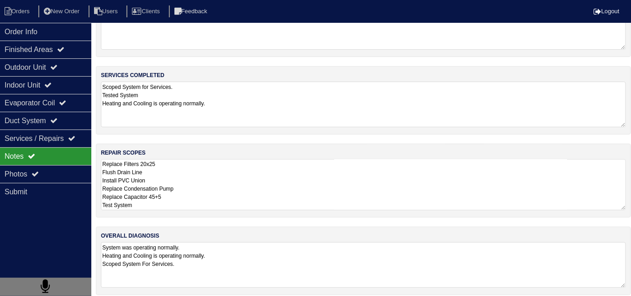
drag, startPoint x: 246, startPoint y: 178, endPoint x: 251, endPoint y: 191, distance: 14.5
click at [245, 178] on textarea "Replace Filters 20x25 Flush Drain Line Install PVC Union Replace Condensation P…" at bounding box center [363, 184] width 525 height 51
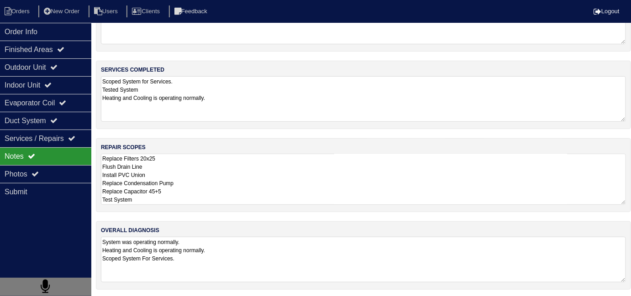
click at [305, 259] on textarea "System was operating normally. Heating and Cooling is operating normally. Scope…" at bounding box center [363, 260] width 525 height 46
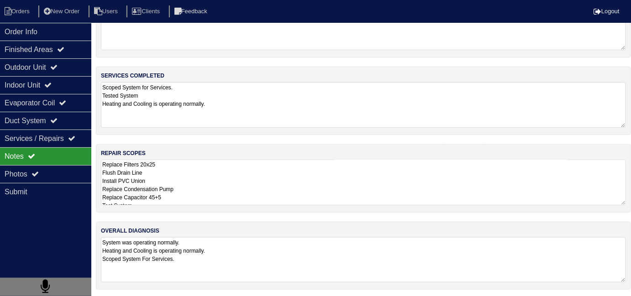
scroll to position [0, 0]
click at [262, 175] on textarea "Replace Filters 20x25 Flush Drain Line Install PVC Union Replace Condensation P…" at bounding box center [363, 183] width 525 height 46
click at [235, 119] on textarea "Scoped System for Services. Tested System Heating and Cooling is operating norm…" at bounding box center [363, 104] width 525 height 45
click at [331, 178] on textarea "Replace Filters 20x25 Flush Drain Line Install PVC Union Replace Condensation P…" at bounding box center [363, 182] width 525 height 46
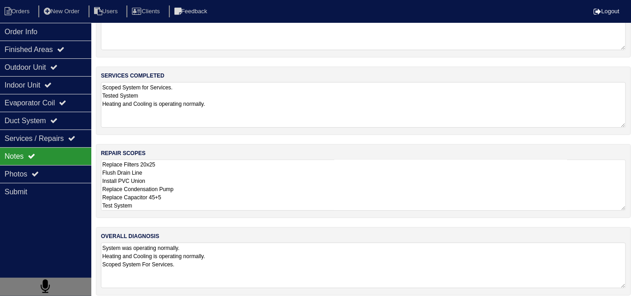
scroll to position [46, 0]
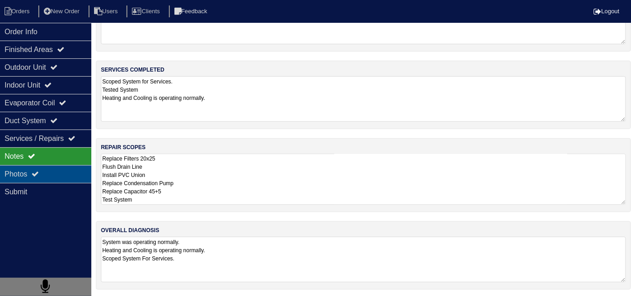
click at [30, 178] on div "Photos" at bounding box center [45, 174] width 91 height 18
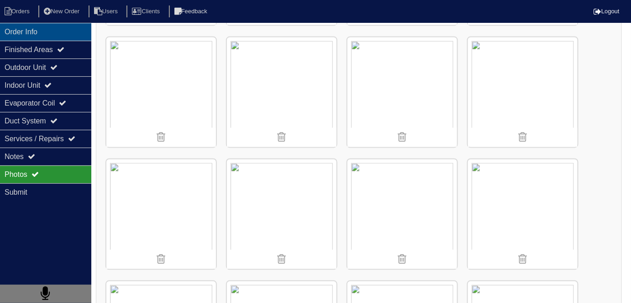
scroll to position [497, 0]
click at [46, 28] on div "Order Info" at bounding box center [45, 32] width 91 height 18
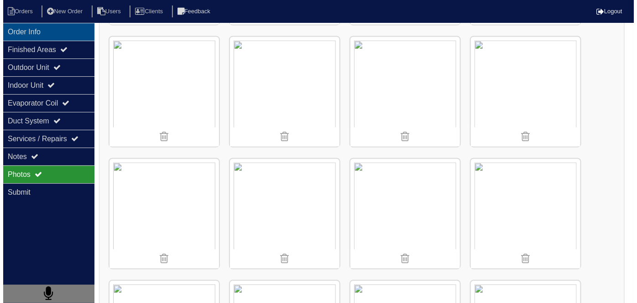
scroll to position [0, 0]
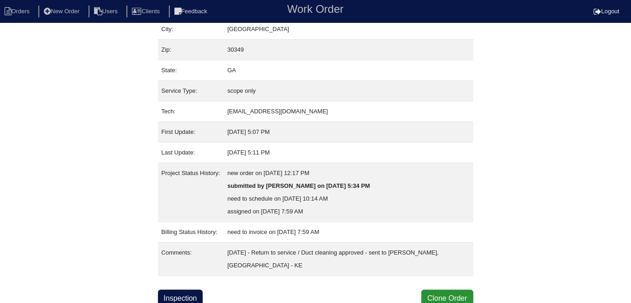
scroll to position [73, 0]
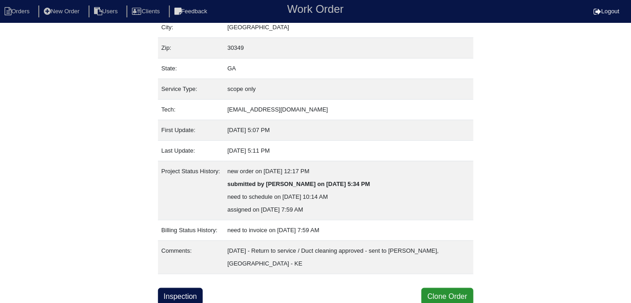
click at [164, 289] on link "Inspection" at bounding box center [180, 295] width 45 height 17
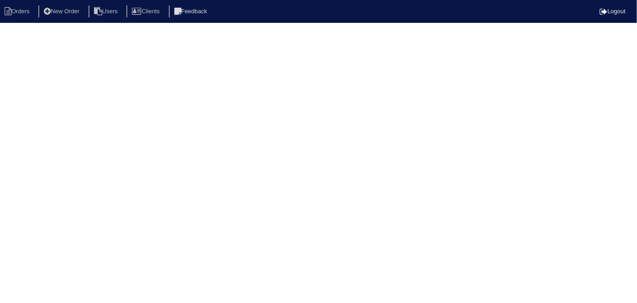
click at [40, 29] on html "Orders New Order Users Clients Feedback Logout Orders New Order Users Clients M…" at bounding box center [318, 14] width 637 height 29
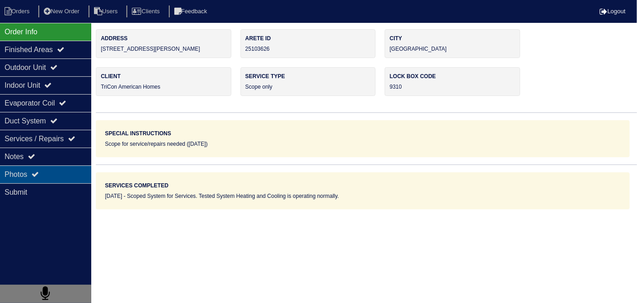
click at [15, 180] on div "Photos" at bounding box center [45, 174] width 91 height 18
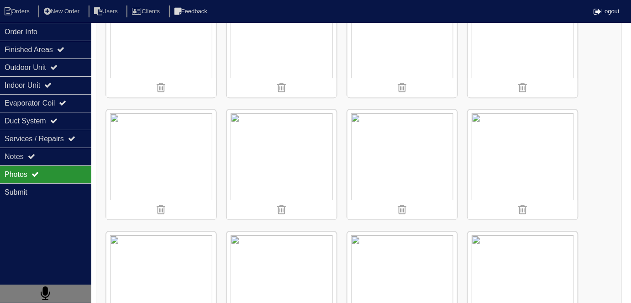
scroll to position [912, 0]
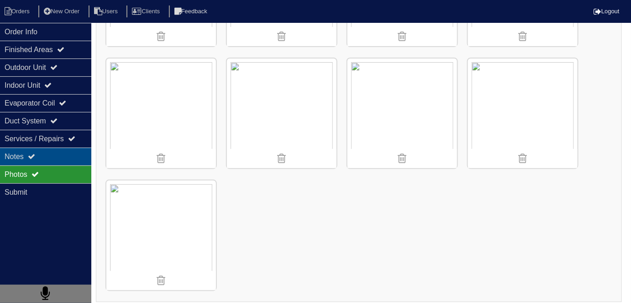
click at [49, 157] on div "Notes" at bounding box center [45, 156] width 91 height 18
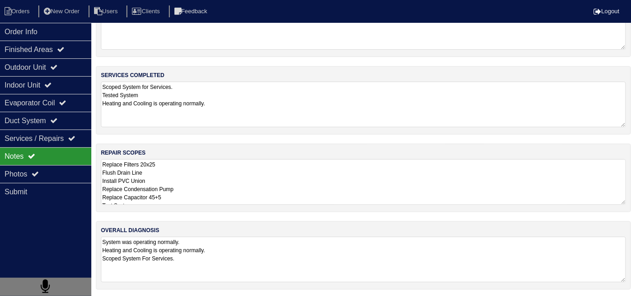
click at [198, 194] on textarea "Replace Filters 20x25 Flush Drain Line Install PVC Union Replace Condensation P…" at bounding box center [363, 182] width 525 height 46
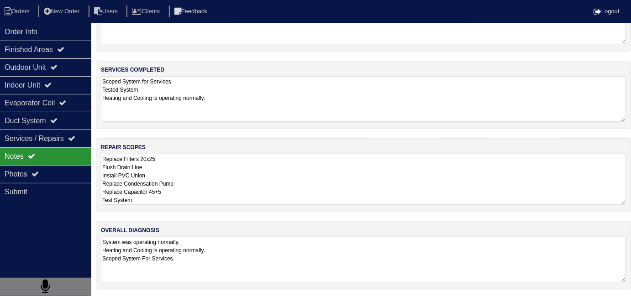
click at [158, 197] on textarea "Replace Filters 20x25 Flush Drain Line Install PVC Union Replace Condensation P…" at bounding box center [363, 179] width 525 height 51
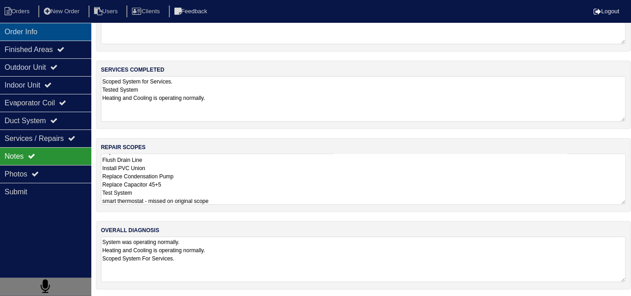
type textarea "Replace Filters 20x25 Flush Drain Line Install PVC Union Replace Condensation P…"
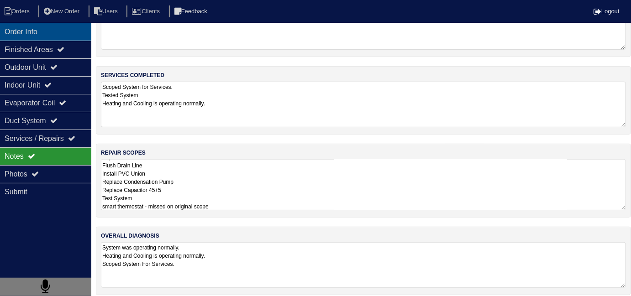
click at [5, 37] on div "Order Info" at bounding box center [45, 32] width 91 height 18
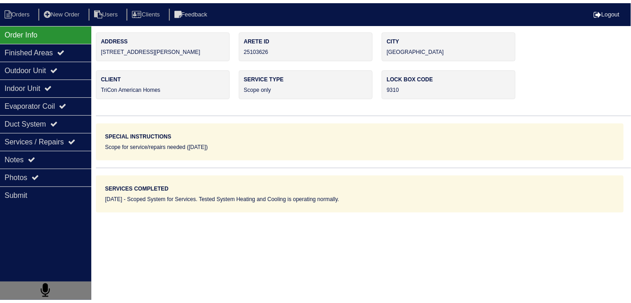
scroll to position [0, 0]
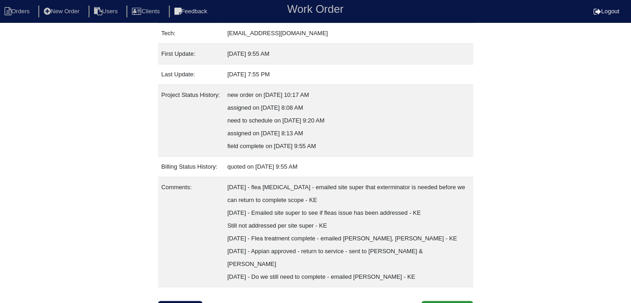
scroll to position [150, 0]
click at [178, 300] on link "Inspection" at bounding box center [180, 308] width 45 height 17
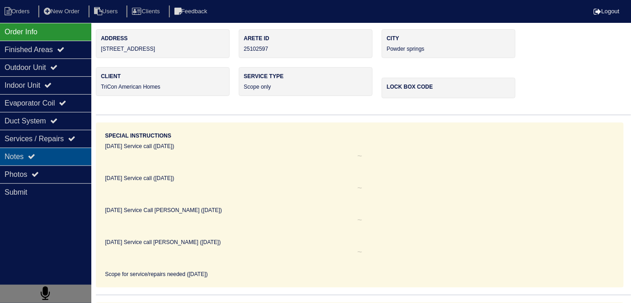
click at [0, 156] on div "Notes" at bounding box center [45, 156] width 91 height 18
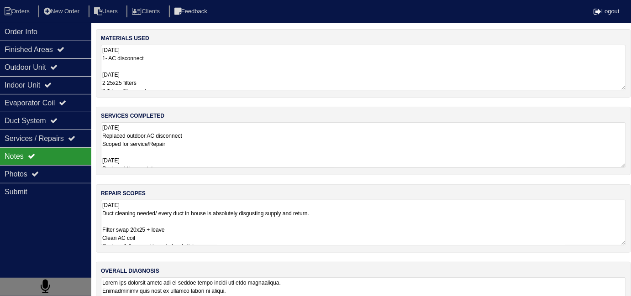
click at [209, 162] on textarea "[DATE] Replaced outdoor AC disconnect Scoped for service/Repair [DATE] Replaced…" at bounding box center [363, 145] width 525 height 46
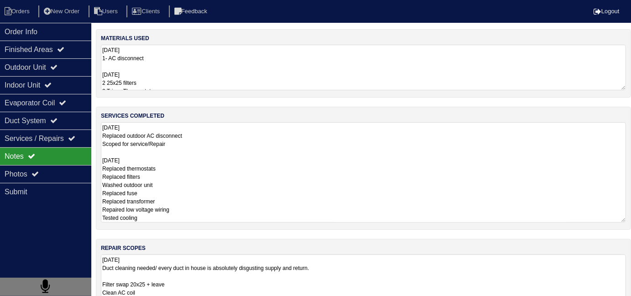
click at [393, 264] on textarea "[DATE] Duct cleaning needed/ every duct in house is absolutely disgusting suppl…" at bounding box center [363, 278] width 525 height 46
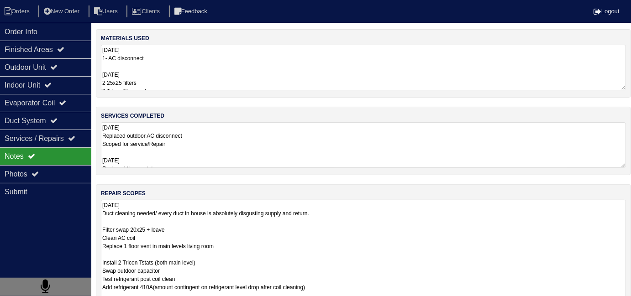
click at [275, 160] on textarea "9.8.25 Replaced outdoor AC disconnect Scoped for service/Repair 10/2/25 Replace…" at bounding box center [363, 145] width 525 height 46
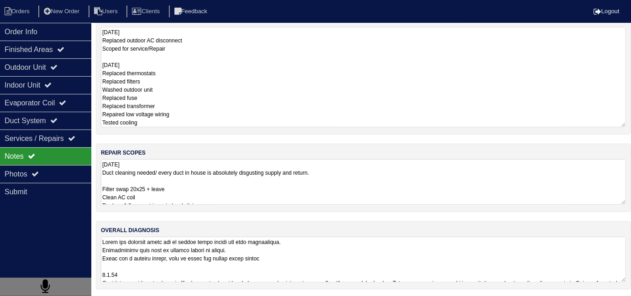
scroll to position [0, 0]
click at [430, 262] on textarea at bounding box center [363, 260] width 525 height 46
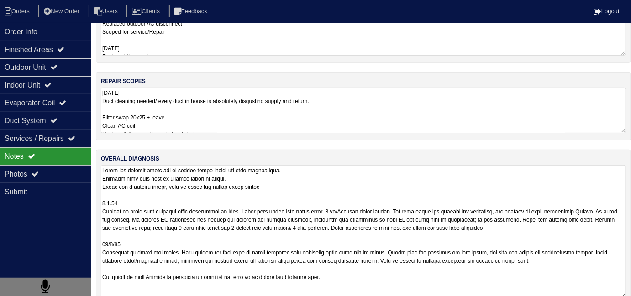
scroll to position [128, 0]
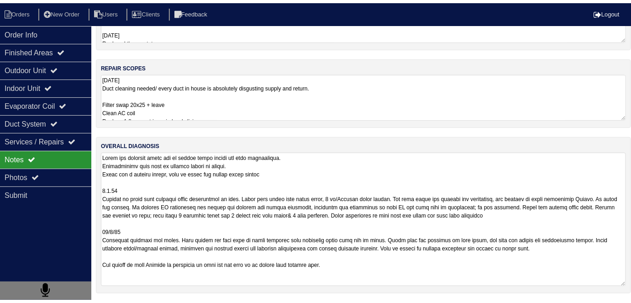
scroll to position [150, 0]
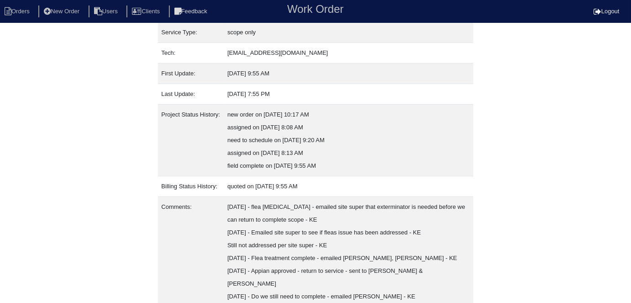
scroll to position [150, 0]
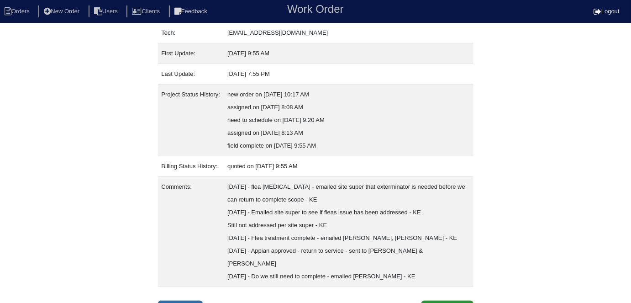
click at [197, 300] on link "Inspection" at bounding box center [180, 308] width 45 height 17
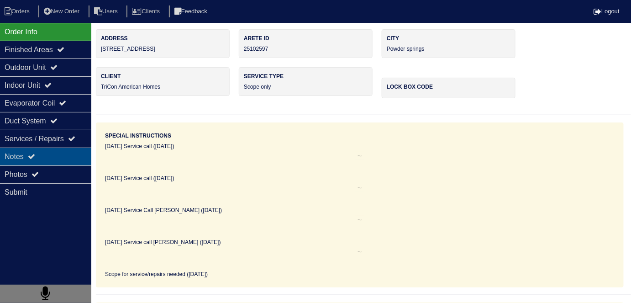
click at [40, 157] on div "Notes" at bounding box center [45, 156] width 91 height 18
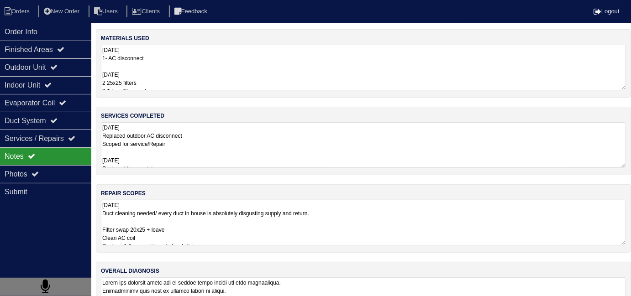
click at [267, 231] on textarea "9.8.25 Duct cleaning needed/ every duct in house is absolutely disgusting suppl…" at bounding box center [363, 223] width 525 height 46
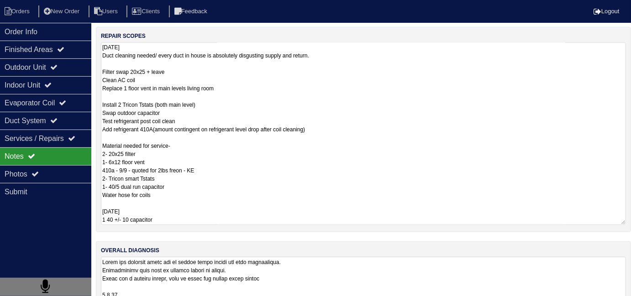
scroll to position [178, 0]
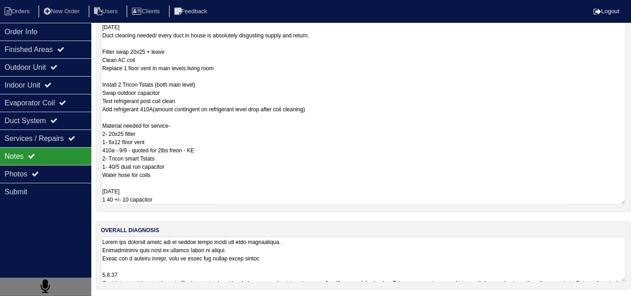
click at [184, 195] on textarea "9.8.25 Duct cleaning needed/ every duct in house is absolutely disgusting suppl…" at bounding box center [363, 113] width 525 height 183
click at [318, 256] on textarea at bounding box center [363, 260] width 525 height 46
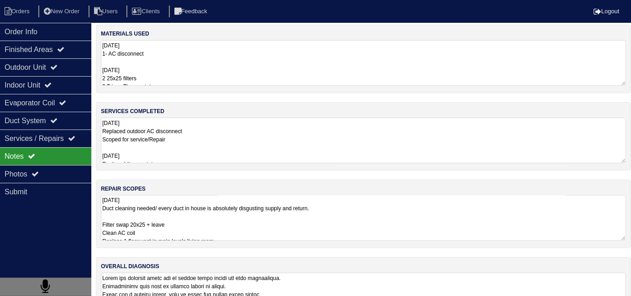
scroll to position [4, 0]
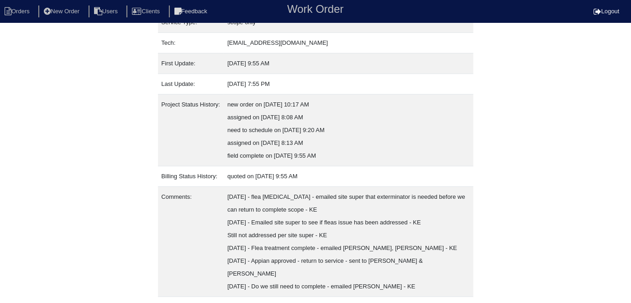
scroll to position [150, 0]
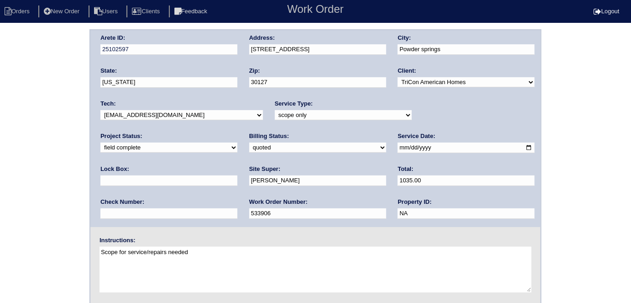
select select "need to invoice"
click at [249, 142] on select "need to quote quoted need to invoice invoiced paid warranty purchase order need…" at bounding box center [317, 147] width 137 height 10
click at [5, 199] on div "Arete ID: 25102597 Address: [STREET_ADDRESS] City: Powder springs State: [US_ST…" at bounding box center [315, 213] width 631 height 369
click at [16, 204] on div "Arete ID: 25102597 Address: [STREET_ADDRESS] City: Powder springs State: [US_ST…" at bounding box center [315, 213] width 631 height 369
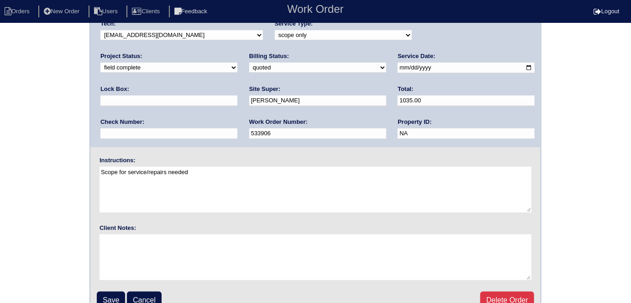
scroll to position [94, 0]
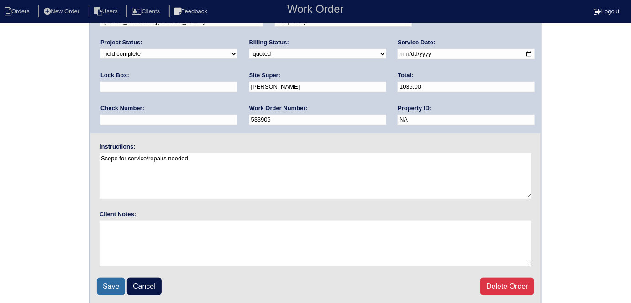
click at [106, 278] on fieldset "Arete ID: 25102597 Address: [STREET_ADDRESS] City: Powder springs State: [US_ST…" at bounding box center [315, 120] width 450 height 367
click at [105, 281] on input "Save" at bounding box center [111, 285] width 28 height 17
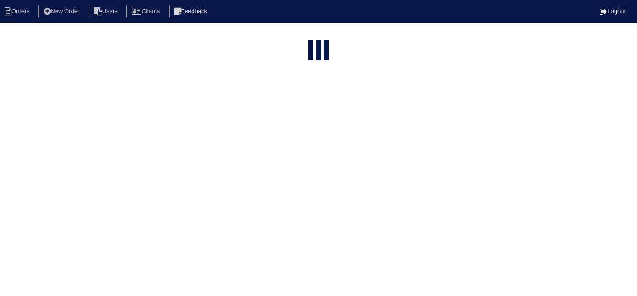
select select "15"
type input "2671"
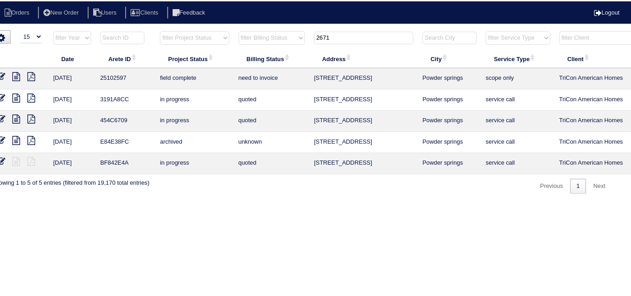
scroll to position [0, 15]
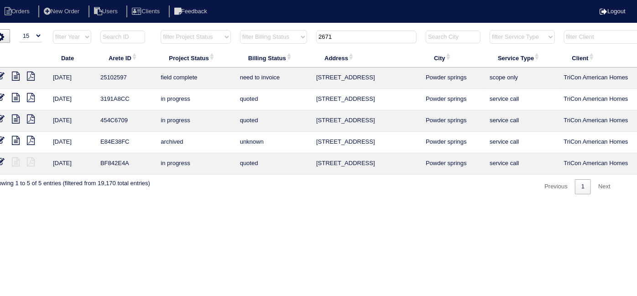
click at [13, 78] on icon at bounding box center [16, 76] width 8 height 9
drag, startPoint x: 340, startPoint y: 39, endPoint x: 141, endPoint y: 3, distance: 202.2
click at [221, 33] on tr "filter Year -- Any Year -- 2025 2024 2023 2022 2021 2020 2019 filter Project St…" at bounding box center [386, 39] width 791 height 19
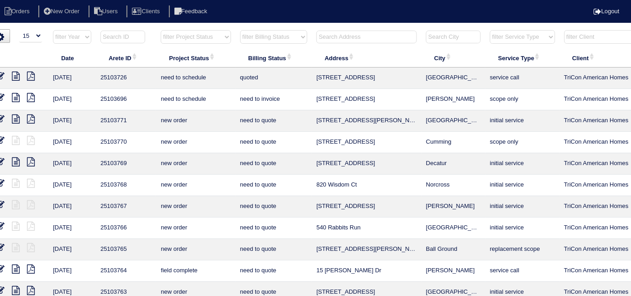
drag, startPoint x: 188, startPoint y: 34, endPoint x: 184, endPoint y: 39, distance: 6.8
click at [187, 34] on select "filter Project Status -- Any Project Status -- new order assigned in progress f…" at bounding box center [196, 37] width 70 height 14
click at [161, 30] on select "filter Project Status -- Any Project Status -- new order assigned in progress f…" at bounding box center [196, 37] width 70 height 14
select select "field complete"
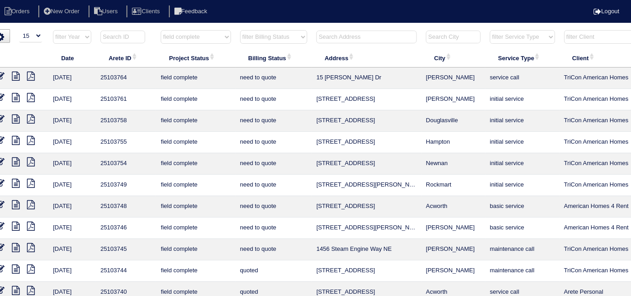
click at [252, 40] on select "filter Billing Status -- Any Billing Status -- need to quote quoted need to inv…" at bounding box center [273, 37] width 67 height 14
select select "need to quote"
click at [240, 30] on select "filter Billing Status -- Any Billing Status -- need to quote quoted need to inv…" at bounding box center [273, 37] width 67 height 14
select select "field complete"
select select "need to quote"
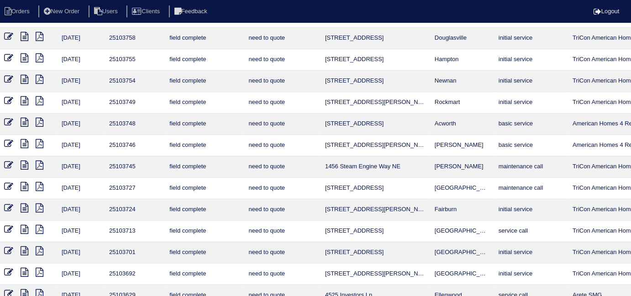
scroll to position [83, 0]
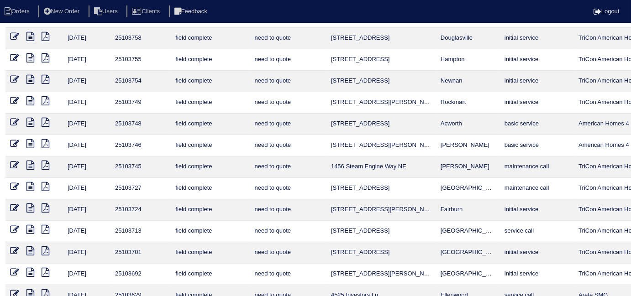
click at [30, 205] on icon at bounding box center [30, 208] width 8 height 9
click at [46, 205] on icon at bounding box center [46, 208] width 8 height 9
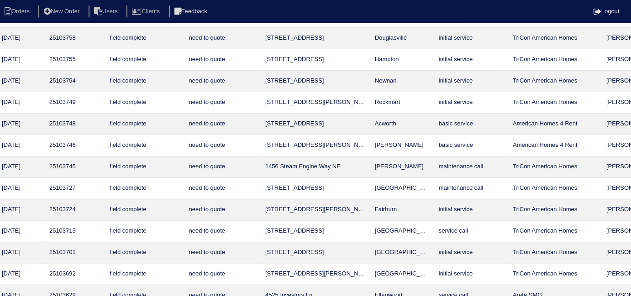
scroll to position [83, 165]
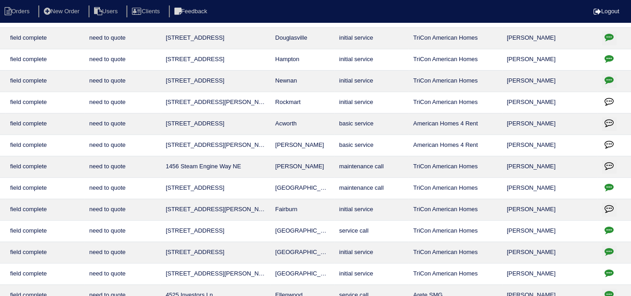
click at [607, 183] on icon "button" at bounding box center [609, 187] width 9 height 9
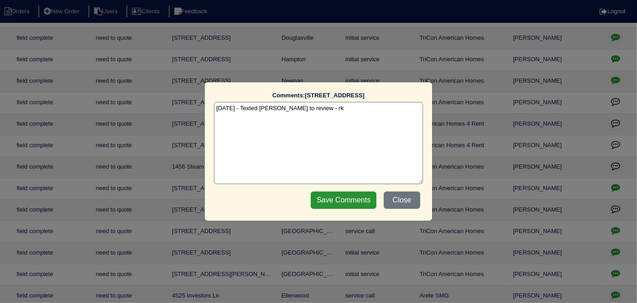
drag, startPoint x: 314, startPoint y: 103, endPoint x: 322, endPoint y: 109, distance: 9.8
click at [315, 103] on textarea "10/10/25 - Texted Dan to review - rk" at bounding box center [318, 143] width 209 height 82
click at [395, 193] on button "Close" at bounding box center [402, 199] width 37 height 17
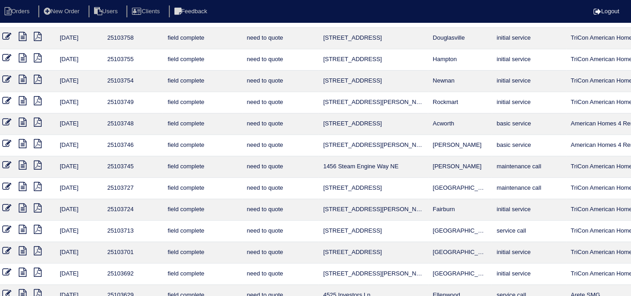
scroll to position [83, 0]
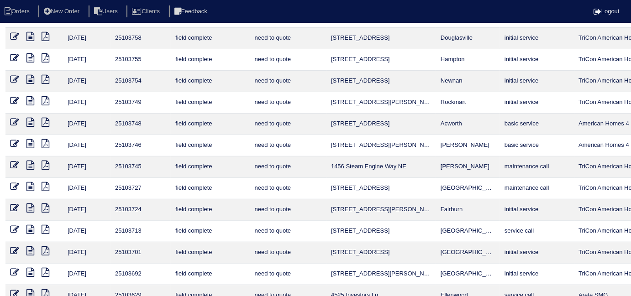
click at [33, 206] on icon at bounding box center [30, 208] width 8 height 9
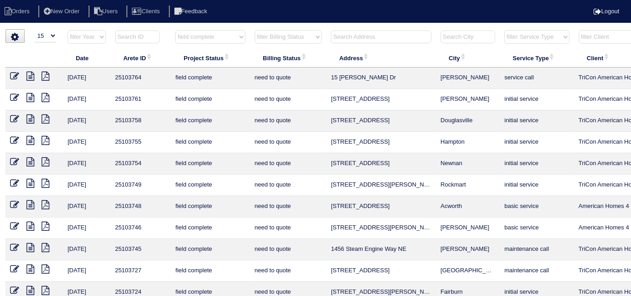
scroll to position [0, 0]
click at [29, 74] on icon at bounding box center [30, 76] width 8 height 9
click at [48, 75] on icon at bounding box center [46, 76] width 8 height 9
click at [196, 31] on select "filter Project Status -- Any Project Status -- new order assigned in progress f…" at bounding box center [210, 37] width 70 height 14
select select
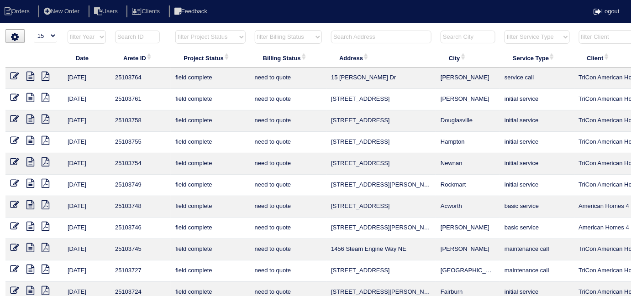
click at [175, 30] on select "filter Project Status -- Any Project Status -- new order assigned in progress f…" at bounding box center [210, 37] width 70 height 14
select select "need to quote"
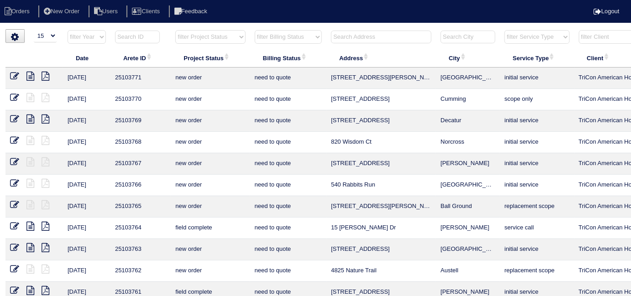
drag, startPoint x: 255, startPoint y: 36, endPoint x: 259, endPoint y: 42, distance: 7.2
click at [255, 36] on select "filter Billing Status -- Any Billing Status -- need to quote quoted need to inv…" at bounding box center [288, 37] width 67 height 14
select select
click at [255, 30] on select "filter Billing Status -- Any Billing Status -- need to quote quoted need to inv…" at bounding box center [288, 37] width 67 height 14
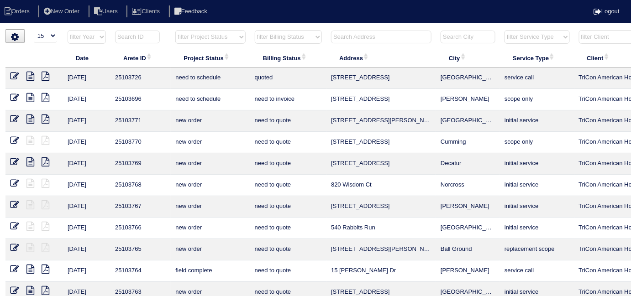
click at [333, 36] on input "text" at bounding box center [381, 37] width 100 height 13
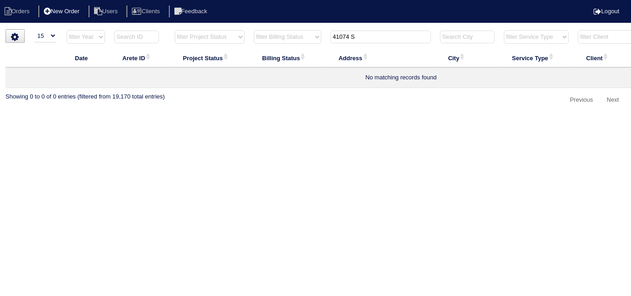
drag, startPoint x: 370, startPoint y: 31, endPoint x: 93, endPoint y: 9, distance: 277.9
click at [138, 23] on html "Orders New Order Users Clients Feedback Logout Orders New Order Users Clients M…" at bounding box center [315, 58] width 631 height 117
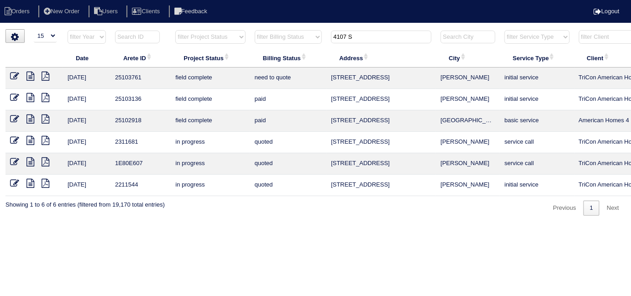
type input "4107 S"
click at [11, 97] on icon at bounding box center [14, 97] width 9 height 9
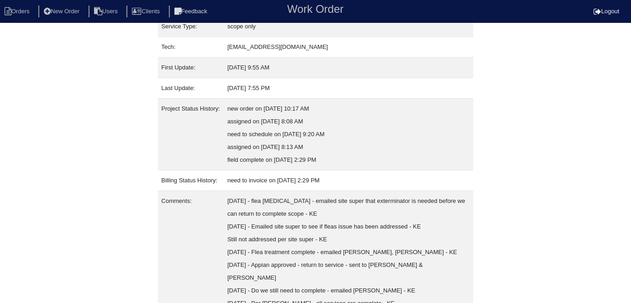
scroll to position [163, 0]
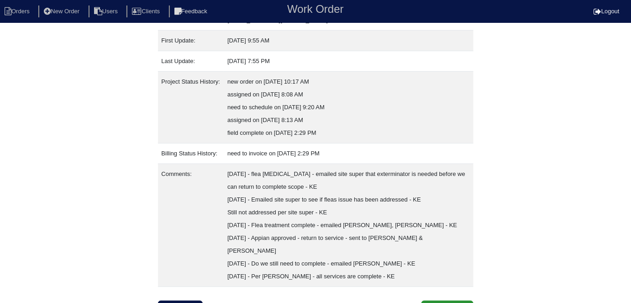
click at [208, 300] on div "Inspection Clone Order" at bounding box center [315, 308] width 315 height 17
click at [192, 300] on link "Inspection" at bounding box center [180, 308] width 45 height 17
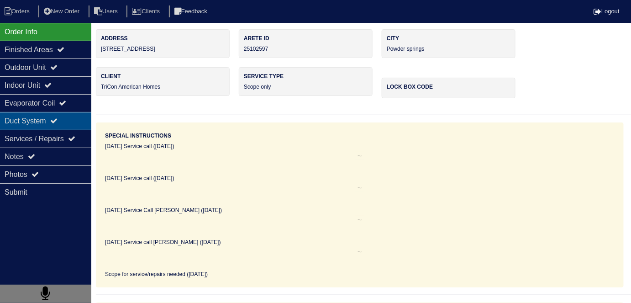
click at [26, 119] on div "Duct System" at bounding box center [45, 121] width 91 height 18
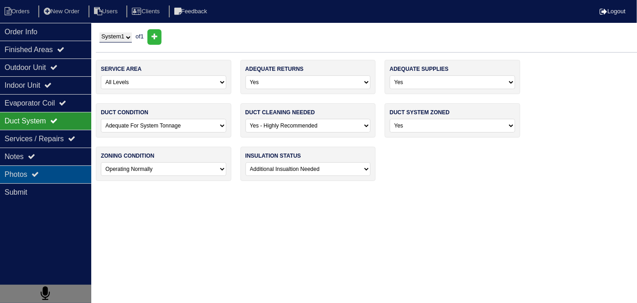
click at [24, 174] on div "Photos" at bounding box center [45, 174] width 91 height 18
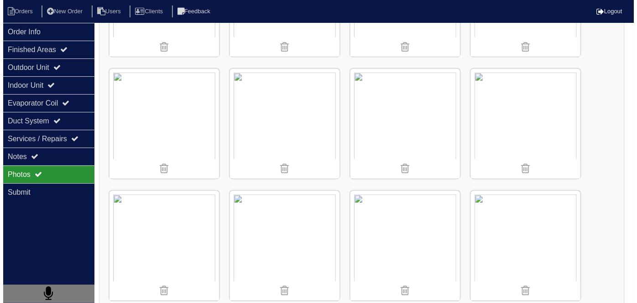
scroll to position [1684, 0]
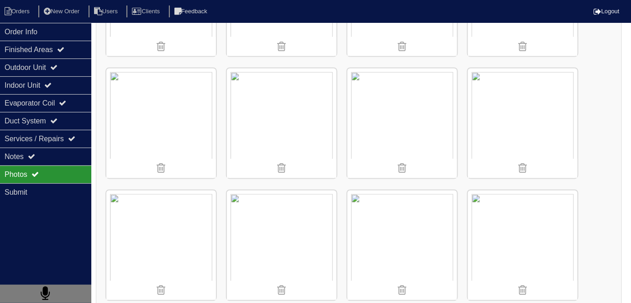
click at [395, 113] on img at bounding box center [402, 123] width 110 height 110
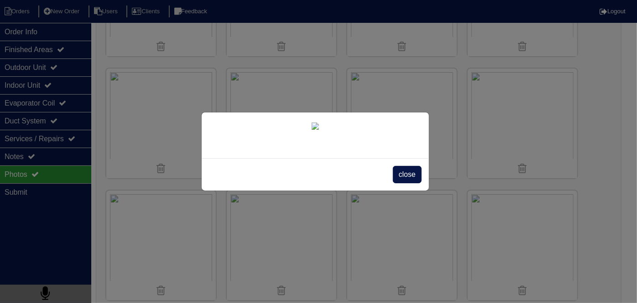
scroll to position [52, 0]
click at [401, 183] on span "close" at bounding box center [407, 174] width 29 height 17
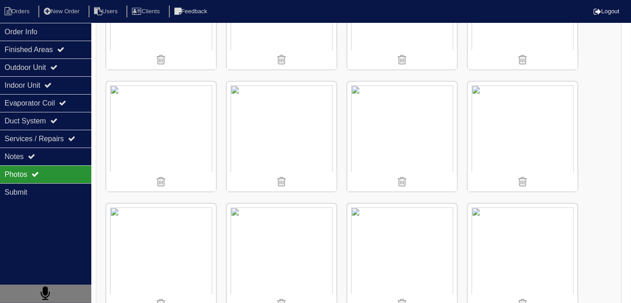
scroll to position [2540, 0]
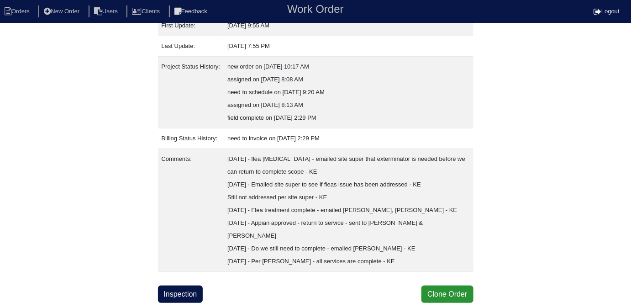
scroll to position [163, 0]
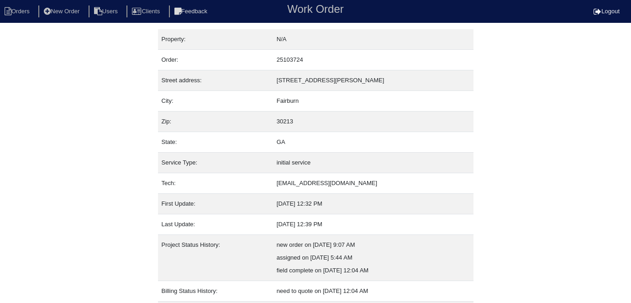
scroll to position [48, 0]
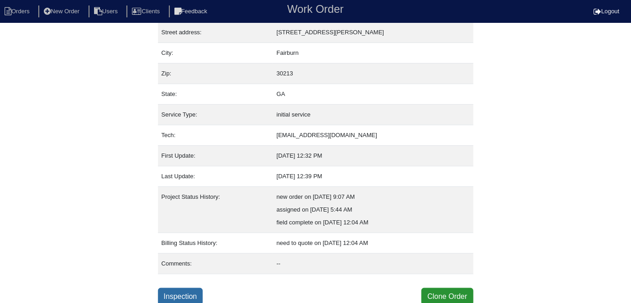
click at [182, 295] on link "Inspection" at bounding box center [180, 295] width 45 height 17
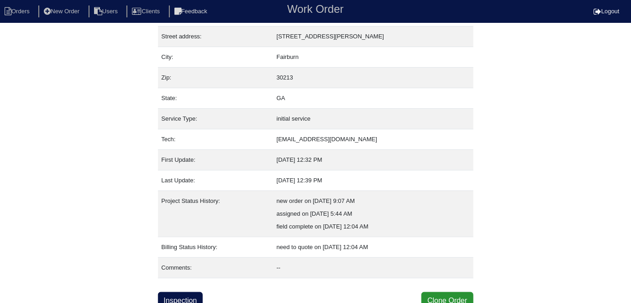
scroll to position [48, 0]
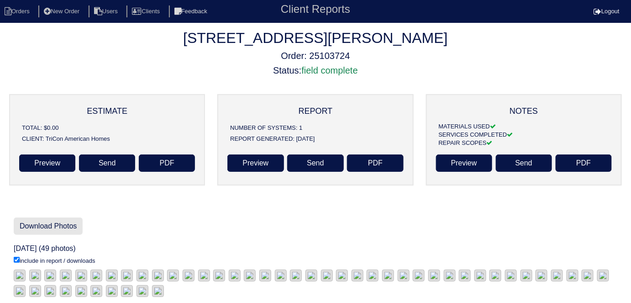
click at [48, 223] on link "Download Photos" at bounding box center [48, 225] width 69 height 17
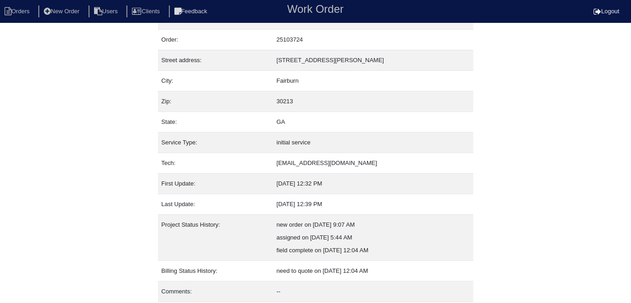
scroll to position [48, 0]
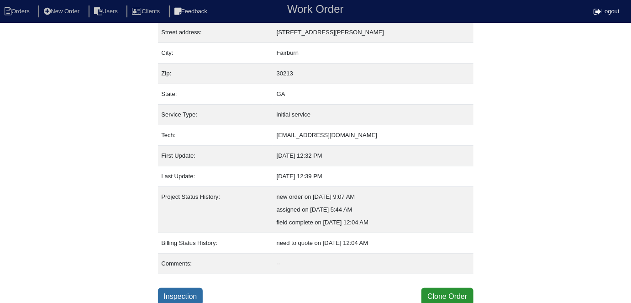
click at [191, 288] on link "Inspection" at bounding box center [180, 295] width 45 height 17
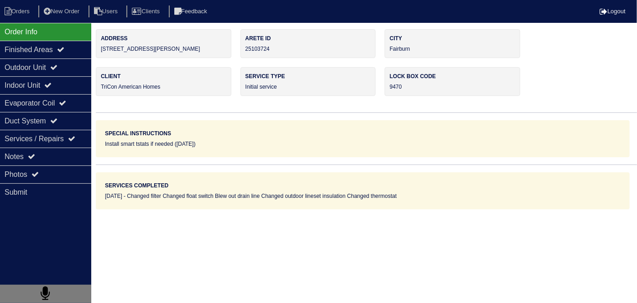
click at [34, 160] on div "Notes" at bounding box center [45, 156] width 91 height 18
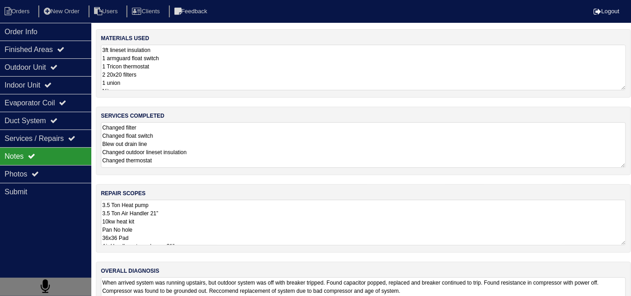
click at [258, 216] on textarea "3.5 Ton Heat pump 3.5 Ton Air Handler 21” 10kw heat kit Pan No hole 36x36 Pad A…" at bounding box center [363, 223] width 525 height 46
click at [46, 68] on div "Outdoor Unit" at bounding box center [45, 67] width 91 height 18
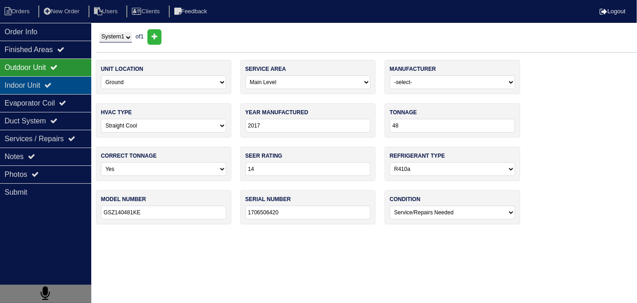
click at [37, 78] on div "Indoor Unit" at bounding box center [45, 85] width 91 height 18
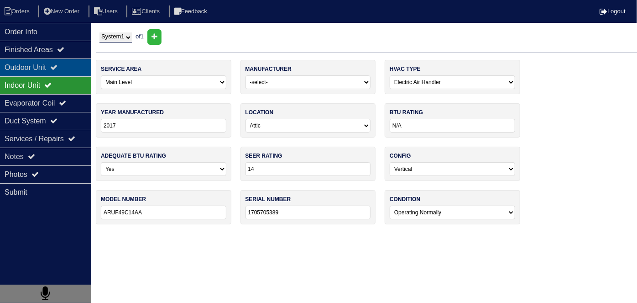
click at [40, 74] on div "Outdoor Unit" at bounding box center [45, 67] width 91 height 18
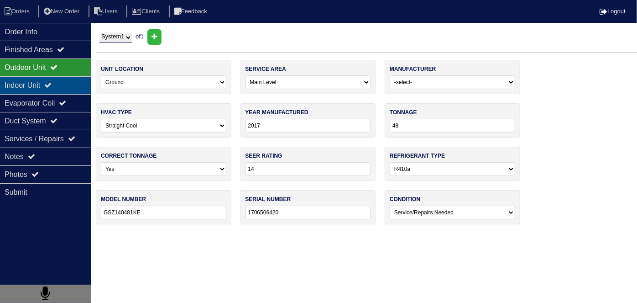
click at [40, 84] on div "Indoor Unit" at bounding box center [45, 85] width 91 height 18
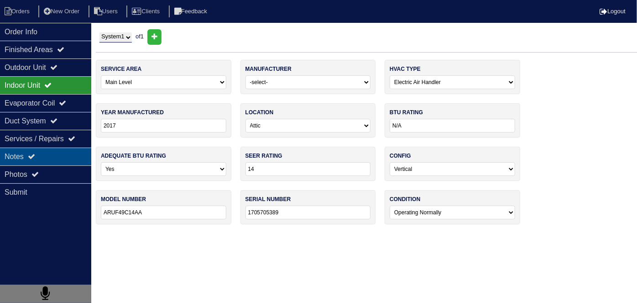
click at [34, 152] on icon at bounding box center [31, 155] width 7 height 7
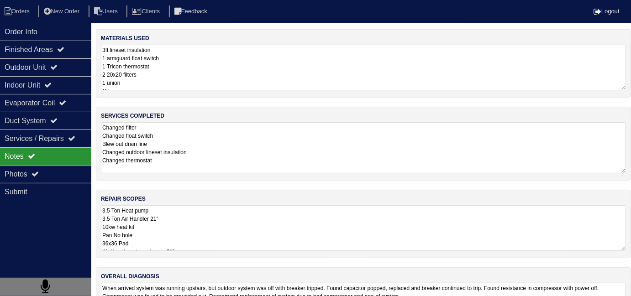
click at [222, 150] on textarea "Changed filter Changed float switch Blew out drain line Changed outdoor lineset…" at bounding box center [363, 147] width 525 height 51
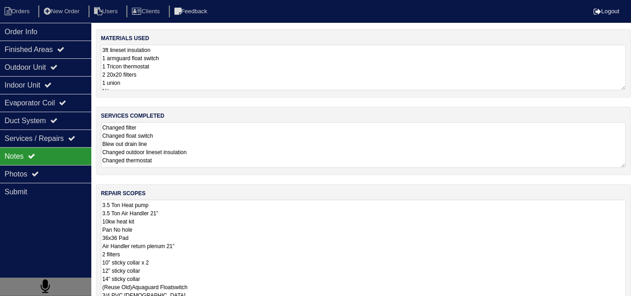
click at [282, 246] on textarea "3.5 Ton Heat pump 3.5 Ton Air Handler 21” 10kw heat kit Pan No hole 36x36 Pad A…" at bounding box center [363, 270] width 525 height 141
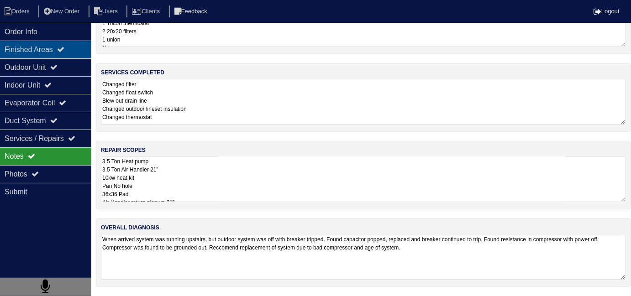
scroll to position [41, 0]
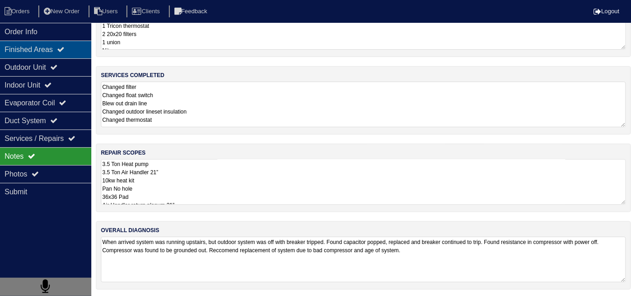
click at [49, 57] on div "Finished Areas" at bounding box center [45, 50] width 91 height 18
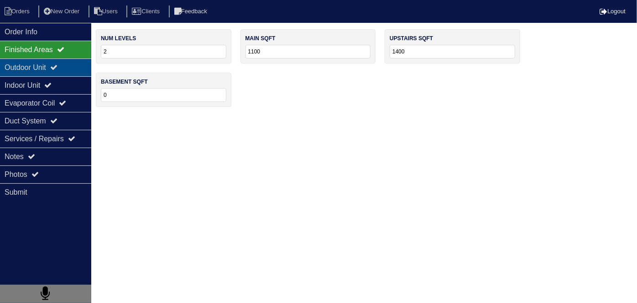
click at [49, 68] on div "Outdoor Unit" at bounding box center [45, 67] width 91 height 18
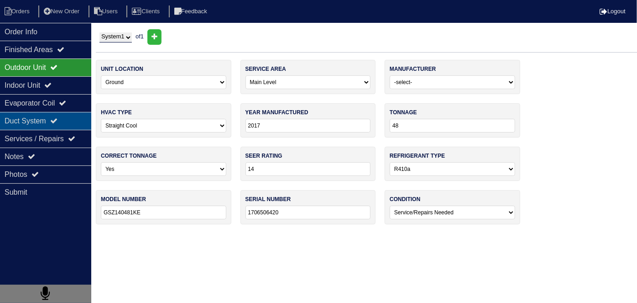
click at [47, 117] on div "Duct System" at bounding box center [45, 121] width 91 height 18
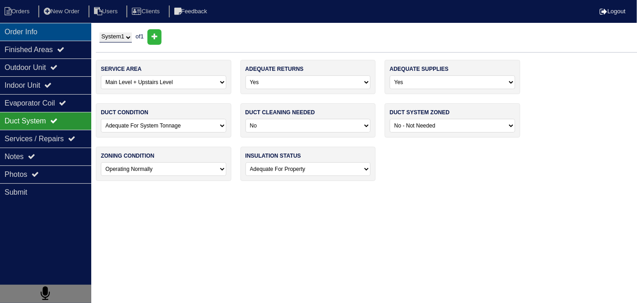
click at [63, 38] on div "Order Info" at bounding box center [45, 32] width 91 height 18
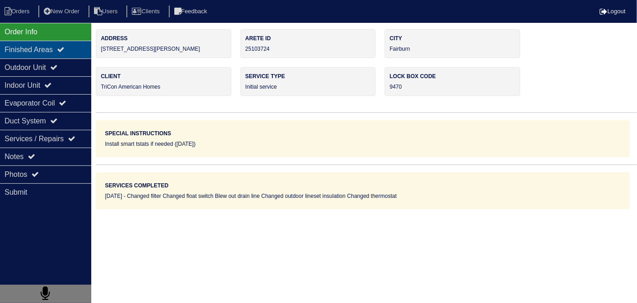
click at [57, 47] on div "Finished Areas" at bounding box center [45, 50] width 91 height 18
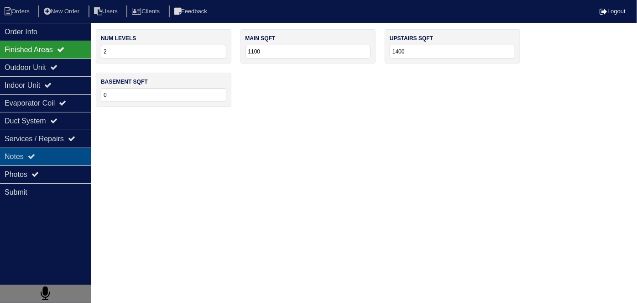
click at [41, 163] on div "Notes" at bounding box center [45, 156] width 91 height 18
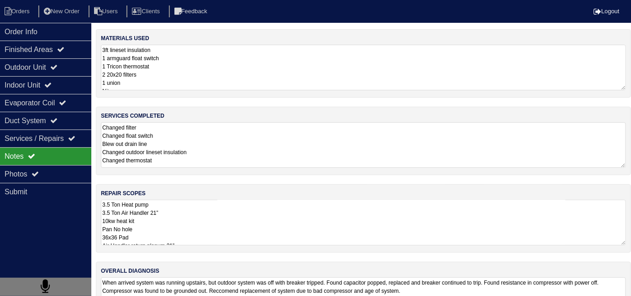
click at [454, 239] on textarea "3.5 Ton Heat pump 3.5 Ton Air Handler 21” 10kw heat kit Pan No hole 36x36 Pad A…" at bounding box center [363, 223] width 525 height 46
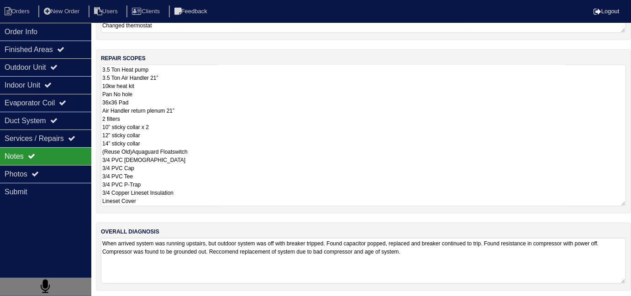
scroll to position [136, 0]
click at [290, 151] on textarea "3.5 Ton Heat pump 3.5 Ton Air Handler 21” 10kw heat kit Pan No hole 36x36 Pad A…" at bounding box center [363, 134] width 525 height 141
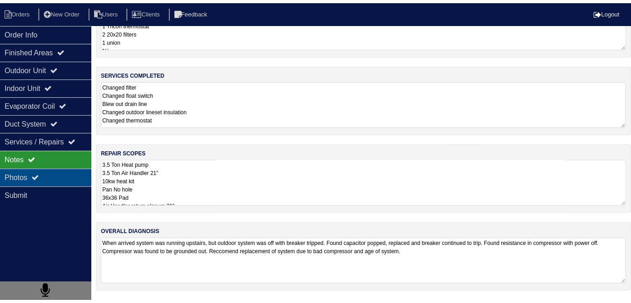
scroll to position [41, 0]
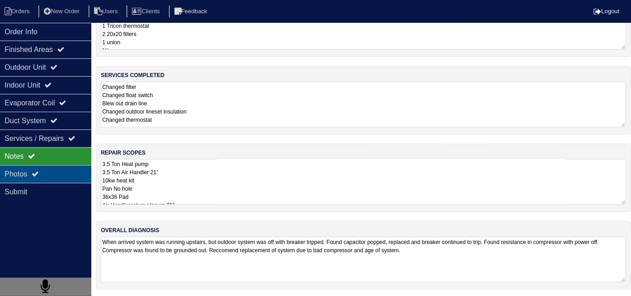
click at [35, 169] on div "Photos" at bounding box center [45, 174] width 91 height 18
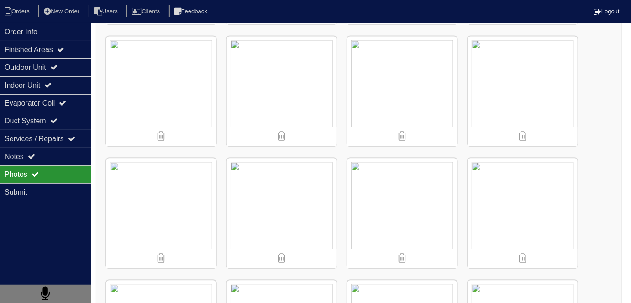
scroll to position [622, 0]
click at [66, 101] on icon at bounding box center [62, 102] width 7 height 7
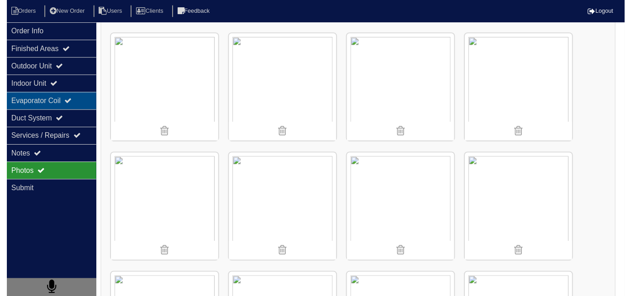
scroll to position [0, 0]
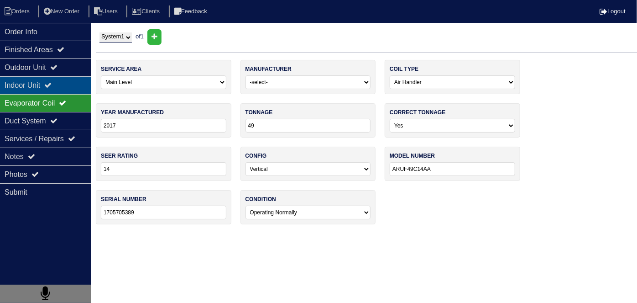
click at [71, 90] on div "Indoor Unit" at bounding box center [45, 85] width 91 height 18
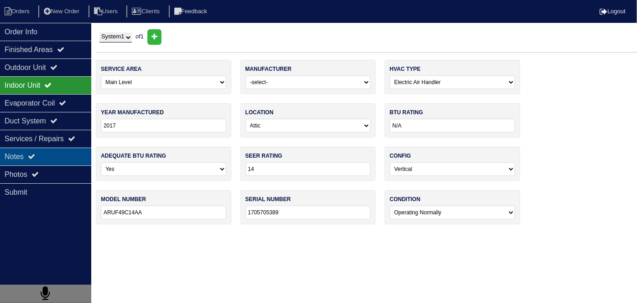
click at [62, 162] on div "Notes" at bounding box center [45, 156] width 91 height 18
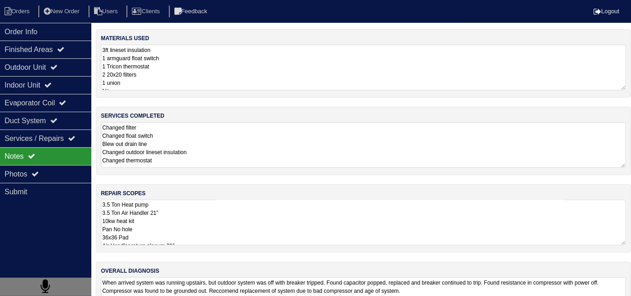
click at [197, 230] on textarea "3.5 Ton Heat pump 3.5 Ton Air Handler 21” 10kw heat kit Pan No hole 36x36 Pad A…" at bounding box center [363, 223] width 525 height 46
click at [46, 69] on div "Outdoor Unit" at bounding box center [45, 67] width 91 height 18
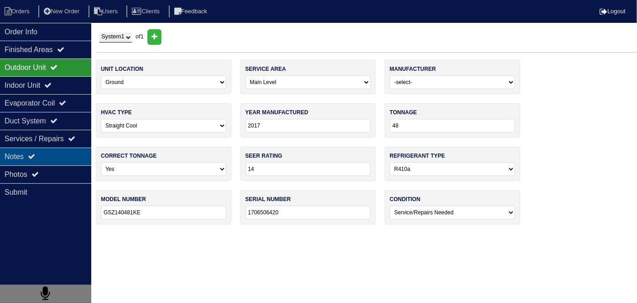
click at [38, 161] on div "Notes" at bounding box center [45, 156] width 91 height 18
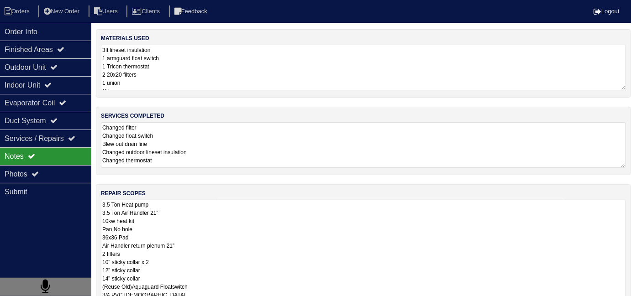
click at [223, 237] on textarea "3.5 Ton Heat pump 3.5 Ton Air Handler 21” 10kw heat kit Pan No hole 36x36 Pad A…" at bounding box center [363, 270] width 525 height 141
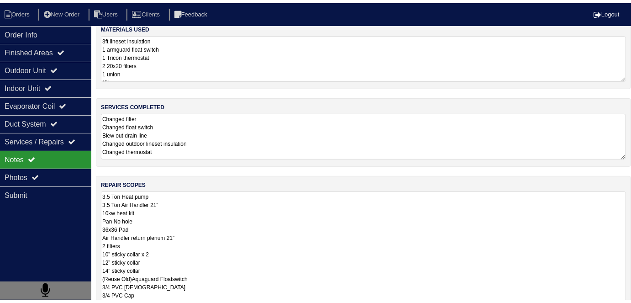
scroll to position [12, 0]
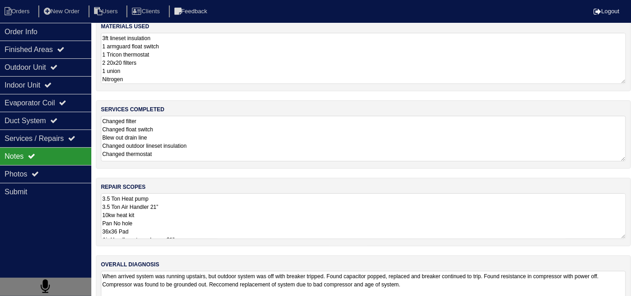
click at [172, 64] on textarea "3ft lineset insulation 1 armguard float switch 1 Tricon thermostat 2 20x20 filt…" at bounding box center [363, 58] width 525 height 51
click at [60, 178] on div "Photos" at bounding box center [45, 174] width 91 height 18
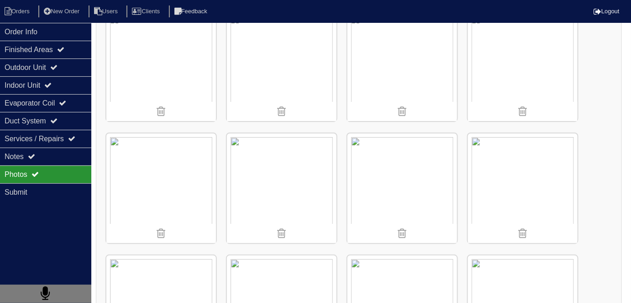
scroll to position [48, 0]
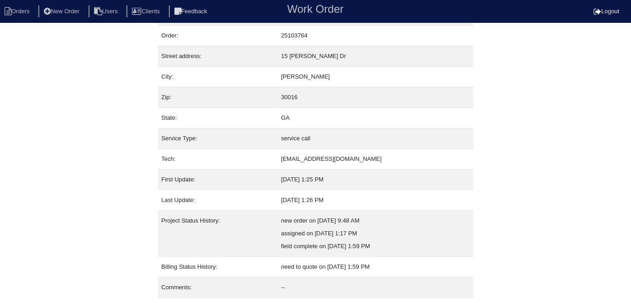
scroll to position [48, 0]
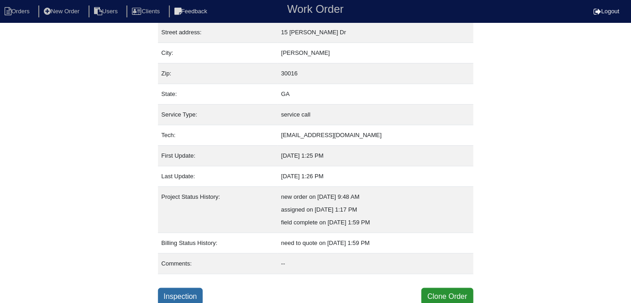
click at [200, 292] on link "Inspection" at bounding box center [180, 295] width 45 height 17
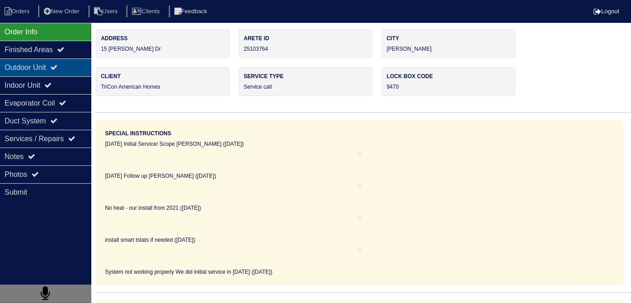
click at [55, 72] on div "Outdoor Unit" at bounding box center [45, 67] width 91 height 18
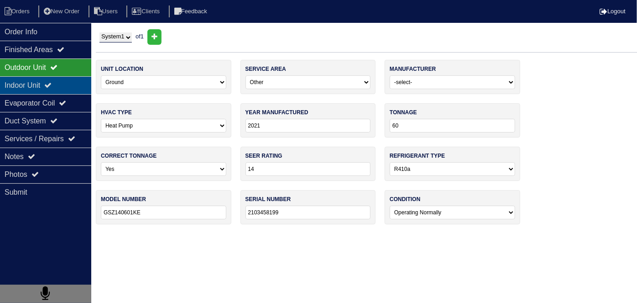
click at [49, 79] on div "Indoor Unit" at bounding box center [45, 85] width 91 height 18
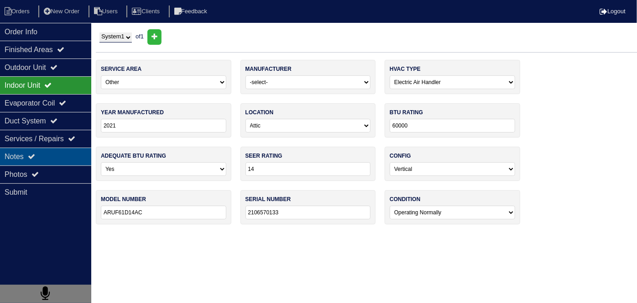
click at [51, 159] on div "Notes" at bounding box center [45, 156] width 91 height 18
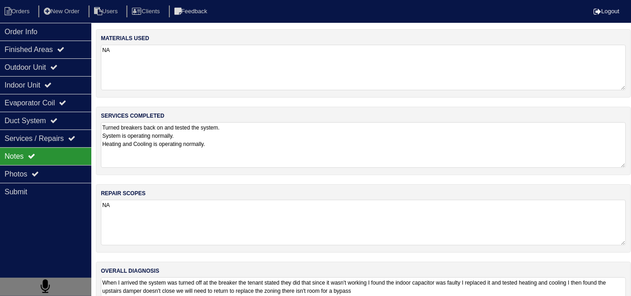
click at [264, 142] on textarea "Turned breakers back on and tested the system. System is operating normally. He…" at bounding box center [363, 145] width 525 height 46
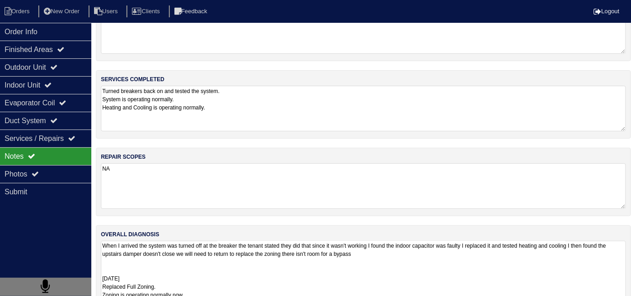
scroll to position [136, 0]
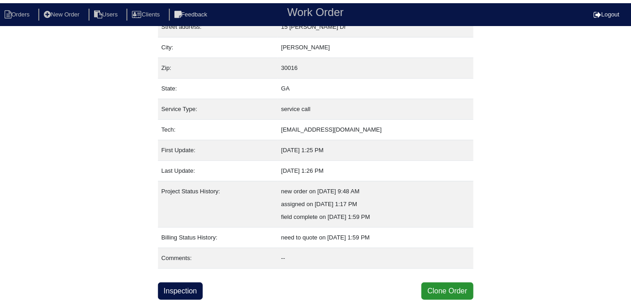
scroll to position [48, 0]
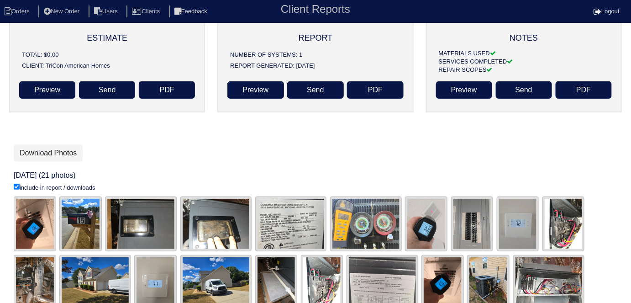
scroll to position [72, 0]
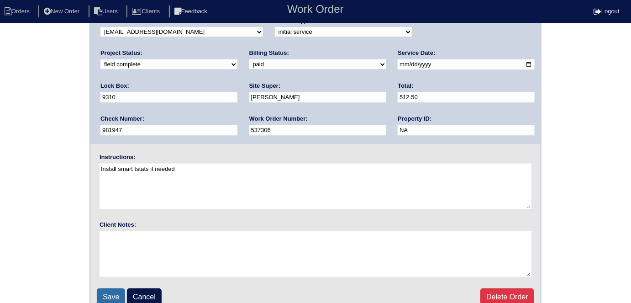
scroll to position [94, 0]
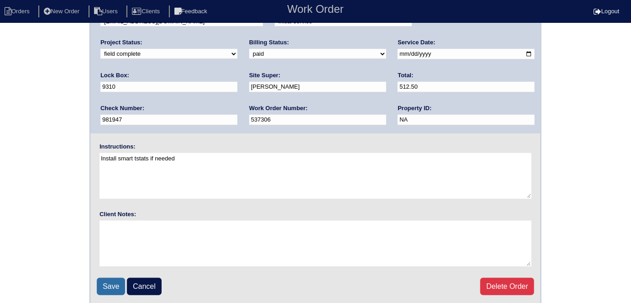
click at [113, 278] on input "Save" at bounding box center [111, 285] width 28 height 17
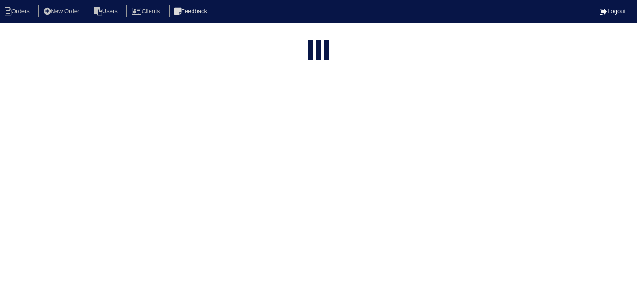
select select "15"
type input "4107 S"
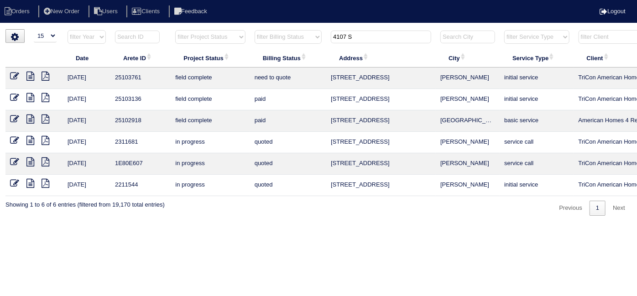
click at [12, 72] on icon at bounding box center [14, 76] width 9 height 9
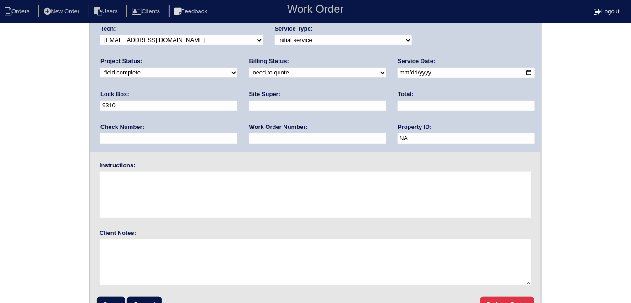
scroll to position [94, 0]
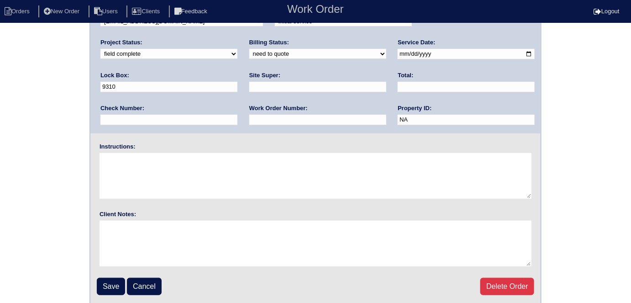
click at [117, 275] on fieldset "Arete ID: 25103761 Address: [STREET_ADDRESS] City: [PERSON_NAME] State: [GEOGRA…" at bounding box center [315, 120] width 450 height 367
click at [116, 282] on input "Save" at bounding box center [111, 285] width 28 height 17
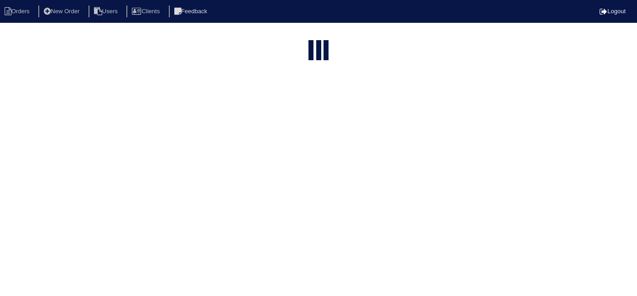
select select "15"
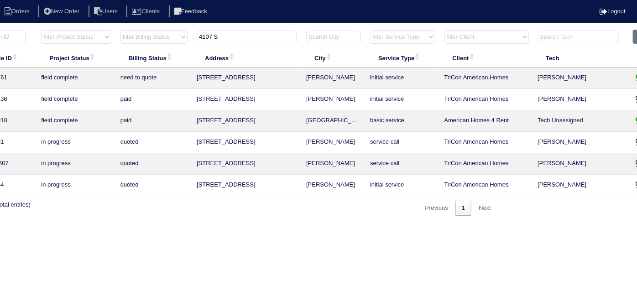
scroll to position [0, 159]
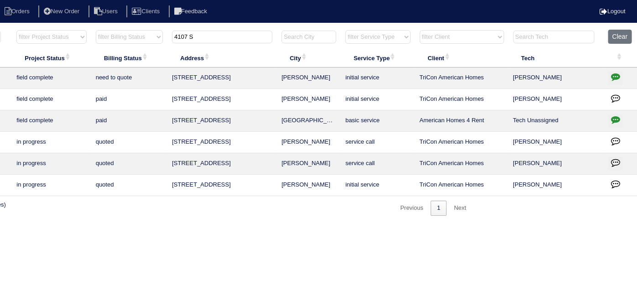
click at [609, 78] on button "button" at bounding box center [615, 78] width 15 height 14
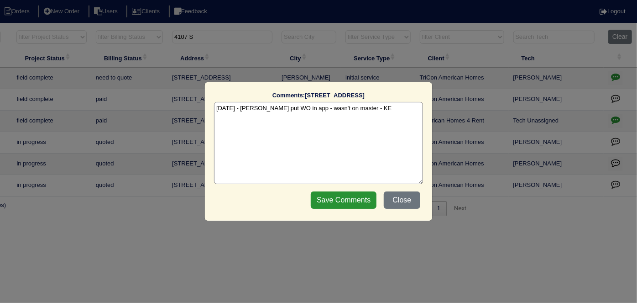
click at [380, 108] on textarea "[DATE] - [PERSON_NAME] put WO in app - wasn't on master - KE" at bounding box center [318, 143] width 209 height 82
click at [402, 198] on button "Close" at bounding box center [402, 199] width 37 height 17
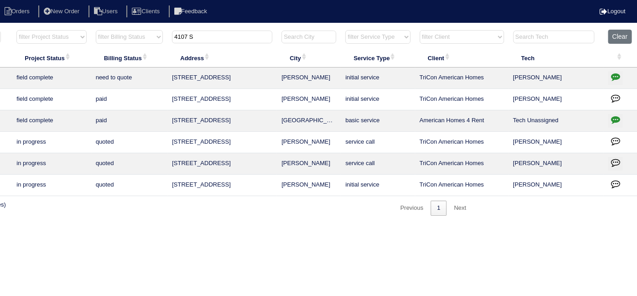
scroll to position [0, 0]
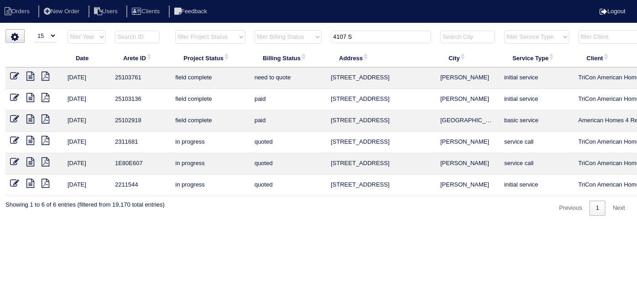
click at [28, 74] on icon at bounding box center [30, 76] width 8 height 9
click at [12, 75] on icon at bounding box center [14, 76] width 9 height 9
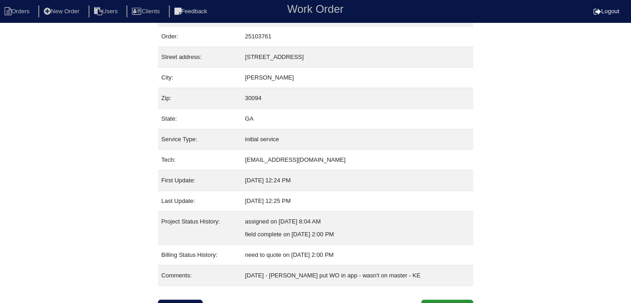
scroll to position [35, 0]
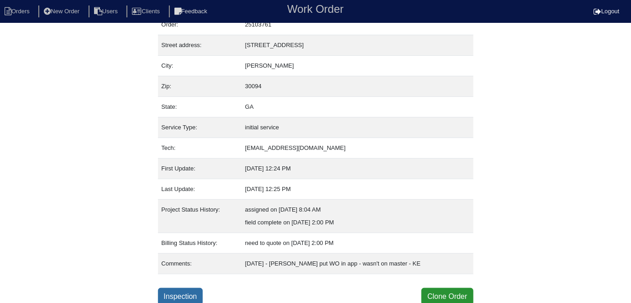
click at [185, 287] on link "Inspection" at bounding box center [180, 295] width 45 height 17
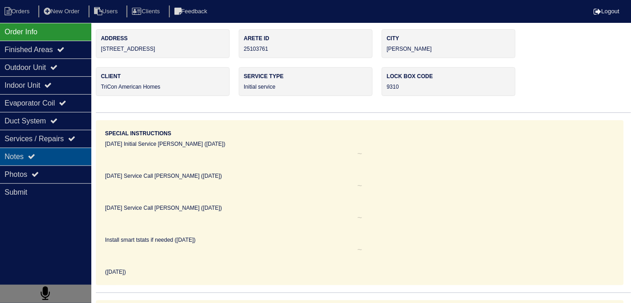
click at [50, 152] on div "Notes" at bounding box center [45, 156] width 91 height 18
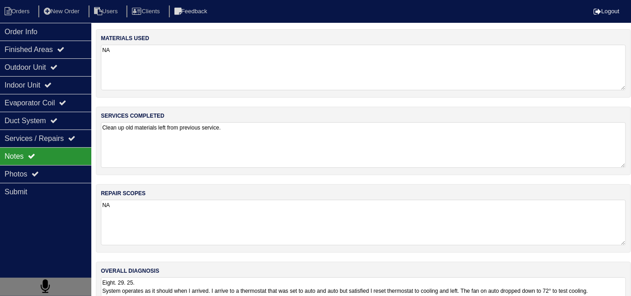
click at [280, 139] on textarea "Clean up old materials left from previous service." at bounding box center [363, 145] width 525 height 46
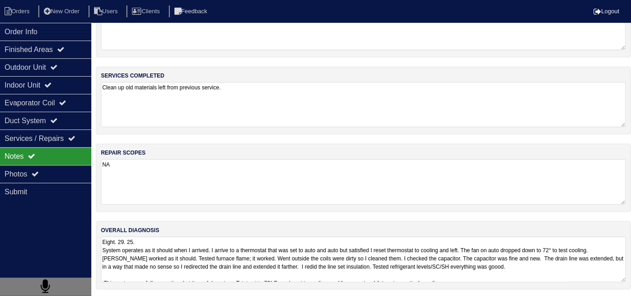
scroll to position [0, 0]
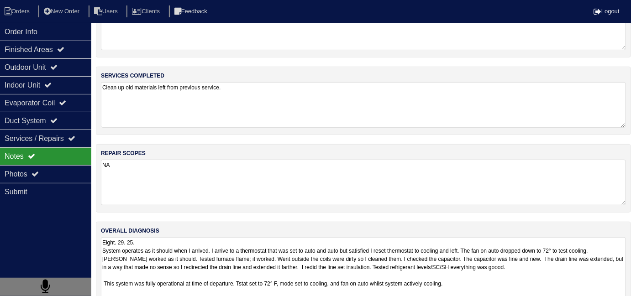
click at [267, 270] on textarea "Eight. 29. 25. System operates as it should when I arrived. I arrive to a therm…" at bounding box center [363, 295] width 525 height 117
click at [296, 279] on textarea "Eight. 29. 25. System operates as it should when I arrived. I arrive to a therm…" at bounding box center [363, 295] width 525 height 117
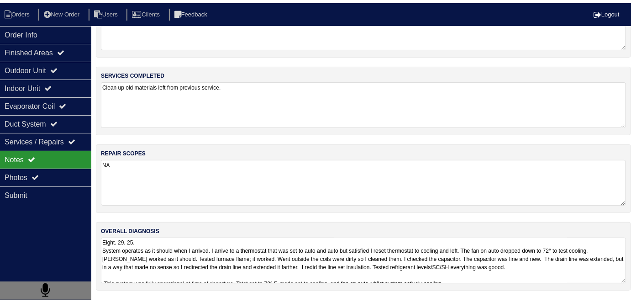
scroll to position [41, 0]
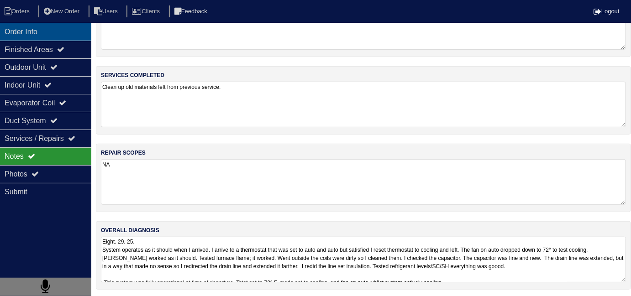
click at [29, 37] on div "Order Info" at bounding box center [45, 32] width 91 height 18
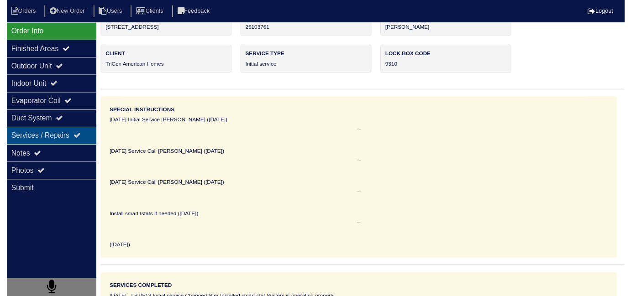
scroll to position [0, 0]
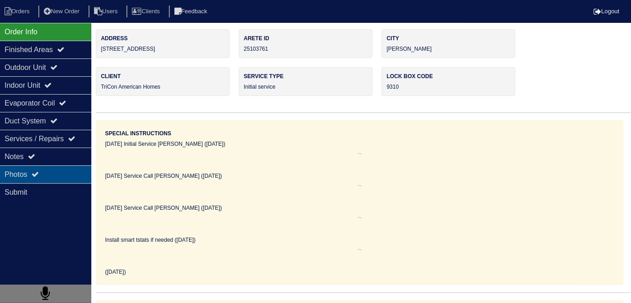
click at [38, 172] on icon at bounding box center [34, 173] width 7 height 7
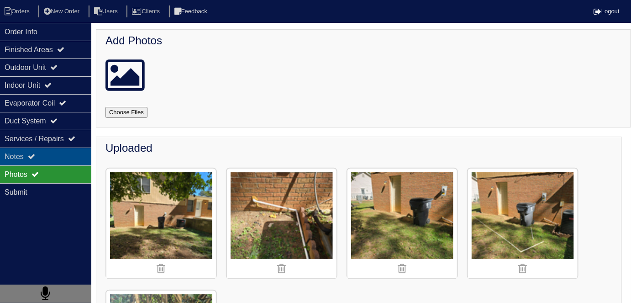
click at [35, 152] on icon at bounding box center [31, 155] width 7 height 7
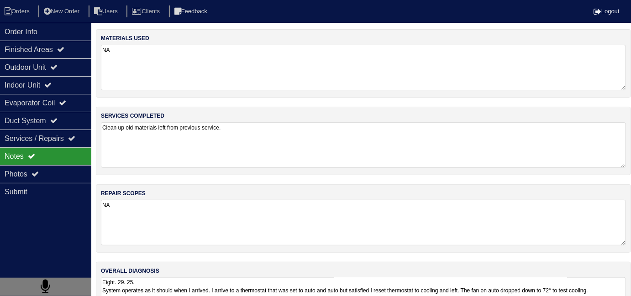
click at [249, 137] on textarea "Clean up old materials left from previous service." at bounding box center [363, 145] width 525 height 46
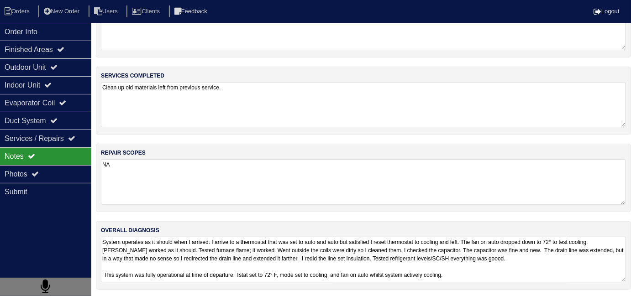
scroll to position [0, 0]
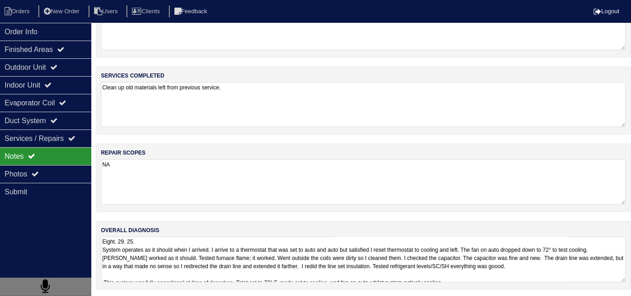
click at [409, 272] on textarea "Eight. 29. 25. System operates as it should when I arrived. I arrive to a therm…" at bounding box center [363, 260] width 525 height 46
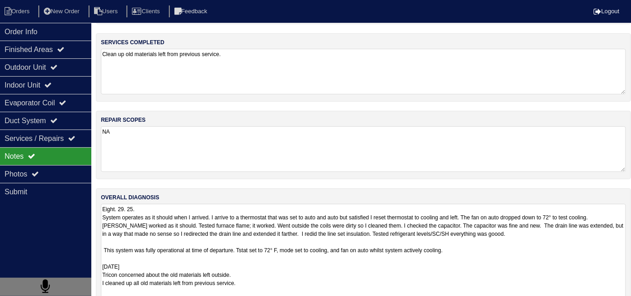
scroll to position [112, 0]
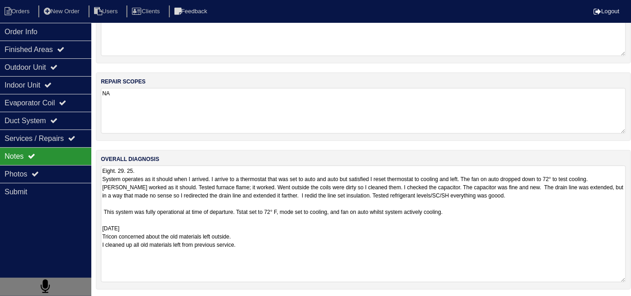
drag, startPoint x: 285, startPoint y: 251, endPoint x: 115, endPoint y: 234, distance: 171.1
click at [115, 234] on textarea "Eight. 29. 25. System operates as it should when I arrived. I arrive to a therm…" at bounding box center [363, 224] width 525 height 117
click at [131, 222] on textarea "Eight. 29. 25. System operates as it should when I arrived. I arrive to a therm…" at bounding box center [363, 224] width 525 height 117
click at [325, 270] on textarea "Eight. 29. 25. System operates as it should when I arrived. I arrive to a therm…" at bounding box center [363, 224] width 525 height 117
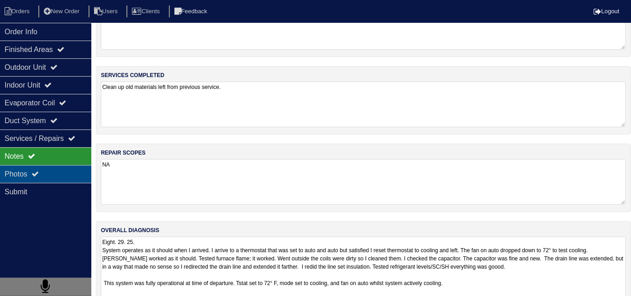
click at [23, 165] on div "Photos" at bounding box center [45, 174] width 91 height 18
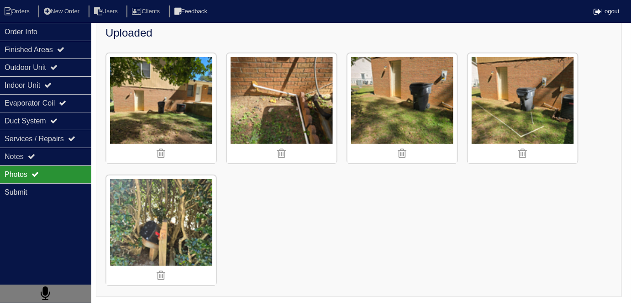
scroll to position [115, 0]
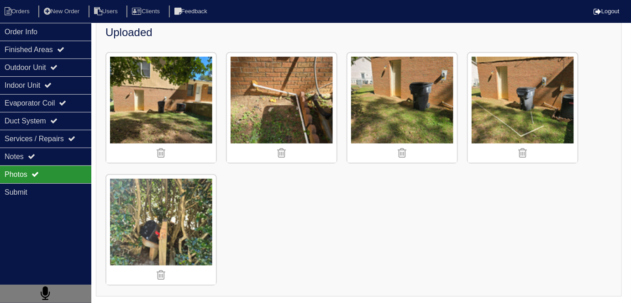
scroll to position [35, 0]
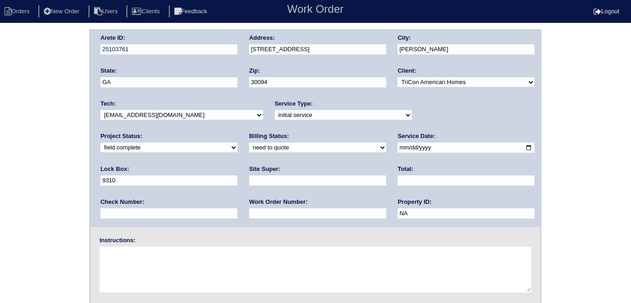
click at [249, 149] on select "need to quote quoted need to invoice invoiced paid warranty purchase order need…" at bounding box center [317, 147] width 137 height 10
select select "warranty"
click at [249, 142] on select "need to quote quoted need to invoice invoiced paid warranty purchase order need…" at bounding box center [317, 147] width 137 height 10
drag, startPoint x: 60, startPoint y: 230, endPoint x: 86, endPoint y: 237, distance: 26.9
click at [59, 230] on div "Arete ID: 25103761 Address: [STREET_ADDRESS] City: [PERSON_NAME] State: [GEOGRA…" at bounding box center [315, 213] width 631 height 369
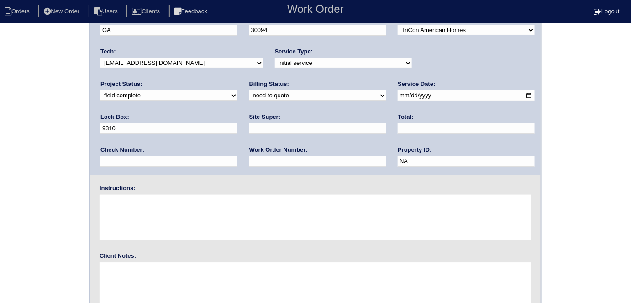
scroll to position [94, 0]
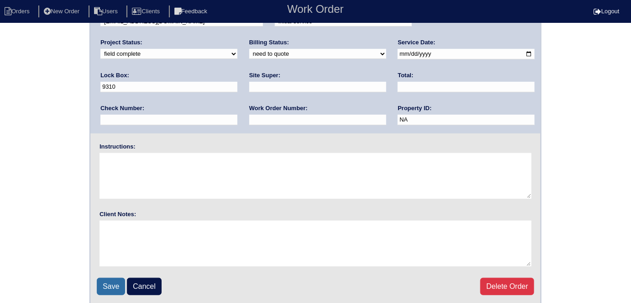
click at [114, 287] on input "Save" at bounding box center [111, 285] width 28 height 17
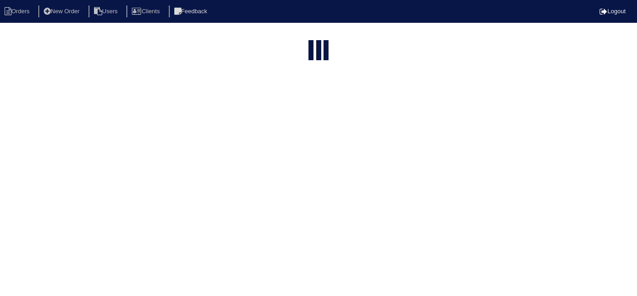
select select "15"
type input "4107 S"
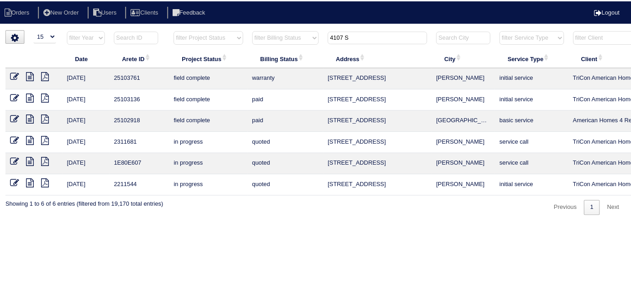
scroll to position [0, 159]
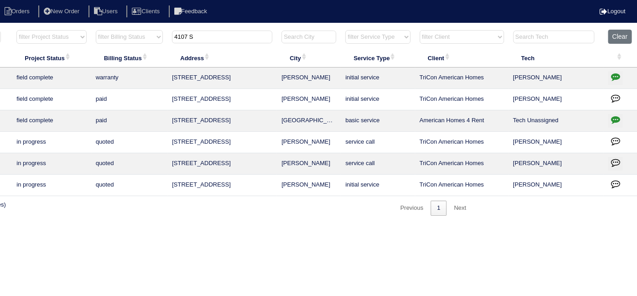
click at [613, 69] on td at bounding box center [621, 78] width 34 height 21
click at [616, 79] on icon "button" at bounding box center [615, 76] width 9 height 9
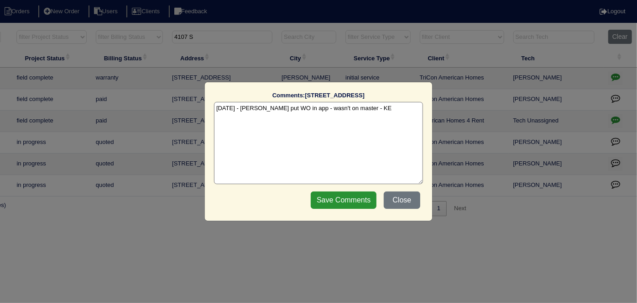
click at [388, 109] on textarea "10/13/25 - Dan put WO in app - wasn't on master - KE" at bounding box center [318, 143] width 209 height 82
type textarea "10/13/25 - Dan put WO in app - wasn't on master - KE 10/13/25 - No charge per P…"
click at [364, 197] on input "Save Comments" at bounding box center [344, 199] width 66 height 17
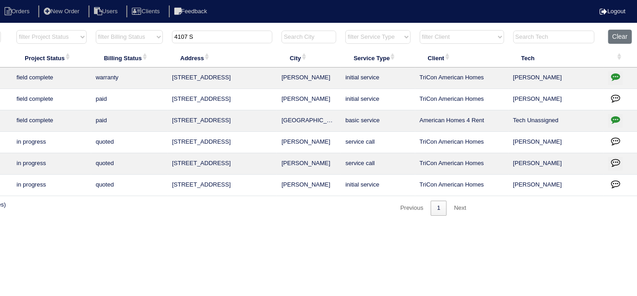
drag, startPoint x: 199, startPoint y: 39, endPoint x: 113, endPoint y: 40, distance: 86.3
click at [119, 41] on tr "filter Year -- Any Year -- 2025 2024 2023 2022 2021 2020 2019 filter Project St…" at bounding box center [242, 39] width 791 height 19
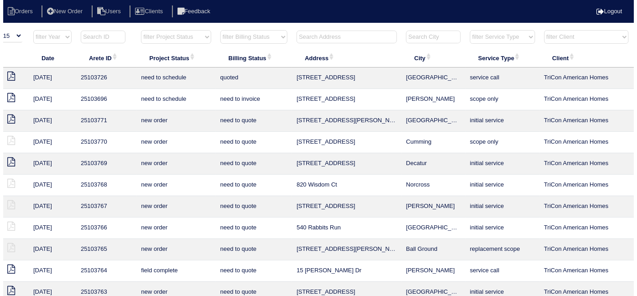
scroll to position [0, 0]
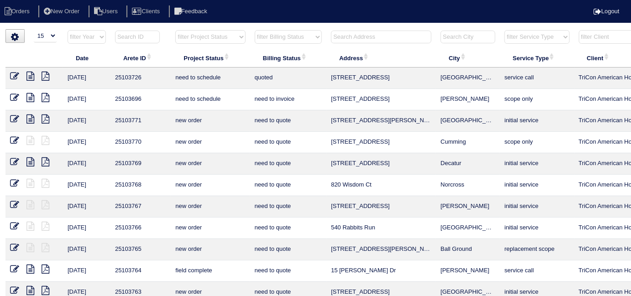
click at [191, 38] on select "filter Project Status -- Any Project Status -- new order assigned in progress f…" at bounding box center [210, 37] width 70 height 14
click at [175, 30] on select "filter Project Status -- Any Project Status -- new order assigned in progress f…" at bounding box center [210, 37] width 70 height 14
select select "field complete"
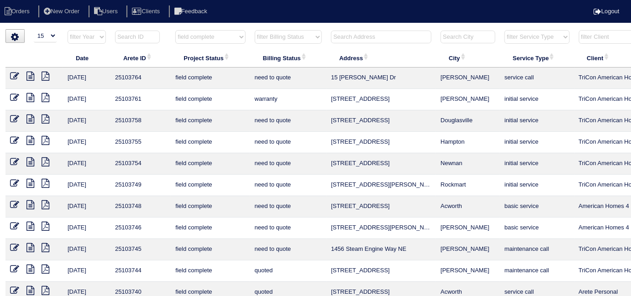
click at [271, 37] on select "filter Billing Status -- Any Billing Status -- need to quote quoted need to inv…" at bounding box center [288, 37] width 67 height 14
select select "need to quote"
click at [255, 30] on select "filter Billing Status -- Any Billing Status -- need to quote quoted need to inv…" at bounding box center [288, 37] width 67 height 14
select select "field complete"
select select "need to quote"
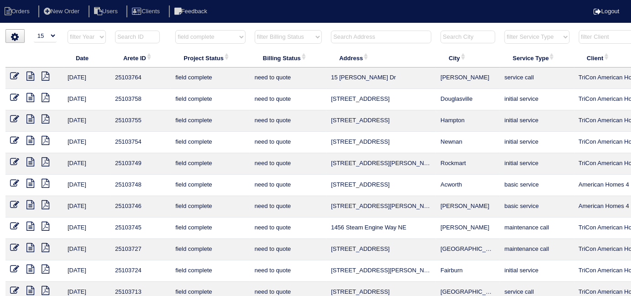
click at [48, 99] on icon at bounding box center [46, 97] width 8 height 9
click at [191, 42] on select "filter Project Status -- Any Project Status -- new order assigned in progress f…" at bounding box center [210, 37] width 70 height 14
select select
click at [175, 30] on select "filter Project Status -- Any Project Status -- new order assigned in progress f…" at bounding box center [210, 37] width 70 height 14
select select "need to quote"
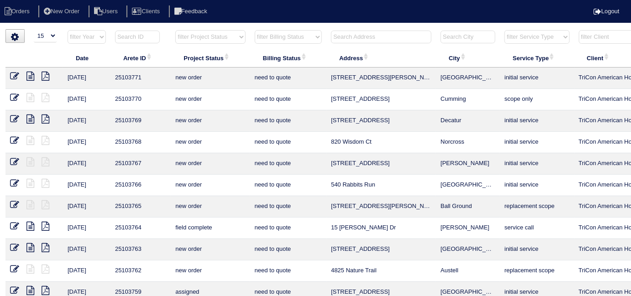
click at [260, 39] on select "filter Billing Status -- Any Billing Status -- need to quote quoted need to inv…" at bounding box center [288, 37] width 67 height 14
select select
click at [255, 30] on select "filter Billing Status -- Any Billing Status -- need to quote quoted need to inv…" at bounding box center [288, 37] width 67 height 14
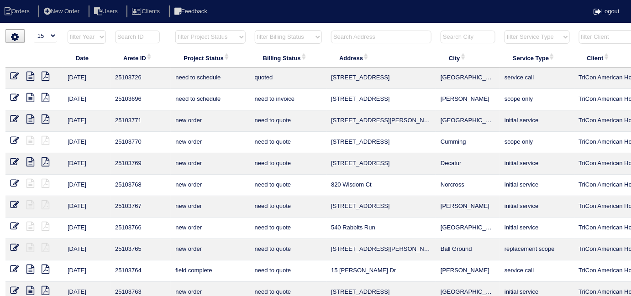
click at [340, 43] on th at bounding box center [381, 39] width 110 height 19
click at [340, 40] on input "text" at bounding box center [381, 37] width 100 height 13
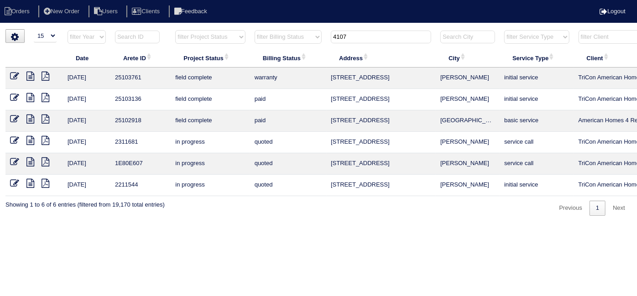
click at [45, 76] on icon at bounding box center [46, 76] width 8 height 9
drag, startPoint x: 373, startPoint y: 37, endPoint x: 103, endPoint y: -17, distance: 275.7
click at [103, 0] on html "Orders New Order Users Clients Feedback Logout Orders New Order Users Clients M…" at bounding box center [318, 112] width 637 height 225
click at [356, 36] on input "2506" at bounding box center [381, 37] width 100 height 13
type input "2506"
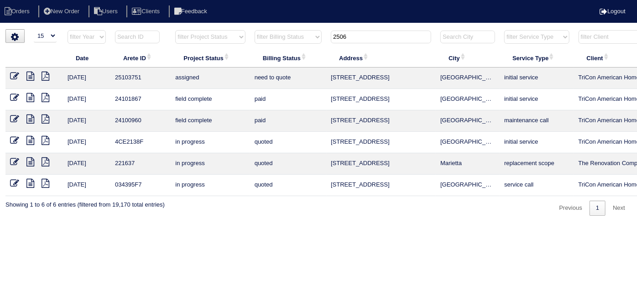
click at [11, 74] on icon at bounding box center [14, 76] width 9 height 9
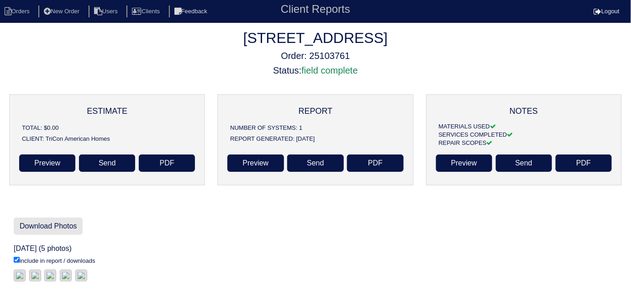
click at [67, 228] on link "Download Photos" at bounding box center [48, 225] width 69 height 17
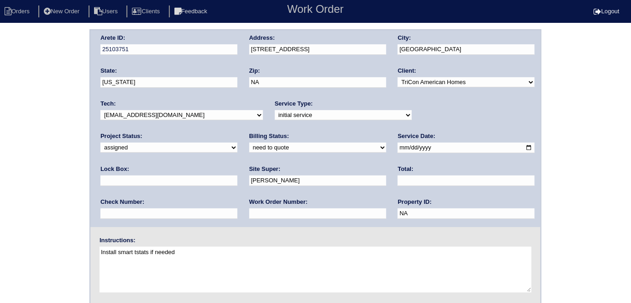
click at [25, 240] on div "Arete ID: 25103751 Address: 2506 Lakeside Drive City: Villa Rica State: Georgia…" at bounding box center [315, 213] width 631 height 369
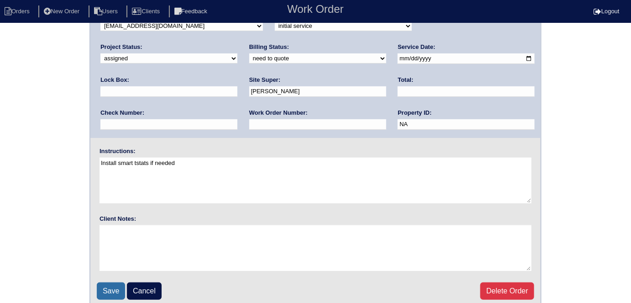
scroll to position [94, 0]
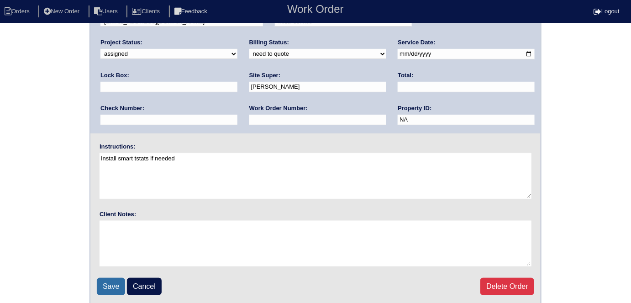
click at [102, 282] on input "Save" at bounding box center [111, 285] width 28 height 17
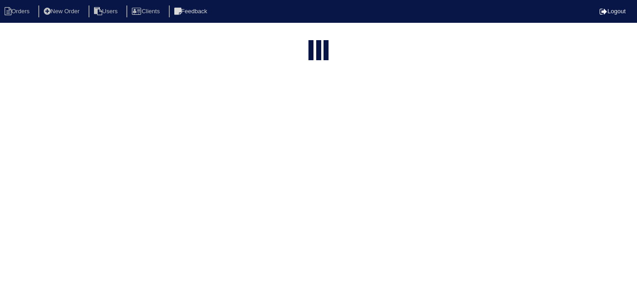
select select "15"
type input "2506"
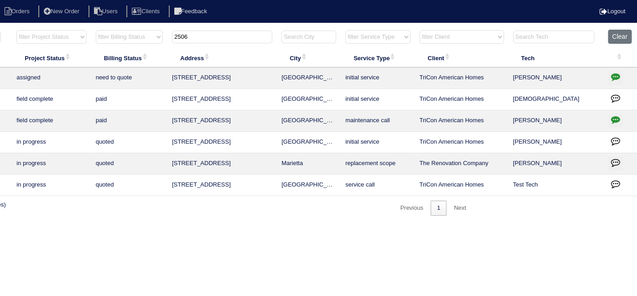
click at [616, 79] on icon "button" at bounding box center [615, 76] width 9 height 9
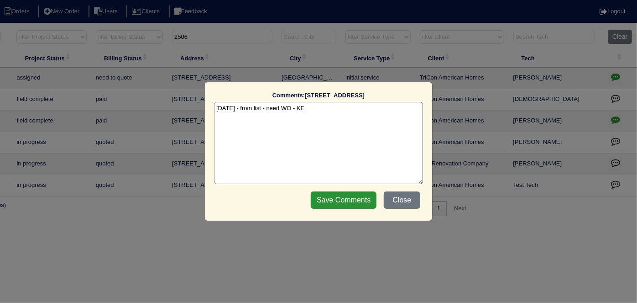
click at [334, 105] on textarea "[DATE] - from list - need WO - KE" at bounding box center [318, 143] width 209 height 82
type textarea "[DATE] - from list - need WO - KE [DATE] - Ben got in through unlocked back doo…"
click at [361, 190] on div "Save Comments Close" at bounding box center [365, 199] width 115 height 23
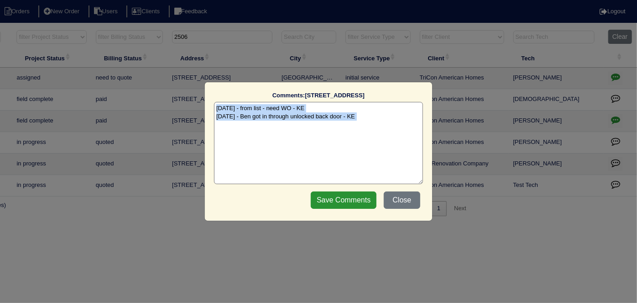
click at [361, 190] on div "Save Comments Close" at bounding box center [365, 199] width 115 height 23
click at [351, 199] on input "Save Comments" at bounding box center [344, 199] width 66 height 17
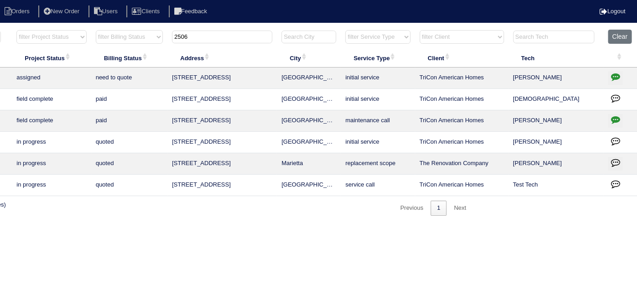
click at [612, 77] on icon "button" at bounding box center [615, 76] width 9 height 9
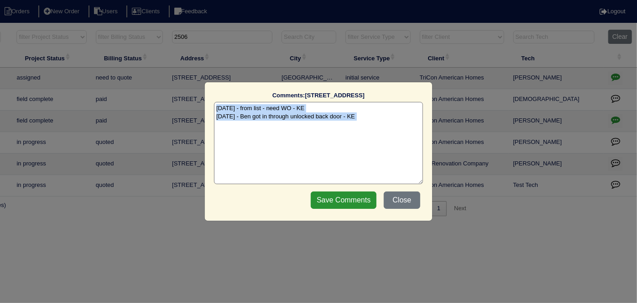
click at [319, 169] on textarea "10/10/25 - from list - need WO - KE 10/13/25 - Ben got in through unlocked back…" at bounding box center [318, 143] width 209 height 82
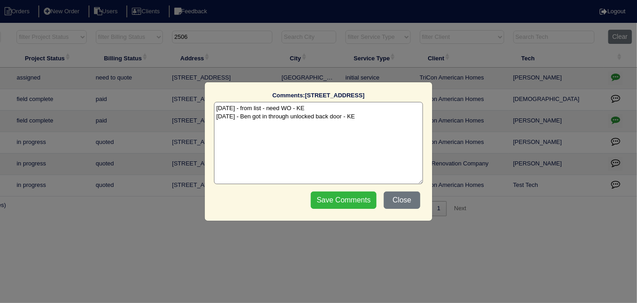
click at [335, 200] on input "Save Comments" at bounding box center [344, 199] width 66 height 17
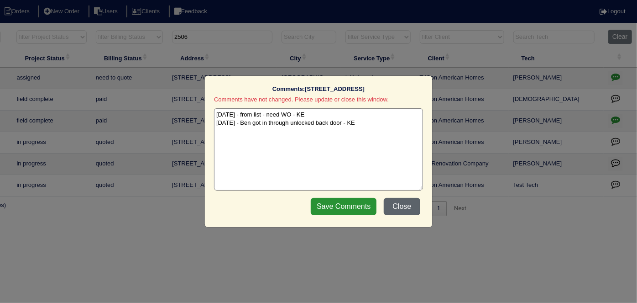
click at [402, 203] on button "Close" at bounding box center [402, 206] width 37 height 17
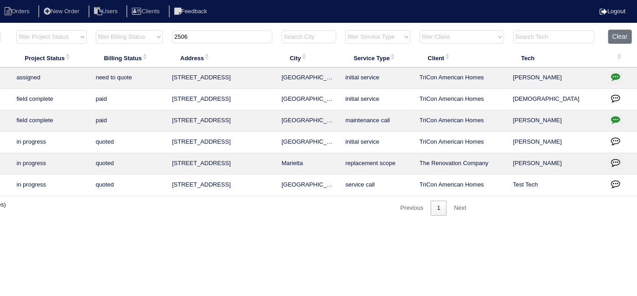
click at [614, 77] on icon "button" at bounding box center [615, 76] width 9 height 9
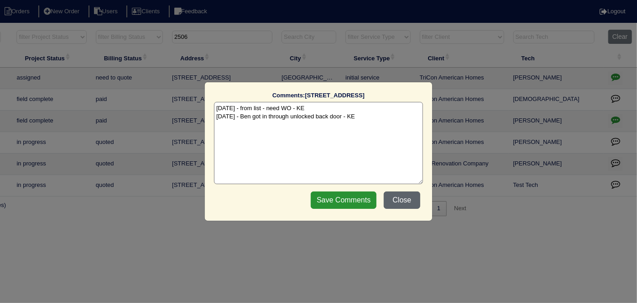
click at [407, 200] on button "Close" at bounding box center [402, 199] width 37 height 17
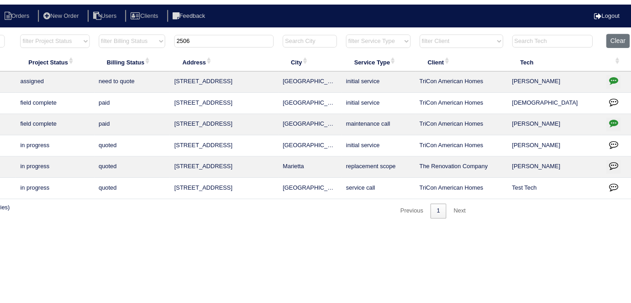
scroll to position [0, 0]
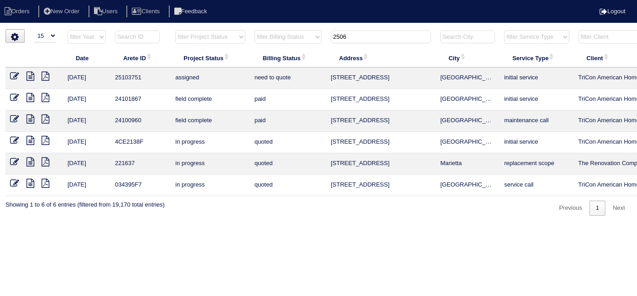
drag, startPoint x: 358, startPoint y: 39, endPoint x: 260, endPoint y: 41, distance: 98.1
click at [260, 41] on tr "filter Year -- Any Year -- 2025 2024 2023 2022 2021 2020 2019 filter Project St…" at bounding box center [400, 39] width 791 height 19
click at [213, 38] on select "filter Project Status -- Any Project Status -- new order assigned in progress f…" at bounding box center [210, 37] width 70 height 14
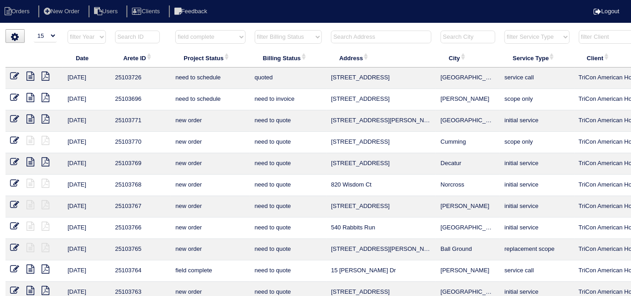
click at [175, 30] on select "filter Project Status -- Any Project Status -- new order assigned in progress f…" at bounding box center [210, 37] width 70 height 14
select select "field complete"
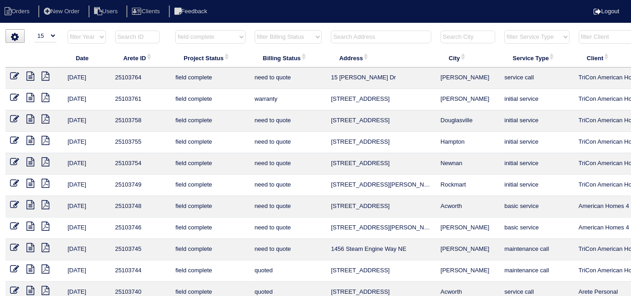
drag, startPoint x: 302, startPoint y: 31, endPoint x: 297, endPoint y: 36, distance: 6.5
click at [302, 32] on select "filter Billing Status -- Any Billing Status -- need to quote quoted need to inv…" at bounding box center [288, 37] width 67 height 14
select select "need to quote"
click at [255, 30] on select "filter Billing Status -- Any Billing Status -- need to quote quoted need to inv…" at bounding box center [288, 37] width 67 height 14
select select "field complete"
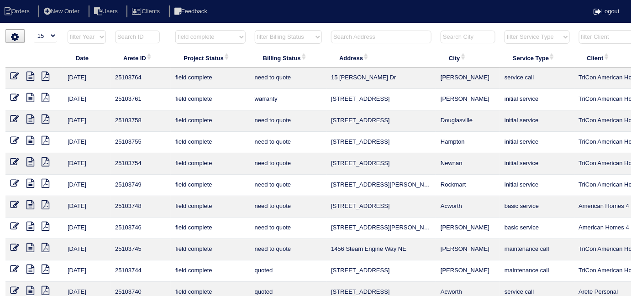
select select "need to quote"
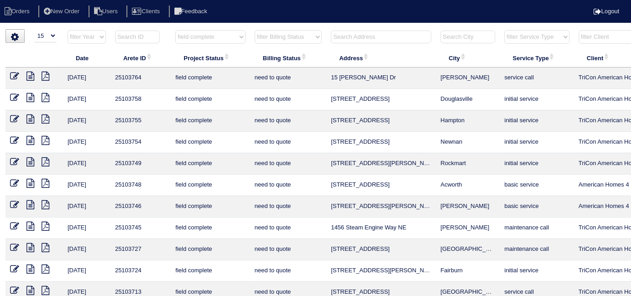
click at [43, 117] on icon at bounding box center [46, 119] width 8 height 9
drag, startPoint x: 185, startPoint y: 37, endPoint x: 188, endPoint y: 42, distance: 6.3
click at [185, 37] on select "filter Project Status -- Any Project Status -- new order assigned in progress f…" at bounding box center [210, 37] width 70 height 14
select select
click at [175, 30] on select "filter Project Status -- Any Project Status -- new order assigned in progress f…" at bounding box center [210, 37] width 70 height 14
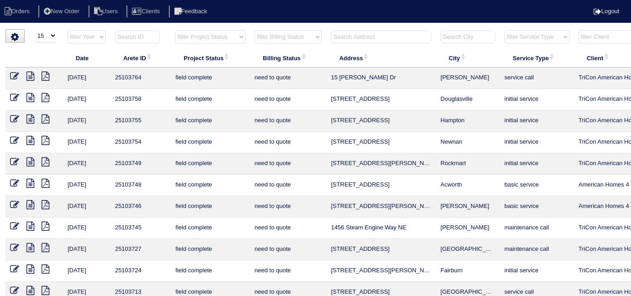
select select "need to quote"
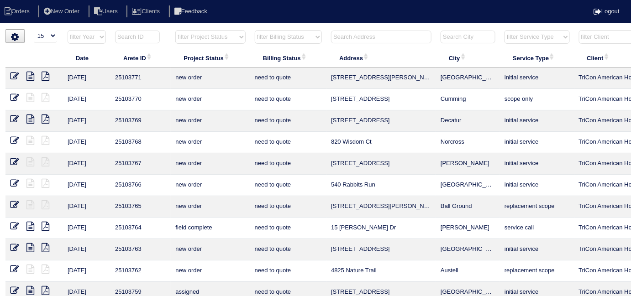
click at [283, 40] on select "filter Billing Status -- Any Billing Status -- need to quote quoted need to inv…" at bounding box center [288, 37] width 67 height 14
select select
click at [255, 30] on select "filter Billing Status -- Any Billing Status -- need to quote quoted need to inv…" at bounding box center [288, 37] width 67 height 14
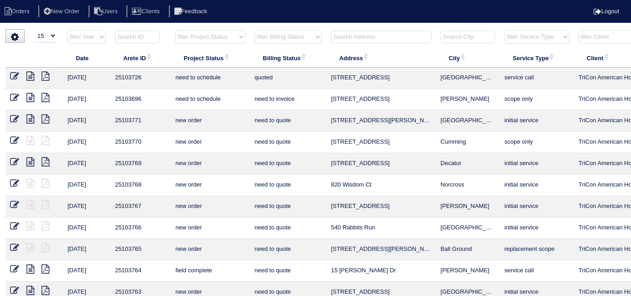
click at [349, 37] on input "text" at bounding box center [381, 37] width 100 height 13
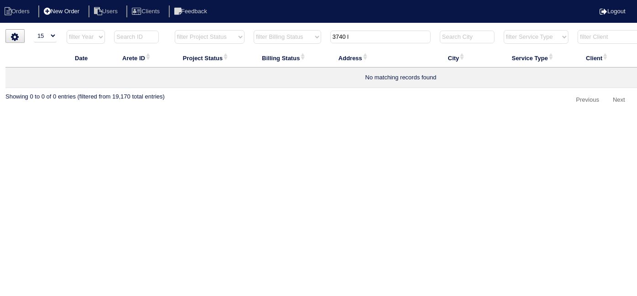
type input "3740 l"
click at [69, 13] on li "New Order" at bounding box center [62, 11] width 48 height 12
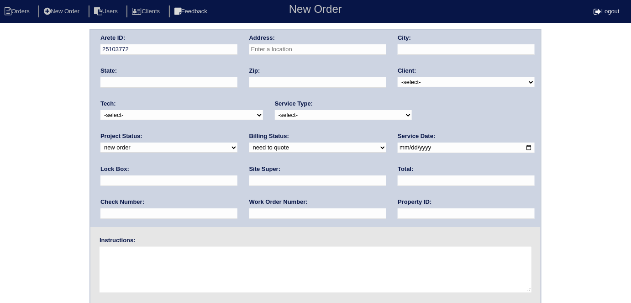
click at [287, 50] on input "text" at bounding box center [317, 49] width 137 height 10
drag, startPoint x: 289, startPoint y: 61, endPoint x: 372, endPoint y: 73, distance: 84.0
type input "3740 Longview Dr"
type input "Douglasville"
type input "GA"
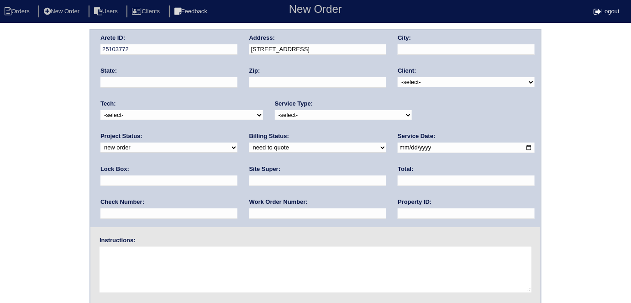
type input "30135"
click at [402, 81] on select "-select- TriCon American Homes American Homes 4 Rent First Key Homes Zillow The…" at bounding box center [465, 82] width 137 height 10
select select "1"
click at [398, 77] on select "-select- TriCon American Homes American Homes 4 Rent First Key Homes Zillow The…" at bounding box center [465, 82] width 137 height 10
click at [312, 113] on select "-select- initial service basic service maintenance call replacement scope servi…" at bounding box center [343, 115] width 137 height 10
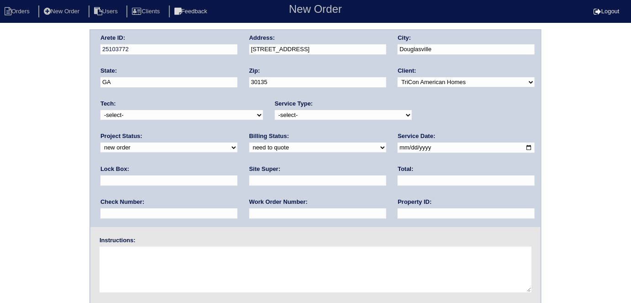
select select "scope only"
click at [275, 110] on select "-select- initial service basic service maintenance call replacement scope servi…" at bounding box center [343, 115] width 137 height 10
click at [397, 147] on input "date" at bounding box center [465, 147] width 137 height 10
type input "[DATE]"
click at [397, 213] on input "text" at bounding box center [465, 213] width 137 height 10
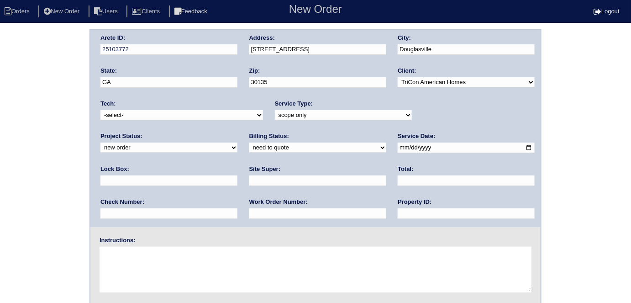
type input "N/A"
click at [249, 179] on input "text" at bounding box center [317, 180] width 137 height 10
type input "Eric Artherton"
click at [134, 258] on textarea at bounding box center [315, 269] width 432 height 46
type textarea "Scope for service/repairs needed"
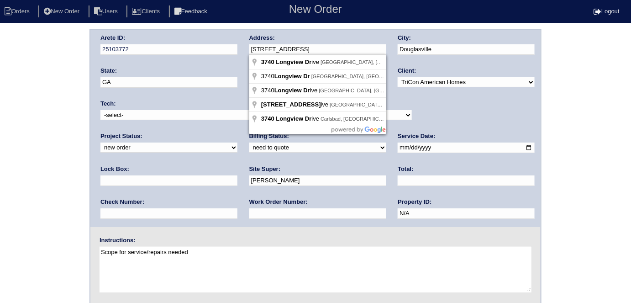
drag, startPoint x: 326, startPoint y: 49, endPoint x: 247, endPoint y: 48, distance: 79.4
click at [247, 48] on div "Arete ID: 25103772 Address: 3740 Longview Dr City: Douglasville State: GA Zip: …" at bounding box center [315, 128] width 450 height 197
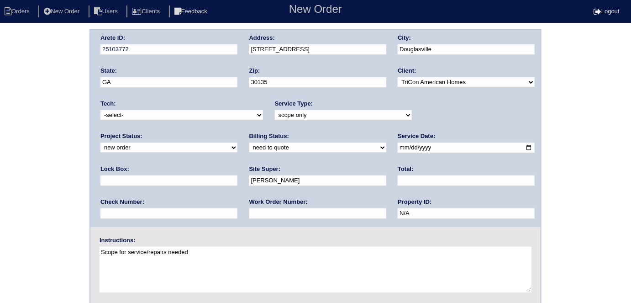
click at [47, 135] on div "Arete ID: 25103772 Address: 3740 Longview Dr City: Douglasville State: GA Zip: …" at bounding box center [315, 213] width 631 height 369
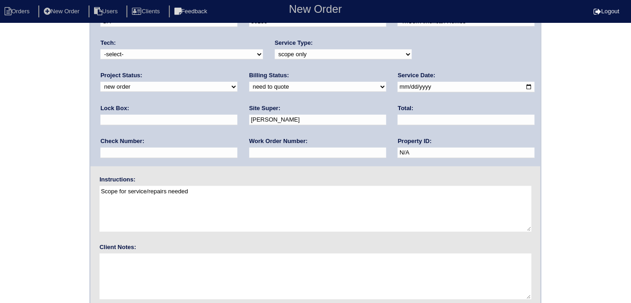
scroll to position [94, 0]
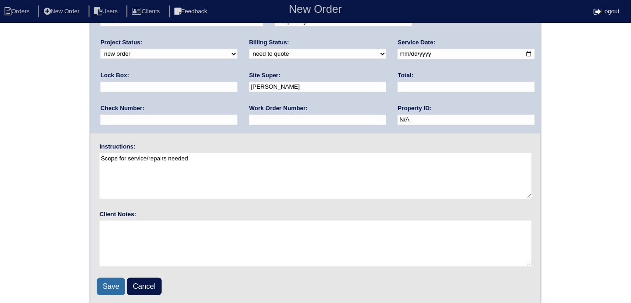
click at [106, 283] on input "Save" at bounding box center [111, 285] width 28 height 17
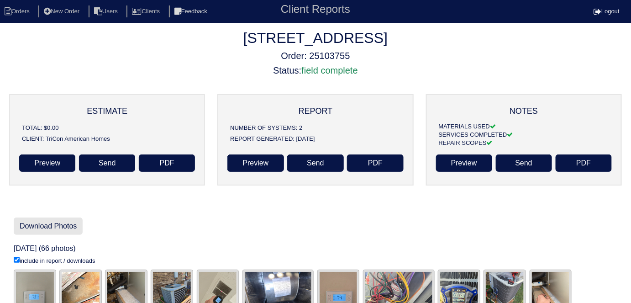
click at [52, 228] on link "Download Photos" at bounding box center [48, 225] width 69 height 17
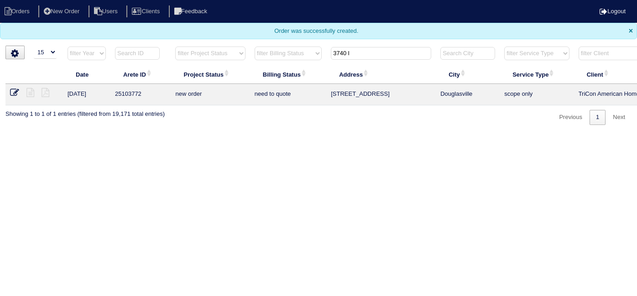
select select "15"
drag, startPoint x: 361, startPoint y: 52, endPoint x: 160, endPoint y: -8, distance: 209.8
click at [160, 0] on html "Orders New Order Users Clients Feedback Logout Orders New Order Users Clients M…" at bounding box center [318, 67] width 637 height 134
type input "211 h"
click at [30, 91] on icon at bounding box center [30, 92] width 8 height 9
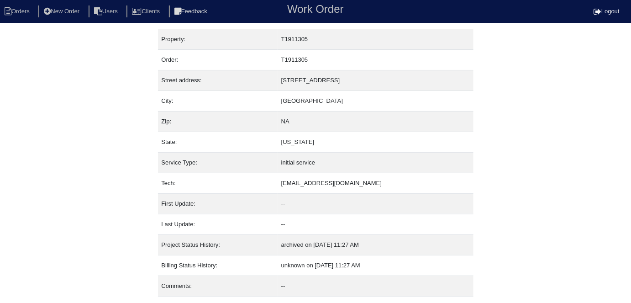
click at [95, 131] on div "Property: T1911305 Order: T1911305 Street address: [STREET_ADDRESS] City: [GEOG…" at bounding box center [315, 178] width 631 height 298
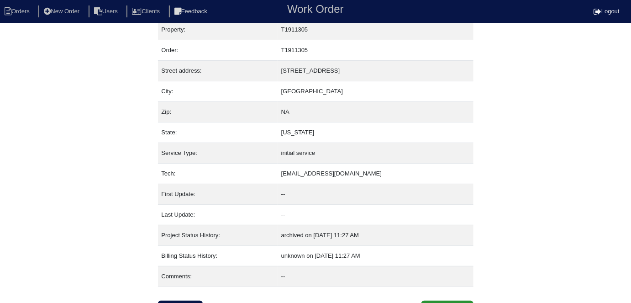
scroll to position [22, 0]
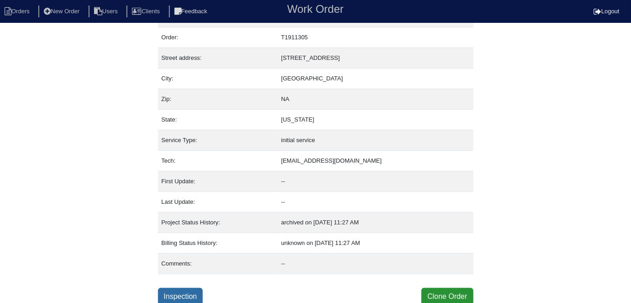
click at [172, 287] on link "Inspection" at bounding box center [180, 295] width 45 height 17
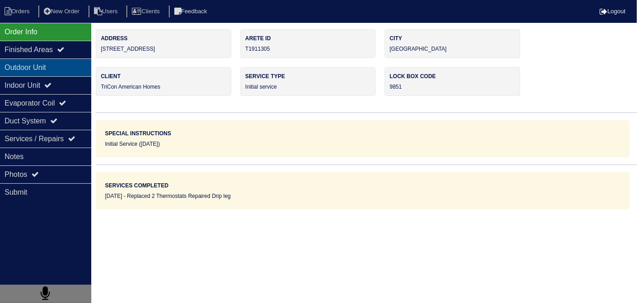
click at [28, 73] on div "Outdoor Unit" at bounding box center [45, 67] width 91 height 18
type textarea "2-Thermostats Drip leg"
type textarea "Replaced 2 Thermostats Repaired Drip leg"
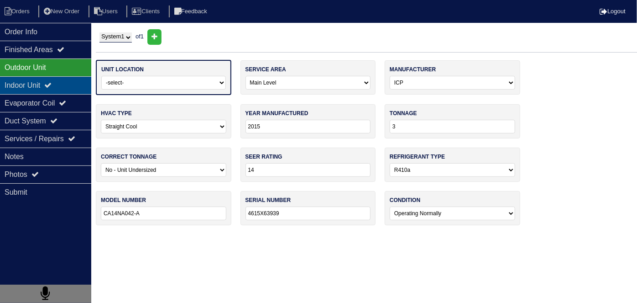
click at [30, 80] on div "Indoor Unit" at bounding box center [45, 85] width 91 height 18
type textarea "2-Thermostats Drip leg"
type textarea "Replaced 2 Thermostats Repaired Drip leg"
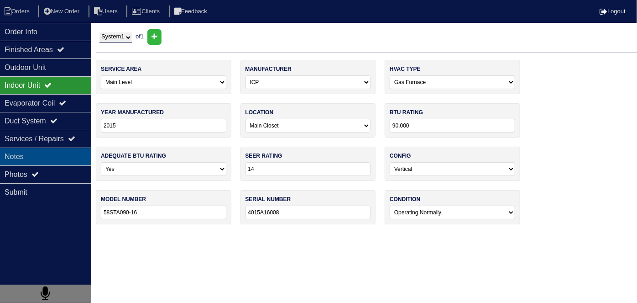
click at [47, 149] on div "Notes" at bounding box center [45, 156] width 91 height 18
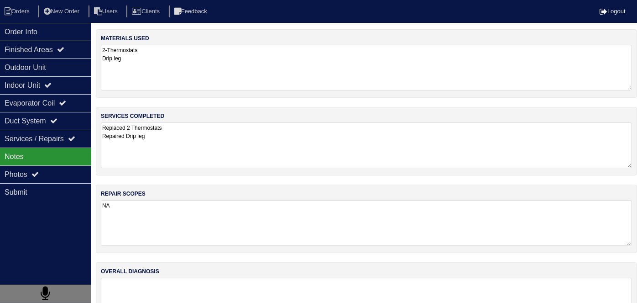
type textarea "2-Thermostats Drip leg"
type textarea "Replaced 2 Thermostats Repaired Drip leg"
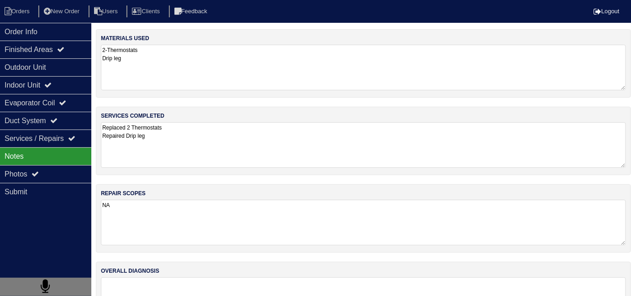
click at [209, 153] on textarea "Replaced 2 Thermostats Repaired Drip leg" at bounding box center [363, 145] width 525 height 46
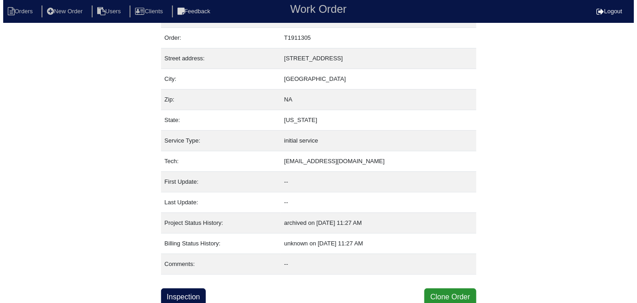
scroll to position [22, 0]
click at [423, 287] on button "Clone Order" at bounding box center [447, 295] width 52 height 17
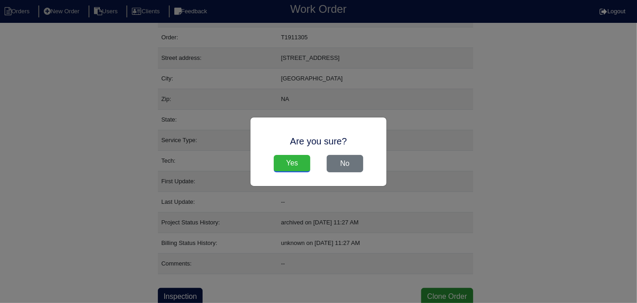
click at [303, 157] on input "Yes" at bounding box center [292, 163] width 37 height 17
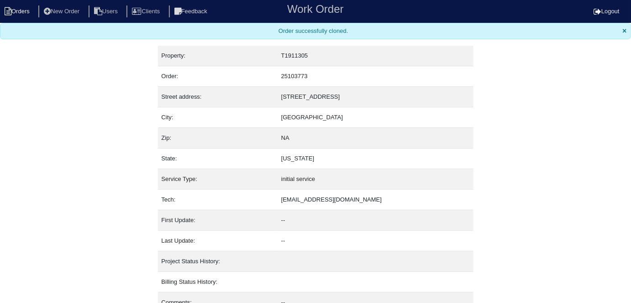
click at [19, 10] on li "Orders" at bounding box center [18, 11] width 37 height 12
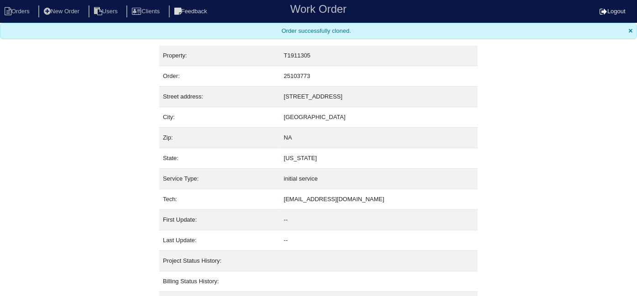
select select "15"
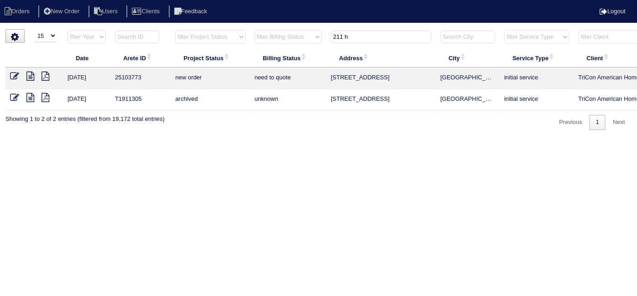
click at [15, 74] on icon at bounding box center [14, 76] width 9 height 9
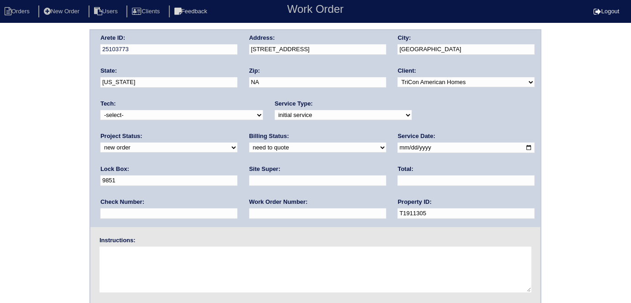
click at [249, 213] on input "text" at bounding box center [317, 213] width 137 height 10
type input "559350"
click at [249, 181] on input "text" at bounding box center [317, 180] width 137 height 10
type input "[PERSON_NAME] House"
drag, startPoint x: 417, startPoint y: 148, endPoint x: 363, endPoint y: 151, distance: 53.9
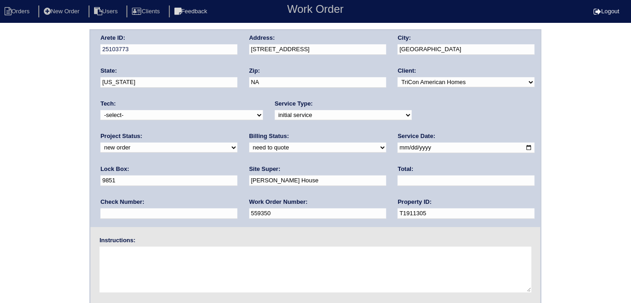
click at [368, 151] on div "Arete ID: 25103773 Address: 211 Hollyhock Lane City: Dallas State: Georgia Zip:…" at bounding box center [315, 128] width 450 height 197
type input "9310"
click at [168, 253] on textarea at bounding box center [315, 269] width 432 height 46
type textarea "Install smart tstats if needed"
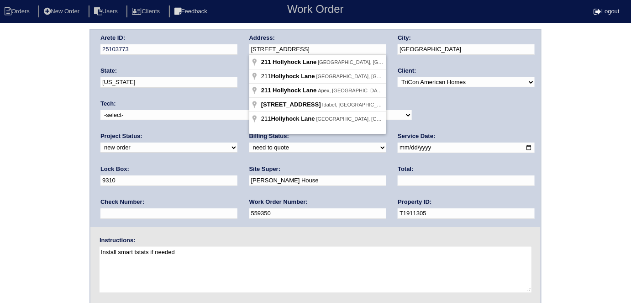
drag, startPoint x: 308, startPoint y: 47, endPoint x: 247, endPoint y: 47, distance: 61.2
click at [247, 47] on div "Arete ID: 25103773 Address: 211 Hollyhock Lane City: Dallas State: Georgia Zip:…" at bounding box center [315, 128] width 450 height 197
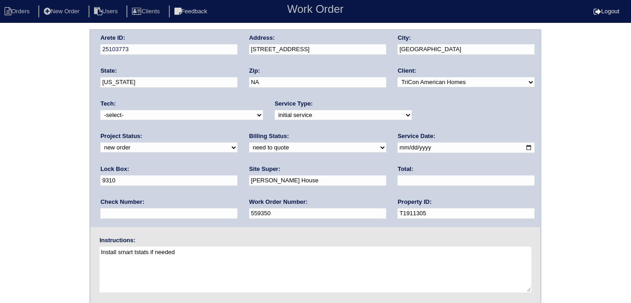
click at [1, 138] on div "Arete ID: 25103773 Address: [STREET_ADDRESS] City: [GEOGRAPHIC_DATA] State: [US…" at bounding box center [315, 213] width 631 height 369
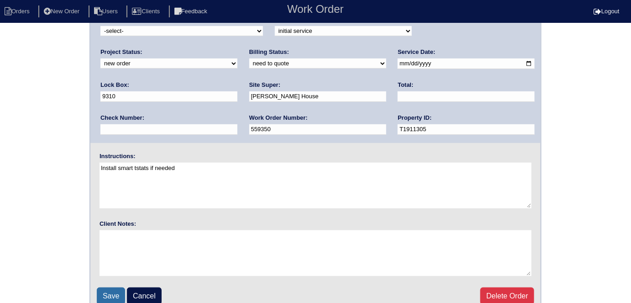
scroll to position [94, 0]
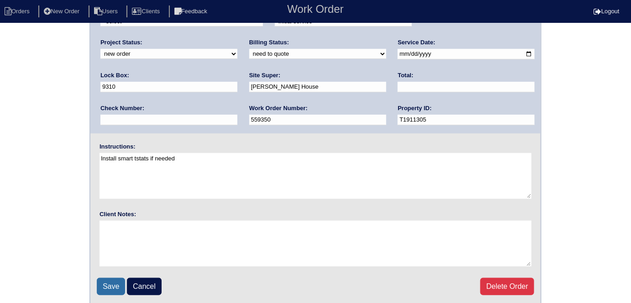
click at [119, 278] on input "Save" at bounding box center [111, 285] width 28 height 17
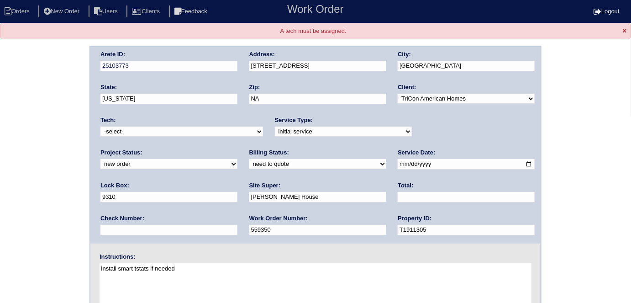
click at [148, 135] on select "-select- [EMAIL_ADDRESS][DOMAIN_NAME] [EMAIL_ADDRESS][DOMAIN_NAME] [EMAIL_ADDRE…" at bounding box center [181, 131] width 162 height 10
select select "33"
click at [100, 126] on select "-select- [EMAIL_ADDRESS][DOMAIN_NAME] [EMAIL_ADDRESS][DOMAIN_NAME] [EMAIL_ADDRE…" at bounding box center [181, 131] width 162 height 10
click at [8, 162] on div "Arete ID: 25103773 Address: [STREET_ADDRESS] City: [GEOGRAPHIC_DATA] State: [US…" at bounding box center [315, 230] width 631 height 369
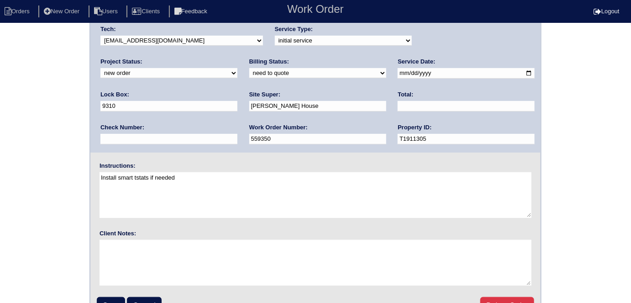
scroll to position [110, 0]
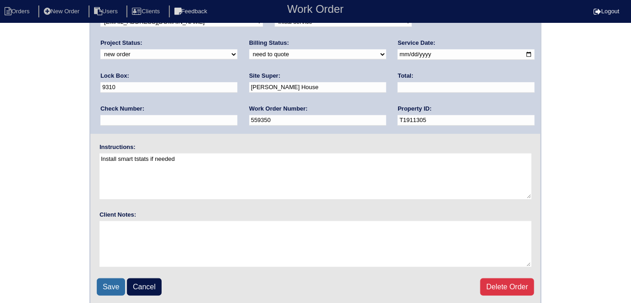
click at [108, 282] on input "Save" at bounding box center [111, 286] width 28 height 17
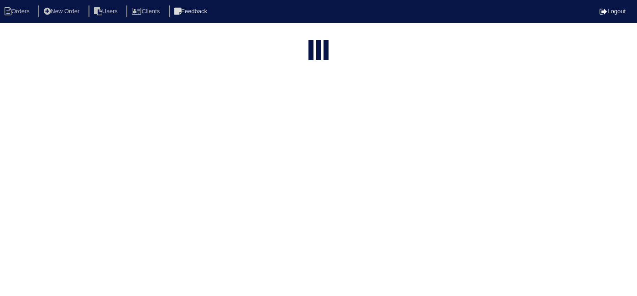
select select "15"
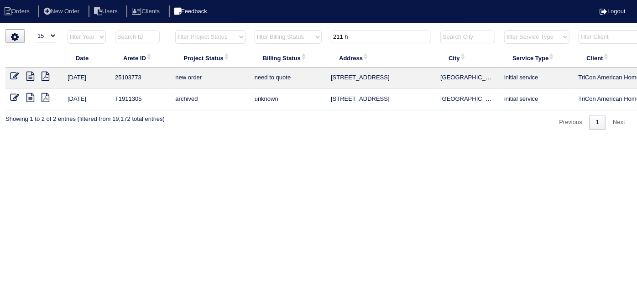
drag, startPoint x: 362, startPoint y: 37, endPoint x: 223, endPoint y: 14, distance: 141.5
click at [229, 29] on body "Orders New Order Users Clients Feedback Logout Orders New Order Users Clients M…" at bounding box center [318, 79] width 637 height 101
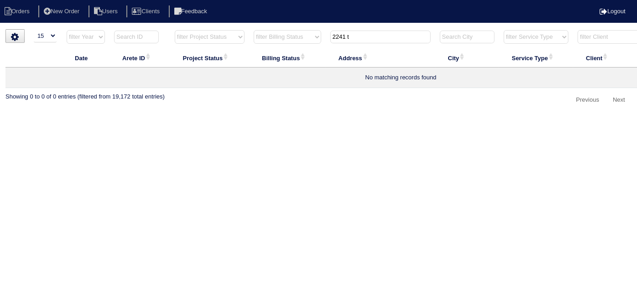
type input "2241 t"
click at [70, 2] on nav "Orders New Order Users Clients Feedback Logout" at bounding box center [318, 11] width 637 height 23
click at [68, 13] on li "New Order" at bounding box center [62, 11] width 48 height 12
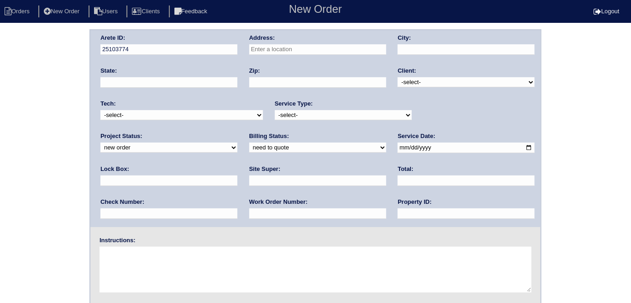
drag, startPoint x: 322, startPoint y: 56, endPoint x: 316, endPoint y: 47, distance: 11.5
click at [322, 56] on div "Address:" at bounding box center [317, 47] width 137 height 26
click at [315, 47] on input "text" at bounding box center [317, 49] width 137 height 10
click at [283, 50] on input "2241 tuley" at bounding box center [317, 49] width 137 height 10
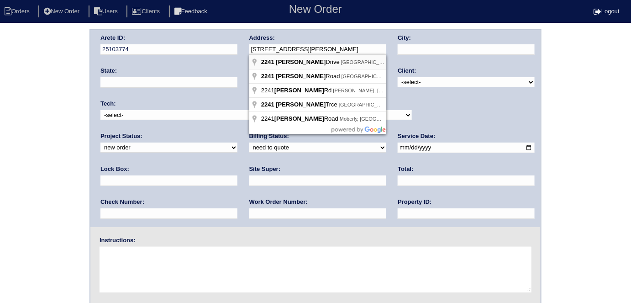
type input "[STREET_ADDRESS][PERSON_NAME]"
type input "Douglasville"
type input "GA"
type input "30135"
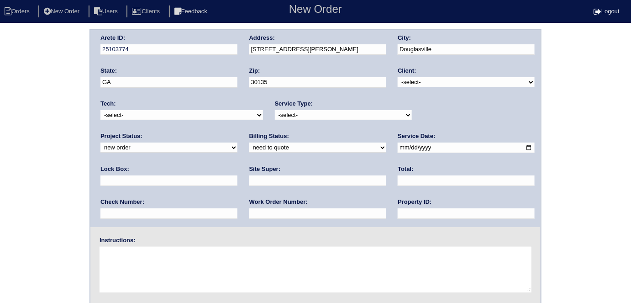
click at [411, 83] on select "-select- TriCon American Homes American Homes 4 Rent First Key Homes Zillow The…" at bounding box center [465, 82] width 137 height 10
select select "1"
click at [398, 77] on select "-select- TriCon American Homes American Homes 4 Rent First Key Homes Zillow The…" at bounding box center [465, 82] width 137 height 10
drag, startPoint x: 315, startPoint y: 112, endPoint x: 312, endPoint y: 119, distance: 7.4
click at [315, 112] on select "-select- initial service basic service maintenance call replacement scope servi…" at bounding box center [343, 115] width 137 height 10
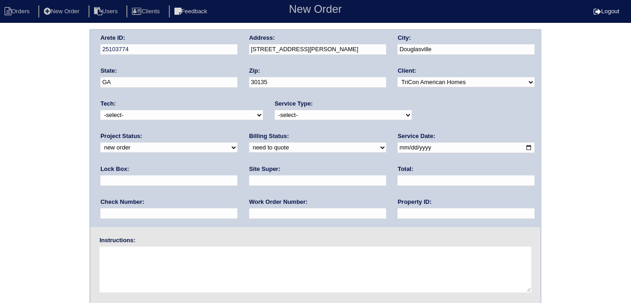
select select "initial service"
click at [275, 110] on select "-select- initial service basic service maintenance call replacement scope servi…" at bounding box center [343, 115] width 137 height 10
drag, startPoint x: 421, startPoint y: 145, endPoint x: 434, endPoint y: 166, distance: 24.6
click at [237, 175] on input "text" at bounding box center [168, 180] width 137 height 10
type input "9470"
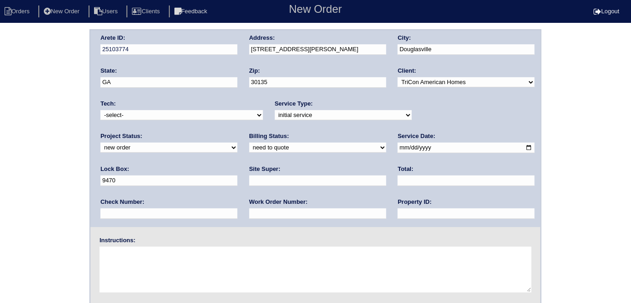
drag, startPoint x: 381, startPoint y: 147, endPoint x: 349, endPoint y: 151, distance: 32.2
click at [397, 146] on input "date" at bounding box center [465, 147] width 137 height 10
type input "2025-10-13"
click at [397, 211] on input "text" at bounding box center [465, 213] width 137 height 10
type input "N/A"
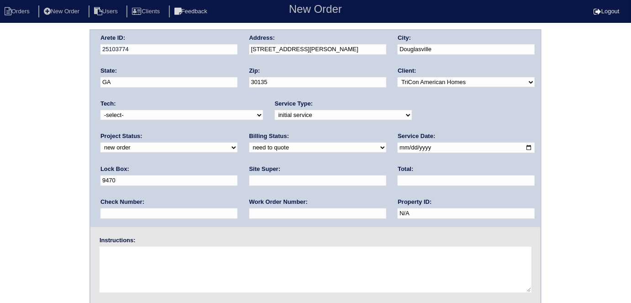
click at [249, 177] on input "text" at bounding box center [317, 180] width 137 height 10
type input "Darryl Glover"
click at [249, 214] on input "text" at bounding box center [317, 213] width 137 height 10
type input "559362"
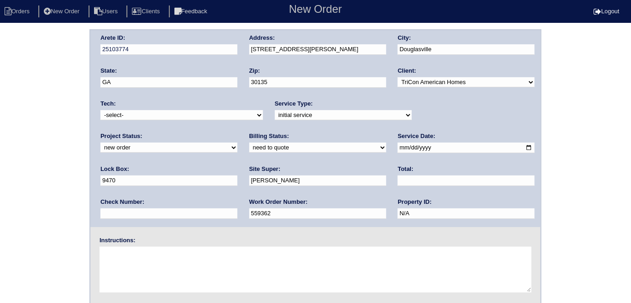
click at [135, 252] on textarea at bounding box center [315, 269] width 432 height 46
click at [145, 266] on textarea at bounding box center [315, 269] width 432 height 46
type textarea "Install smart tstats if needed"
click at [79, 255] on div "Arete ID: 25103774 Address: 2241 Tuley Dr City: Douglasville State: GA Zip: 301…" at bounding box center [315, 213] width 631 height 369
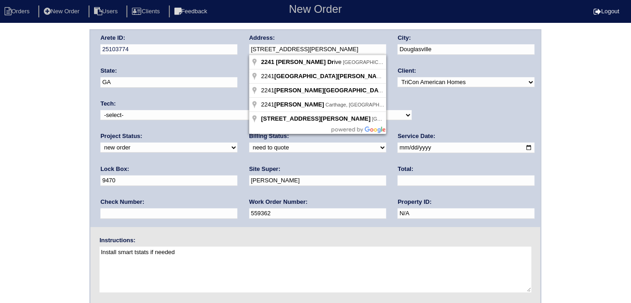
click at [222, 51] on div "Arete ID: 25103774 Address: 2241 Tuley Dr City: Douglasville State: GA Zip: 301…" at bounding box center [315, 128] width 450 height 197
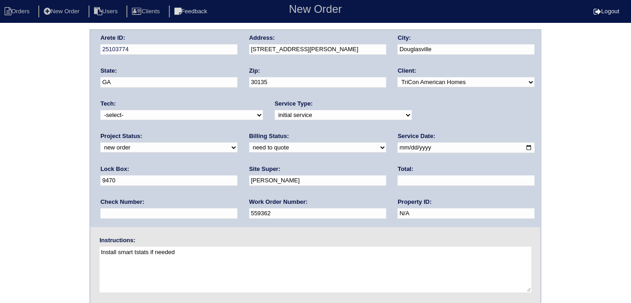
click at [33, 101] on div "Arete ID: 25103774 Address: 2241 Tuley Dr City: Douglasville State: GA Zip: 301…" at bounding box center [315, 213] width 631 height 369
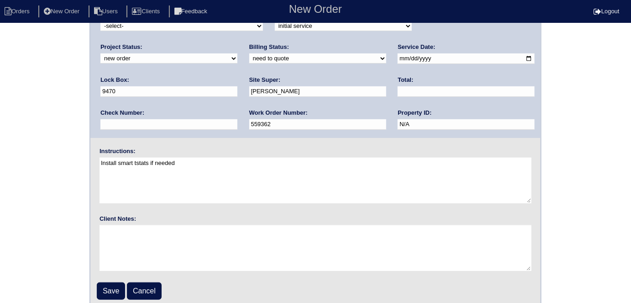
scroll to position [94, 0]
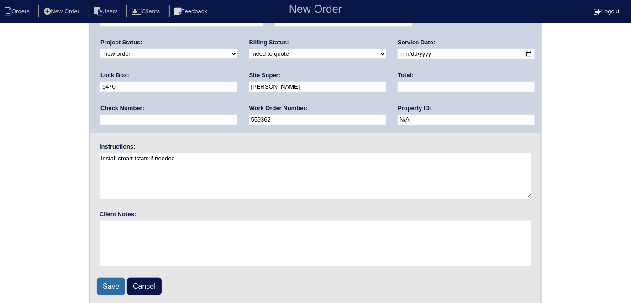
click at [110, 284] on input "Save" at bounding box center [111, 285] width 28 height 17
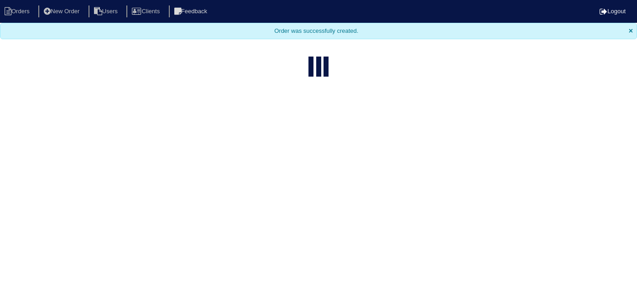
select select "15"
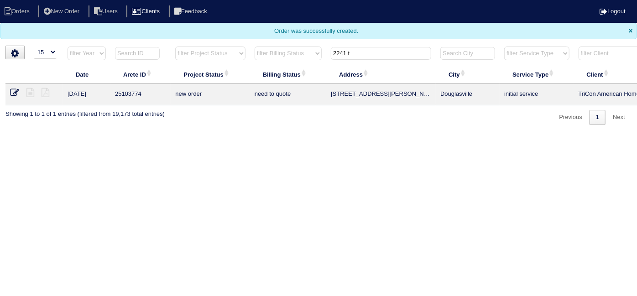
drag, startPoint x: 362, startPoint y: 51, endPoint x: 179, endPoint y: 16, distance: 186.3
click at [179, 16] on body "Orders New Order Users Clients Feedback Logout Orders New Order Users Clients M…" at bounding box center [318, 62] width 637 height 125
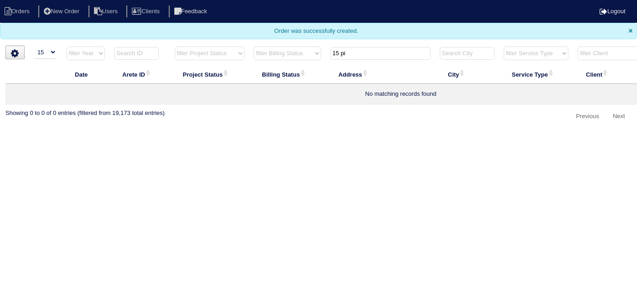
drag, startPoint x: 303, startPoint y: 46, endPoint x: 193, endPoint y: 20, distance: 113.4
click at [215, 28] on body "Orders New Order Users Clients Feedback Logout Orders New Order Users Clients M…" at bounding box center [318, 62] width 637 height 124
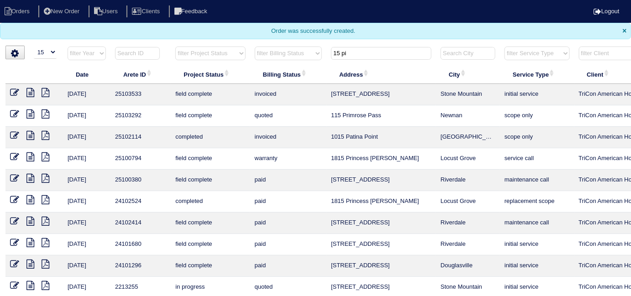
type input "15 pi"
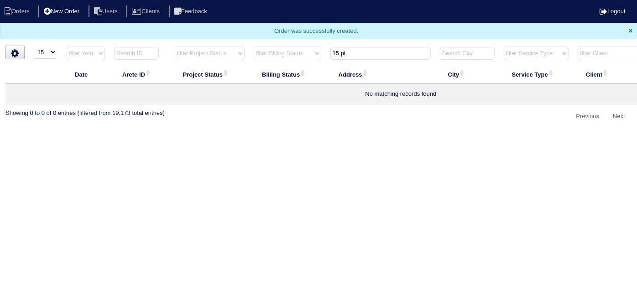
click at [63, 10] on li "New Order" at bounding box center [62, 11] width 48 height 12
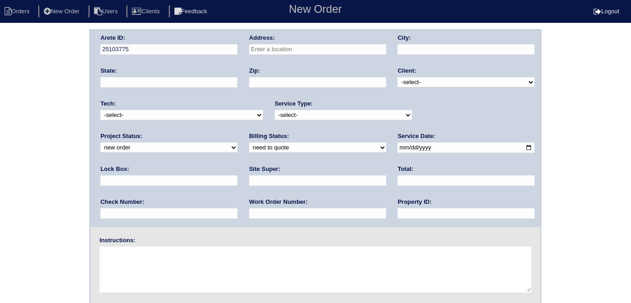
click at [295, 55] on div "Address:" at bounding box center [317, 47] width 137 height 26
click at [295, 52] on input "text" at bounding box center [317, 49] width 137 height 10
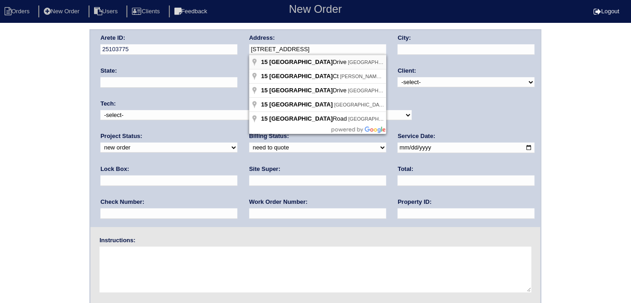
type input "[STREET_ADDRESS]"
type input "Powder Springs"
type input "GA"
type input "30127"
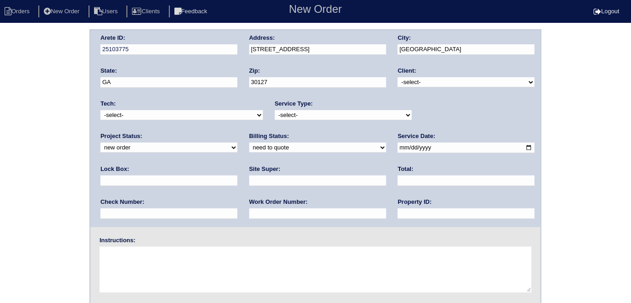
click at [322, 48] on input "[STREET_ADDRESS]" at bounding box center [317, 49] width 137 height 10
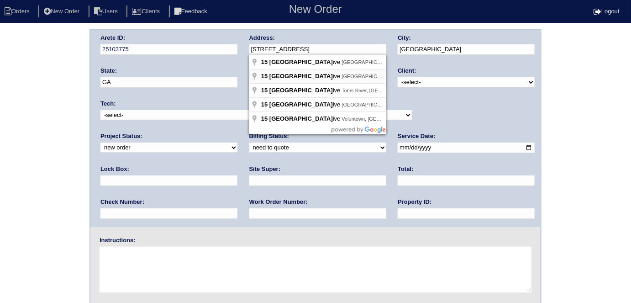
type input "[STREET_ADDRESS]"
type input "[PERSON_NAME]"
type input "30016"
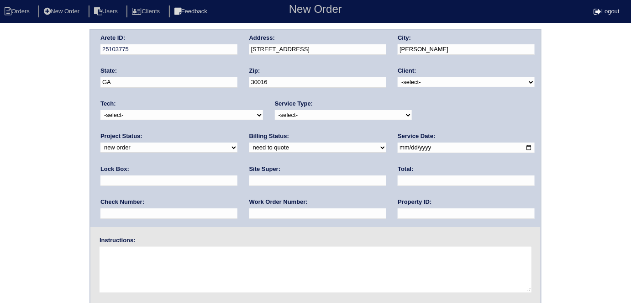
click at [397, 83] on div "Arete ID: 25103775 Address: 15 Pine Valley Dr City: Covington State: GA Zip: 30…" at bounding box center [315, 128] width 450 height 197
click at [405, 83] on select "-select- TriCon American Homes American Homes 4 Rent First Key Homes Zillow The…" at bounding box center [465, 82] width 137 height 10
select select "1"
click at [398, 77] on select "-select- TriCon American Homes American Homes 4 Rent First Key Homes Zillow The…" at bounding box center [465, 82] width 137 height 10
drag, startPoint x: 313, startPoint y: 116, endPoint x: 306, endPoint y: 119, distance: 7.8
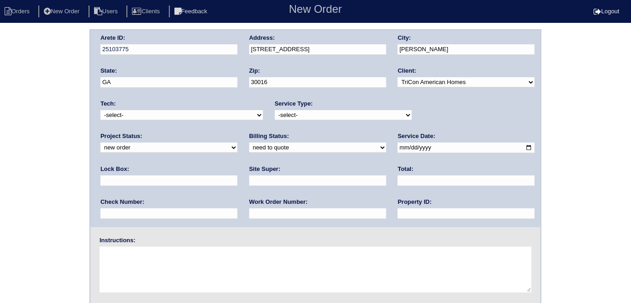
click at [313, 116] on select "-select- initial service basic service maintenance call replacement scope servi…" at bounding box center [343, 115] width 137 height 10
select select "initial service"
click at [275, 110] on select "-select- initial service basic service maintenance call replacement scope servi…" at bounding box center [343, 115] width 137 height 10
click at [237, 175] on input "text" at bounding box center [168, 180] width 137 height 10
type input "9310"
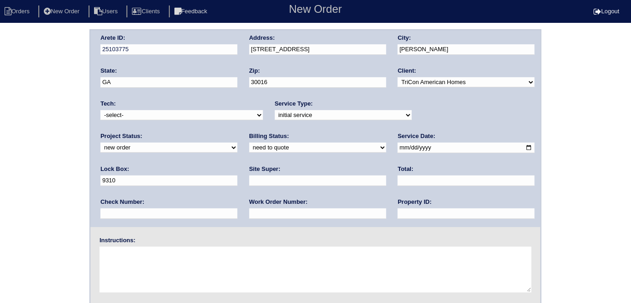
click at [397, 149] on input "date" at bounding box center [465, 147] width 137 height 10
type input "2025-10-13"
click at [397, 213] on input "text" at bounding box center [465, 213] width 137 height 10
type input "N/A"
click at [249, 183] on input "text" at bounding box center [317, 180] width 137 height 10
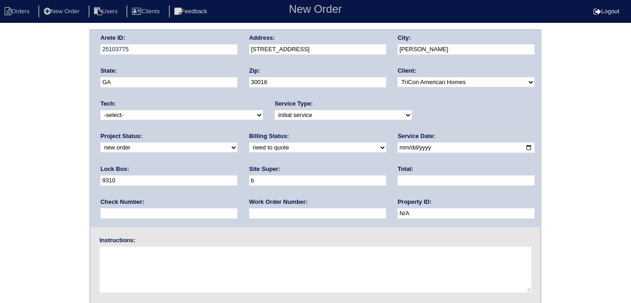
type input "Brian Perkins"
click at [249, 215] on input "text" at bounding box center [317, 213] width 137 height 10
type input "559369"
click at [141, 247] on textarea at bounding box center [315, 269] width 432 height 46
click at [120, 276] on textarea at bounding box center [315, 269] width 432 height 46
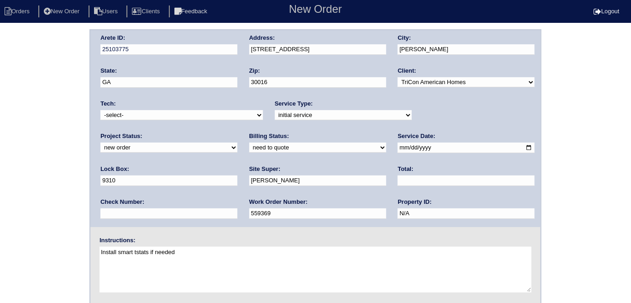
type textarea "Install smart tstats if needed"
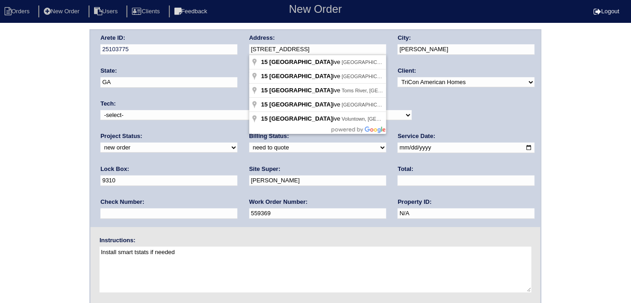
click at [220, 53] on div "Arete ID: 25103775 Address: 15 Pine Valley Dr City: Covington State: GA Zip: 30…" at bounding box center [315, 128] width 450 height 197
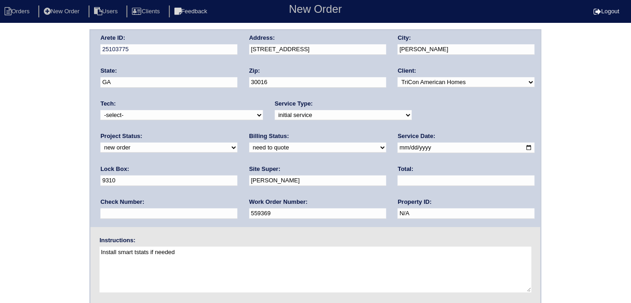
click at [14, 145] on div "Arete ID: 25103775 Address: 15 Pine Valley Dr City: Covington State: GA Zip: 30…" at bounding box center [315, 213] width 631 height 369
click at [41, 90] on div "Arete ID: 25103775 Address: 15 Pine Valley Dr City: Covington State: GA Zip: 30…" at bounding box center [315, 213] width 631 height 369
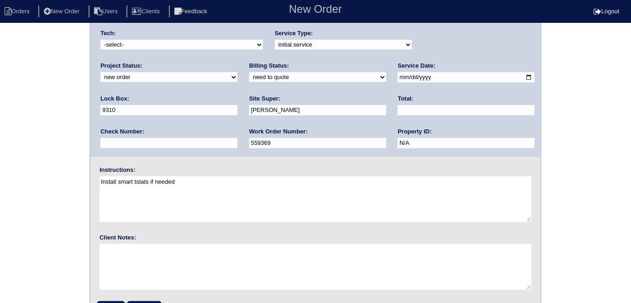
scroll to position [94, 0]
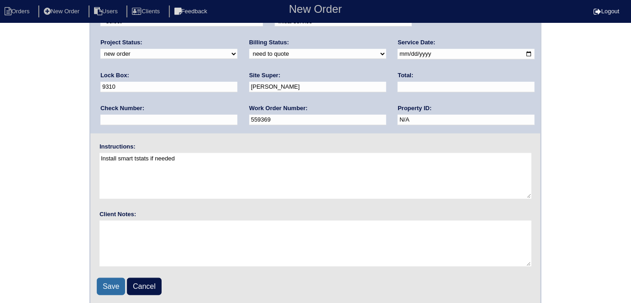
click at [105, 284] on input "Save" at bounding box center [111, 285] width 28 height 17
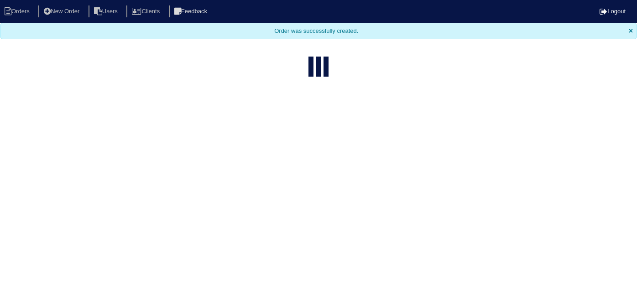
select select "15"
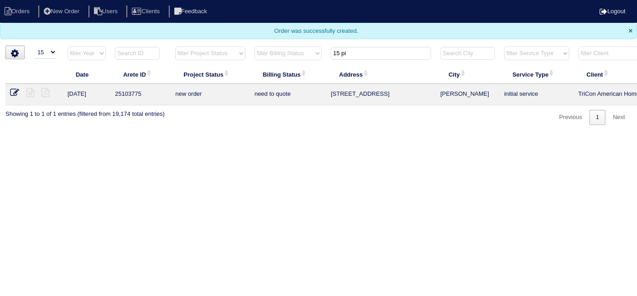
drag, startPoint x: 367, startPoint y: 58, endPoint x: 320, endPoint y: 58, distance: 47.0
click at [320, 58] on tr "filter Year -- Any Year -- 2025 2024 2023 2022 2021 2020 2019 filter Project St…" at bounding box center [400, 55] width 791 height 19
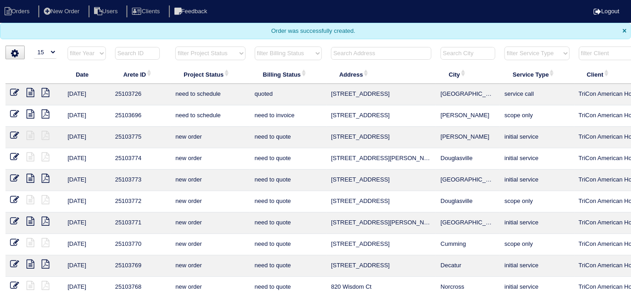
click at [401, 54] on input "text" at bounding box center [381, 53] width 100 height 13
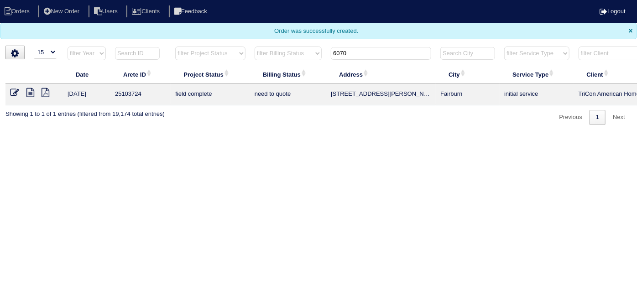
type input "6070"
click at [28, 93] on icon at bounding box center [30, 92] width 8 height 9
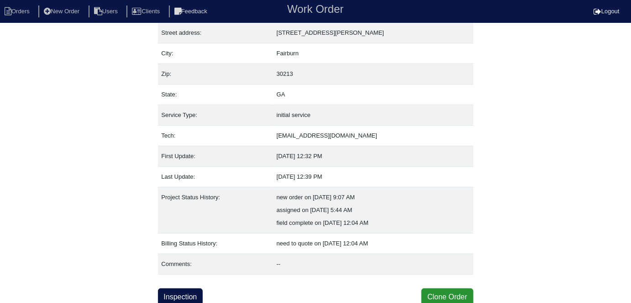
scroll to position [48, 0]
click at [191, 291] on link "Inspection" at bounding box center [180, 295] width 45 height 17
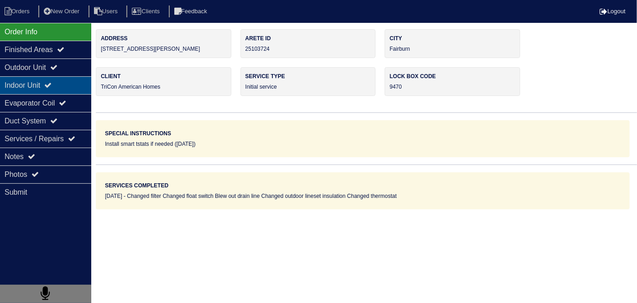
click at [9, 77] on div "Indoor Unit" at bounding box center [45, 85] width 91 height 18
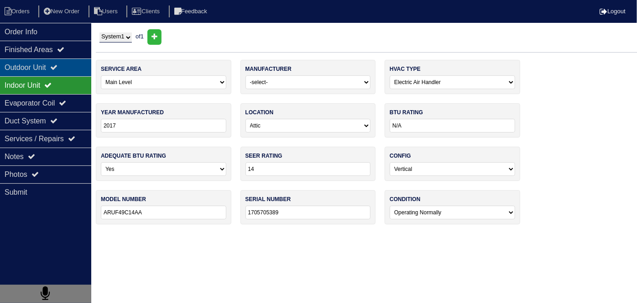
click at [15, 67] on div "Outdoor Unit" at bounding box center [45, 67] width 91 height 18
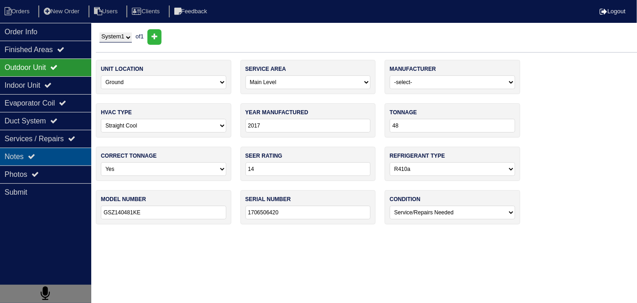
click at [34, 157] on icon at bounding box center [31, 155] width 7 height 7
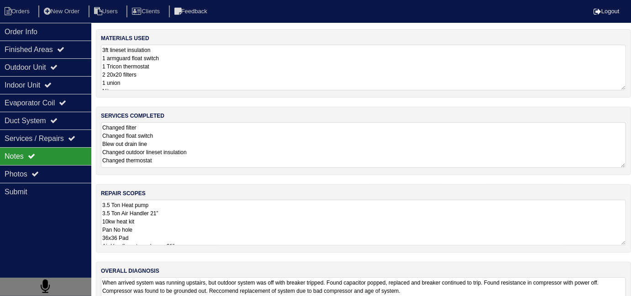
drag, startPoint x: 264, startPoint y: 214, endPoint x: 274, endPoint y: 215, distance: 10.1
click at [266, 214] on textarea "3.5 Ton Heat pump 3.5 Ton Air Handler 21” 10kw heat kit Pan No hole 36x36 Pad A…" at bounding box center [363, 223] width 525 height 46
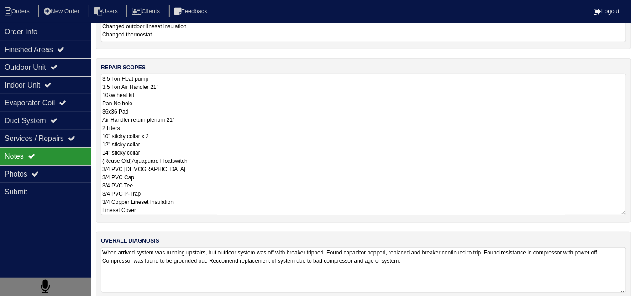
scroll to position [136, 0]
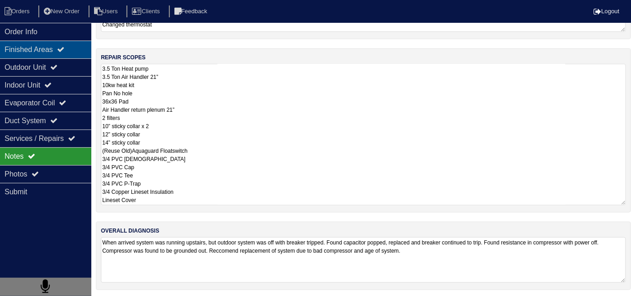
click at [8, 55] on div "Finished Areas" at bounding box center [45, 50] width 91 height 18
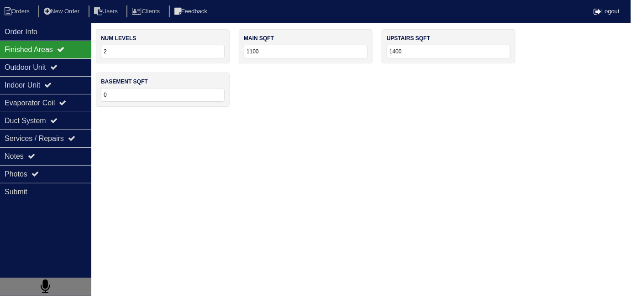
scroll to position [0, 0]
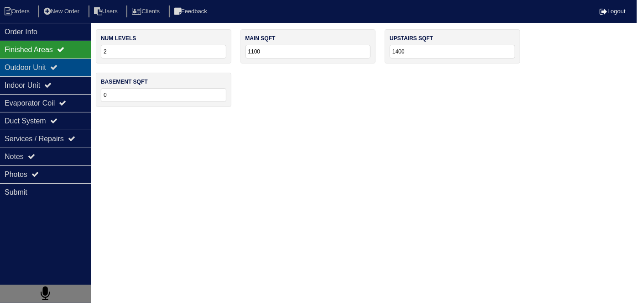
click at [10, 64] on div "Outdoor Unit" at bounding box center [45, 67] width 91 height 18
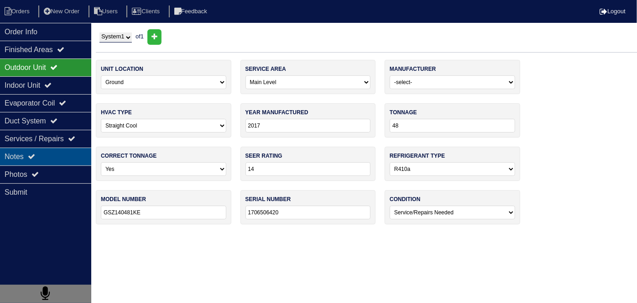
click at [31, 158] on icon at bounding box center [31, 155] width 7 height 7
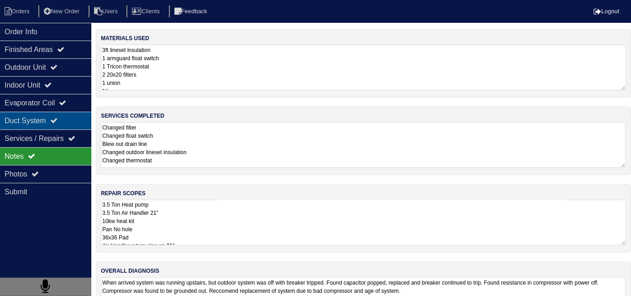
click at [43, 119] on div "Duct System" at bounding box center [45, 121] width 91 height 18
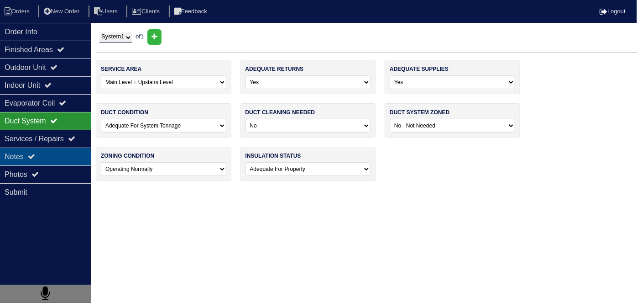
click at [37, 151] on div "Notes" at bounding box center [45, 156] width 91 height 18
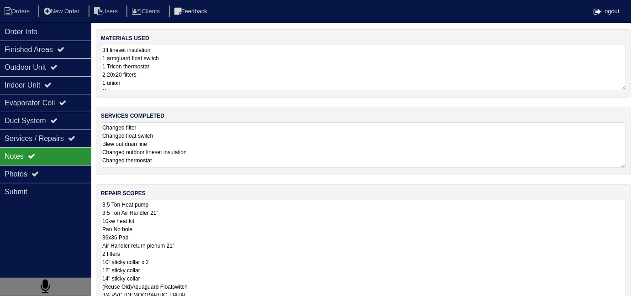
click at [271, 217] on textarea "3.5 Ton Heat pump 3.5 Ton Air Handler 21” 10kw heat kit Pan No hole 36x36 Pad A…" at bounding box center [363, 270] width 525 height 141
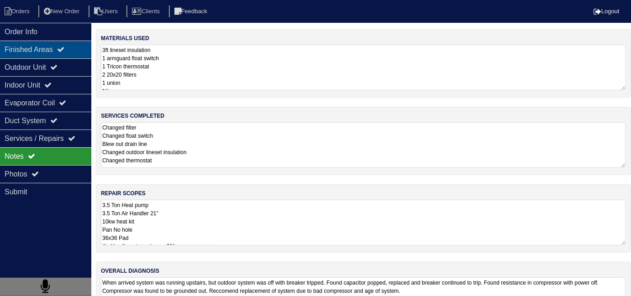
click at [73, 55] on div "Finished Areas" at bounding box center [45, 50] width 91 height 18
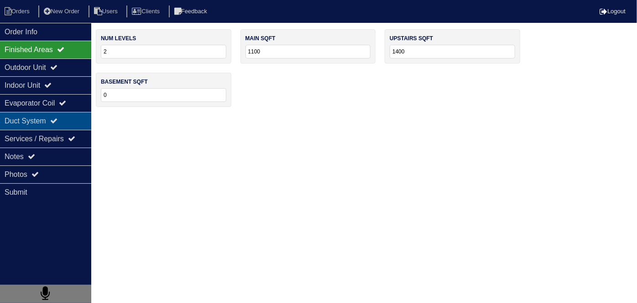
click at [52, 123] on div "Duct System" at bounding box center [45, 121] width 91 height 18
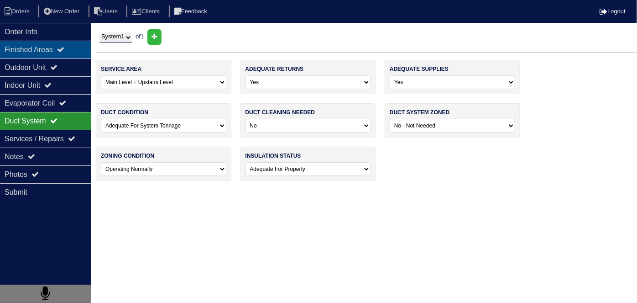
click at [42, 49] on div "Finished Areas" at bounding box center [45, 50] width 91 height 18
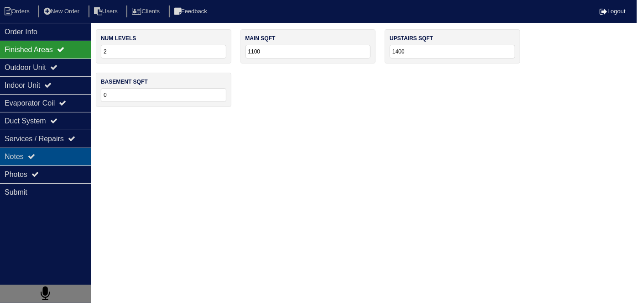
click at [37, 161] on div "Notes" at bounding box center [45, 156] width 91 height 18
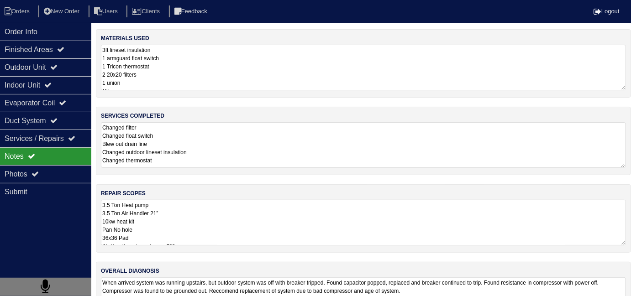
click at [274, 250] on div "repair scopes 3.5 Ton Heat pump 3.5 Ton Air Handler 21” 10kw heat kit Pan No ho…" at bounding box center [363, 218] width 535 height 68
click at [272, 242] on textarea "3.5 Ton Heat pump 3.5 Ton Air Handler 21” 10kw heat kit Pan No hole 36x36 Pad A…" at bounding box center [363, 223] width 525 height 46
click at [57, 35] on div "Order Info" at bounding box center [45, 32] width 91 height 18
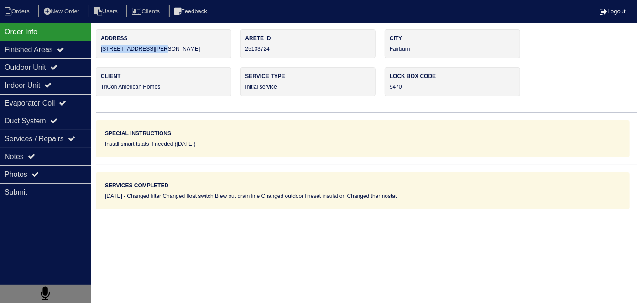
drag, startPoint x: 183, startPoint y: 49, endPoint x: 100, endPoint y: 54, distance: 83.7
click at [100, 54] on div "Address 6070 Autumn Green Dr" at bounding box center [164, 43] width 136 height 29
copy div "[STREET_ADDRESS][PERSON_NAME]"
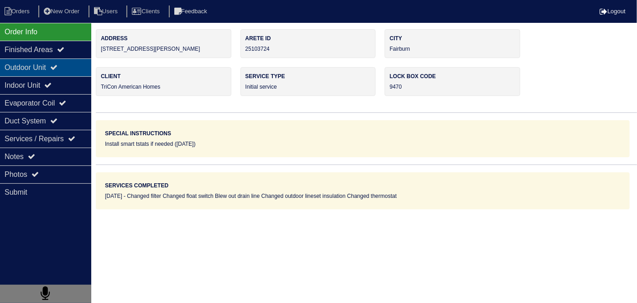
click at [50, 61] on div "Outdoor Unit" at bounding box center [45, 67] width 91 height 18
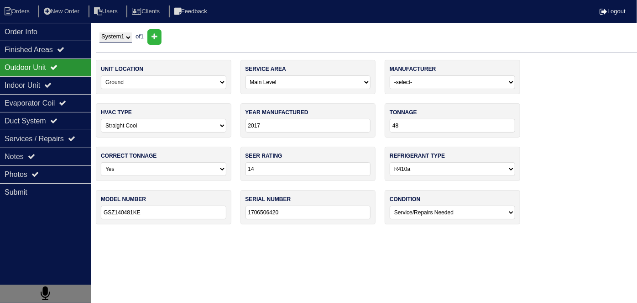
drag, startPoint x: 45, startPoint y: 151, endPoint x: 122, endPoint y: 21, distance: 151.0
click at [45, 151] on div "Notes" at bounding box center [45, 156] width 91 height 18
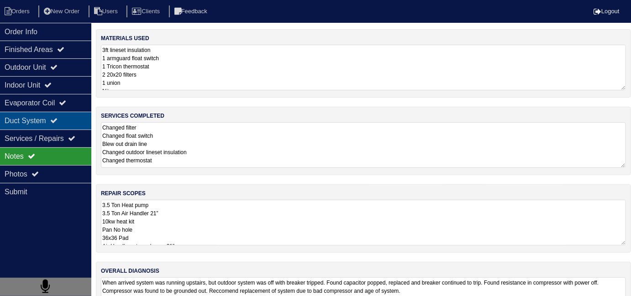
click at [60, 127] on div "Duct System" at bounding box center [45, 121] width 91 height 18
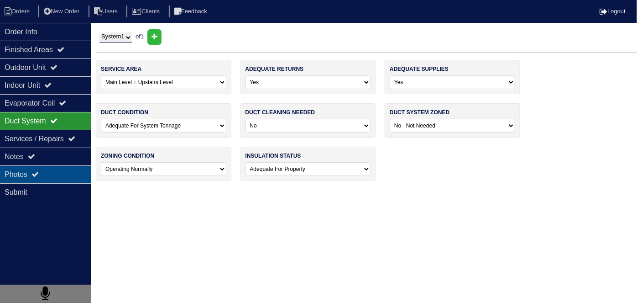
click at [59, 175] on div "Photos" at bounding box center [45, 174] width 91 height 18
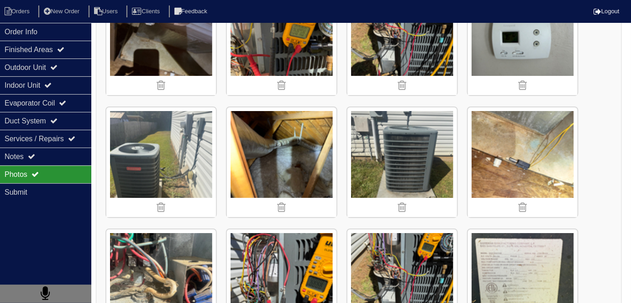
scroll to position [1036, 0]
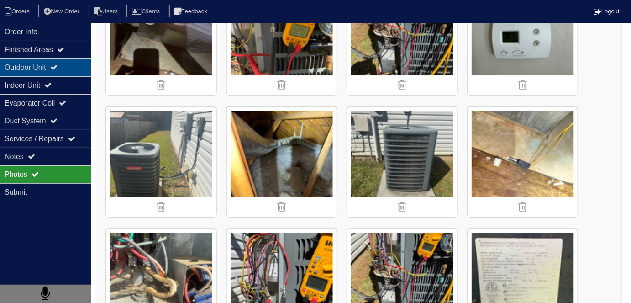
click at [22, 74] on div "Outdoor Unit" at bounding box center [45, 67] width 91 height 18
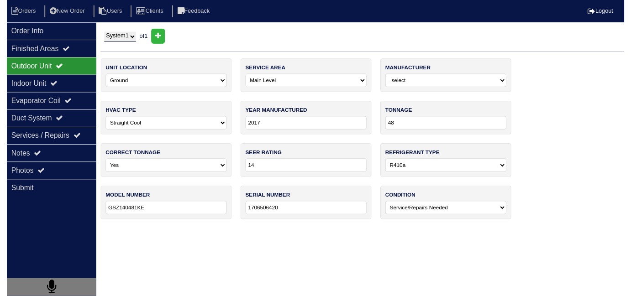
scroll to position [0, 0]
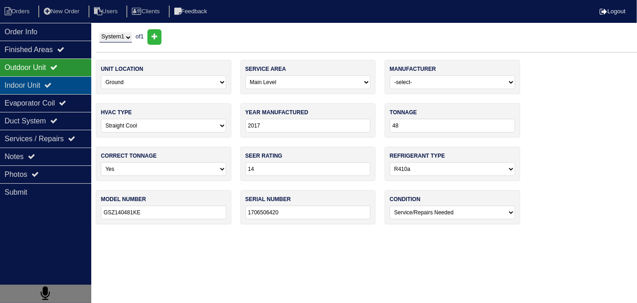
click at [22, 85] on div "Indoor Unit" at bounding box center [45, 85] width 91 height 18
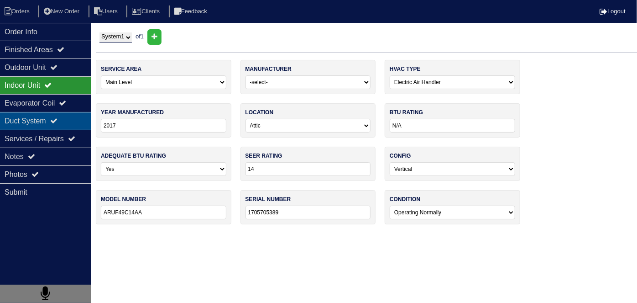
click at [34, 122] on div "Duct System" at bounding box center [45, 121] width 91 height 18
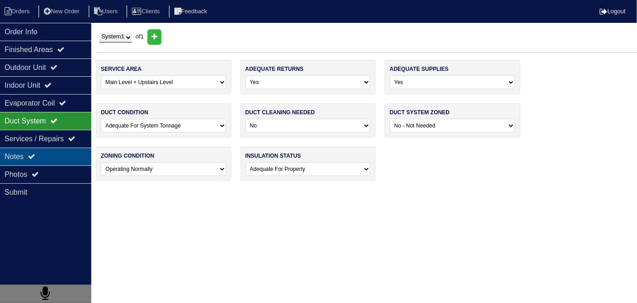
click at [34, 156] on icon at bounding box center [31, 155] width 7 height 7
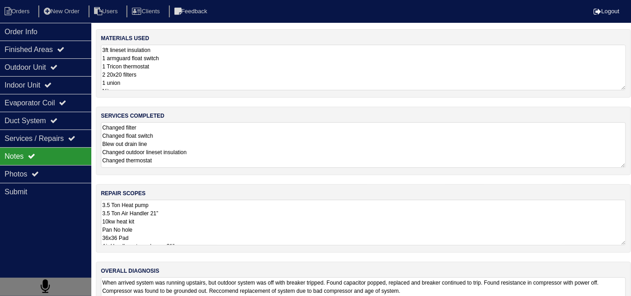
click at [269, 217] on textarea "3.5 Ton Heat pump 3.5 Ton Air Handler 21” 10kw heat kit Pan No hole 36x36 Pad A…" at bounding box center [363, 223] width 525 height 46
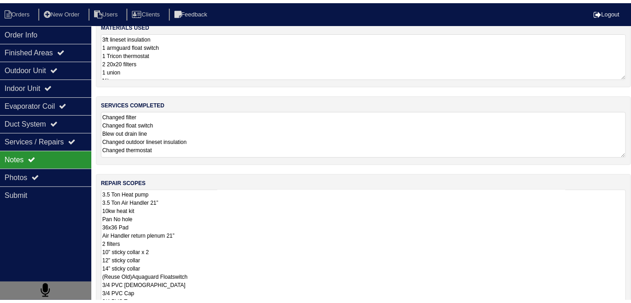
scroll to position [12, 0]
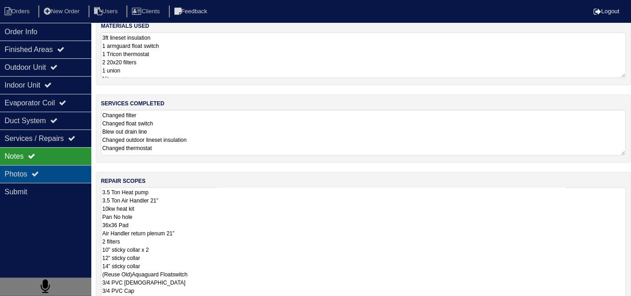
click at [37, 172] on icon at bounding box center [34, 173] width 7 height 7
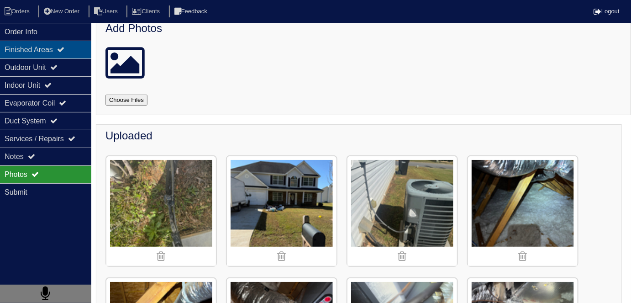
click at [16, 57] on div "Finished Areas" at bounding box center [45, 50] width 91 height 18
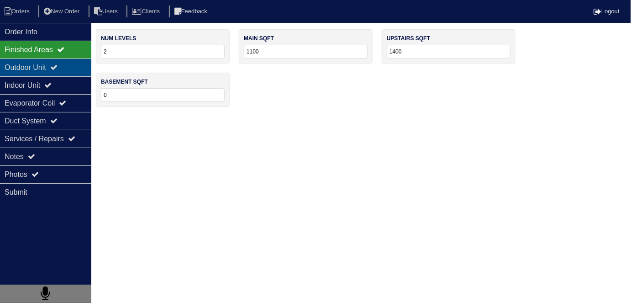
scroll to position [0, 0]
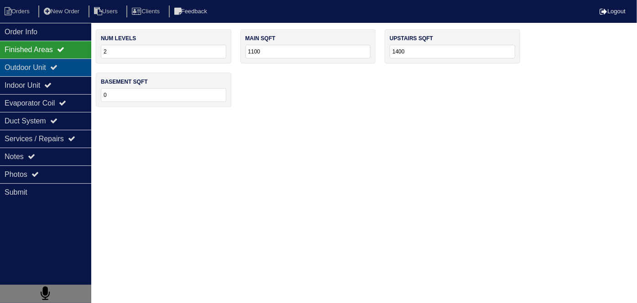
click at [14, 61] on div "Outdoor Unit" at bounding box center [45, 67] width 91 height 18
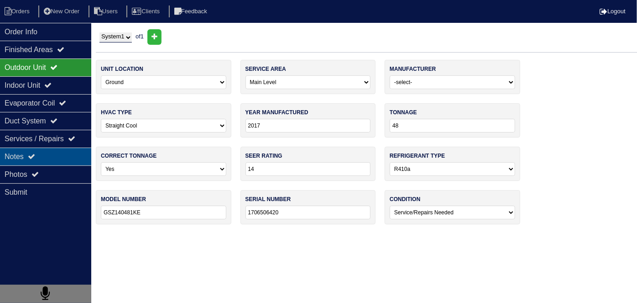
click at [19, 149] on div "Notes" at bounding box center [45, 156] width 91 height 18
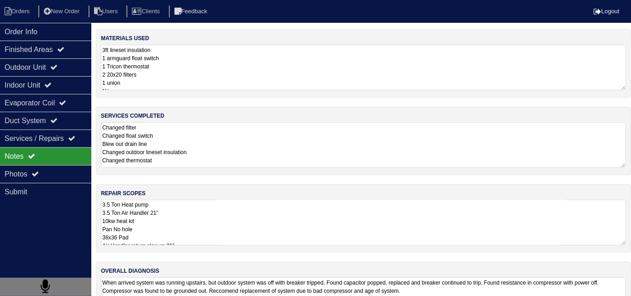
click at [241, 215] on textarea "3.5 Ton Heat pump 3.5 Ton Air Handler 21” 10kw heat kit Pan No hole 36x36 Pad A…" at bounding box center [363, 223] width 525 height 46
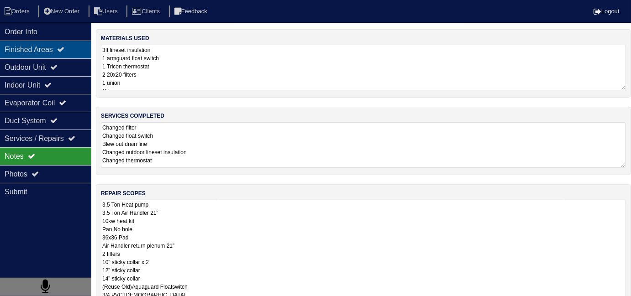
click at [76, 54] on div "Finished Areas" at bounding box center [45, 50] width 91 height 18
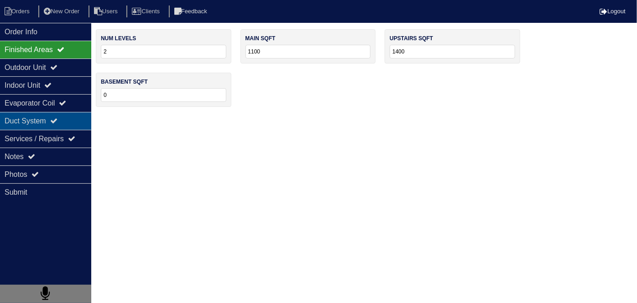
click at [50, 112] on div "Duct System" at bounding box center [45, 121] width 91 height 18
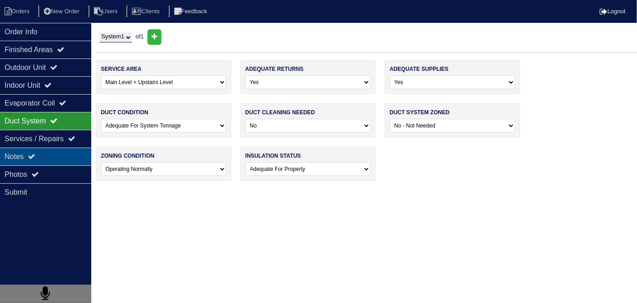
click at [63, 155] on div "Notes" at bounding box center [45, 156] width 91 height 18
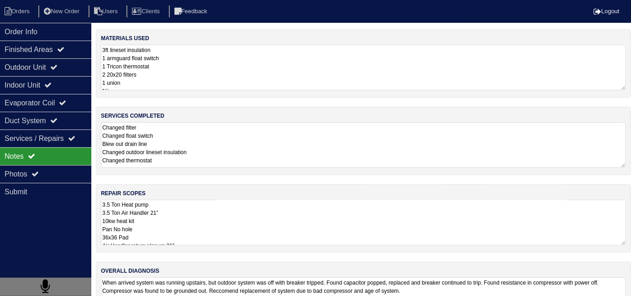
click at [201, 229] on textarea "3.5 Ton Heat pump 3.5 Ton Air Handler 21” 10kw heat kit Pan No hole 36x36 Pad A…" at bounding box center [363, 223] width 525 height 46
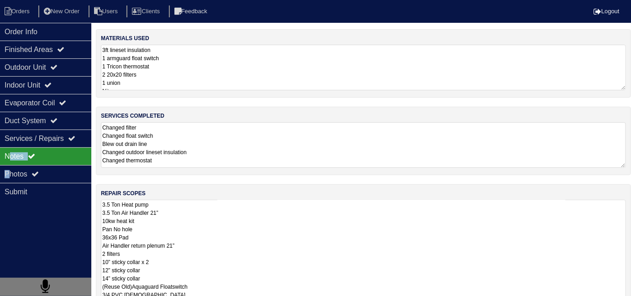
drag, startPoint x: 9, startPoint y: 174, endPoint x: 26, endPoint y: 200, distance: 30.4
click at [26, 200] on div "Order Info Finished Areas Outdoor Unit Indoor Unit Evaporator Coil Duct System …" at bounding box center [45, 171] width 91 height 296
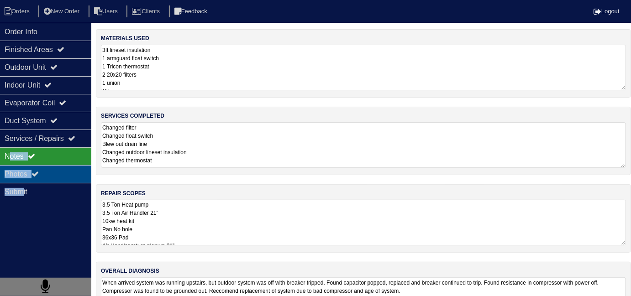
click at [37, 181] on div "Order Info Finished Areas Outdoor Unit Indoor Unit Evaporator Coil Duct System …" at bounding box center [45, 171] width 91 height 296
click at [37, 181] on div "Photos" at bounding box center [45, 174] width 91 height 18
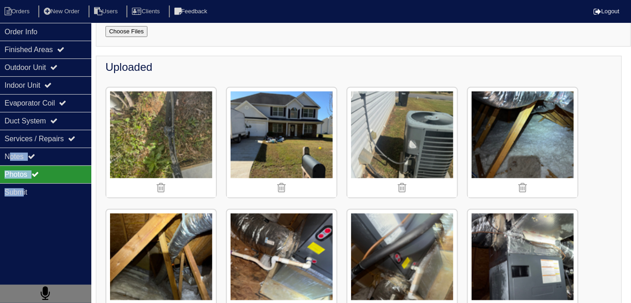
click at [276, 209] on img at bounding box center [282, 264] width 110 height 110
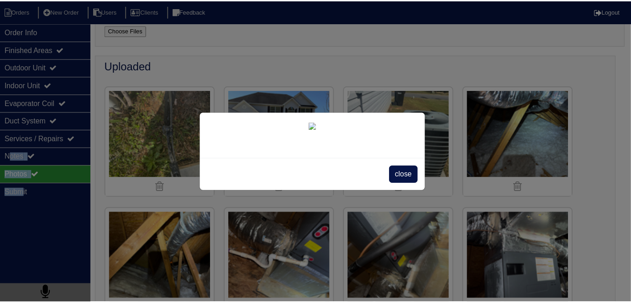
scroll to position [82, 0]
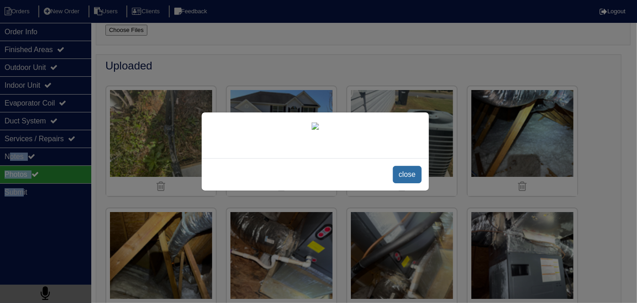
click at [410, 183] on span "close" at bounding box center [407, 174] width 29 height 17
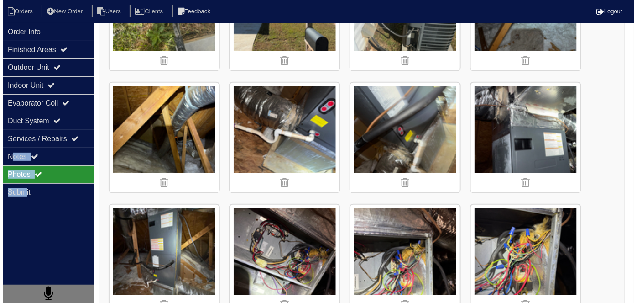
scroll to position [207, 0]
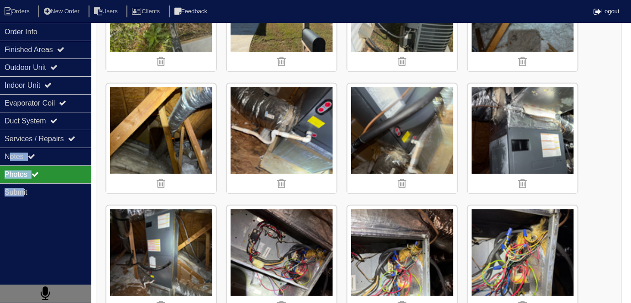
click at [473, 140] on img at bounding box center [523, 139] width 110 height 110
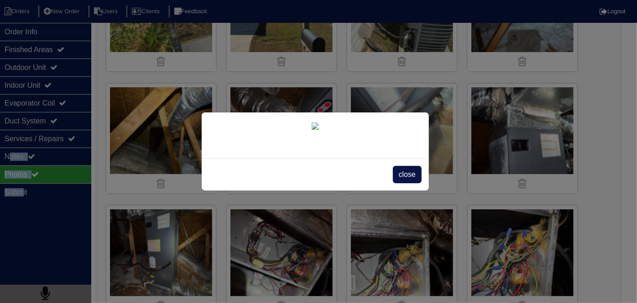
scroll to position [52, 0]
click at [405, 183] on span "close" at bounding box center [407, 174] width 29 height 17
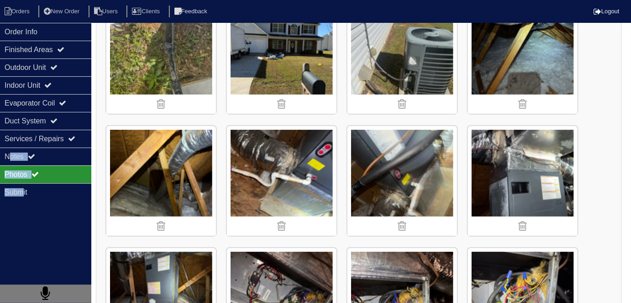
scroll to position [164, 0]
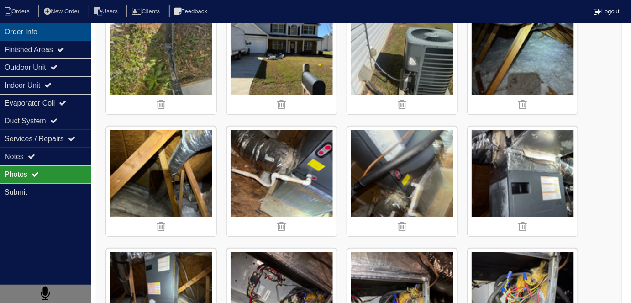
click at [45, 31] on div "Order Info" at bounding box center [45, 32] width 91 height 18
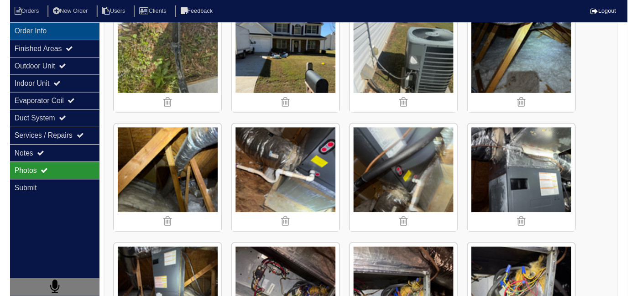
scroll to position [0, 0]
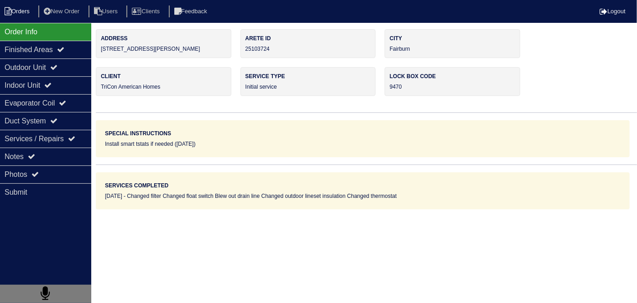
click at [13, 11] on li "Orders" at bounding box center [18, 11] width 37 height 12
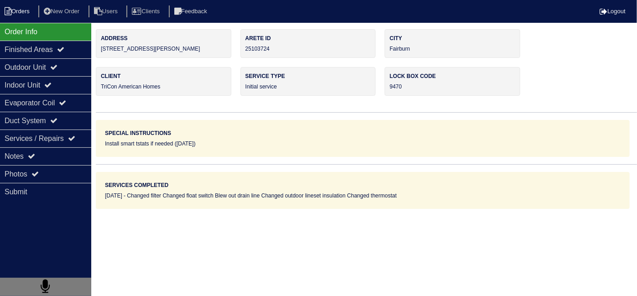
select select "15"
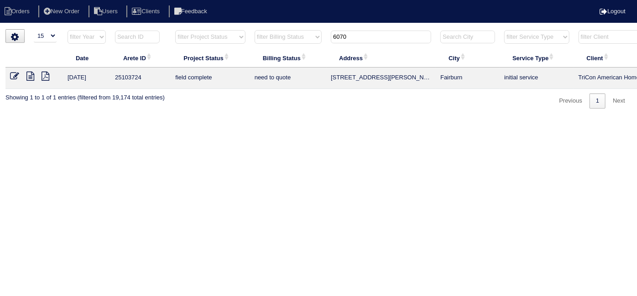
click at [30, 77] on icon at bounding box center [30, 76] width 8 height 9
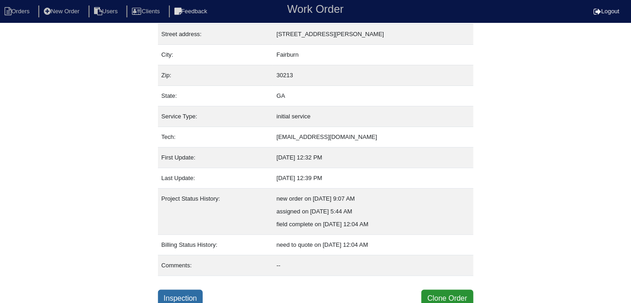
scroll to position [48, 0]
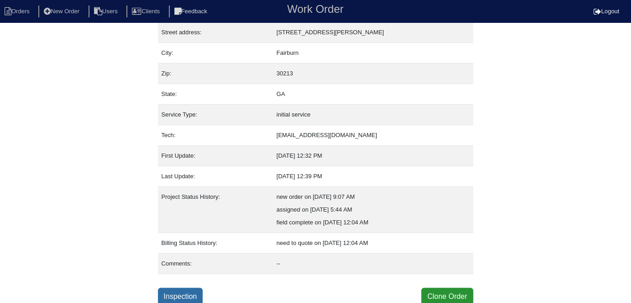
click at [188, 291] on link "Inspection" at bounding box center [180, 295] width 45 height 17
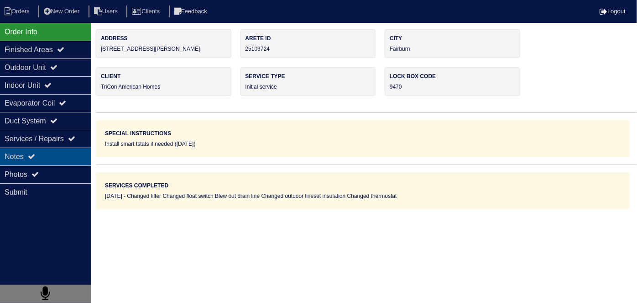
click at [33, 160] on div "Notes" at bounding box center [45, 156] width 91 height 18
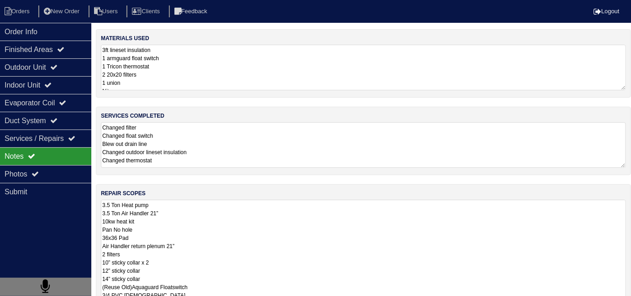
click at [152, 208] on textarea "3.5 Ton Heat pump 3.5 Ton Air Handler 21” 10kw heat kit Pan No hole 36x36 Pad A…" at bounding box center [363, 270] width 525 height 141
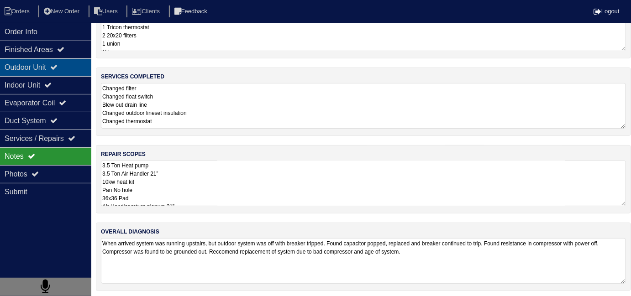
click at [39, 71] on div "Outdoor Unit" at bounding box center [45, 67] width 91 height 18
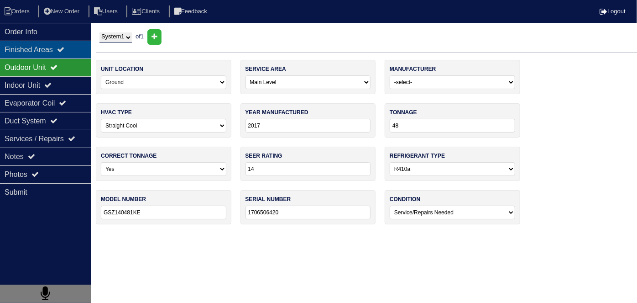
click at [58, 41] on div "Finished Areas" at bounding box center [45, 50] width 91 height 18
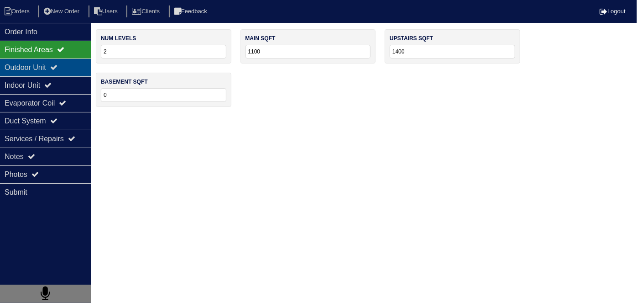
click at [48, 68] on div "Outdoor Unit" at bounding box center [45, 67] width 91 height 18
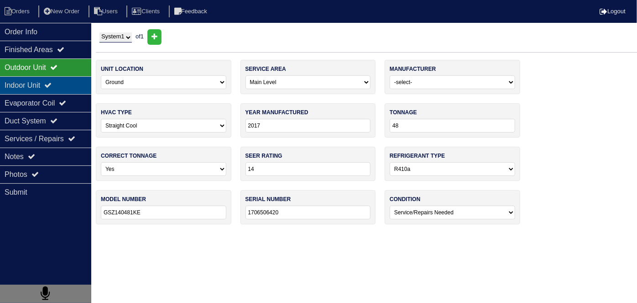
click at [51, 84] on icon at bounding box center [47, 84] width 7 height 7
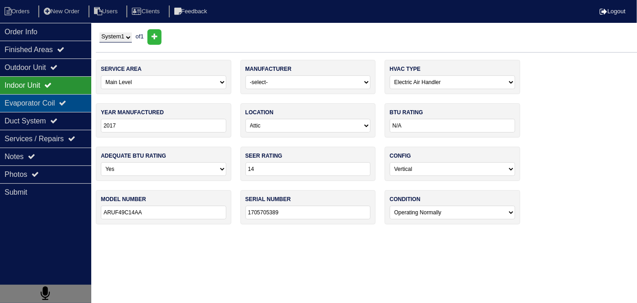
click at [56, 105] on div "Evaporator Coil" at bounding box center [45, 103] width 91 height 18
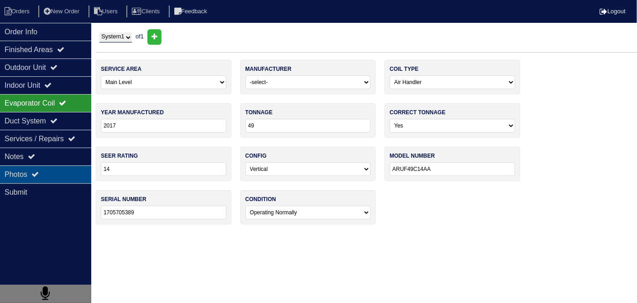
click at [59, 171] on div "Photos" at bounding box center [45, 174] width 91 height 18
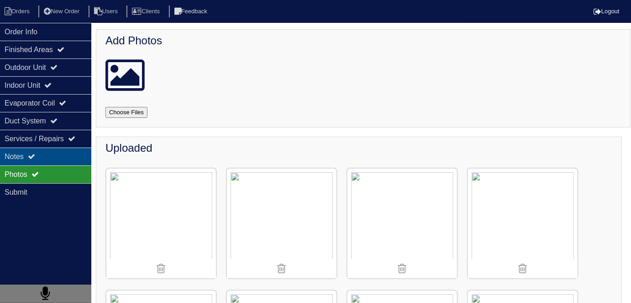
click at [57, 162] on div "Notes" at bounding box center [45, 156] width 91 height 18
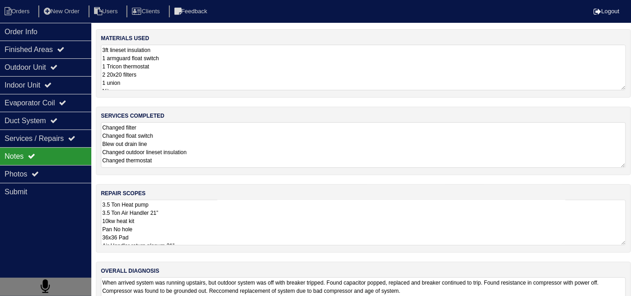
click at [150, 216] on textarea "3.5 Ton Heat pump 3.5 Ton Air Handler 21” 10kw heat kit Pan No hole 36x36 Pad A…" at bounding box center [363, 223] width 525 height 46
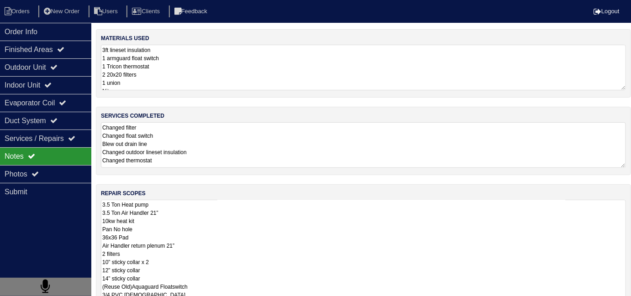
drag, startPoint x: 65, startPoint y: 24, endPoint x: 95, endPoint y: 34, distance: 31.2
click at [65, 24] on div "Order Info" at bounding box center [45, 32] width 91 height 18
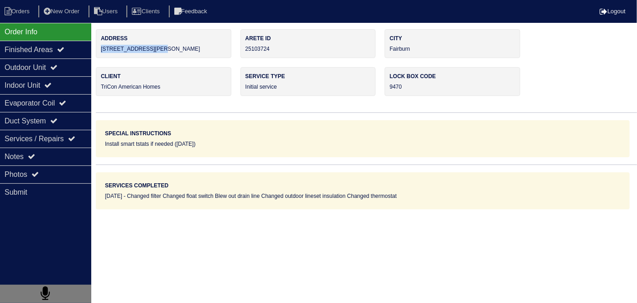
drag, startPoint x: 172, startPoint y: 50, endPoint x: 102, endPoint y: 46, distance: 70.4
click at [102, 46] on div "Address 6070 Autumn Green Dr" at bounding box center [164, 43] width 136 height 29
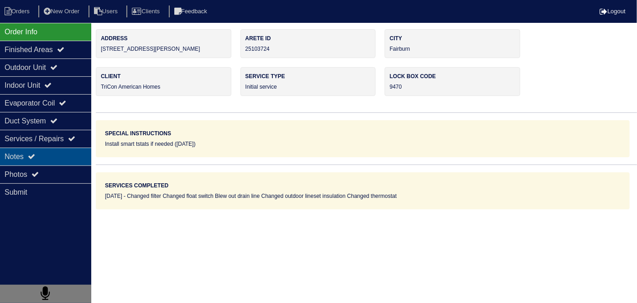
click at [39, 150] on div "Notes" at bounding box center [45, 156] width 91 height 18
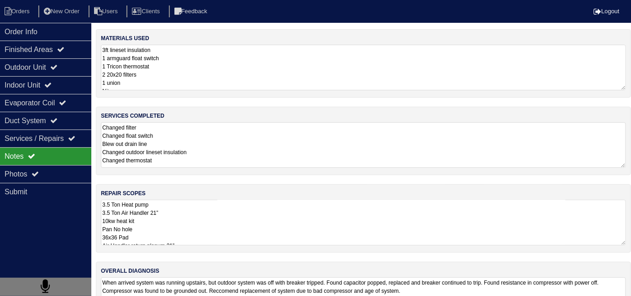
click at [149, 206] on textarea "3.5 Ton Heat pump 3.5 Ton Air Handler 21” 10kw heat kit Pan No hole 36x36 Pad A…" at bounding box center [363, 223] width 525 height 46
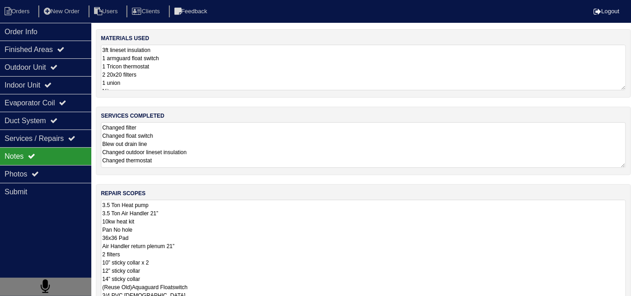
drag, startPoint x: 110, startPoint y: 206, endPoint x: 100, endPoint y: 204, distance: 9.8
click at [100, 204] on div "repair scopes 3.5 Ton Heat pump 3.5 Ton Air Handler 21” 10kw heat kit Pan No ho…" at bounding box center [363, 266] width 535 height 164
drag, startPoint x: 110, startPoint y: 212, endPoint x: 99, endPoint y: 211, distance: 10.5
click at [99, 211] on div "repair scopes 4 Ton Heat pump 3.5 Ton Air Handler 21” 10kw heat kit Pan No hole…" at bounding box center [363, 266] width 535 height 164
click at [177, 235] on textarea "4 Ton Heat pump 4 Ton Air Handler 21” 10kw heat kit Pan No hole 36x36 Pad Air H…" at bounding box center [363, 270] width 525 height 141
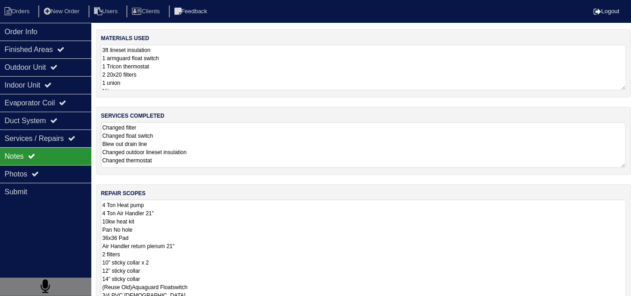
click at [157, 225] on textarea "4 Ton Heat pump 4 Ton Air Handler 21” 10kw heat kit Pan No hole 36x36 Pad Air H…" at bounding box center [363, 270] width 525 height 141
click at [154, 222] on textarea "4 Ton Heat pump 4 Ton Air Handler 21” 10kw heat kit Pan No hole 36x36 Pad Air H…" at bounding box center [363, 270] width 525 height 141
type textarea "4 Ton Heat pump 4 Ton Air Handler 21” 10kw heat kit Pan No hole 36x36 Pad Air H…"
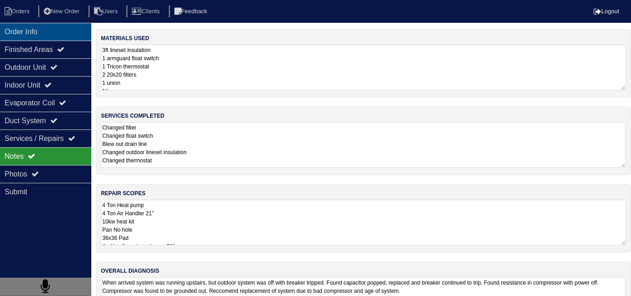
click at [18, 38] on div "Order Info" at bounding box center [45, 32] width 91 height 18
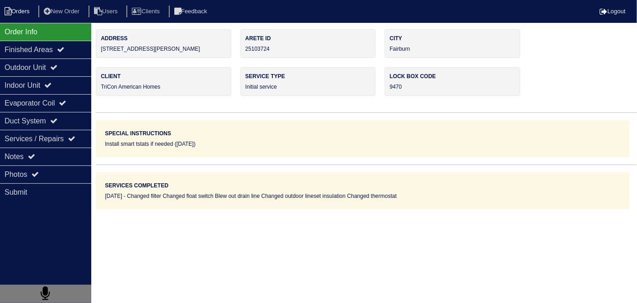
click at [19, 15] on li "Orders" at bounding box center [18, 11] width 37 height 12
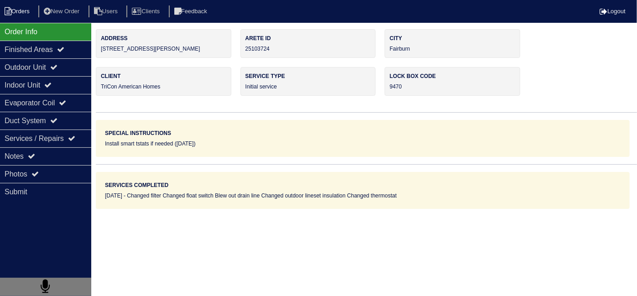
select select "15"
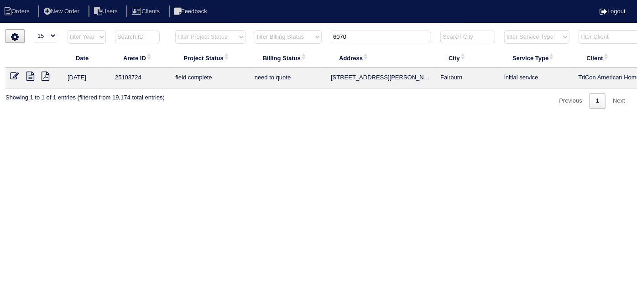
click at [363, 39] on input "6070" at bounding box center [381, 37] width 100 height 13
drag, startPoint x: 202, startPoint y: 296, endPoint x: 187, endPoint y: 284, distance: 19.2
click at [201, 118] on html "Orders New Order Users Clients Feedback Logout Orders New Order Users Clients M…" at bounding box center [318, 59] width 637 height 118
click at [32, 76] on icon at bounding box center [30, 76] width 8 height 9
click at [13, 75] on icon at bounding box center [14, 76] width 9 height 9
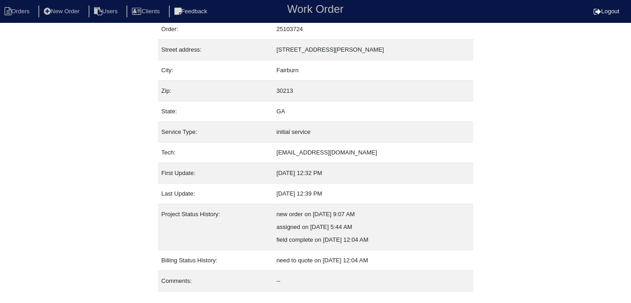
scroll to position [48, 0]
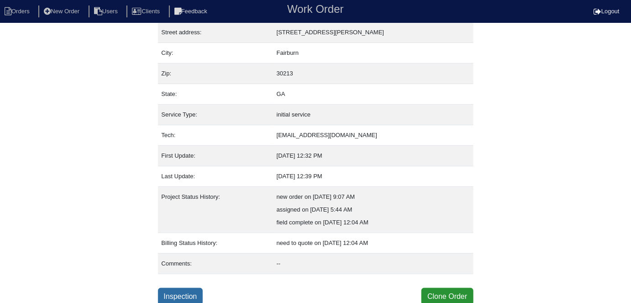
click at [199, 295] on link "Inspection" at bounding box center [180, 295] width 45 height 17
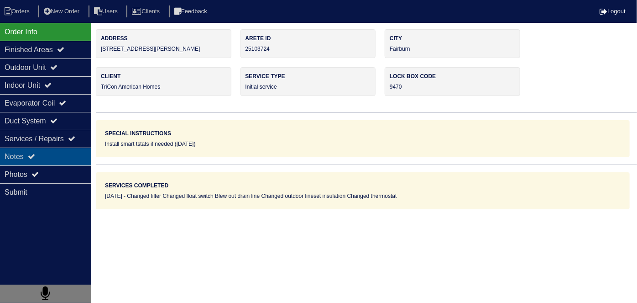
click at [38, 160] on div "Notes" at bounding box center [45, 156] width 91 height 18
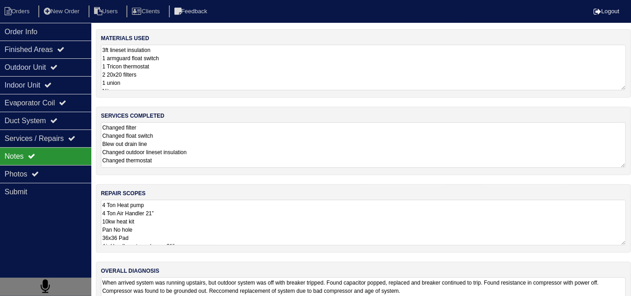
click at [230, 125] on textarea "Changed filter Changed float switch Blew out drain line Changed outdoor lineset…" at bounding box center [363, 145] width 525 height 46
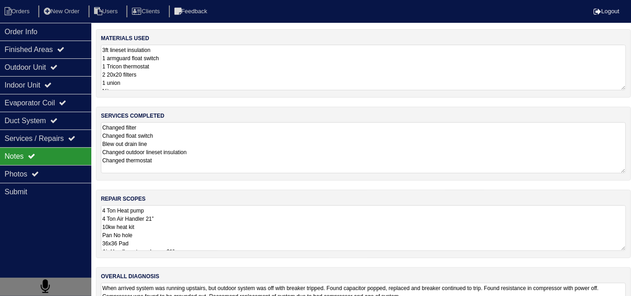
click at [279, 224] on textarea "4 Ton Heat pump 4 Ton Air Handler 21” 10kw heat kit Pan No hole 36x36 Pad Air H…" at bounding box center [363, 228] width 525 height 46
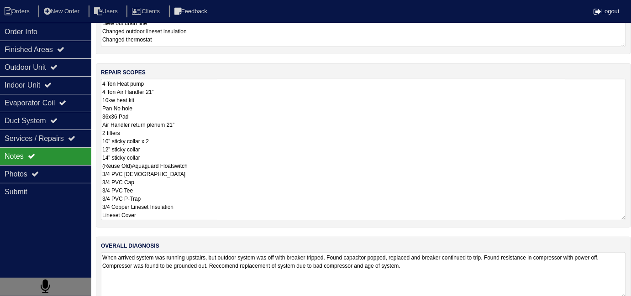
scroll to position [136, 0]
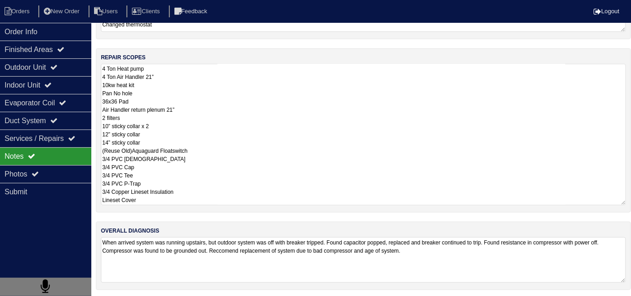
click at [392, 182] on textarea "4 Ton Heat pump 4 Ton Air Handler 21” 10kw heat kit Pan No hole 36x36 Pad Air H…" at bounding box center [363, 134] width 525 height 141
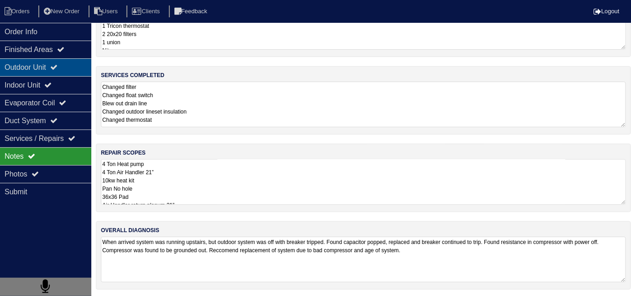
click at [57, 65] on icon at bounding box center [53, 66] width 7 height 7
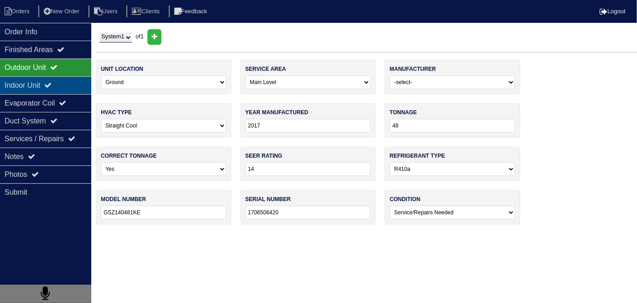
click at [46, 89] on div "Indoor Unit" at bounding box center [45, 85] width 91 height 18
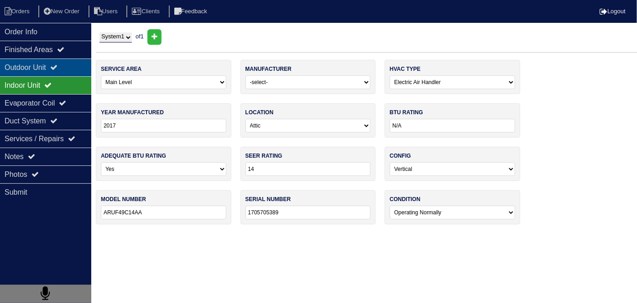
click at [50, 71] on div "Outdoor Unit" at bounding box center [45, 67] width 91 height 18
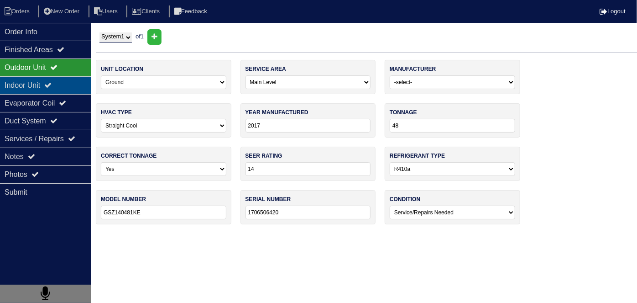
click at [59, 89] on div "Indoor Unit" at bounding box center [45, 85] width 91 height 18
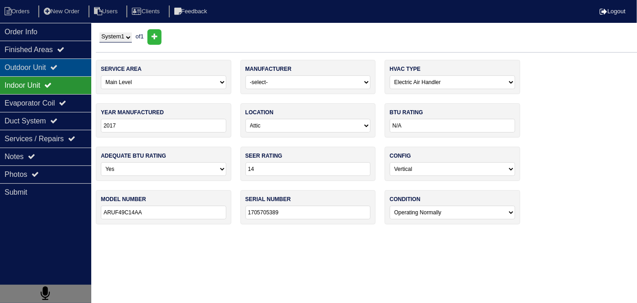
click at [61, 72] on div "Outdoor Unit" at bounding box center [45, 67] width 91 height 18
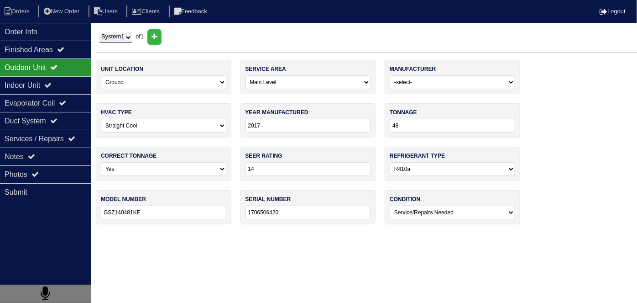
drag, startPoint x: 152, startPoint y: 214, endPoint x: 121, endPoint y: 206, distance: 31.2
click at [100, 205] on div "model number GSZ140481KE" at bounding box center [164, 207] width 136 height 34
click at [18, 84] on div "Indoor Unit" at bounding box center [45, 85] width 91 height 18
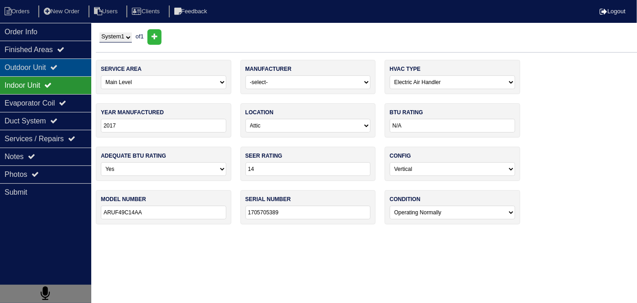
click at [30, 68] on div "Outdoor Unit" at bounding box center [45, 67] width 91 height 18
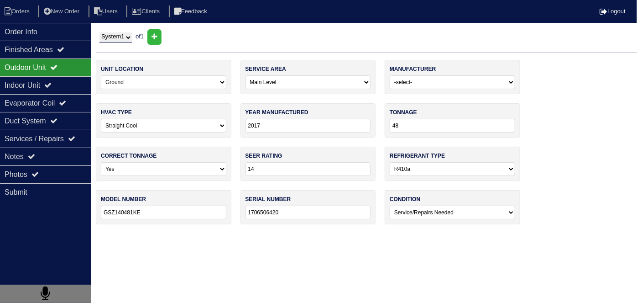
drag, startPoint x: 149, startPoint y: 213, endPoint x: 94, endPoint y: 204, distance: 55.8
click at [94, 204] on div "Order Info Finished Areas Outdoor Unit Indoor Unit Evaporator Coil Duct System …" at bounding box center [318, 131] width 637 height 204
click at [71, 158] on div "Notes" at bounding box center [45, 156] width 91 height 18
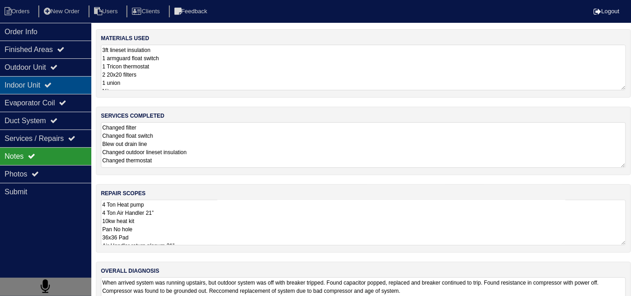
click at [50, 78] on div "Indoor Unit" at bounding box center [45, 85] width 91 height 18
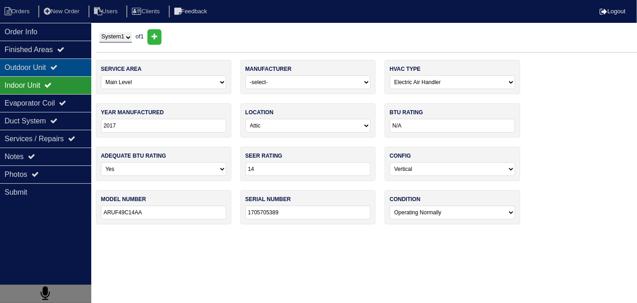
click at [47, 70] on div "Outdoor Unit" at bounding box center [45, 67] width 91 height 18
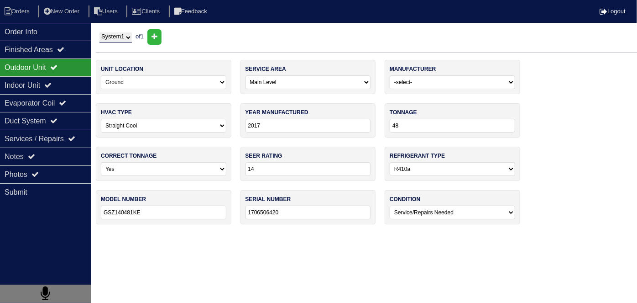
click at [144, 121] on select "-select- Straight Cool Heat Pump Other" at bounding box center [163, 126] width 125 height 14
select select "1"
click at [101, 119] on select "-select- Straight Cool Heat Pump Other" at bounding box center [163, 126] width 125 height 14
click at [171, 233] on html "Orders New Order Users Clients Feedback Logout Orders New Order Users Clients M…" at bounding box center [318, 116] width 637 height 233
click at [180, 233] on html "Orders New Order Users Clients Feedback Logout Orders New Order Users Clients M…" at bounding box center [318, 116] width 637 height 233
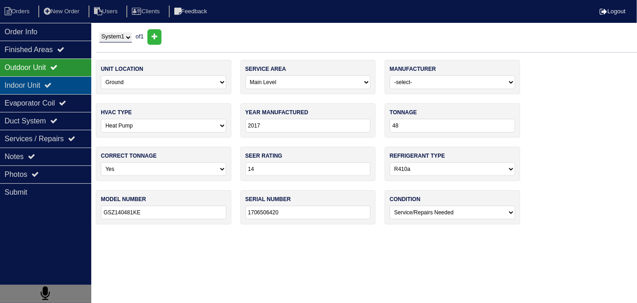
click at [71, 86] on div "Indoor Unit" at bounding box center [45, 85] width 91 height 18
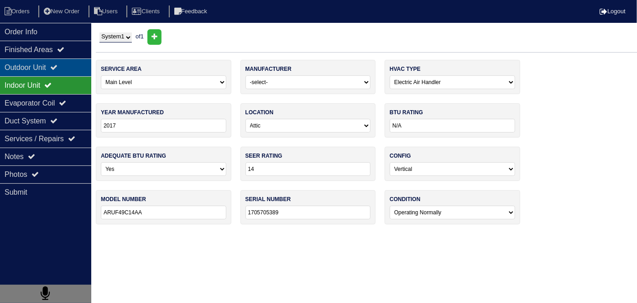
click at [59, 71] on div "Outdoor Unit" at bounding box center [45, 67] width 91 height 18
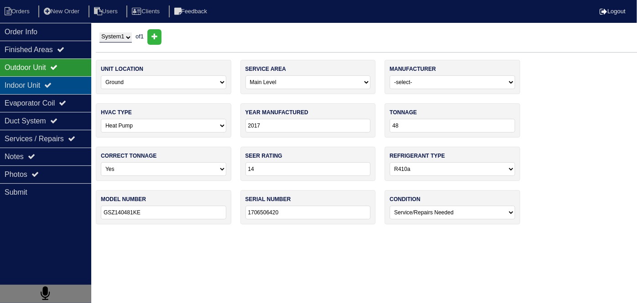
click at [38, 84] on div "Indoor Unit" at bounding box center [45, 85] width 91 height 18
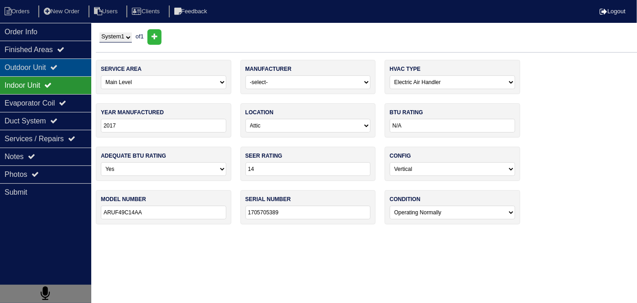
click at [48, 61] on div "Outdoor Unit" at bounding box center [45, 67] width 91 height 18
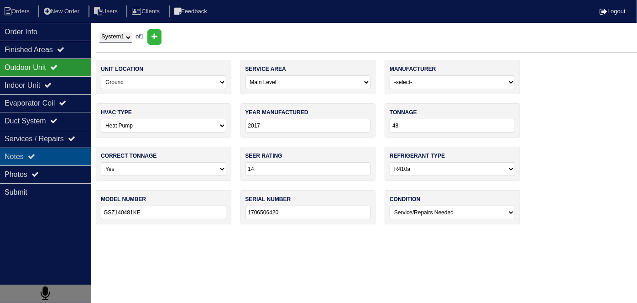
click at [30, 160] on div "Notes" at bounding box center [45, 156] width 91 height 18
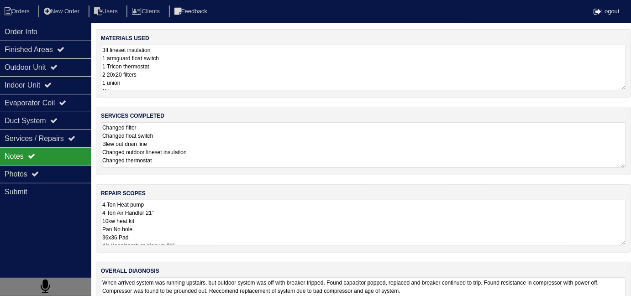
drag, startPoint x: 223, startPoint y: 214, endPoint x: 252, endPoint y: 214, distance: 29.2
click at [223, 214] on textarea "4 Ton Heat pump 4 Ton Air Handler 21” 10kw heat kit Pan No hole 36x36 Pad Air H…" at bounding box center [363, 223] width 525 height 46
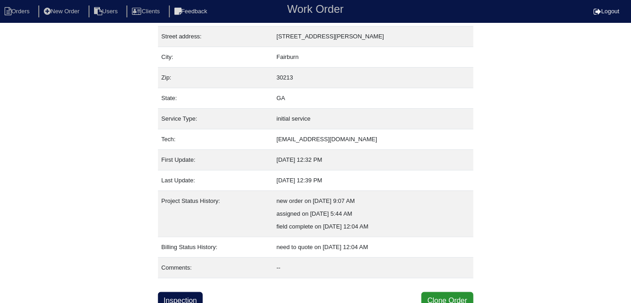
scroll to position [48, 0]
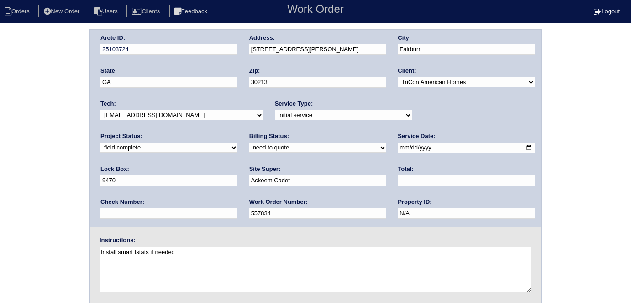
select select "quoted"
click at [397, 176] on input "text" at bounding box center [465, 180] width 137 height 10
type input "5960.00"
click at [9, 224] on div "Arete ID: 25103724 Address: [STREET_ADDRESS][PERSON_NAME] City: [GEOGRAPHIC_DAT…" at bounding box center [315, 213] width 631 height 369
click at [26, 194] on div "Arete ID: 25103724 Address: [STREET_ADDRESS][PERSON_NAME] City: [GEOGRAPHIC_DAT…" at bounding box center [315, 213] width 631 height 369
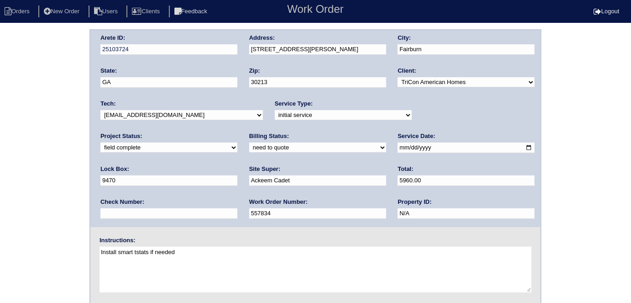
click at [0, 124] on div "Arete ID: 25103724 Address: [STREET_ADDRESS][PERSON_NAME] City: [GEOGRAPHIC_DAT…" at bounding box center [315, 213] width 631 height 369
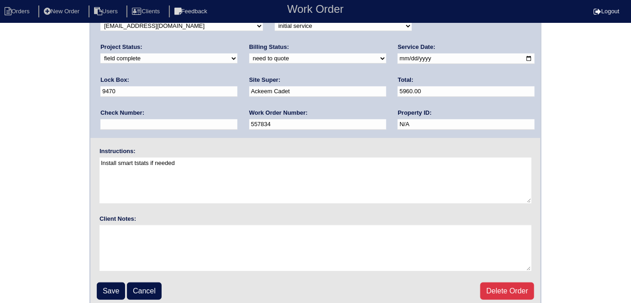
scroll to position [94, 0]
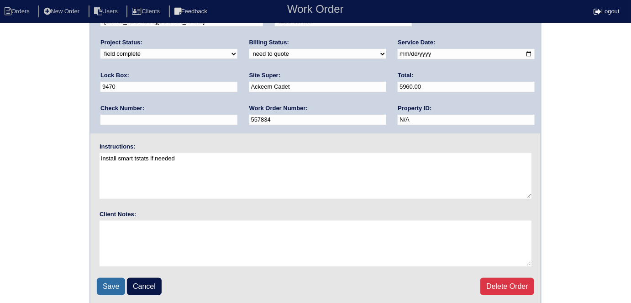
click at [101, 280] on input "Save" at bounding box center [111, 285] width 28 height 17
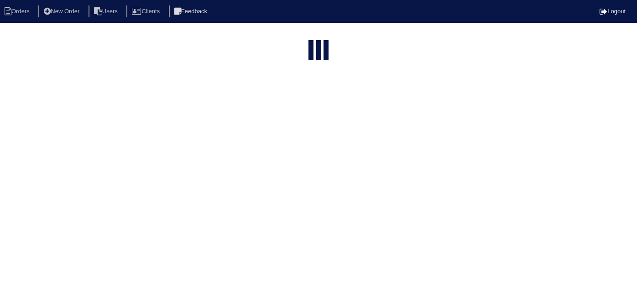
select select "15"
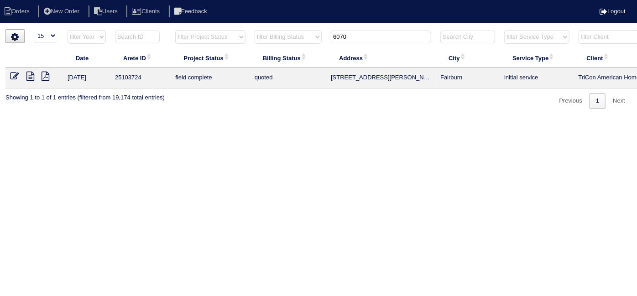
drag, startPoint x: 361, startPoint y: 39, endPoint x: 11, endPoint y: -16, distance: 354.3
click at [11, 0] on html "Orders New Order Users Clients Feedback Logout Orders New Order Users Clients M…" at bounding box center [318, 59] width 637 height 118
type input "1314 a"
click at [30, 78] on icon at bounding box center [30, 76] width 8 height 9
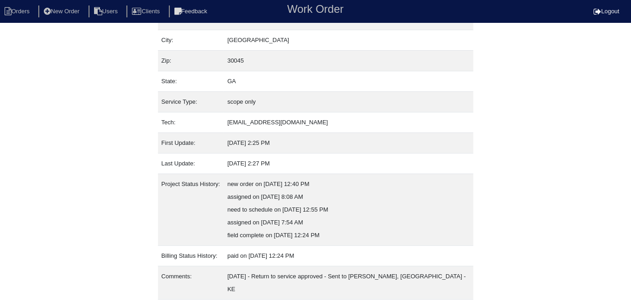
scroll to position [73, 0]
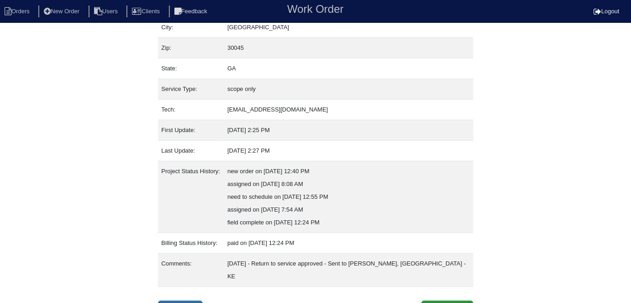
click at [186, 300] on link "Inspection" at bounding box center [180, 308] width 45 height 17
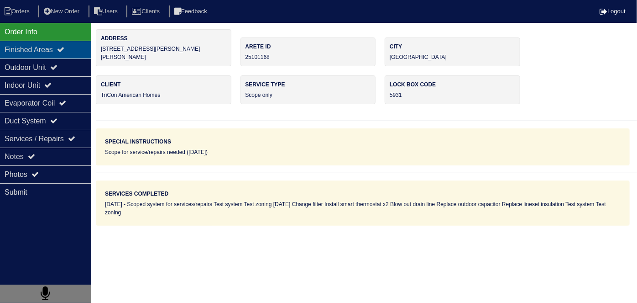
click at [34, 57] on div "Finished Areas" at bounding box center [45, 50] width 91 height 18
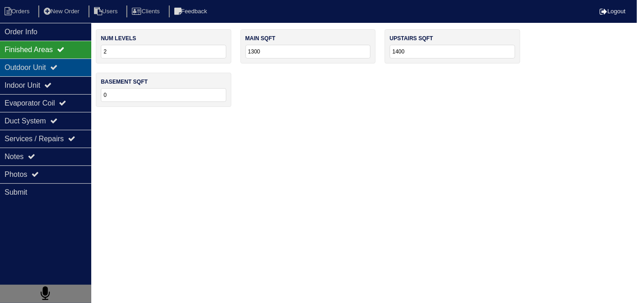
click at [32, 69] on div "Outdoor Unit" at bounding box center [45, 67] width 91 height 18
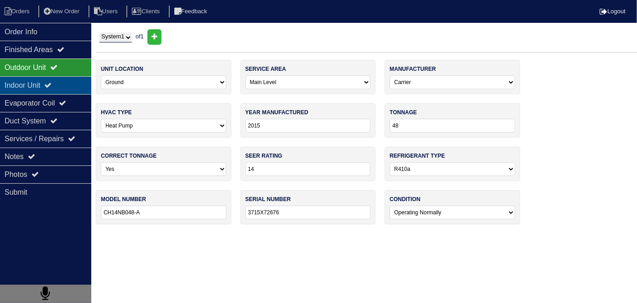
click at [34, 81] on div "Indoor Unit" at bounding box center [45, 85] width 91 height 18
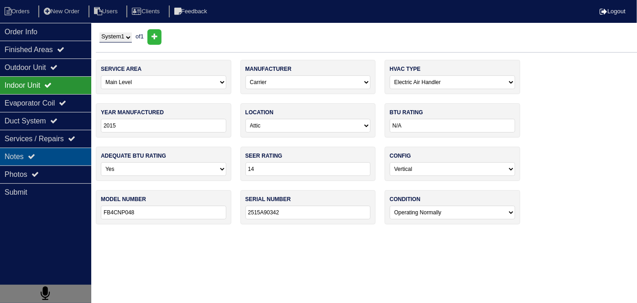
click at [22, 160] on div "Notes" at bounding box center [45, 156] width 91 height 18
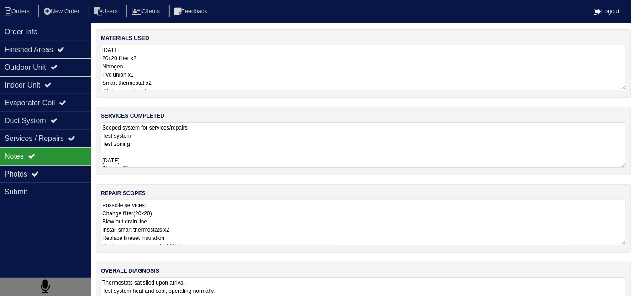
click at [280, 146] on textarea "Scoped system for services/repairs Test system Test zoning [DATE] Change filter…" at bounding box center [363, 145] width 525 height 46
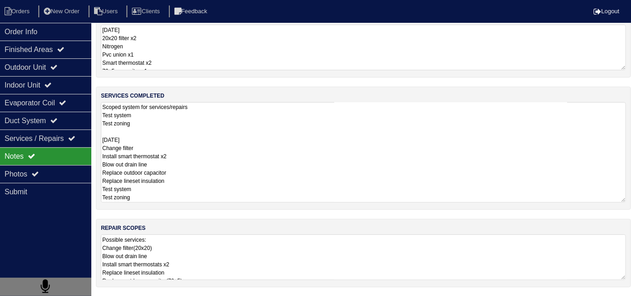
scroll to position [28, 0]
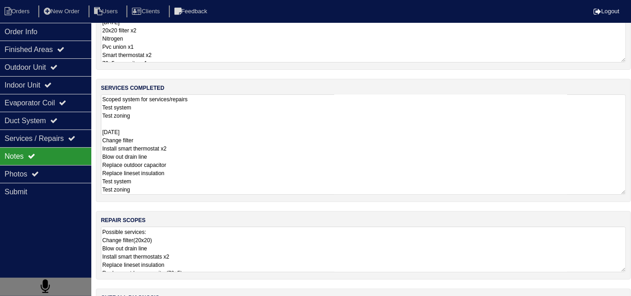
click at [340, 261] on textarea "Possible services: Change filter(20x20) Blow out drain line Install smart therm…" at bounding box center [363, 250] width 525 height 46
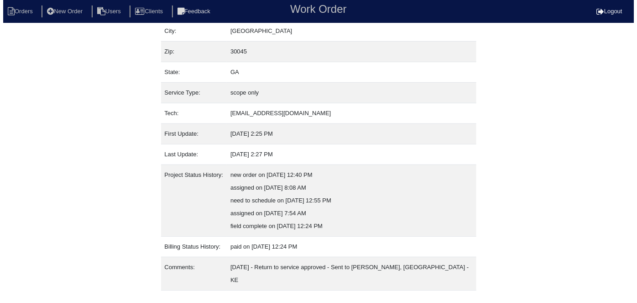
scroll to position [73, 0]
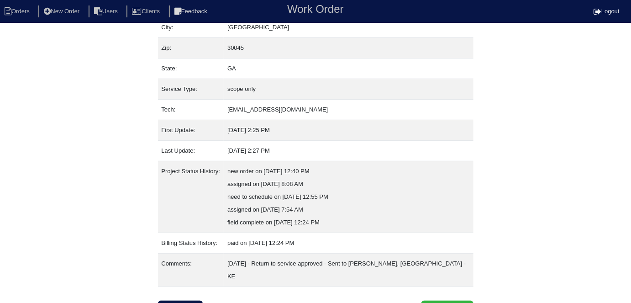
click at [430, 300] on button "Clone Order" at bounding box center [447, 308] width 52 height 17
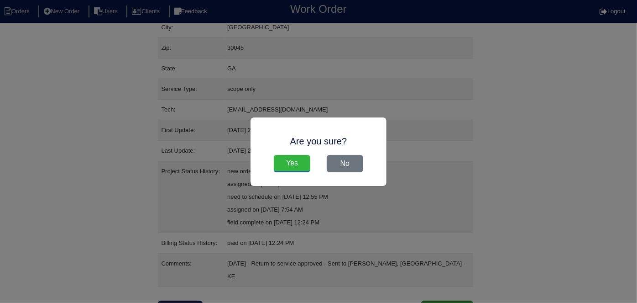
click at [280, 159] on input "Yes" at bounding box center [292, 163] width 37 height 17
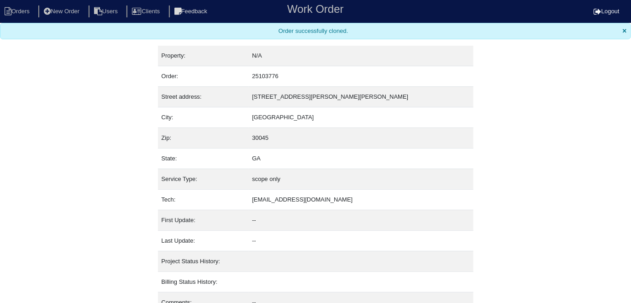
click at [68, 169] on div "Property: N/A Order: 25103776 Street address: [STREET_ADDRESS][PERSON_NAME][PER…" at bounding box center [315, 195] width 631 height 298
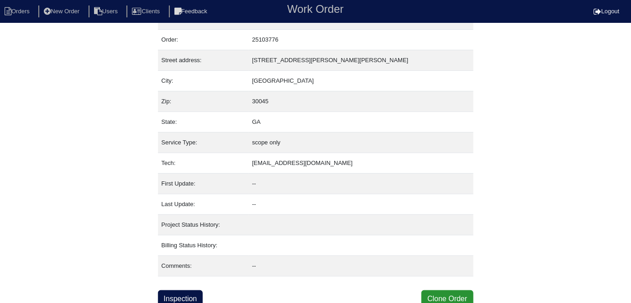
scroll to position [39, 0]
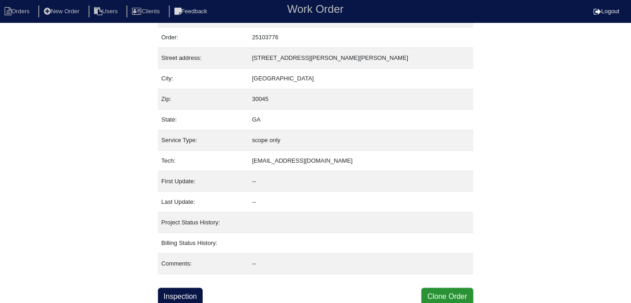
click at [3, 22] on nav "Orders New Order Users Clients Feedback Work Order Logout" at bounding box center [315, 11] width 631 height 23
click at [4, 17] on nav "Orders New Order Users Clients Feedback Work Order Logout" at bounding box center [315, 11] width 631 height 23
click at [5, 16] on li "Orders" at bounding box center [18, 11] width 37 height 12
select select "15"
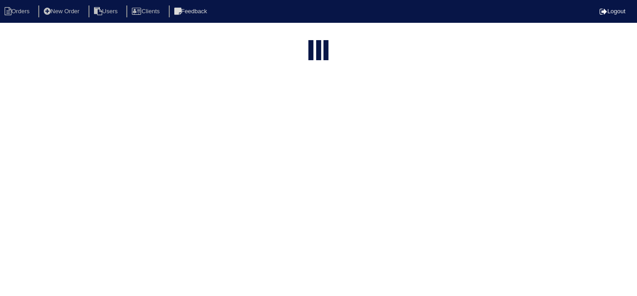
type input "1314 a"
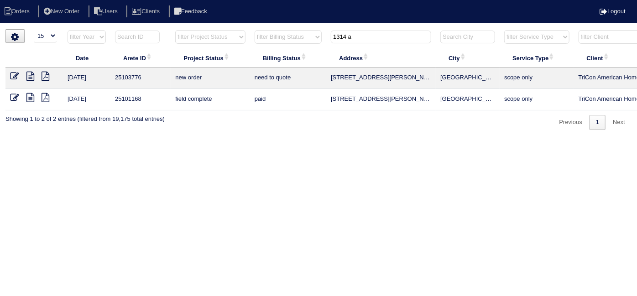
click at [17, 73] on icon at bounding box center [14, 76] width 9 height 9
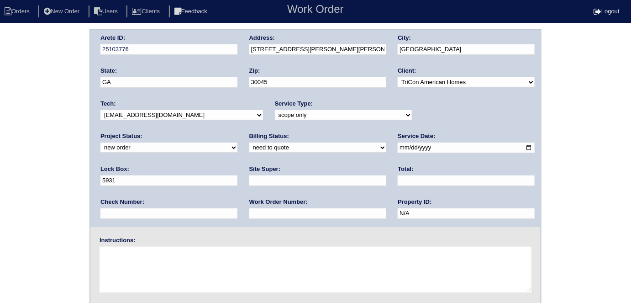
click at [275, 117] on select "-select- initial service basic service maintenance call replacement scope servi…" at bounding box center [343, 115] width 137 height 10
select select "maintenance call"
click at [275, 110] on select "-select- initial service basic service maintenance call replacement scope servi…" at bounding box center [343, 115] width 137 height 10
click at [249, 208] on input "text" at bounding box center [317, 213] width 137 height 10
type input "521805"
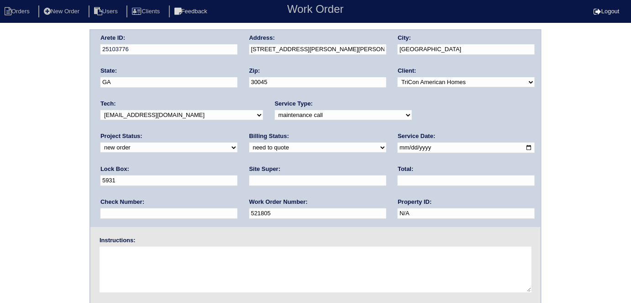
click at [249, 185] on input "text" at bounding box center [317, 180] width 137 height 10
type input "ATL market vendor (Erika Hughey)"
click at [142, 269] on textarea at bounding box center [315, 269] width 432 height 46
paste textarea "(773) 963-7917"
type textarea "No cool (773) 963-7917"
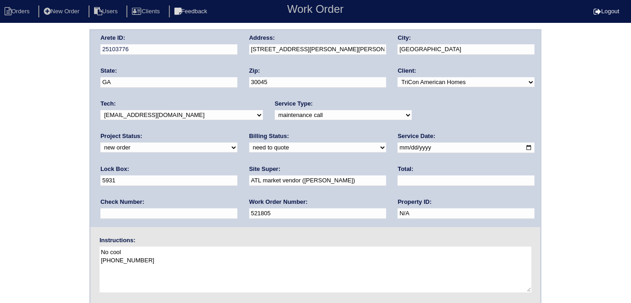
click at [42, 161] on div "Arete ID: 25103776 Address: 1314 Amanda Jill Ct City: Lawrenceville State: GA Z…" at bounding box center [315, 213] width 631 height 369
drag, startPoint x: 14, startPoint y: 170, endPoint x: 30, endPoint y: 197, distance: 31.2
click at [14, 172] on div "Arete ID: 25103776 Address: 1314 Amanda Jill Ct City: Lawrenceville State: GA Z…" at bounding box center [315, 213] width 631 height 369
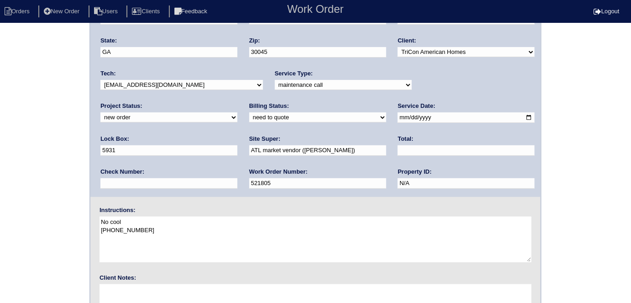
scroll to position [94, 0]
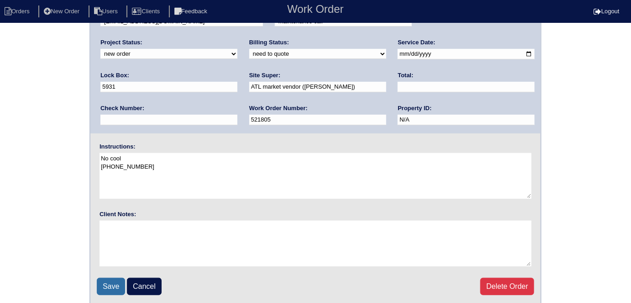
click at [102, 282] on input "Save" at bounding box center [111, 285] width 28 height 17
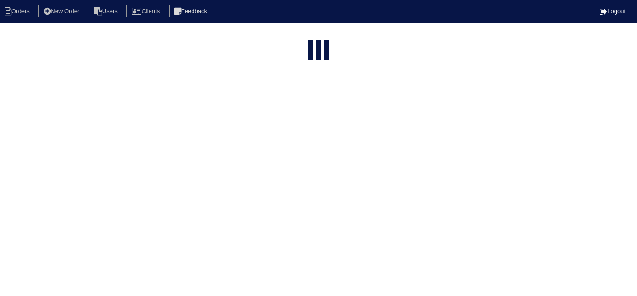
select select "15"
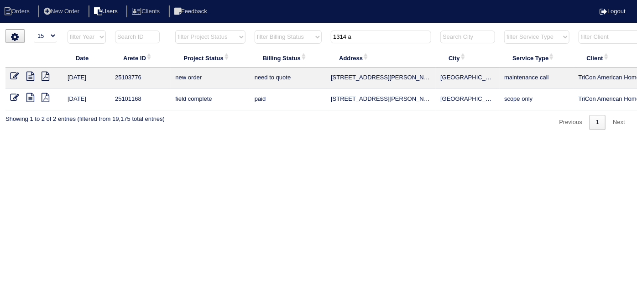
drag, startPoint x: 362, startPoint y: 40, endPoint x: 104, endPoint y: 13, distance: 259.2
click at [151, 23] on html "Orders New Order Users Clients Feedback Logout Orders New Order Users Clients M…" at bounding box center [318, 69] width 637 height 139
type input "5014"
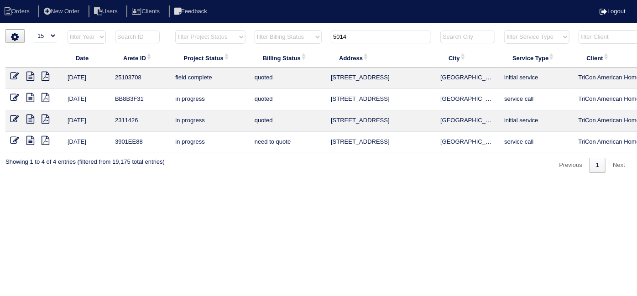
click at [15, 75] on icon at bounding box center [14, 76] width 9 height 9
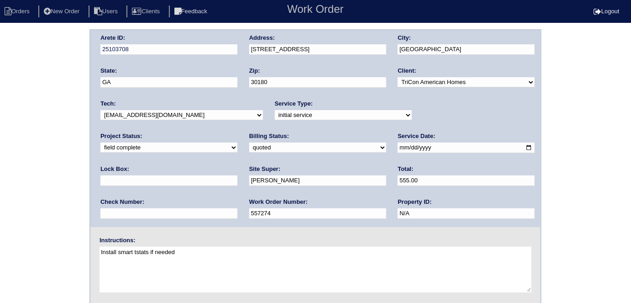
drag, startPoint x: 147, startPoint y: 215, endPoint x: 0, endPoint y: 169, distance: 154.0
click at [0, 169] on div "Arete ID: 25103708 Address: 5014 Monticello Dr City: Villa Rica State: GA Zip: …" at bounding box center [315, 213] width 631 height 369
type input "557321"
click at [21, 157] on div "Arete ID: 25103708 Address: 5014 Monticello Dr City: Villa Rica State: GA Zip: …" at bounding box center [315, 213] width 631 height 369
click at [21, 136] on div "Arete ID: 25103708 Address: 5014 Monticello Dr City: Villa Rica State: GA Zip: …" at bounding box center [315, 213] width 631 height 369
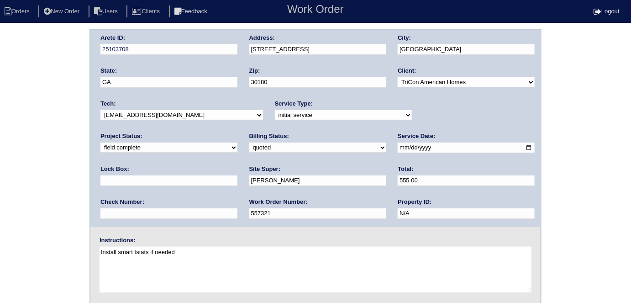
click at [249, 150] on select "need to quote quoted need to invoice invoiced paid warranty purchase order need…" at bounding box center [317, 147] width 137 height 10
select select "need to invoice"
click at [249, 142] on select "need to quote quoted need to invoice invoiced paid warranty purchase order need…" at bounding box center [317, 147] width 137 height 10
click at [38, 198] on div "Arete ID: 25103708 Address: 5014 Monticello Dr City: Villa Rica State: GA Zip: …" at bounding box center [315, 213] width 631 height 369
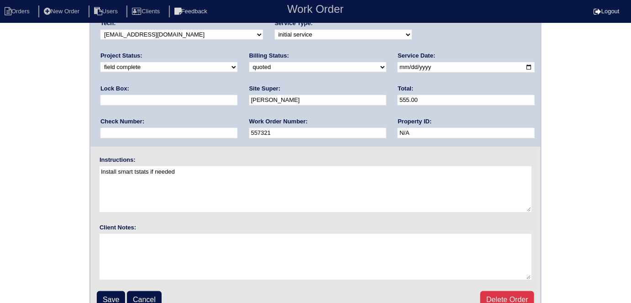
scroll to position [94, 0]
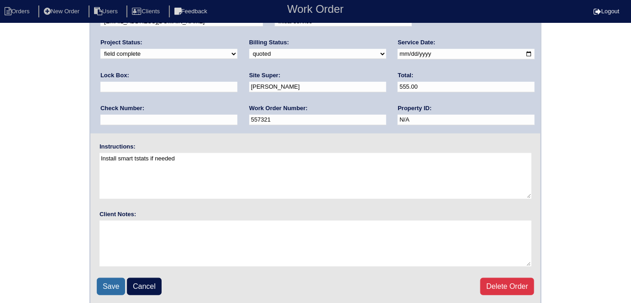
click at [104, 282] on input "Save" at bounding box center [111, 285] width 28 height 17
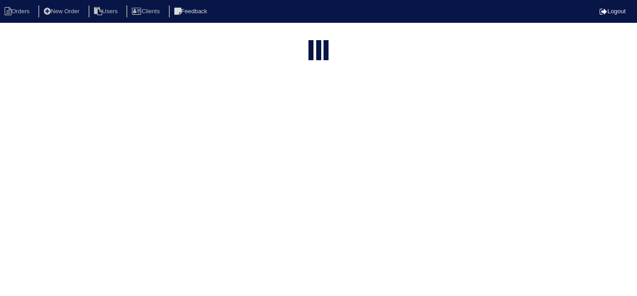
select select "15"
type input "5014"
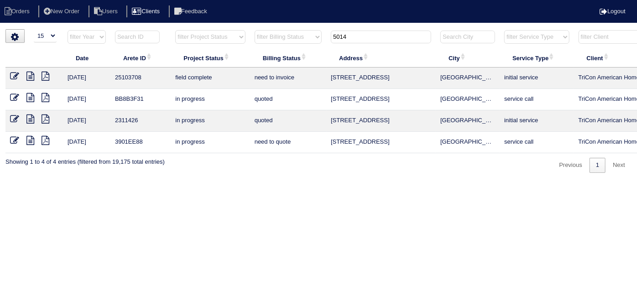
drag, startPoint x: 373, startPoint y: 39, endPoint x: 118, endPoint y: 12, distance: 256.5
click at [125, 29] on body "Orders New Order Users Clients Feedback Logout Orders New Order Users Clients M…" at bounding box center [318, 101] width 637 height 144
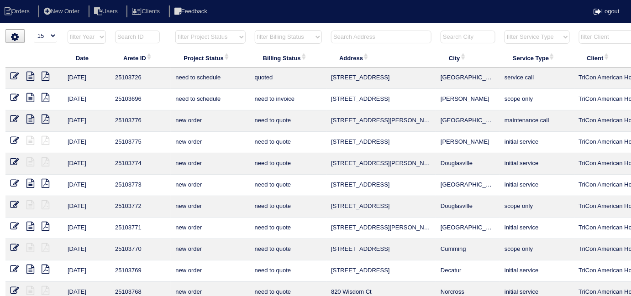
click at [218, 41] on select "filter Project Status -- Any Project Status -- new order assigned in progress f…" at bounding box center [210, 37] width 70 height 14
click at [175, 30] on select "filter Project Status -- Any Project Status -- new order assigned in progress f…" at bounding box center [210, 37] width 70 height 14
select select "field complete"
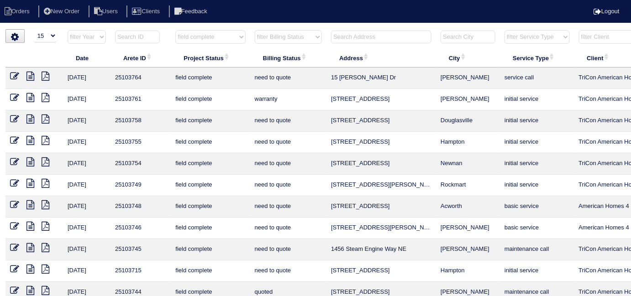
click at [280, 40] on select "filter Billing Status -- Any Billing Status -- need to quote quoted need to inv…" at bounding box center [288, 37] width 67 height 14
select select "need to quote"
click at [255, 30] on select "filter Billing Status -- Any Billing Status -- need to quote quoted need to inv…" at bounding box center [288, 37] width 67 height 14
select select "field complete"
select select "need to quote"
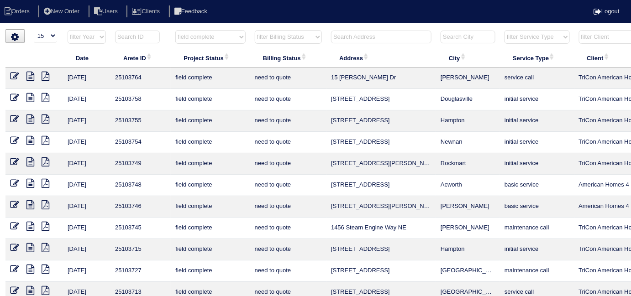
click at [185, 40] on select "filter Project Status -- Any Project Status -- new order assigned in progress f…" at bounding box center [210, 37] width 70 height 14
click at [200, 40] on select "filter Project Status -- Any Project Status -- new order assigned in progress f…" at bounding box center [210, 37] width 70 height 14
select select
click at [175, 30] on select "filter Project Status -- Any Project Status -- new order assigned in progress f…" at bounding box center [210, 37] width 70 height 14
select select "need to quote"
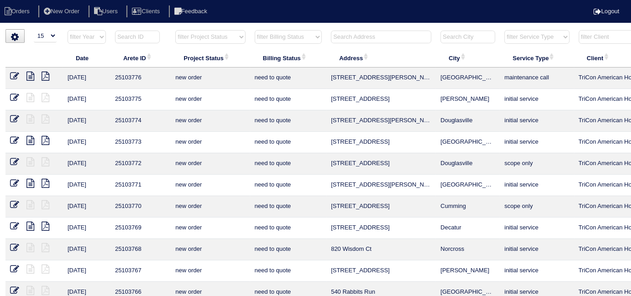
click at [263, 36] on select "filter Billing Status -- Any Billing Status -- need to quote quoted need to inv…" at bounding box center [288, 37] width 67 height 14
select select
click at [255, 30] on select "filter Billing Status -- Any Billing Status -- need to quote quoted need to inv…" at bounding box center [288, 37] width 67 height 14
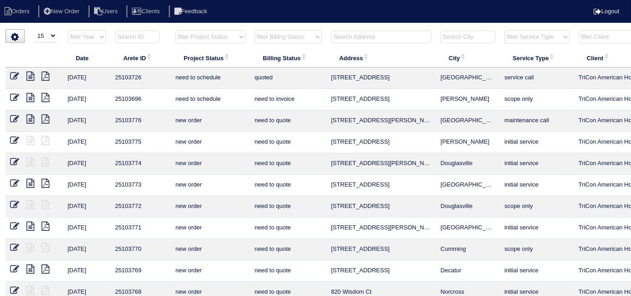
click at [350, 33] on input "text" at bounding box center [381, 37] width 100 height 13
click at [360, 38] on input "1456 st" at bounding box center [381, 37] width 100 height 13
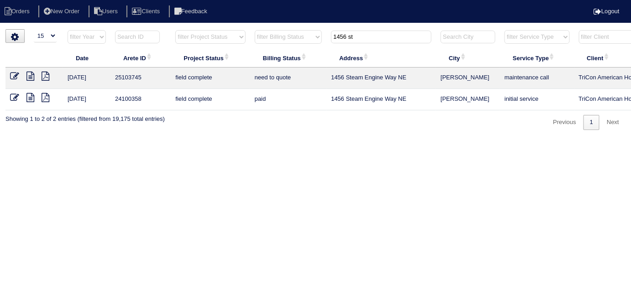
type input "1456 st"
click at [30, 76] on icon at bounding box center [30, 76] width 8 height 9
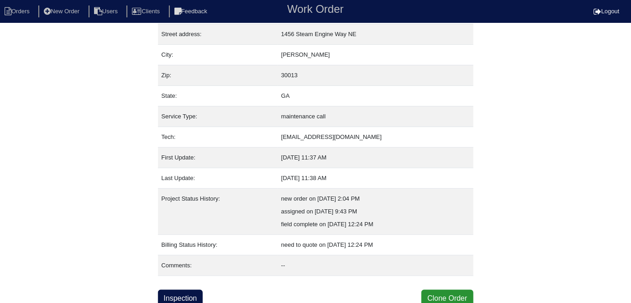
scroll to position [48, 0]
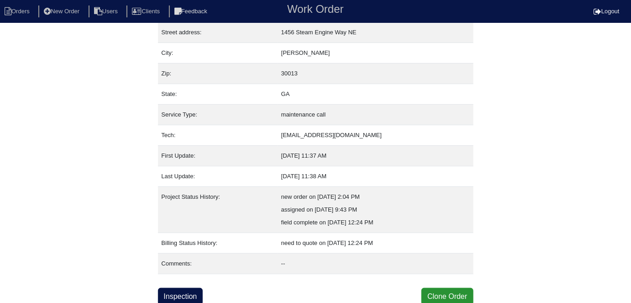
click at [184, 281] on div "Property: N/A Order: 25103745 Street address: 1456 Steam Engine Way NE City: Co…" at bounding box center [315, 143] width 315 height 324
click at [183, 294] on link "Inspection" at bounding box center [180, 295] width 45 height 17
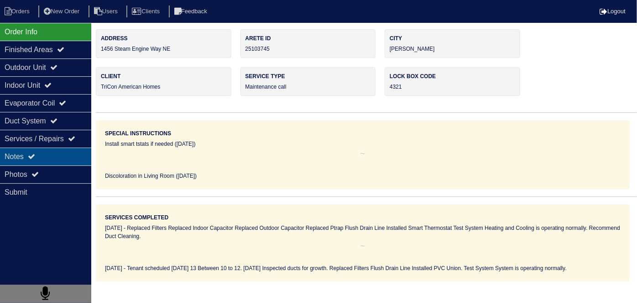
click at [55, 157] on div "Notes" at bounding box center [45, 156] width 91 height 18
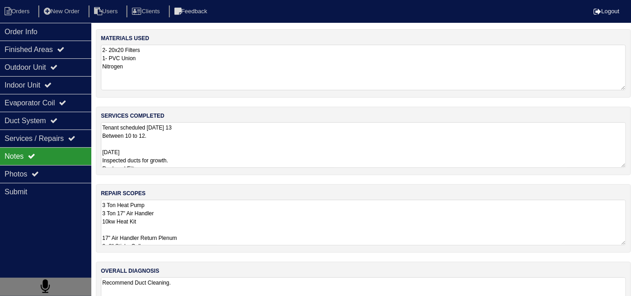
click at [281, 208] on textarea "3 Ton Heat Pump 3 Ton 17" Air Handler 10kw Heat Kit 17" Air Handler Return Plen…" at bounding box center [363, 223] width 525 height 46
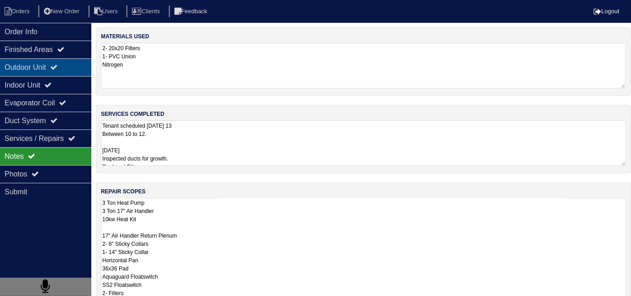
scroll to position [2, 0]
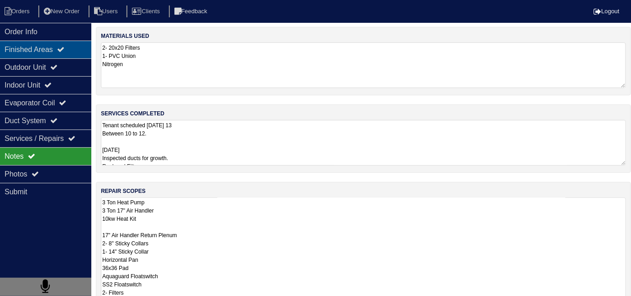
click at [44, 54] on div "Finished Areas" at bounding box center [45, 50] width 91 height 18
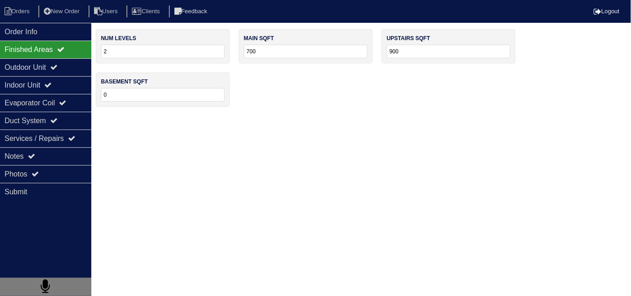
scroll to position [0, 0]
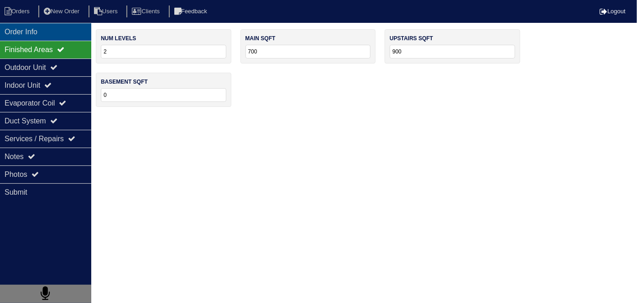
click at [44, 39] on div "Order Info" at bounding box center [45, 32] width 91 height 18
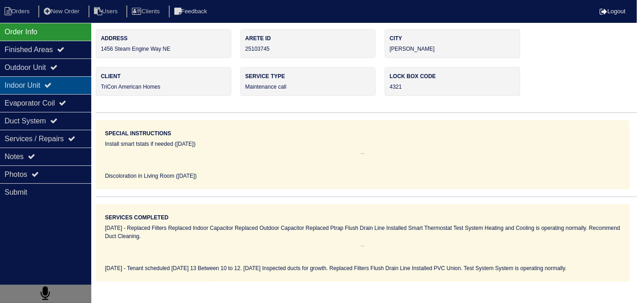
click at [43, 76] on div "Indoor Unit" at bounding box center [45, 85] width 91 height 18
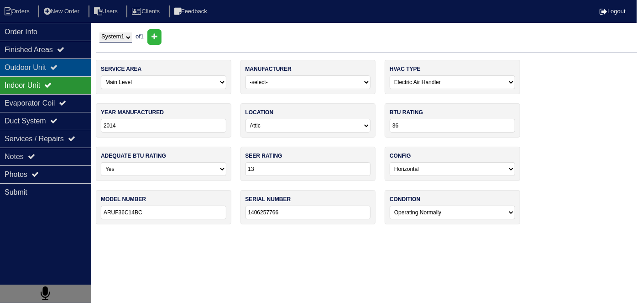
click at [46, 71] on div "Outdoor Unit" at bounding box center [45, 67] width 91 height 18
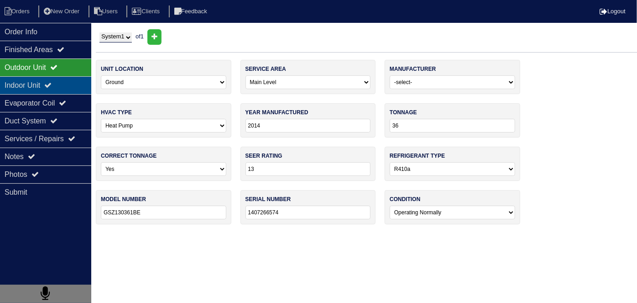
click at [40, 80] on div "Indoor Unit" at bounding box center [45, 85] width 91 height 18
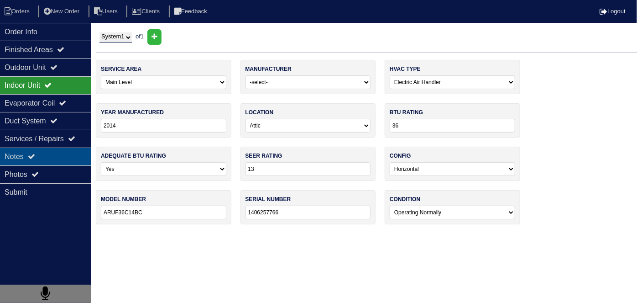
click at [33, 152] on icon at bounding box center [31, 155] width 7 height 7
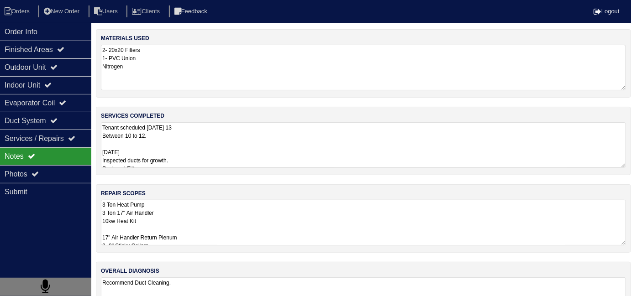
click at [228, 151] on textarea "Tenant scheduled Monday 13 Between 10 to 12. 10/13/25 Inspected ducts for growt…" at bounding box center [363, 145] width 525 height 46
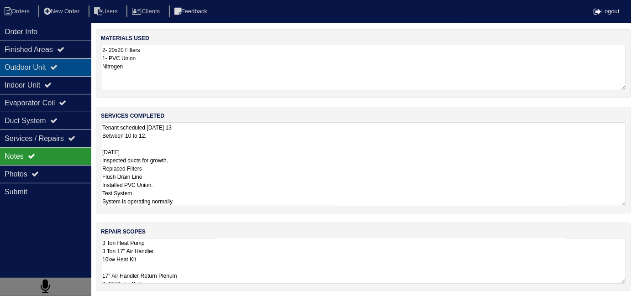
click at [39, 66] on div "Outdoor Unit" at bounding box center [45, 67] width 91 height 18
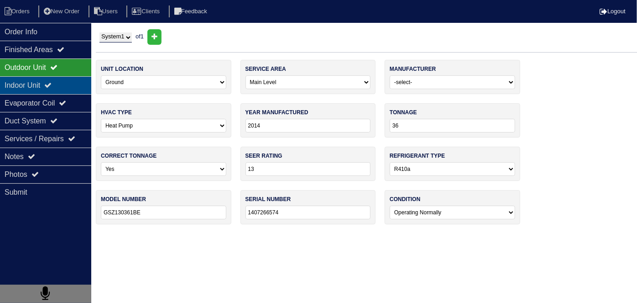
click at [37, 85] on div "Indoor Unit" at bounding box center [45, 85] width 91 height 18
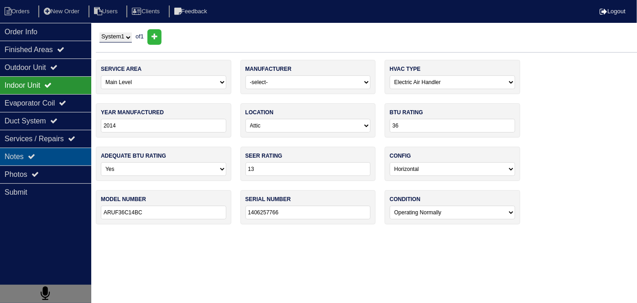
click at [43, 158] on div "Notes" at bounding box center [45, 156] width 91 height 18
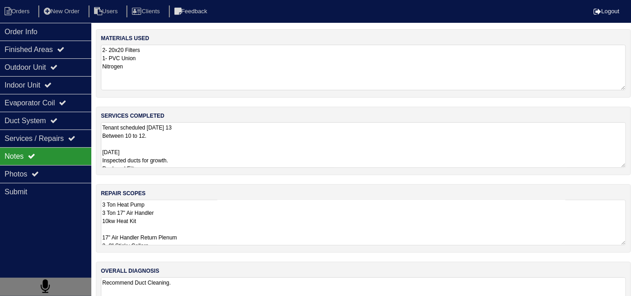
click at [245, 160] on textarea "Tenant scheduled Monday 13 Between 10 to 12. 10/13/25 Inspected ducts for growt…" at bounding box center [363, 145] width 525 height 46
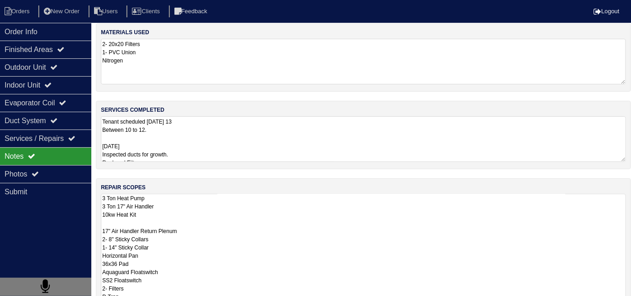
scroll to position [12, 0]
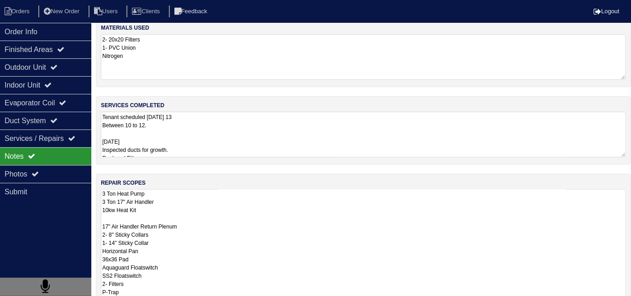
click at [325, 247] on textarea "3 Ton Heat Pump 3 Ton 17" Air Handler 10kw Heat Kit 17" Air Handler Return Plen…" at bounding box center [363, 264] width 525 height 150
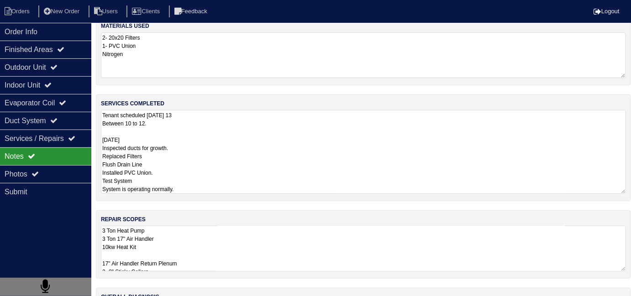
click at [192, 136] on textarea "Tenant scheduled Monday 13 Between 10 to 12. 10/13/25 Inspected ducts for growt…" at bounding box center [363, 152] width 525 height 84
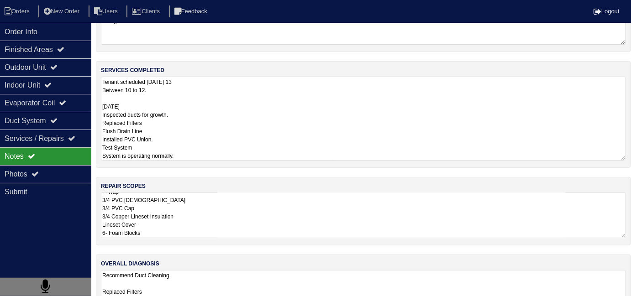
scroll to position [79, 0]
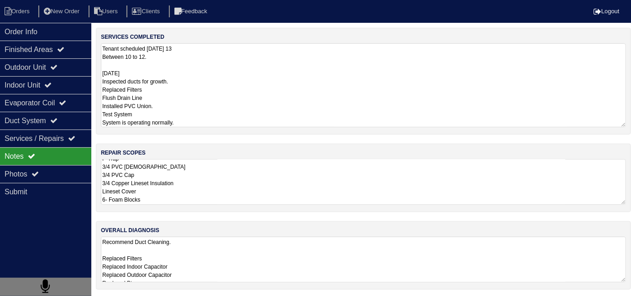
click at [451, 257] on textarea "Recommend Duct Cleaning. Replaced Filters Replaced Indoor Capacitor Replaced Ou…" at bounding box center [363, 260] width 525 height 46
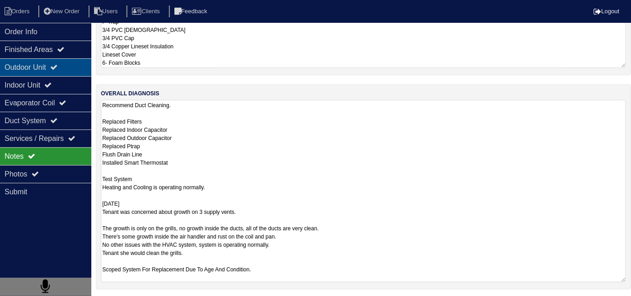
scroll to position [41, 0]
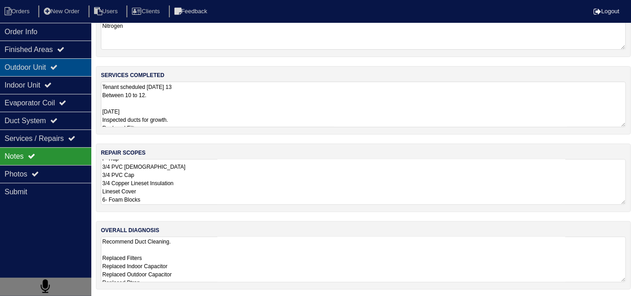
click at [43, 74] on div "Outdoor Unit" at bounding box center [45, 67] width 91 height 18
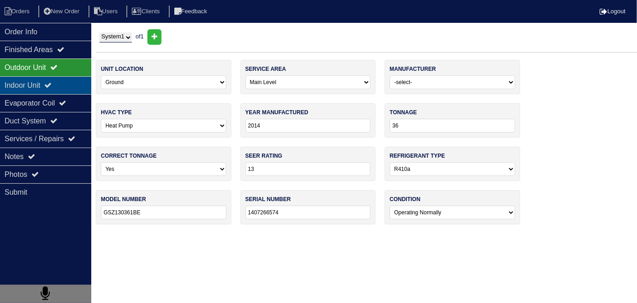
click at [40, 83] on div "Indoor Unit" at bounding box center [45, 85] width 91 height 18
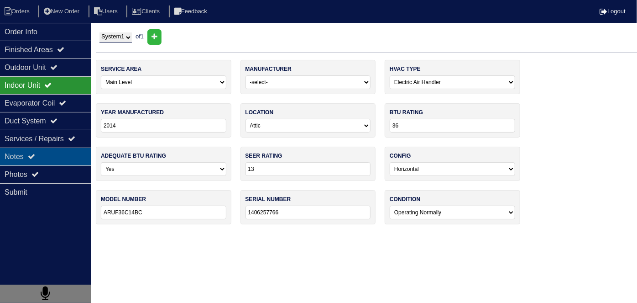
click at [29, 149] on div "Notes" at bounding box center [45, 156] width 91 height 18
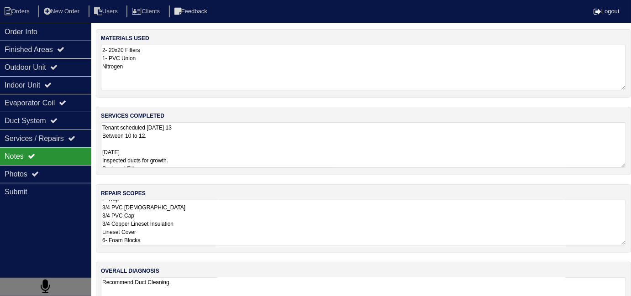
click at [260, 277] on textarea "Recommend Duct Cleaning. Replaced Filters Replaced Indoor Capacitor Replaced Ou…" at bounding box center [363, 300] width 525 height 46
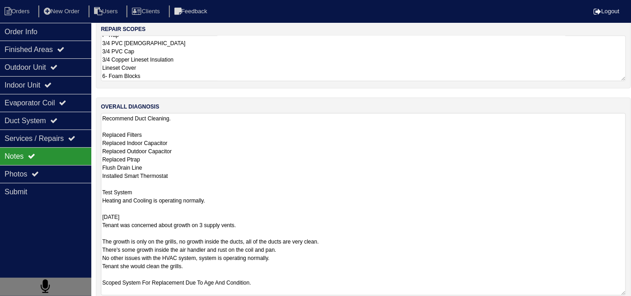
click at [330, 277] on textarea "Recommend Duct Cleaning. Replaced Filters Replaced Indoor Capacitor Replaced Ou…" at bounding box center [363, 204] width 525 height 183
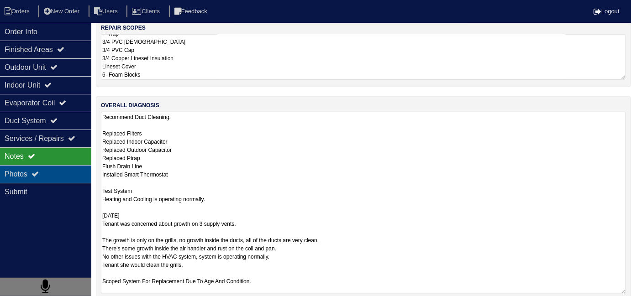
click at [10, 171] on div "Photos" at bounding box center [45, 174] width 91 height 18
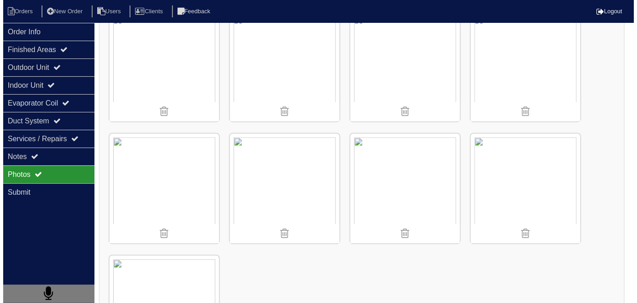
scroll to position [1741, 0]
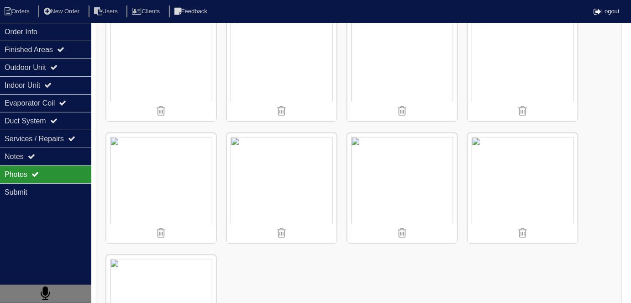
click at [147, 177] on img at bounding box center [161, 188] width 110 height 110
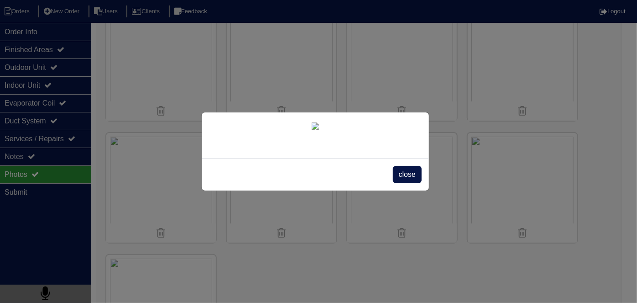
scroll to position [52, 0]
click at [402, 183] on span "close" at bounding box center [407, 174] width 29 height 17
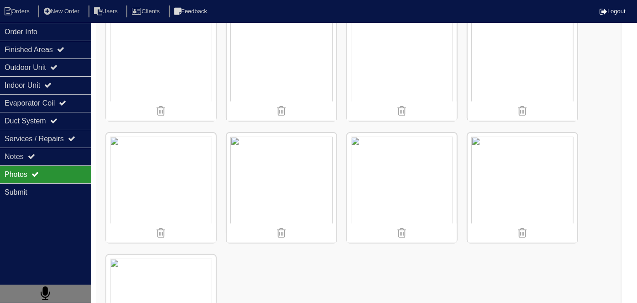
scroll to position [0, 0]
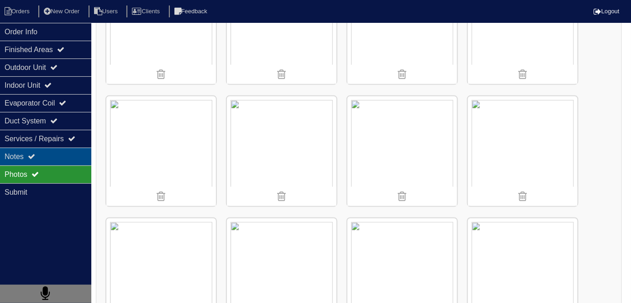
click at [51, 154] on div "Notes" at bounding box center [45, 156] width 91 height 18
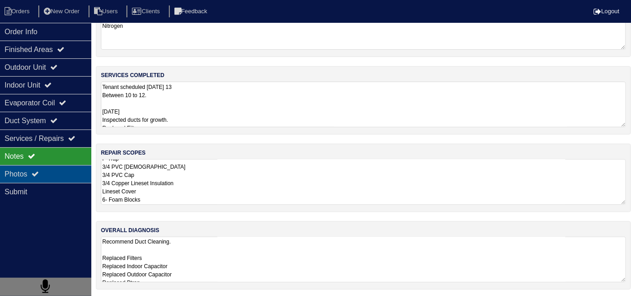
click at [37, 172] on icon at bounding box center [34, 173] width 7 height 7
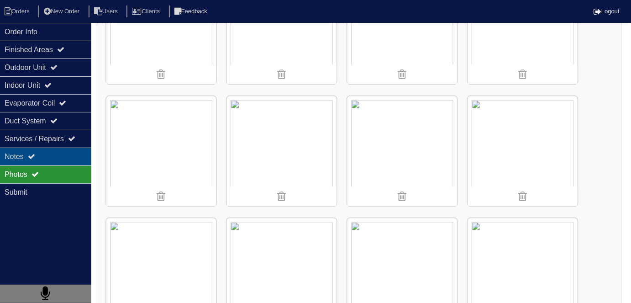
click at [45, 154] on div "Notes" at bounding box center [45, 156] width 91 height 18
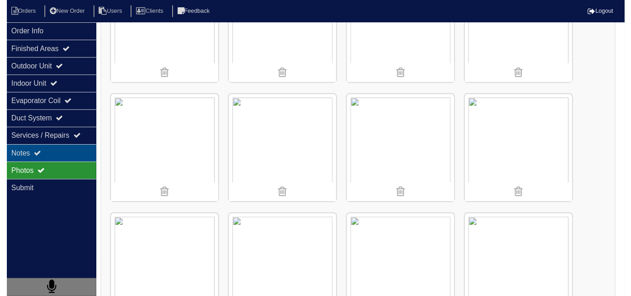
scroll to position [41, 0]
